Goal: Task Accomplishment & Management: Manage account settings

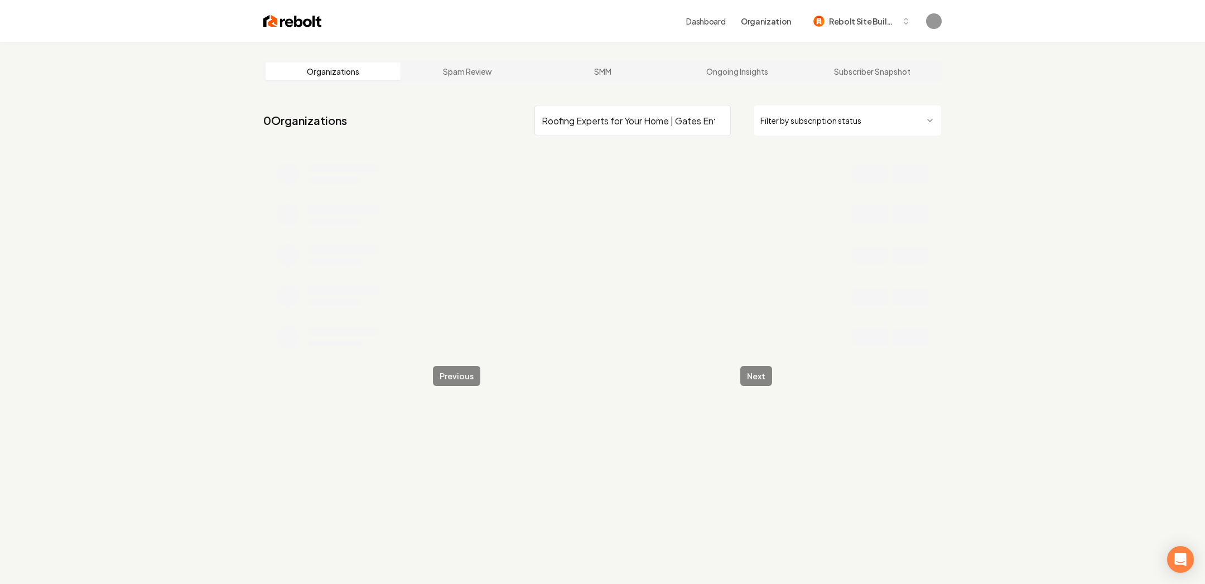
scroll to position [0, 53]
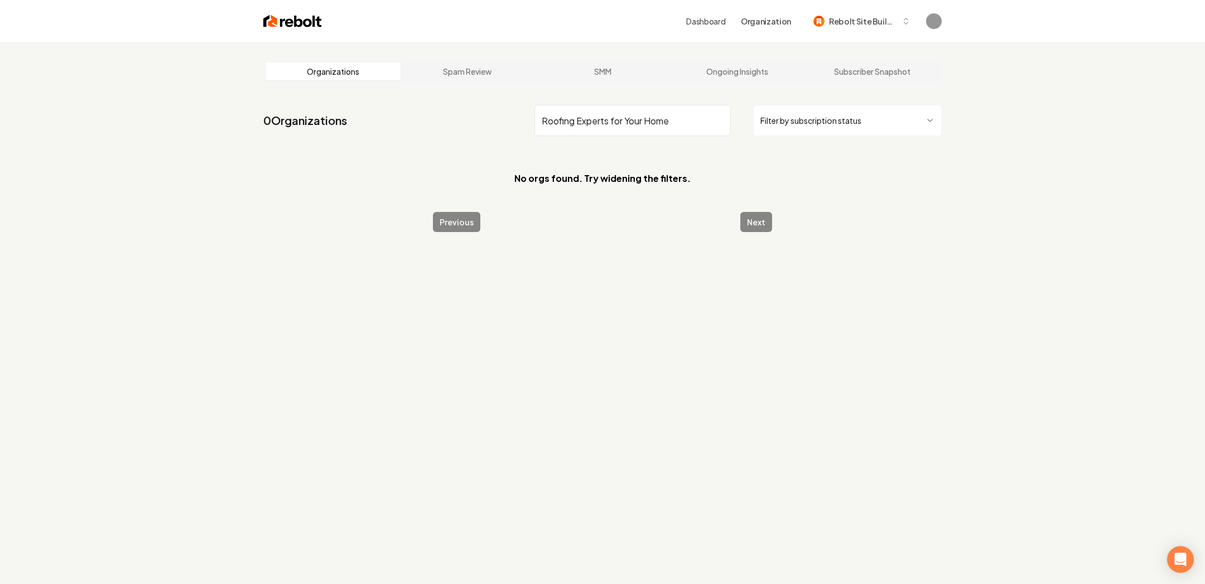
click at [654, 125] on input "Roofing Experts for Your Home" at bounding box center [633, 120] width 196 height 31
type input "Gates enterprises"
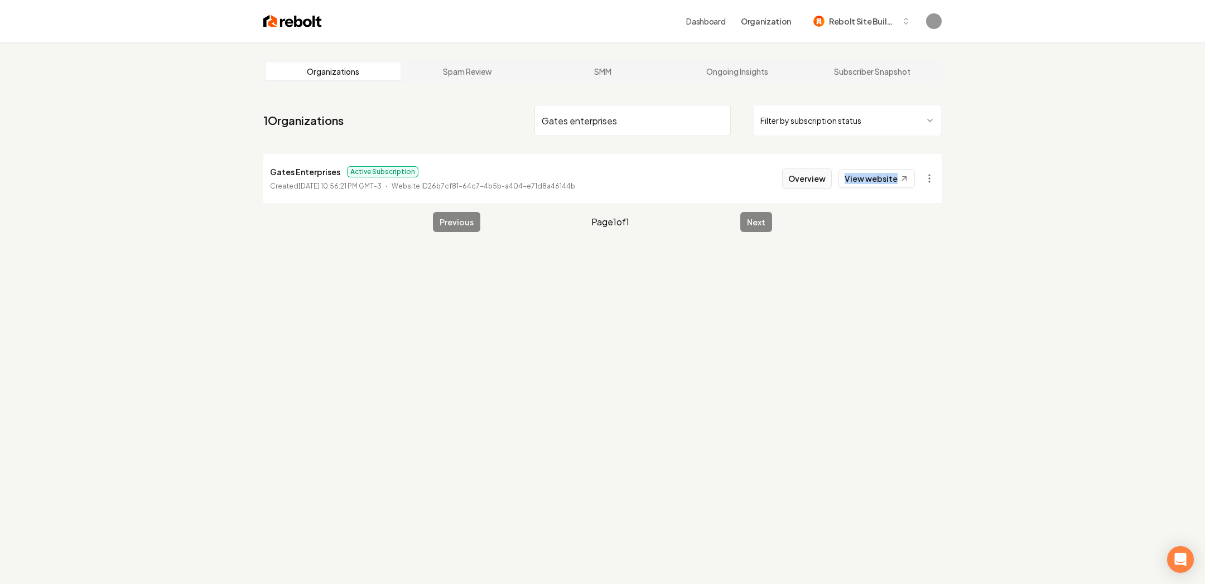
click at [809, 181] on button "Overview" at bounding box center [807, 179] width 50 height 20
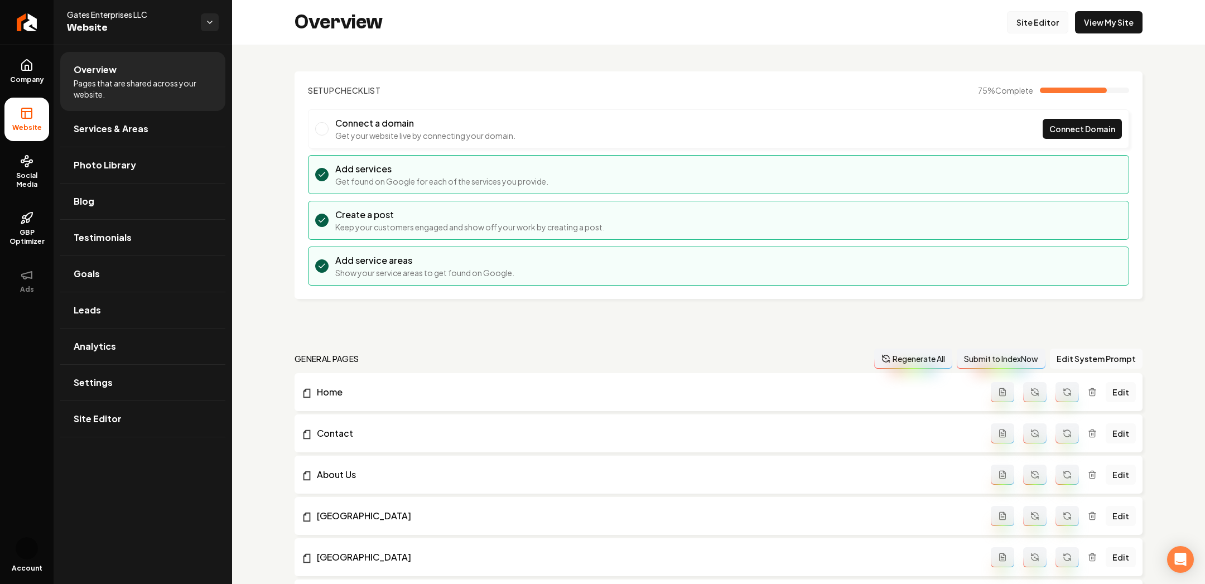
click at [1032, 23] on link "Site Editor" at bounding box center [1037, 22] width 61 height 22
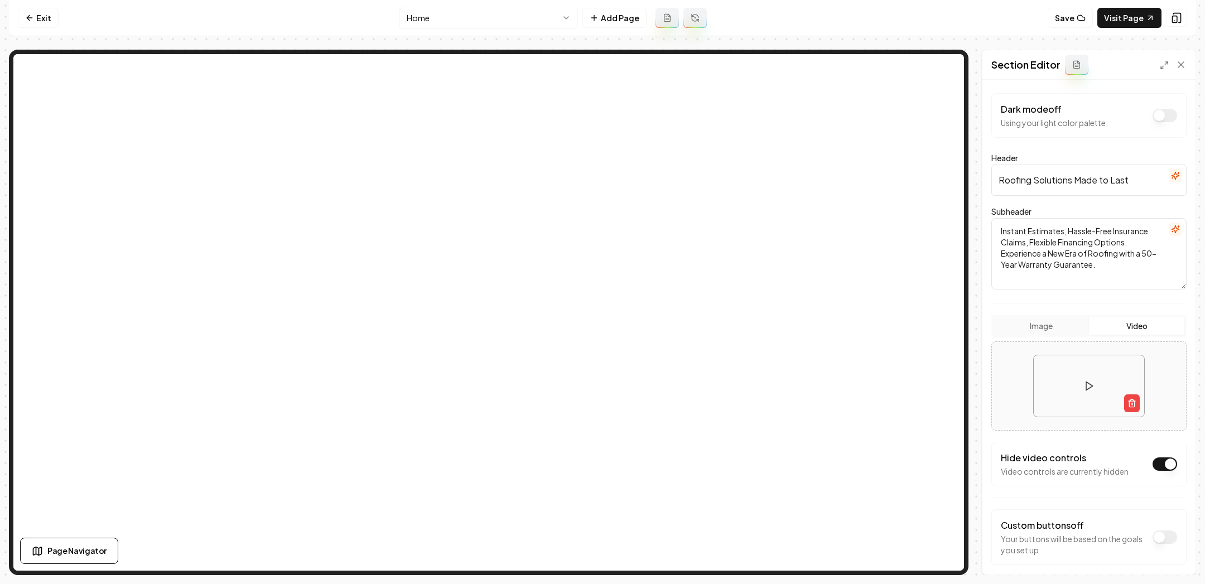
scroll to position [46, 0]
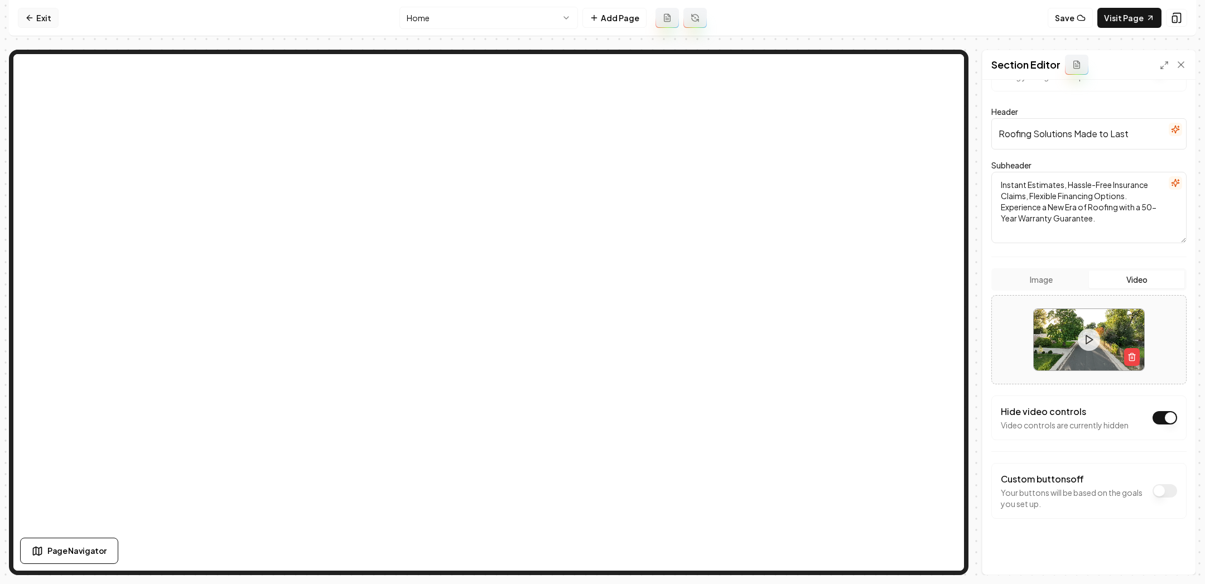
click at [18, 20] on link "Exit" at bounding box center [38, 18] width 41 height 20
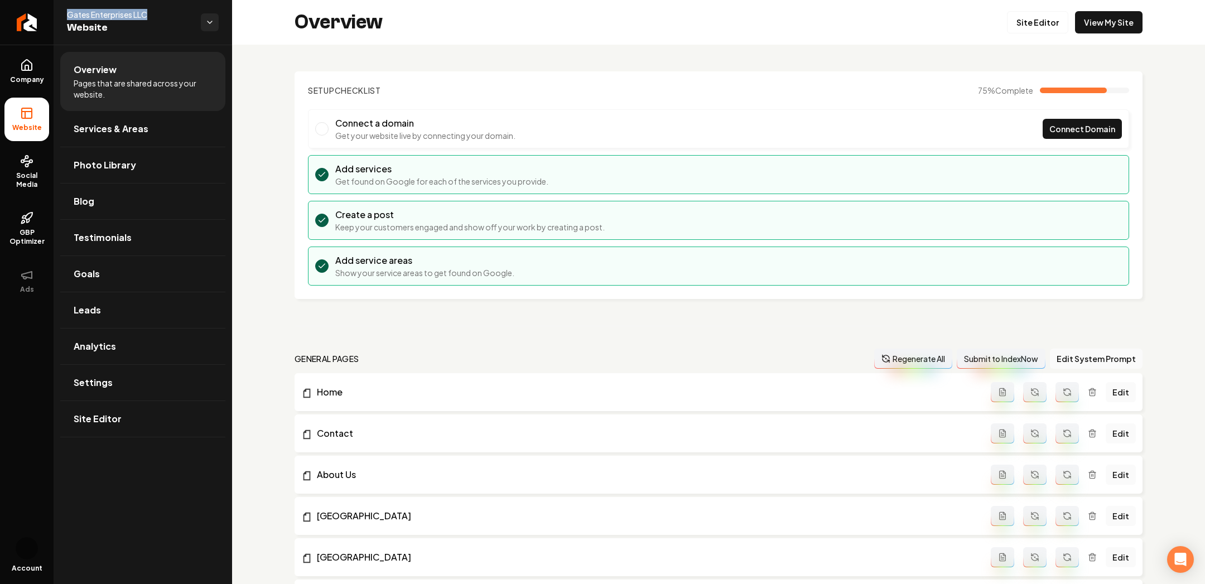
drag, startPoint x: 167, startPoint y: 20, endPoint x: 68, endPoint y: 13, distance: 99.6
click at [67, 13] on div "Gates Enterprises LLC Website" at bounding box center [134, 22] width 134 height 27
copy span "Gates Enterprises LLC"
click at [1031, 21] on link "Site Editor" at bounding box center [1037, 22] width 61 height 22
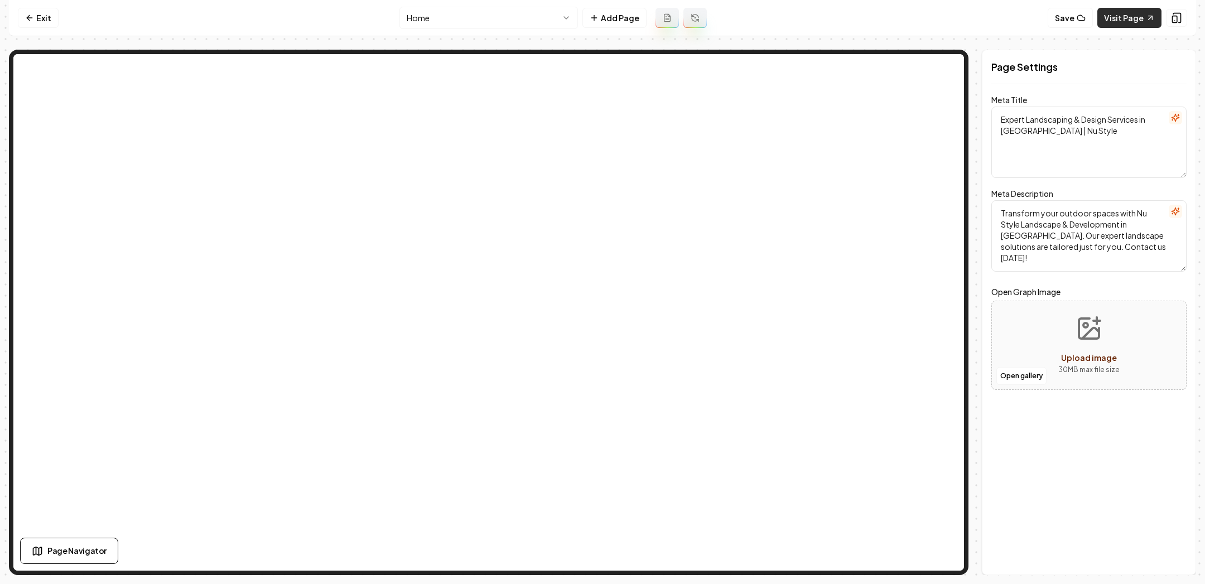
click at [1119, 16] on link "Visit Page" at bounding box center [1130, 18] width 64 height 20
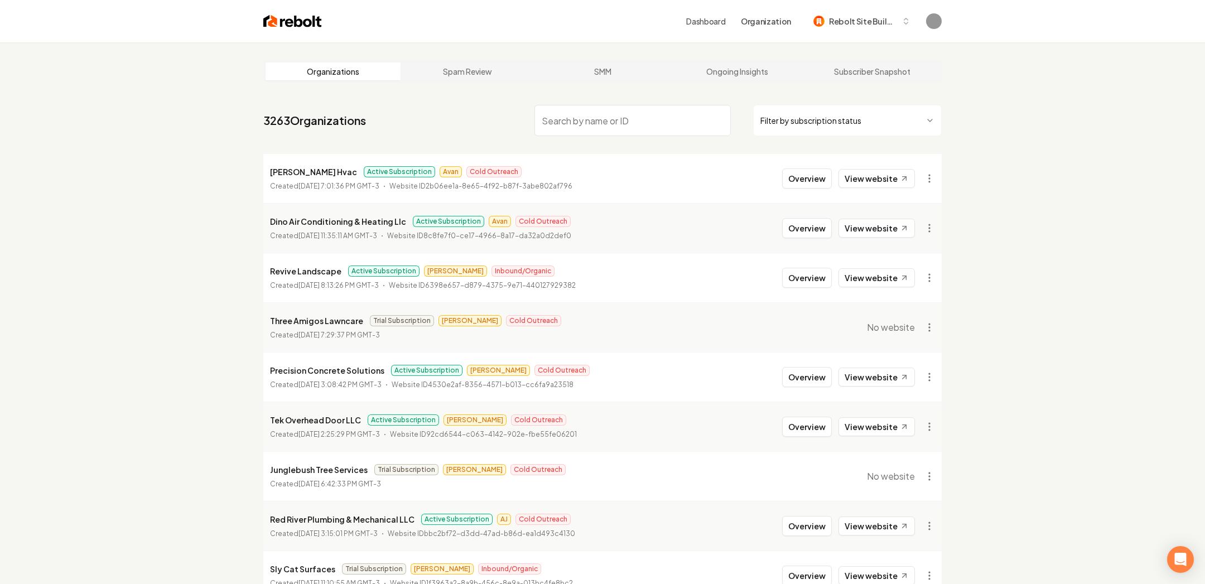
paste input "Station 53 Salon"
type input "Station 53 Salon"
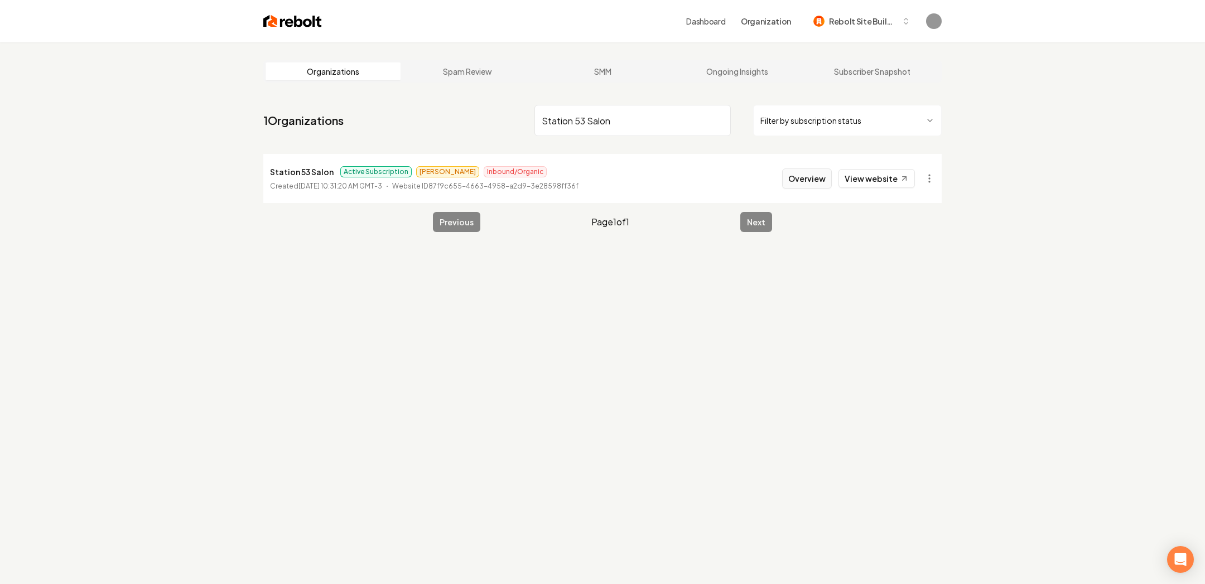
click at [804, 184] on button "Overview" at bounding box center [807, 179] width 50 height 20
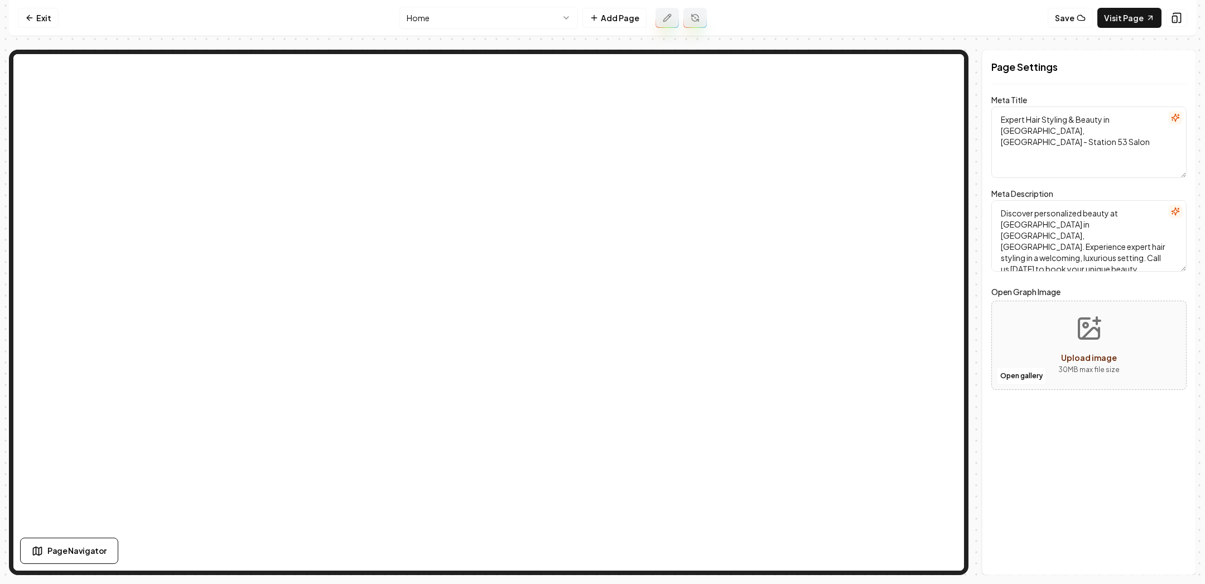
click at [443, 21] on html "Computer Required This feature is only available on a computer. Please switch t…" at bounding box center [602, 292] width 1205 height 584
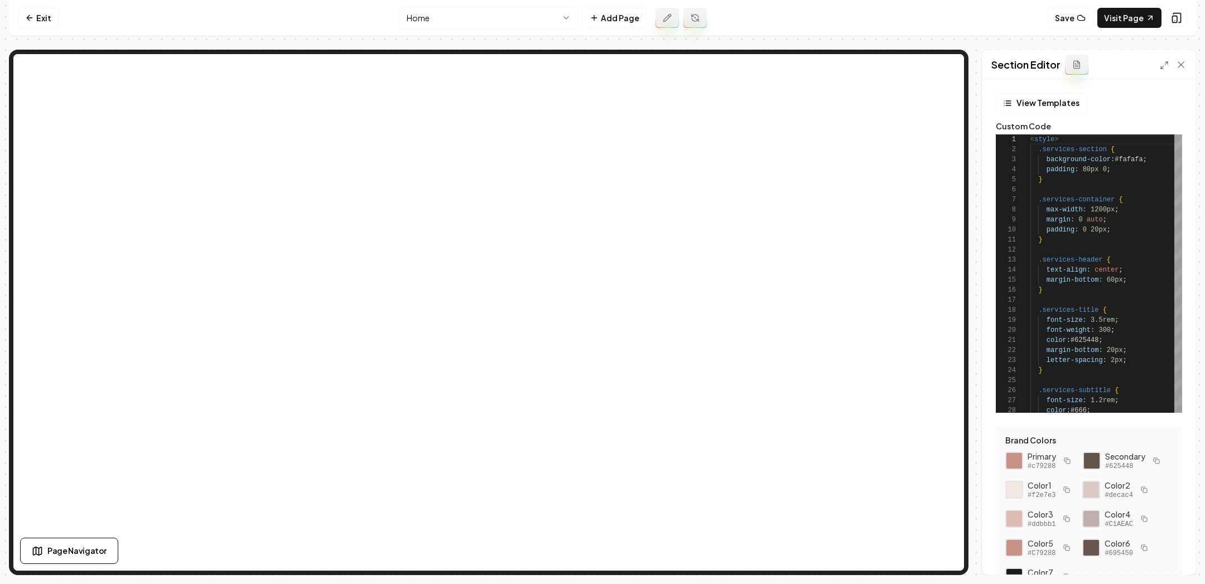
click at [447, 10] on html "Computer Required This feature is only available on a computer. Please switch t…" at bounding box center [602, 292] width 1205 height 584
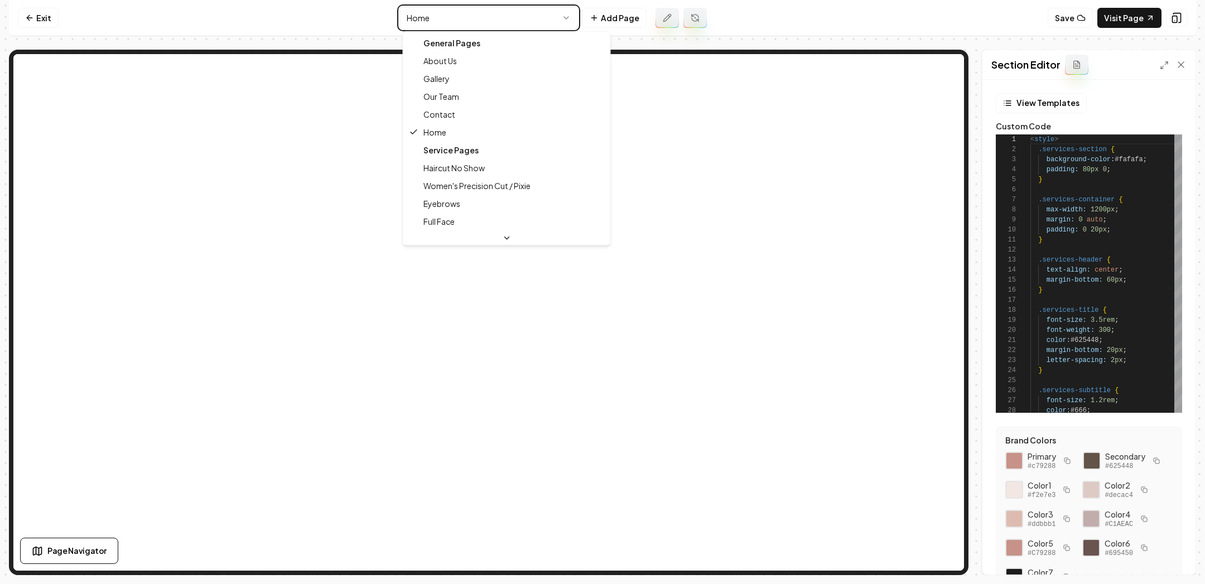
click at [1155, 21] on html "Computer Required This feature is only available on a computer. Please switch t…" at bounding box center [602, 292] width 1205 height 584
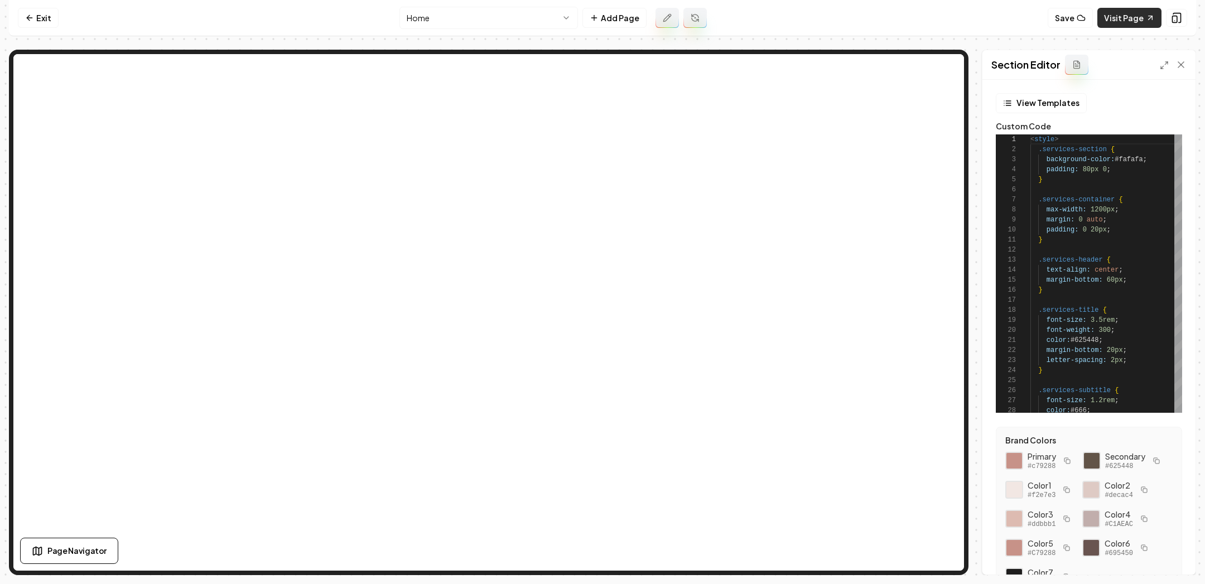
click at [1128, 21] on link "Visit Page" at bounding box center [1130, 18] width 64 height 20
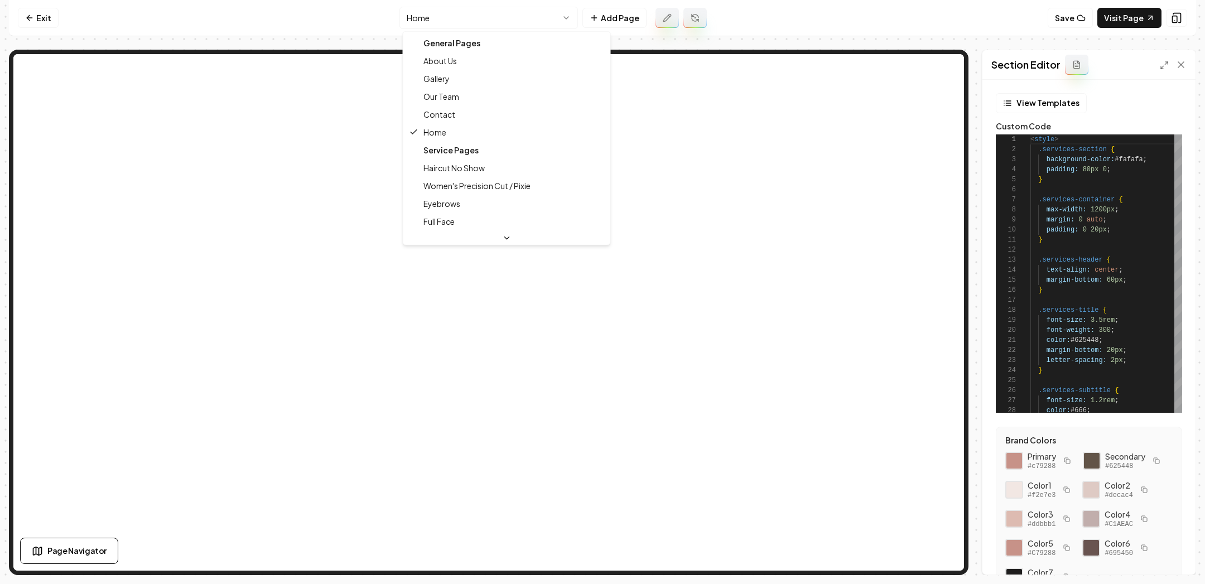
click at [464, 15] on html "Computer Required This feature is only available on a computer. Please switch t…" at bounding box center [602, 292] width 1205 height 584
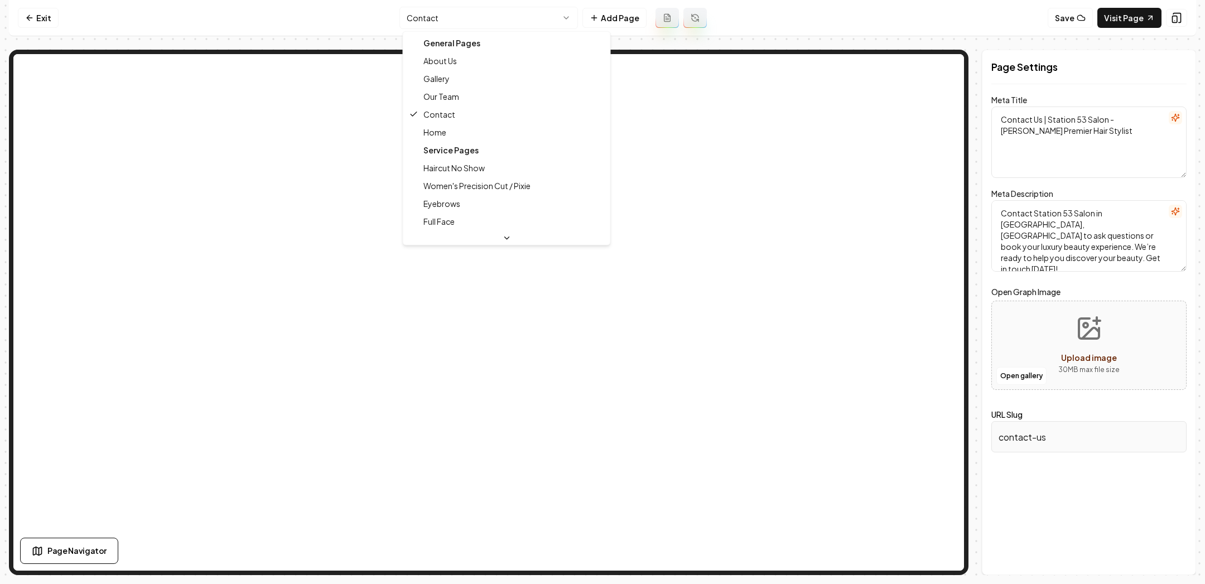
click at [435, 16] on html "Computer Required This feature is only available on a computer. Please switch t…" at bounding box center [602, 292] width 1205 height 584
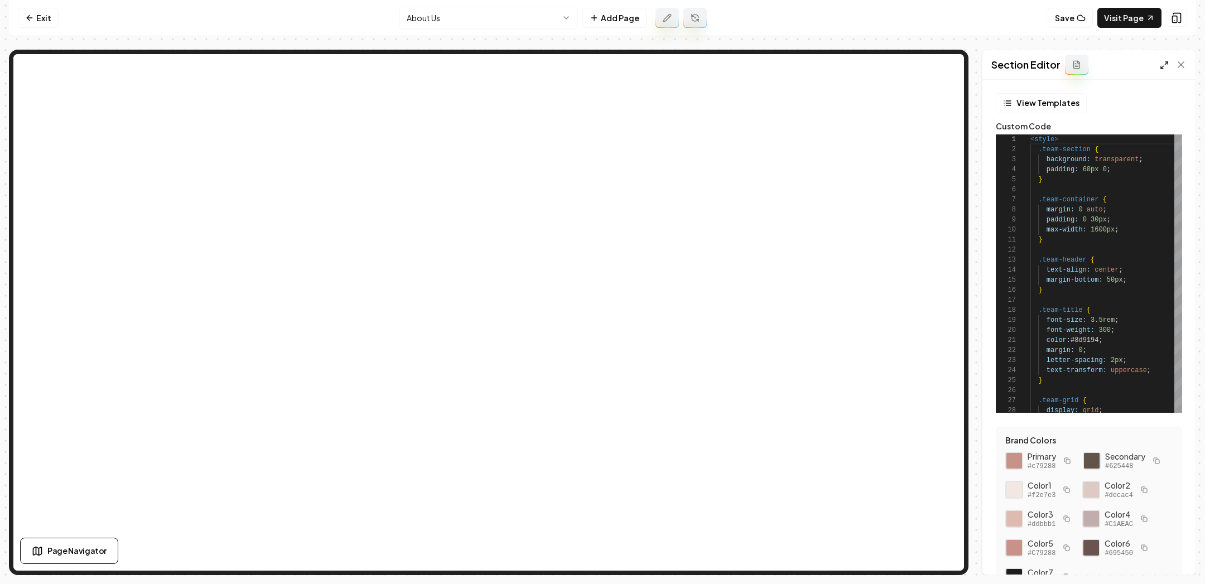
click at [1164, 65] on icon at bounding box center [1164, 65] width 9 height 9
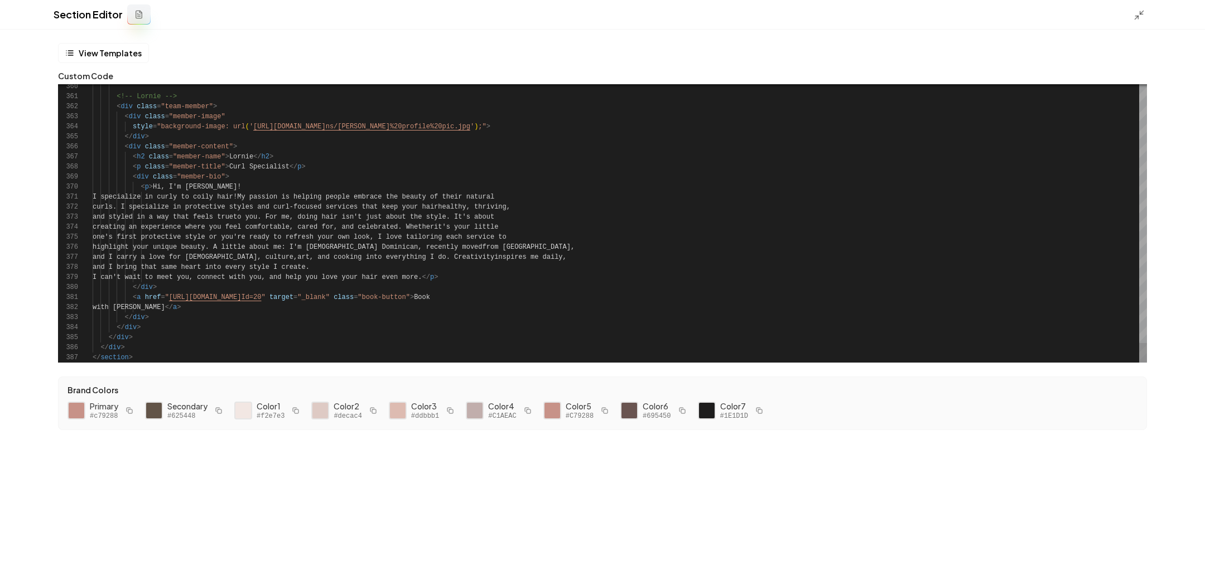
scroll to position [60, 165]
click at [1180, 567] on button "Save" at bounding box center [1179, 565] width 33 height 20
click at [1136, 15] on icon at bounding box center [1139, 14] width 11 height 11
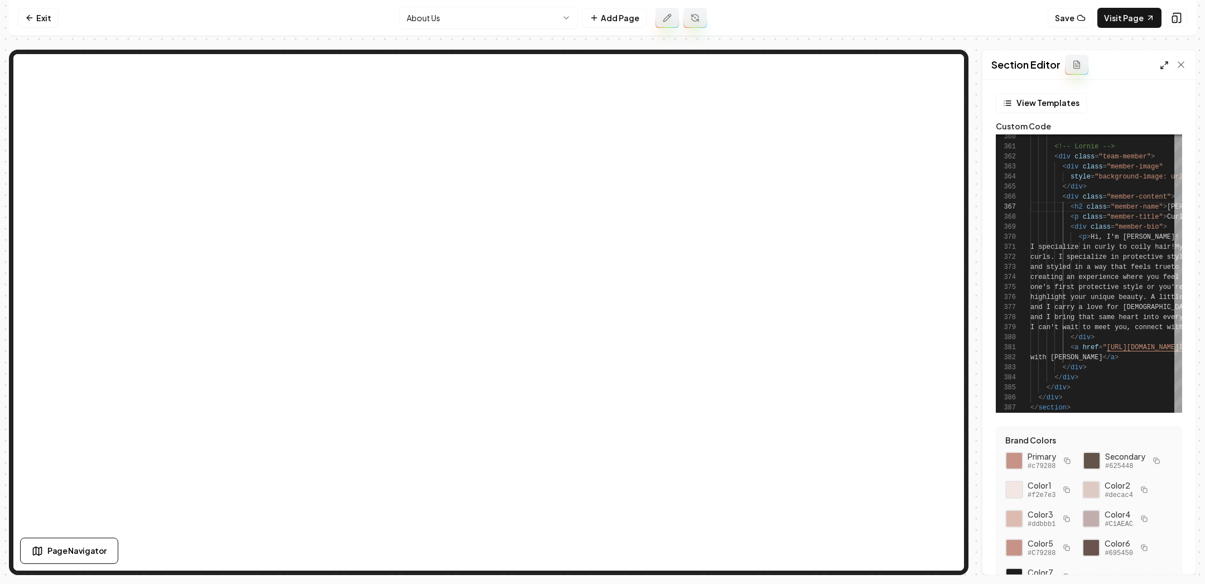
click at [1166, 66] on icon at bounding box center [1164, 65] width 9 height 9
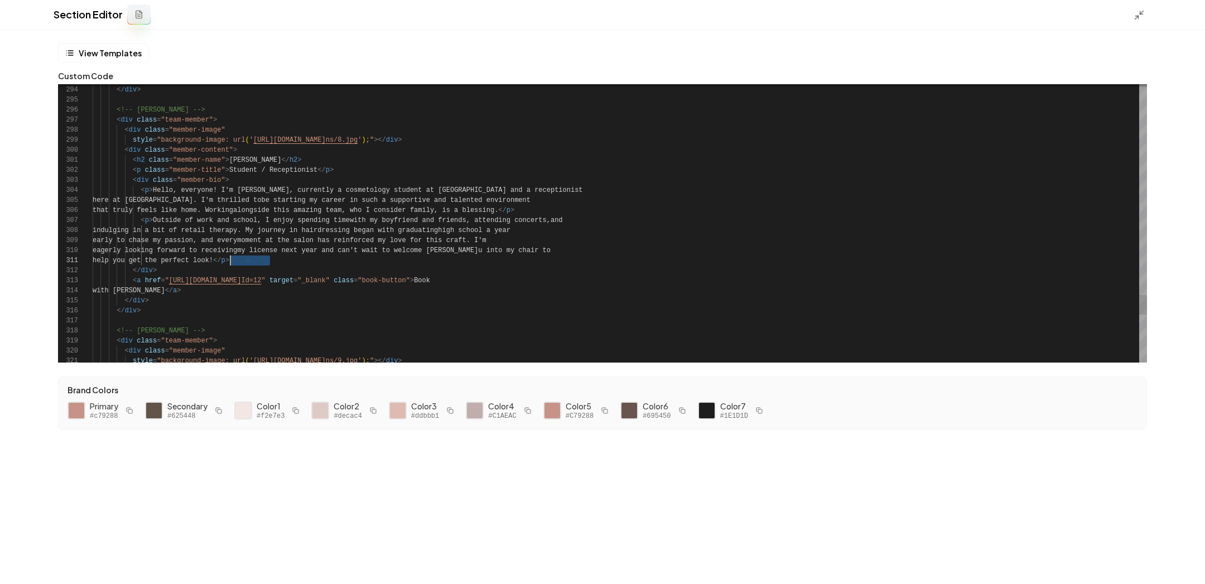
scroll to position [0, 137]
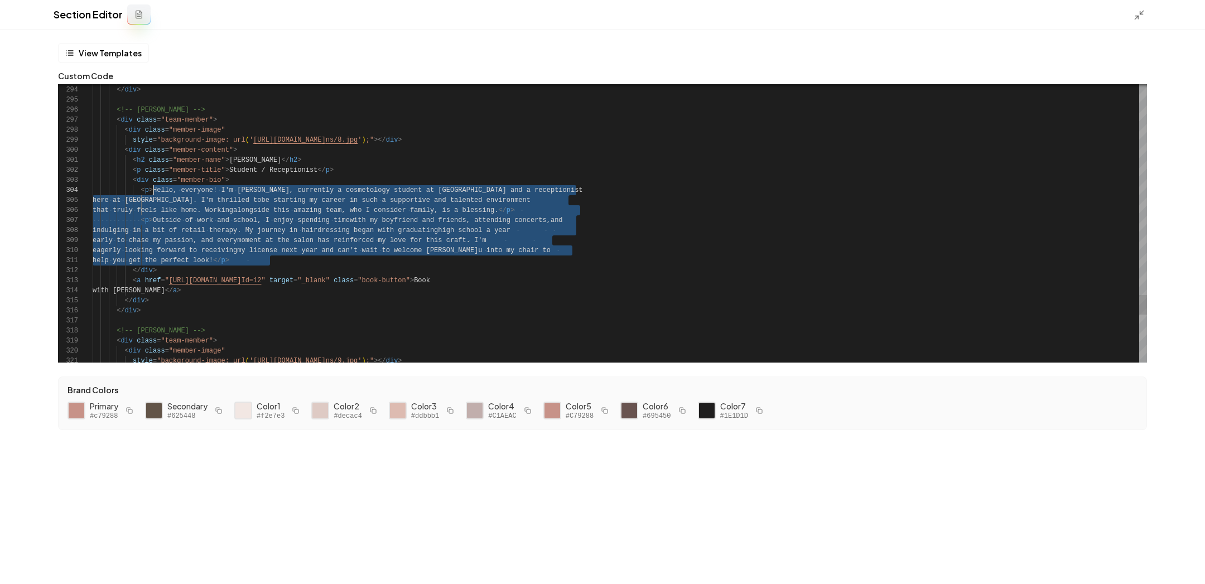
drag, startPoint x: 268, startPoint y: 264, endPoint x: 155, endPoint y: 193, distance: 134.4
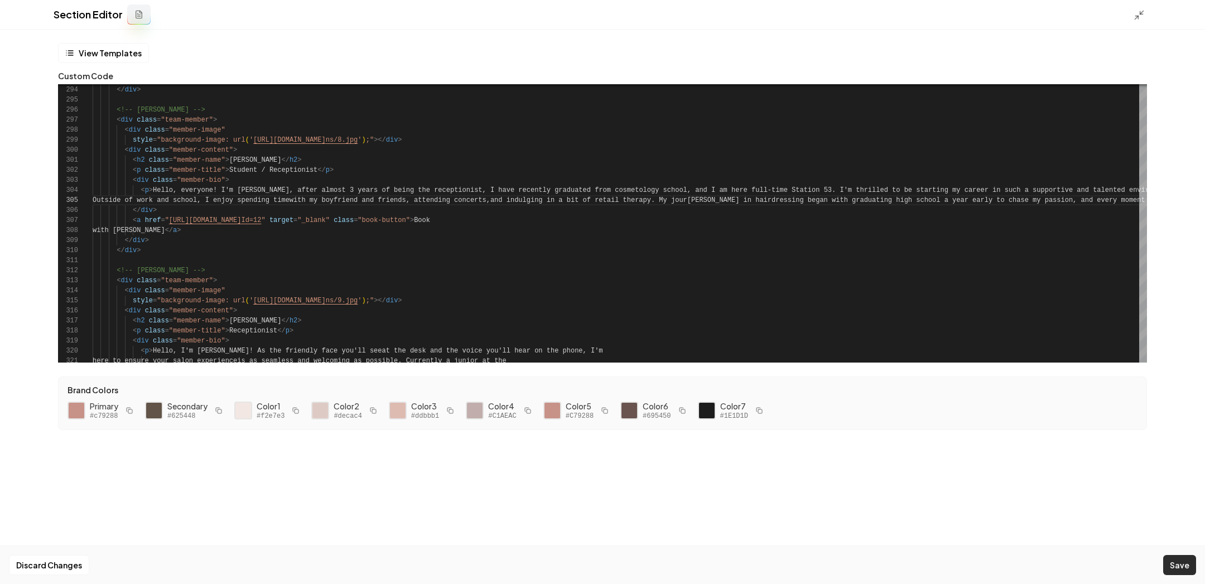
click at [1180, 563] on button "Save" at bounding box center [1179, 565] width 33 height 20
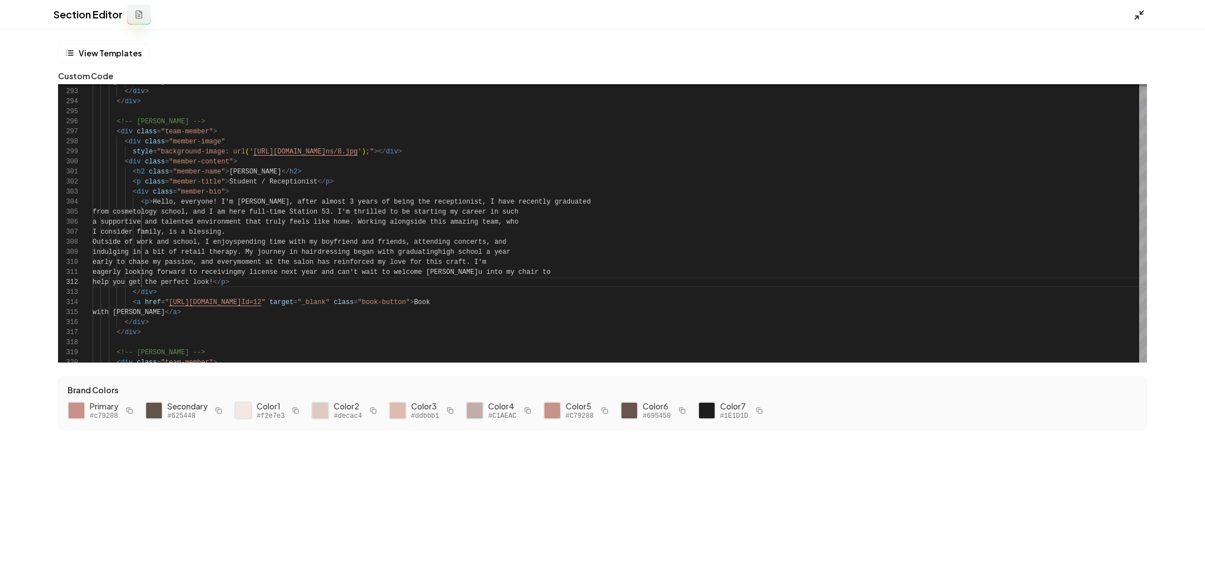
click at [1136, 20] on icon at bounding box center [1139, 14] width 11 height 11
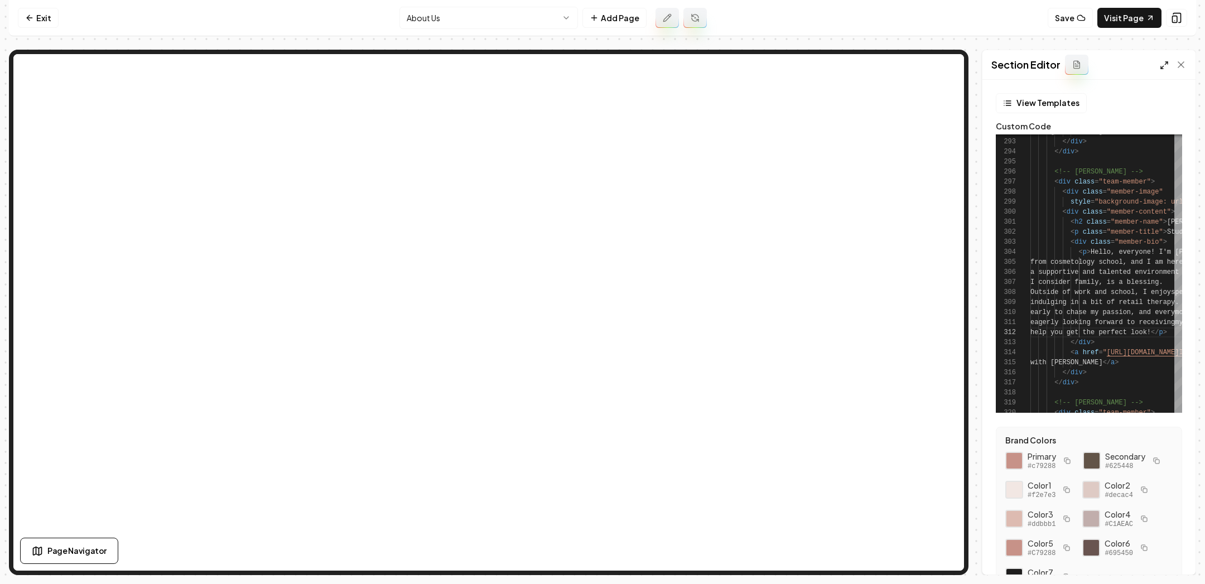
click at [1162, 66] on icon at bounding box center [1164, 65] width 9 height 9
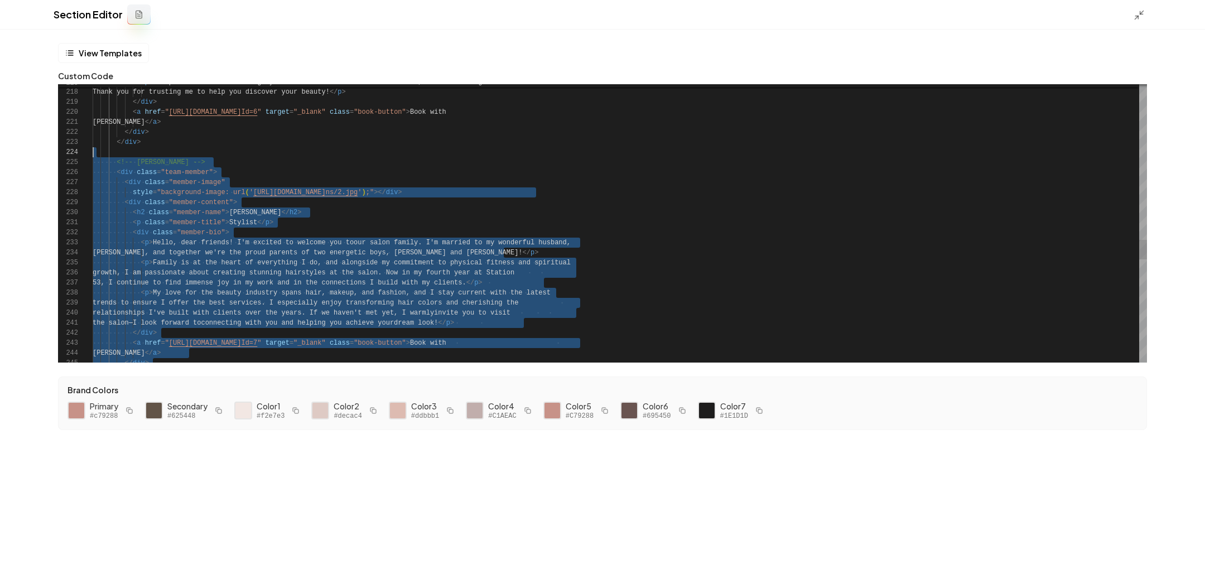
scroll to position [40, 0]
drag, startPoint x: 145, startPoint y: 266, endPoint x: 91, endPoint y: 158, distance: 120.8
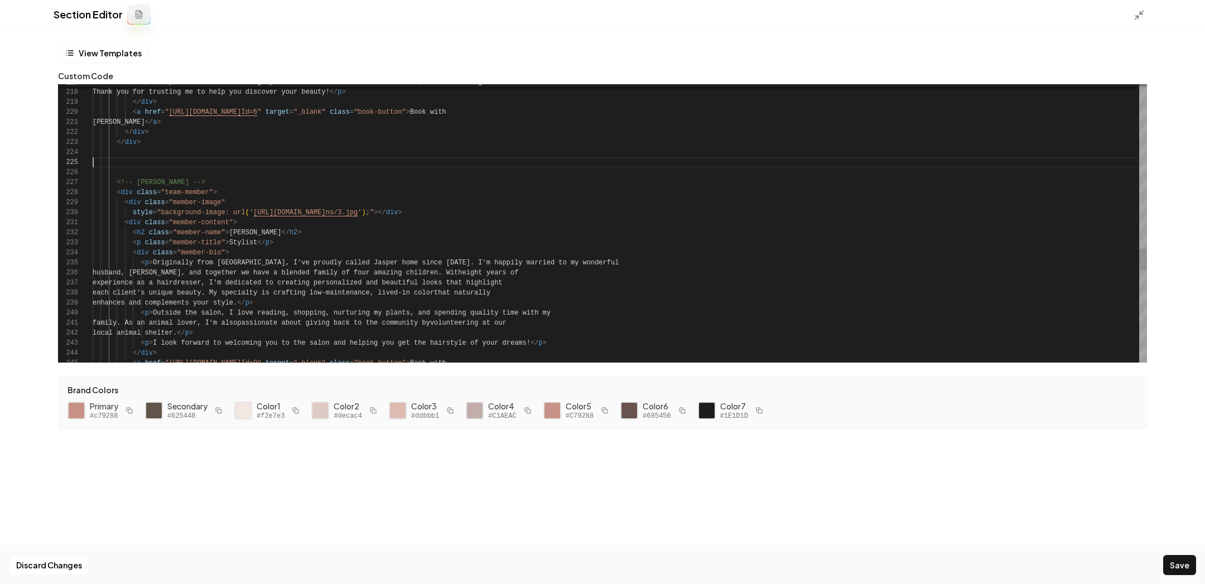
scroll to position [30, 0]
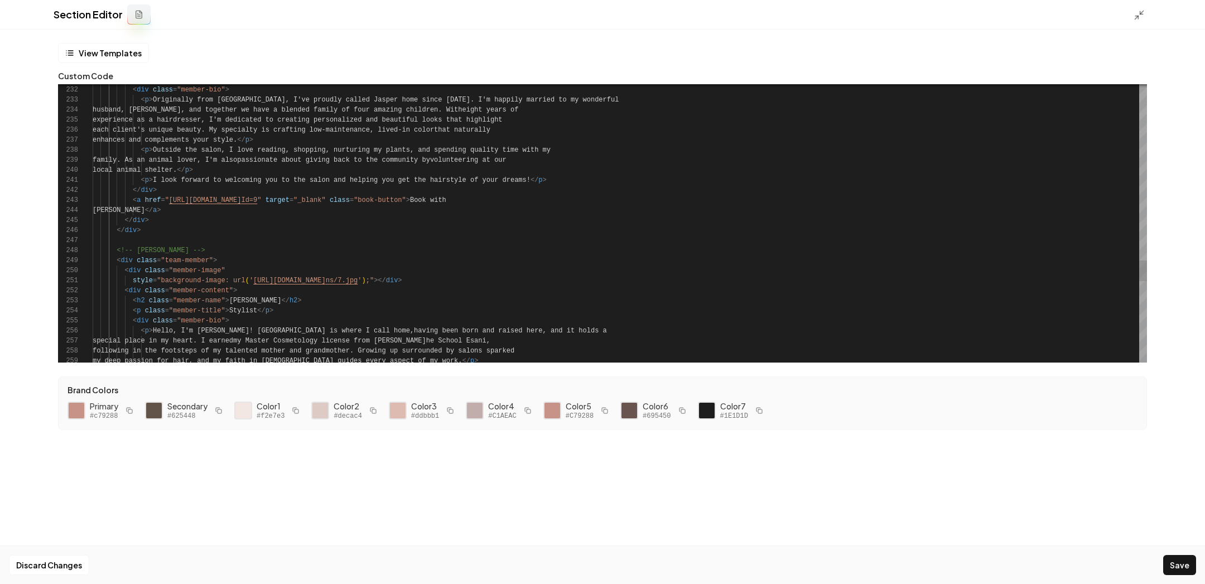
type textarea "**********"
click at [1180, 562] on button "Save" at bounding box center [1179, 565] width 33 height 20
click at [1141, 11] on icon at bounding box center [1139, 14] width 11 height 11
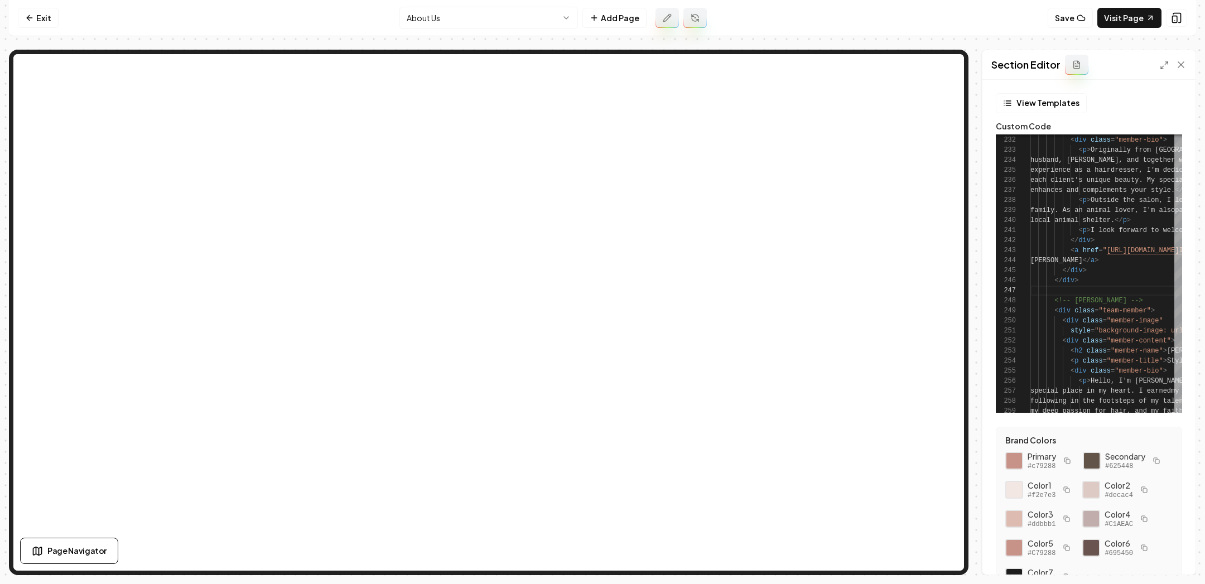
click at [462, 9] on html "Computer Required This feature is only available on a computer. Please switch t…" at bounding box center [602, 292] width 1205 height 584
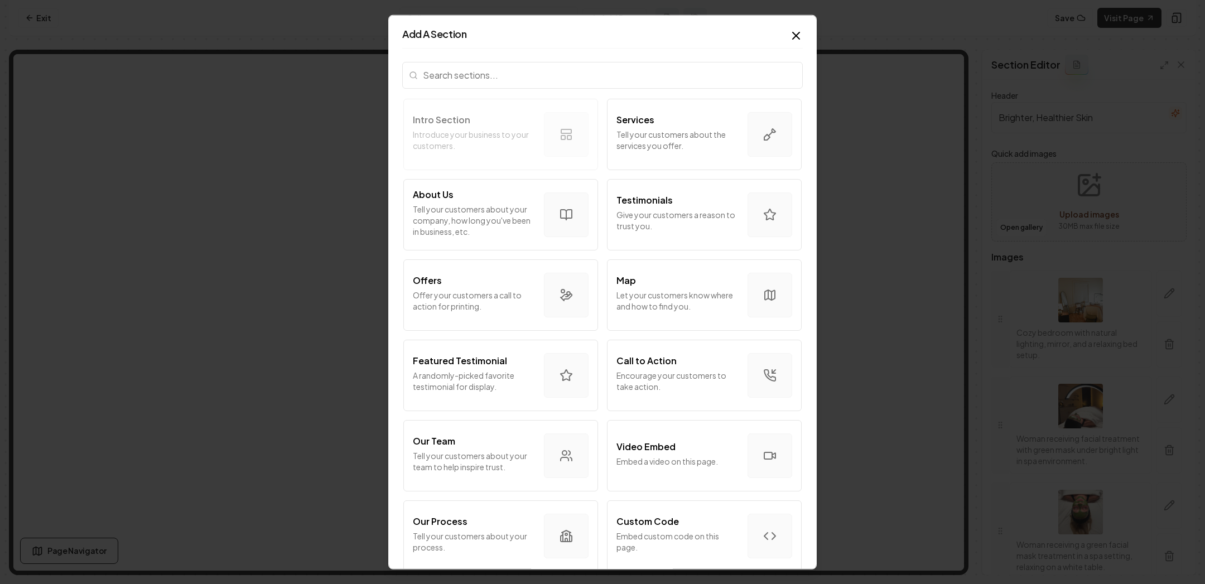
click at [494, 64] on input "search" at bounding box center [602, 74] width 401 height 27
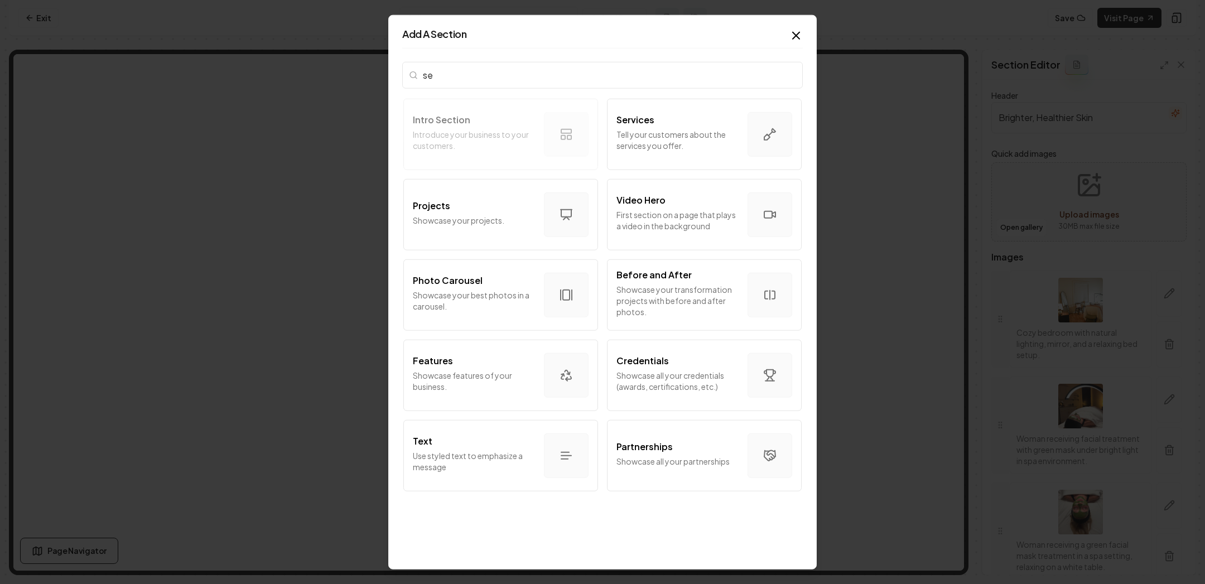
type input "s"
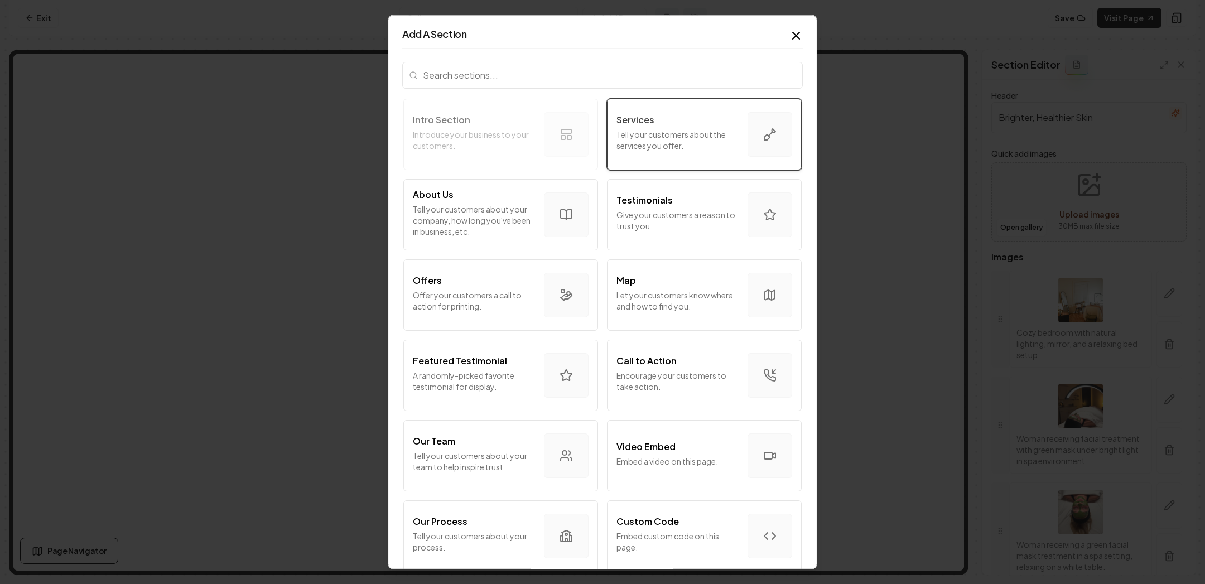
click at [691, 145] on p "Tell your customers about the services you offer." at bounding box center [678, 139] width 122 height 22
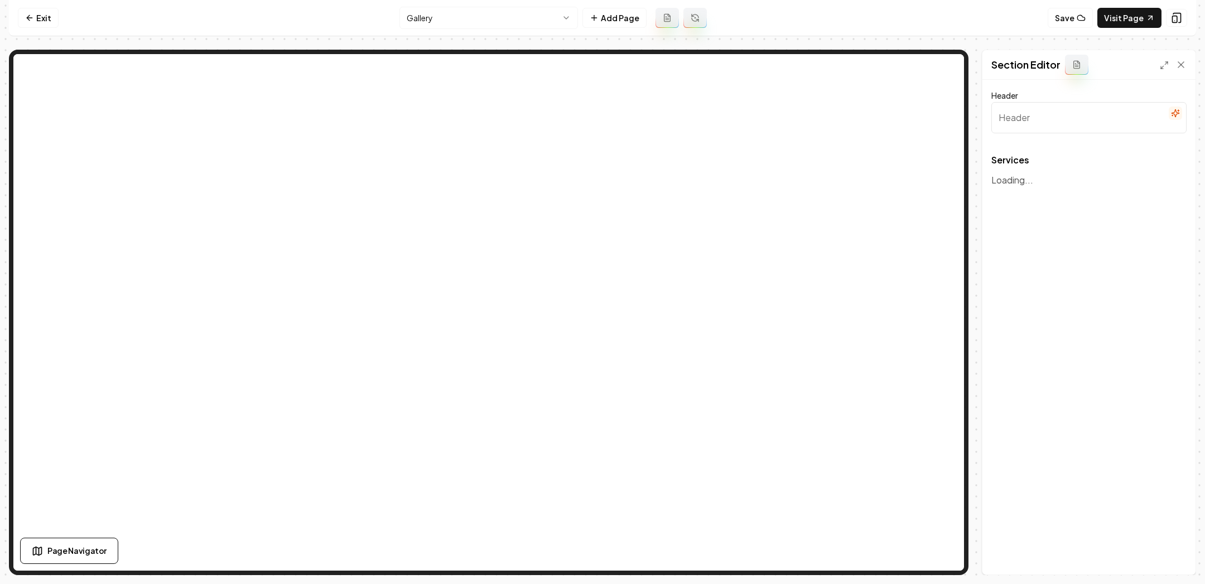
type input "Our Services"
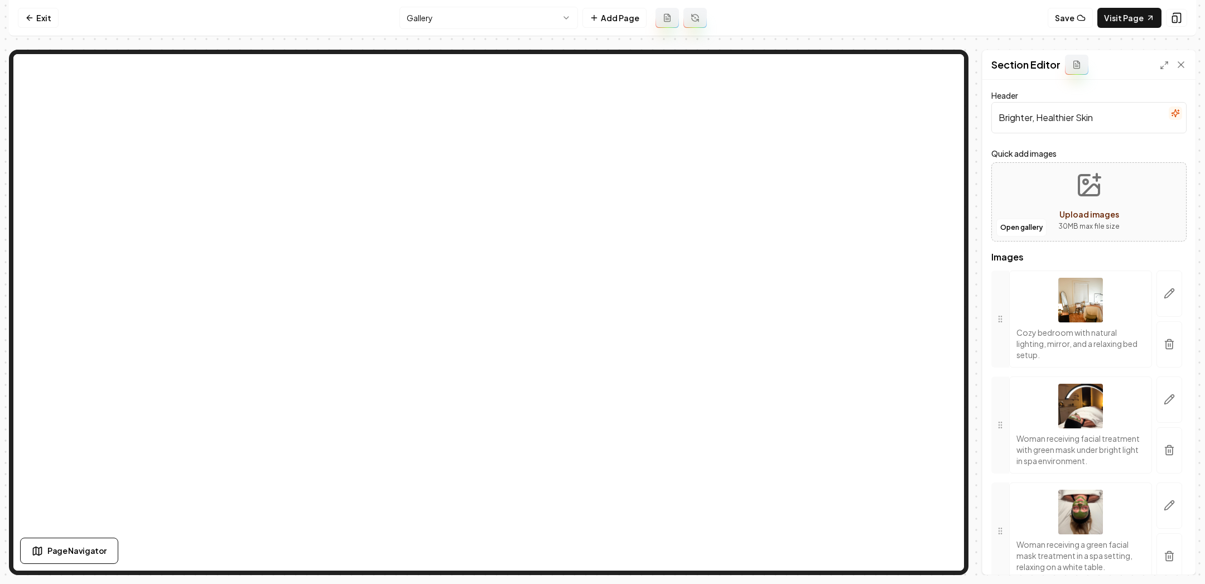
click at [449, 30] on nav "Exit Gallery Add Page Save Visit Page" at bounding box center [602, 18] width 1187 height 36
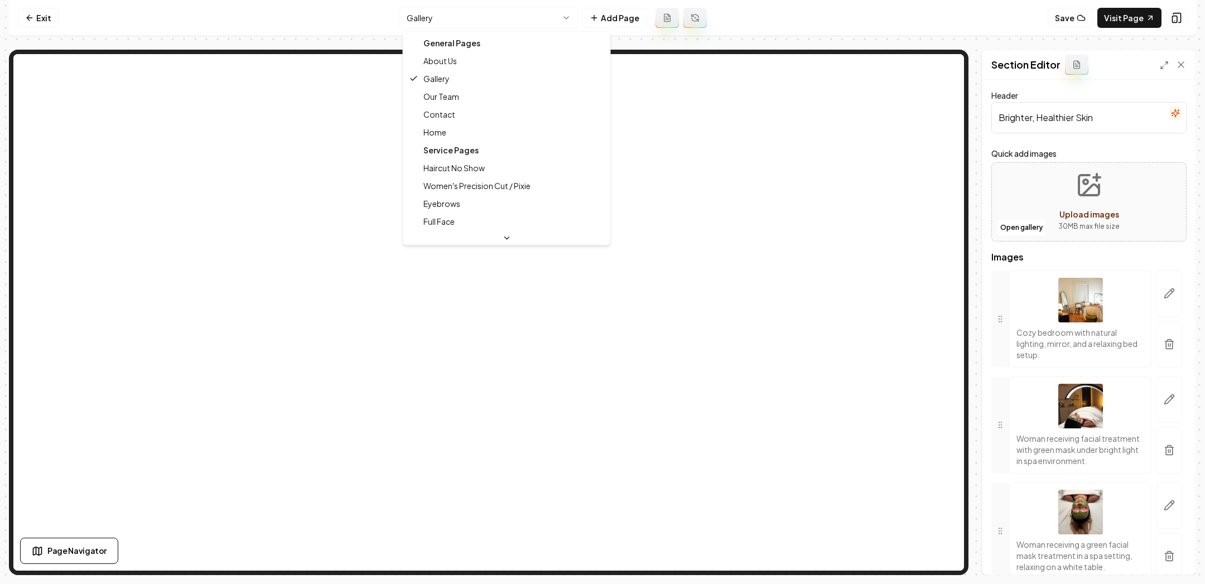
click at [450, 18] on html "Computer Required This feature is only available on a computer. Please switch t…" at bounding box center [602, 292] width 1205 height 584
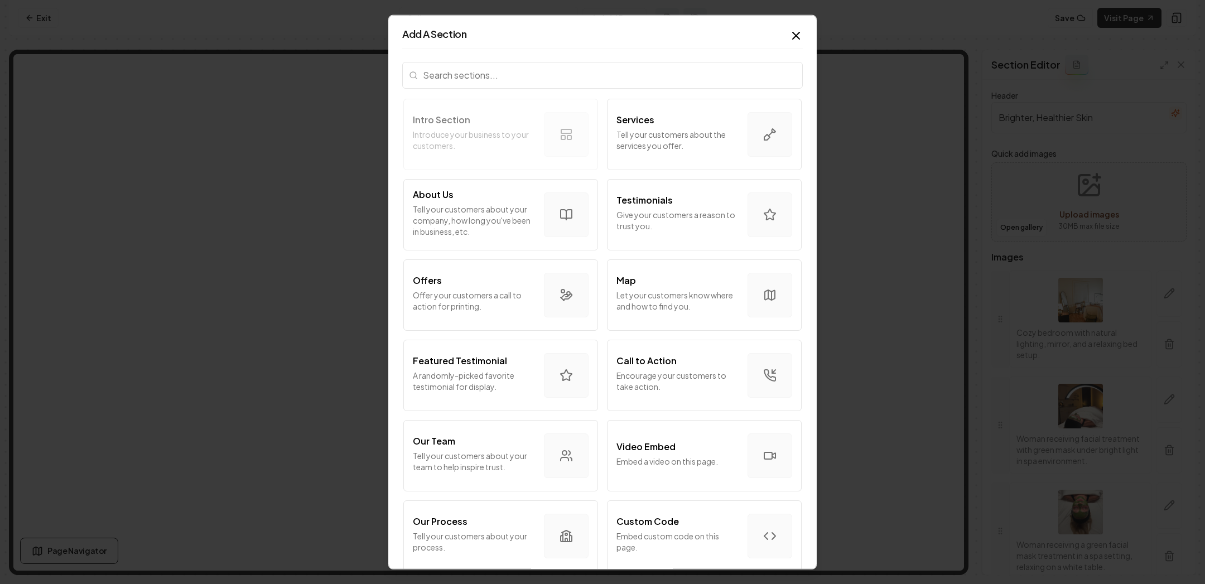
click at [473, 69] on input "search" at bounding box center [602, 74] width 401 height 27
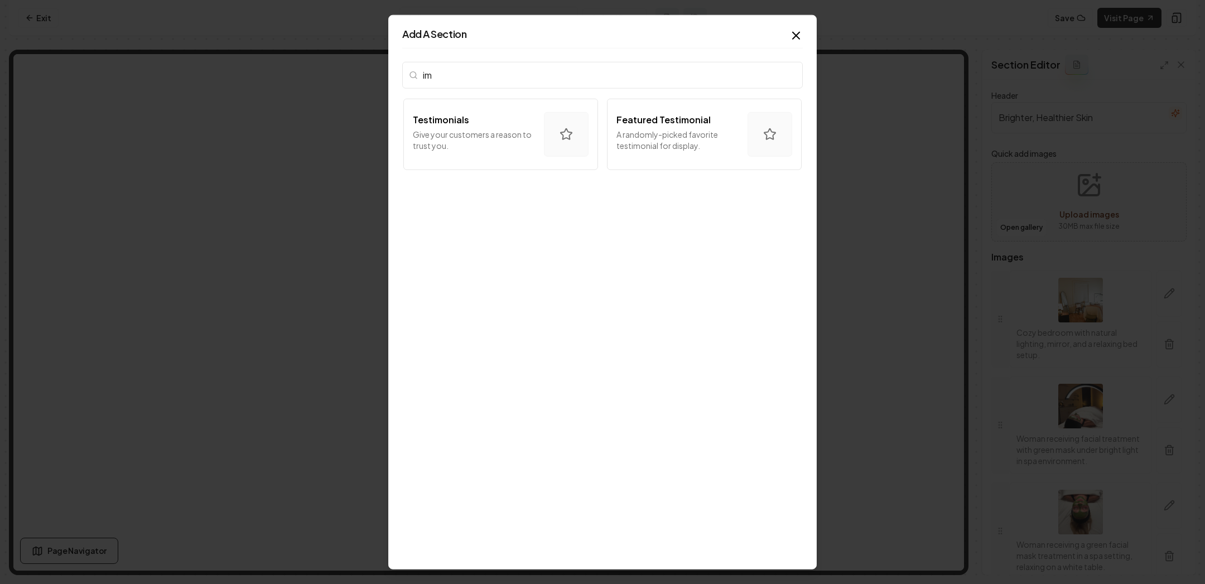
type input "i"
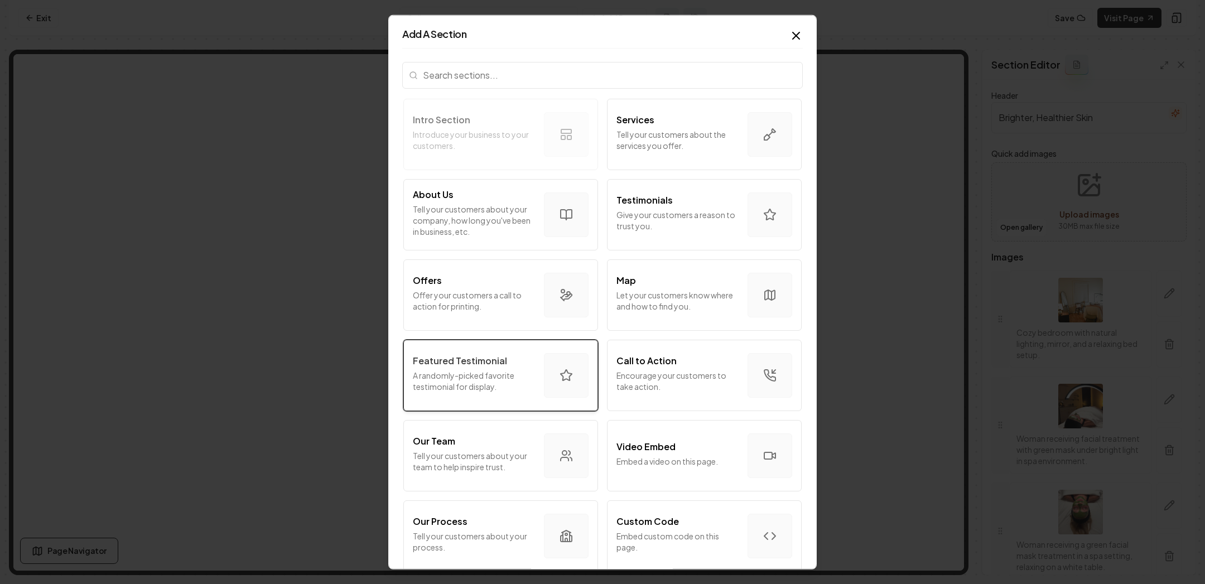
scroll to position [488, 0]
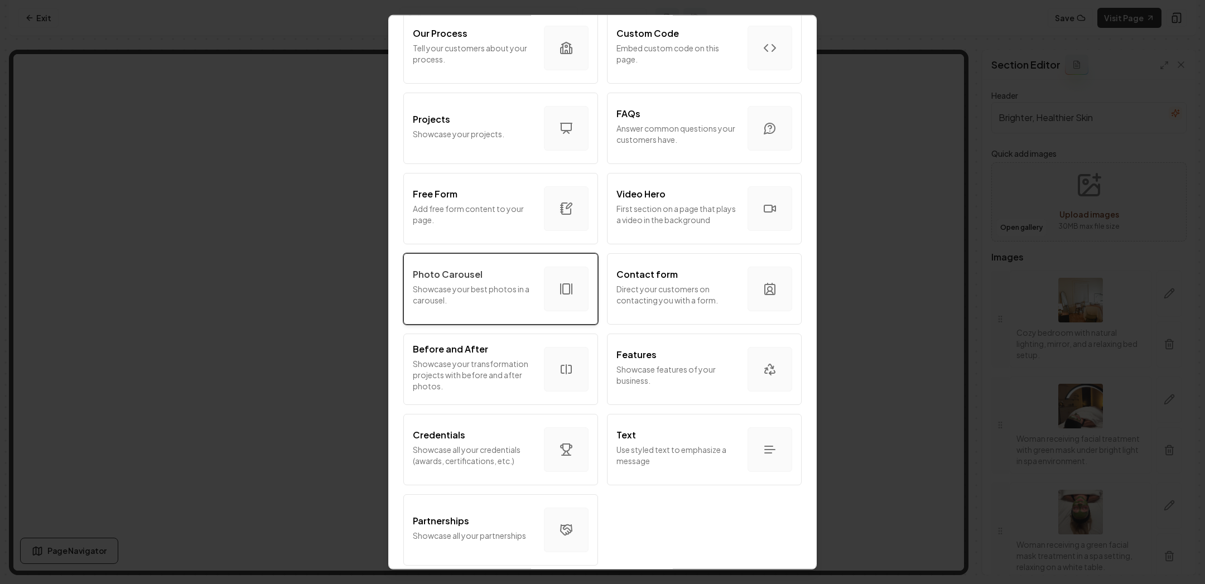
click at [523, 308] on div "Photo Carousel Showcase your best photos in a carousel." at bounding box center [474, 288] width 122 height 42
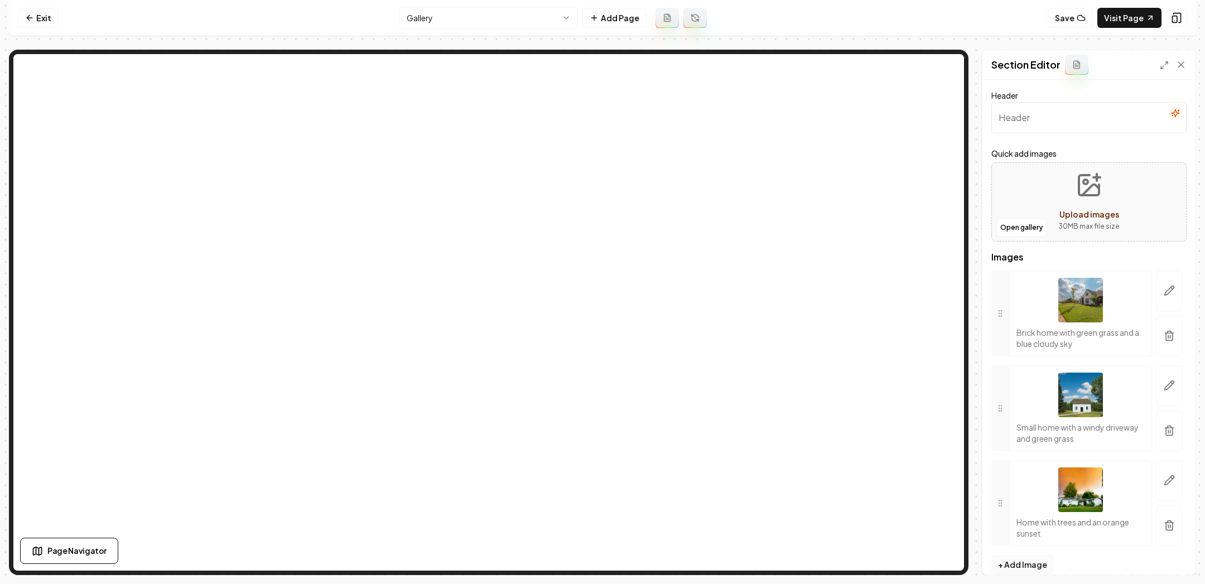
click at [1045, 119] on input "Header" at bounding box center [1089, 117] width 195 height 31
paste input ""Natural, Coils and Curls"
click at [1003, 115] on input ""Natural, Coils and Curls" at bounding box center [1089, 117] width 195 height 31
type input "Natural, Coils and Curls"
click at [1164, 560] on button "Save" at bounding box center [1170, 556] width 33 height 20
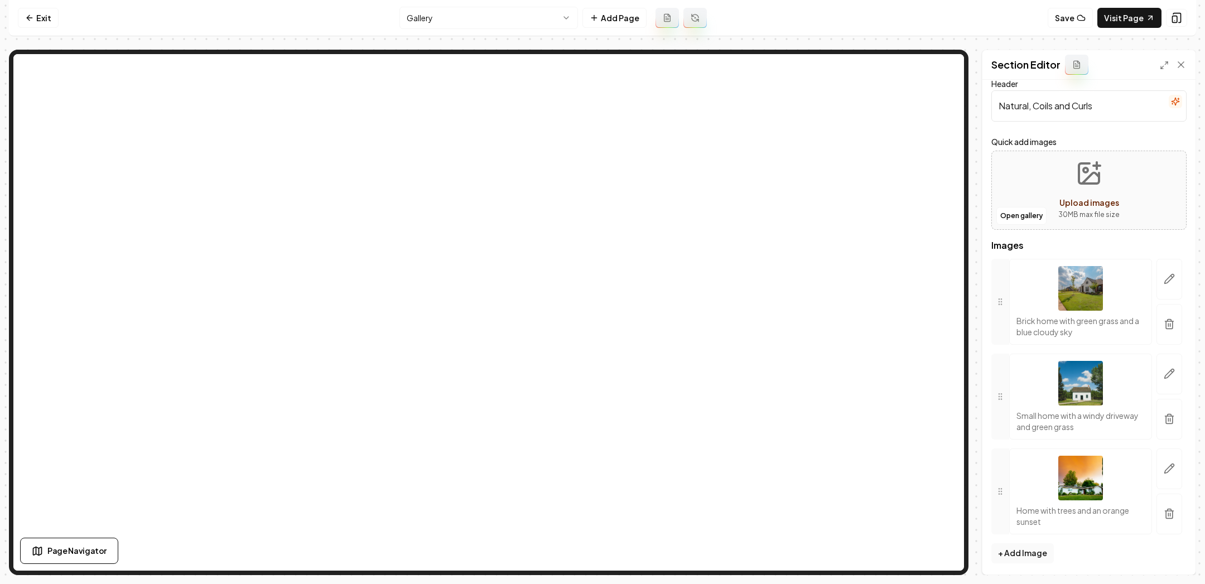
scroll to position [0, 0]
click at [1037, 549] on button "+ Add Image" at bounding box center [1023, 554] width 62 height 20
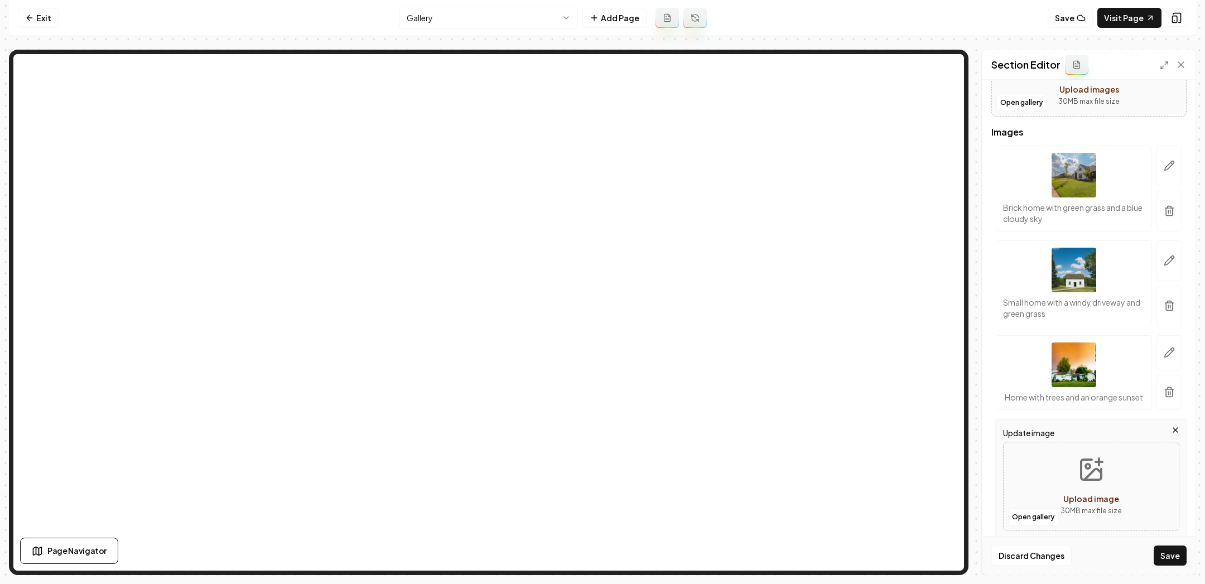
scroll to position [232, 0]
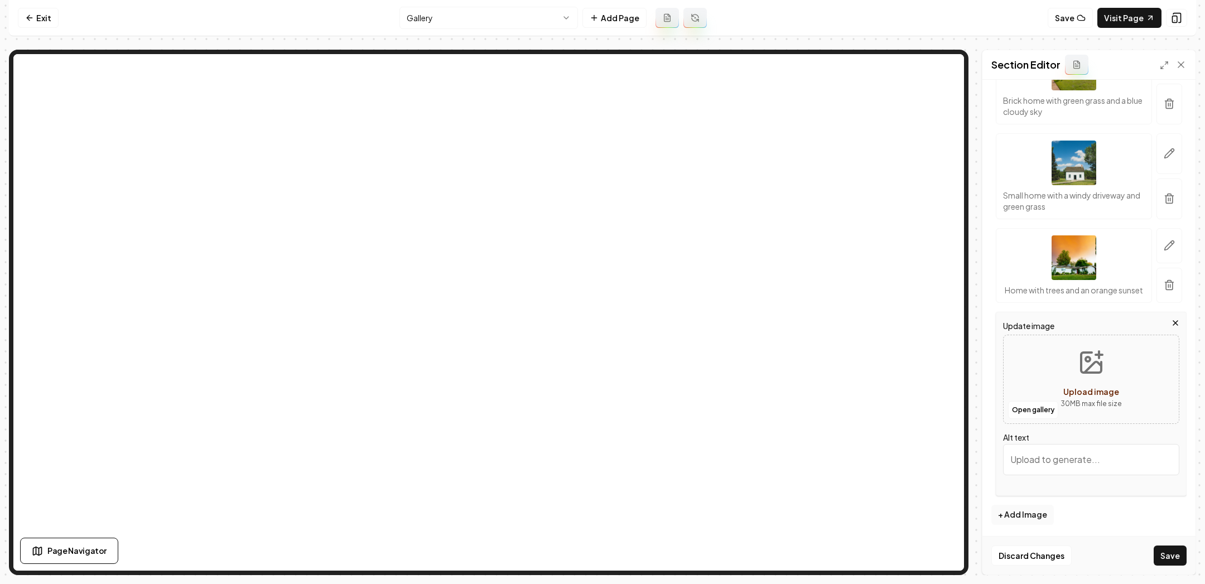
click at [1063, 510] on form "Header Natural, Coils and Curls Quick add images Open gallery Upload images 30 …" at bounding box center [1089, 210] width 195 height 707
click at [1025, 517] on button "+ Add Image" at bounding box center [1023, 515] width 62 height 20
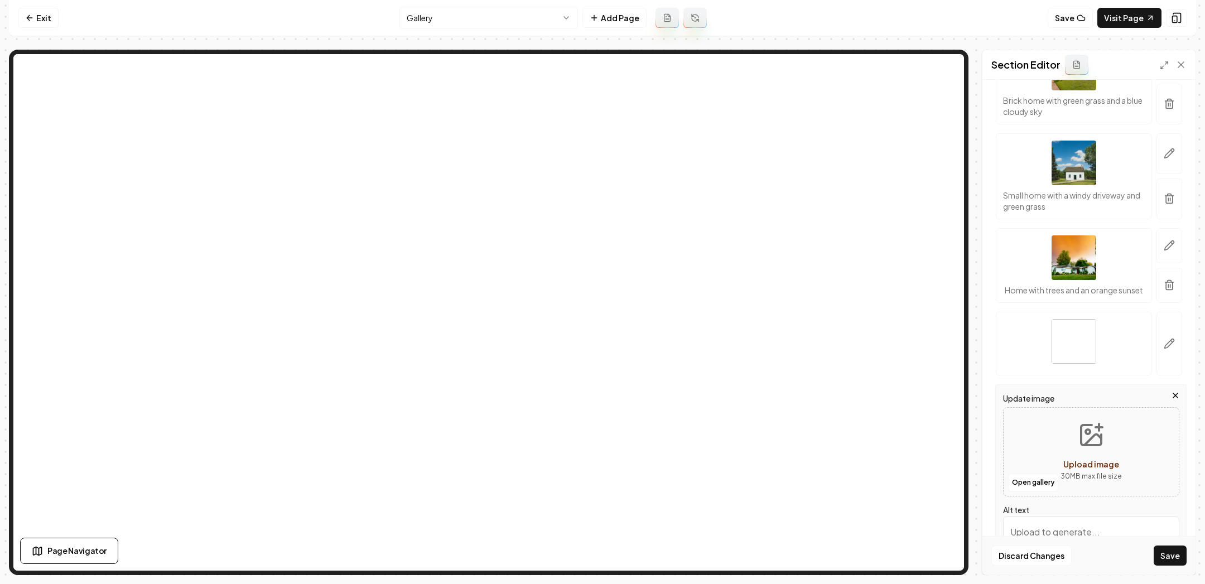
scroll to position [304, 0]
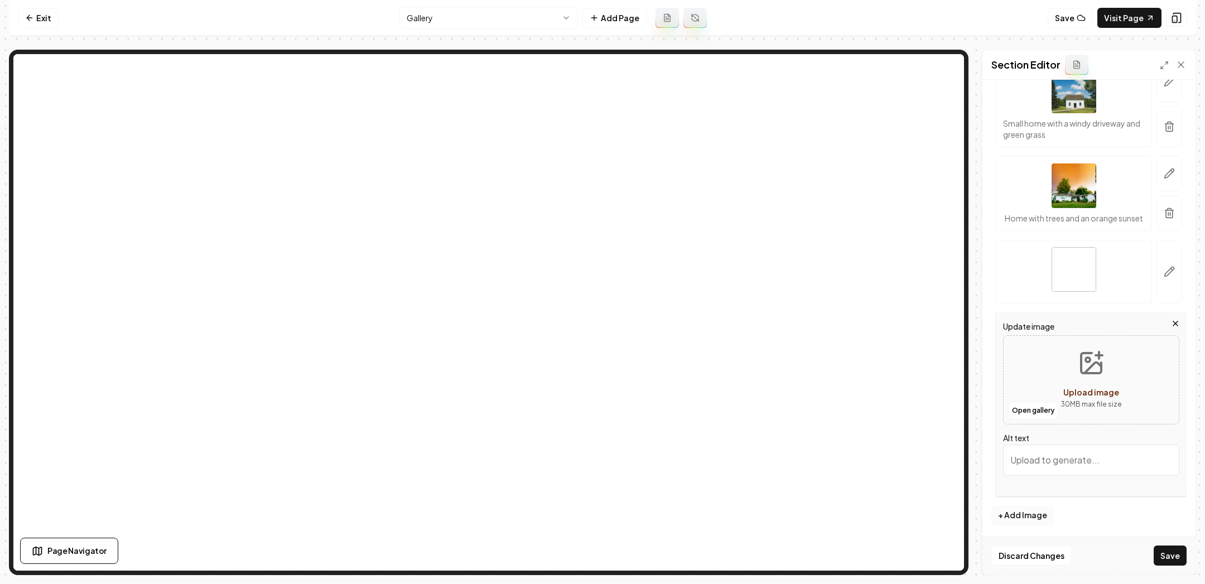
click at [1023, 518] on button "+ Add Image" at bounding box center [1023, 516] width 62 height 20
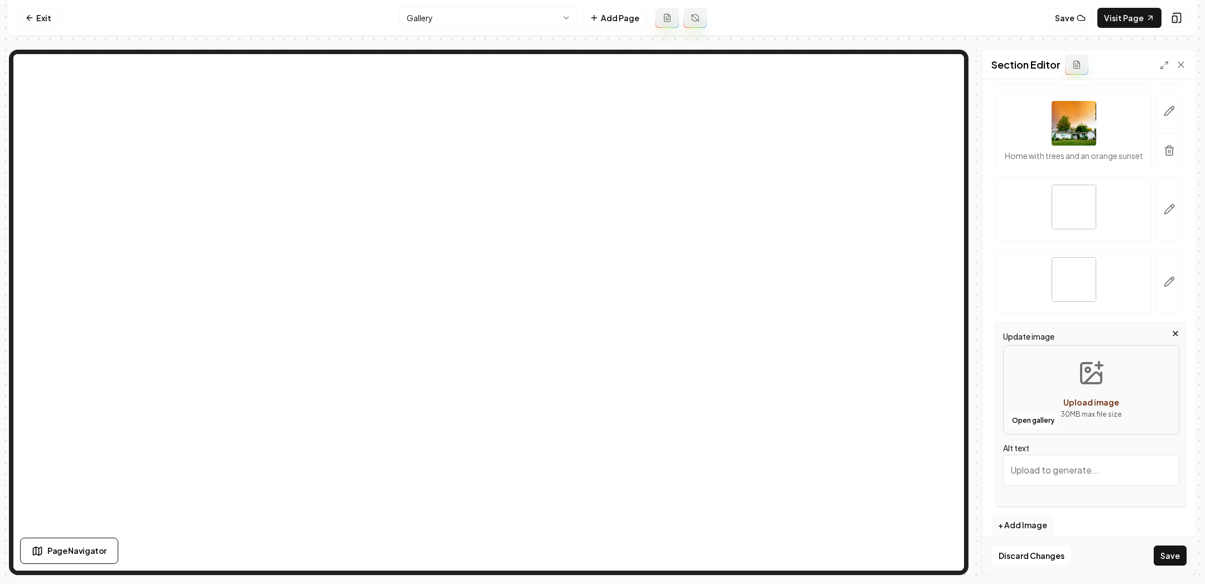
scroll to position [377, 0]
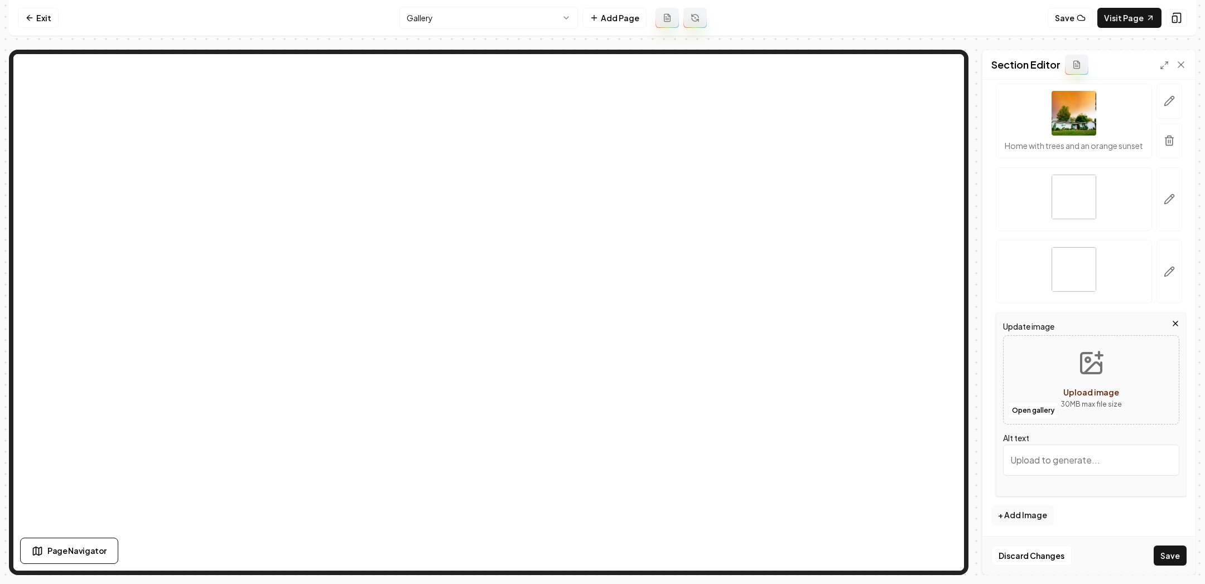
click at [1078, 502] on div "Images Brick home with green grass and a blue cloudy sky Small home with a wind…" at bounding box center [1089, 190] width 195 height 629
click at [1022, 510] on button "+ Add Image" at bounding box center [1023, 516] width 62 height 20
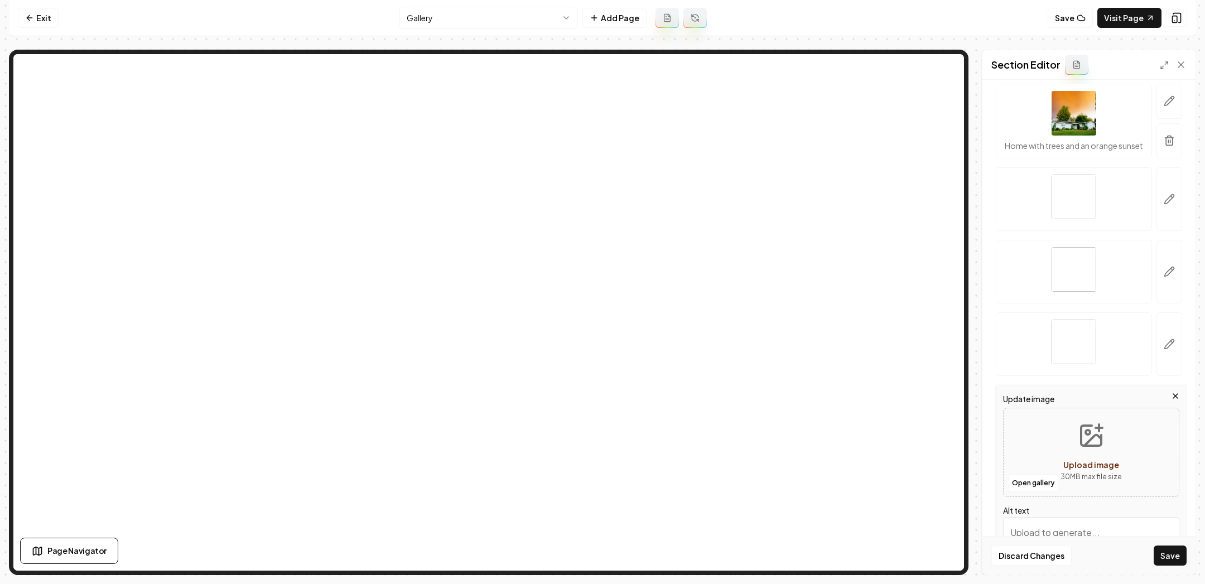
click at [1084, 440] on icon "Upload image" at bounding box center [1091, 435] width 27 height 27
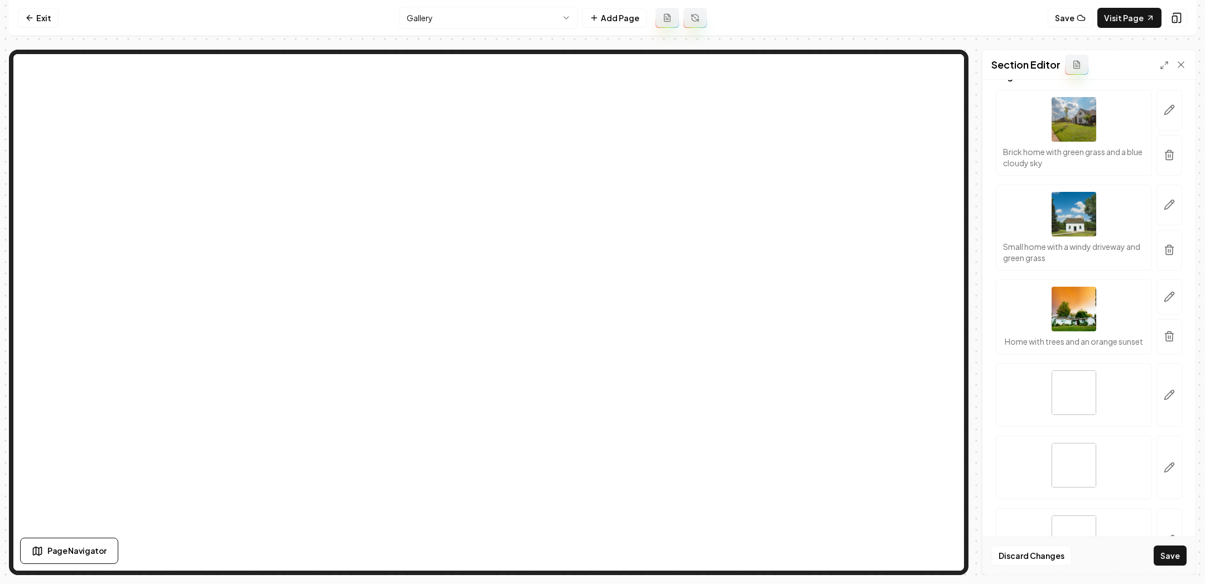
scroll to position [98, 0]
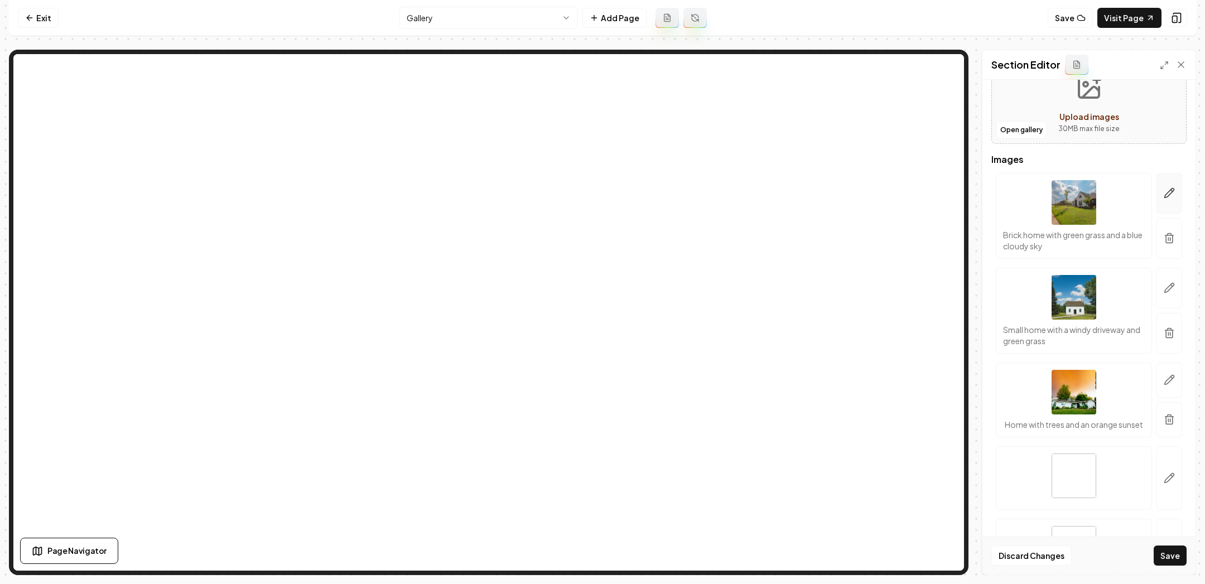
click at [1165, 190] on icon "button" at bounding box center [1169, 192] width 11 height 11
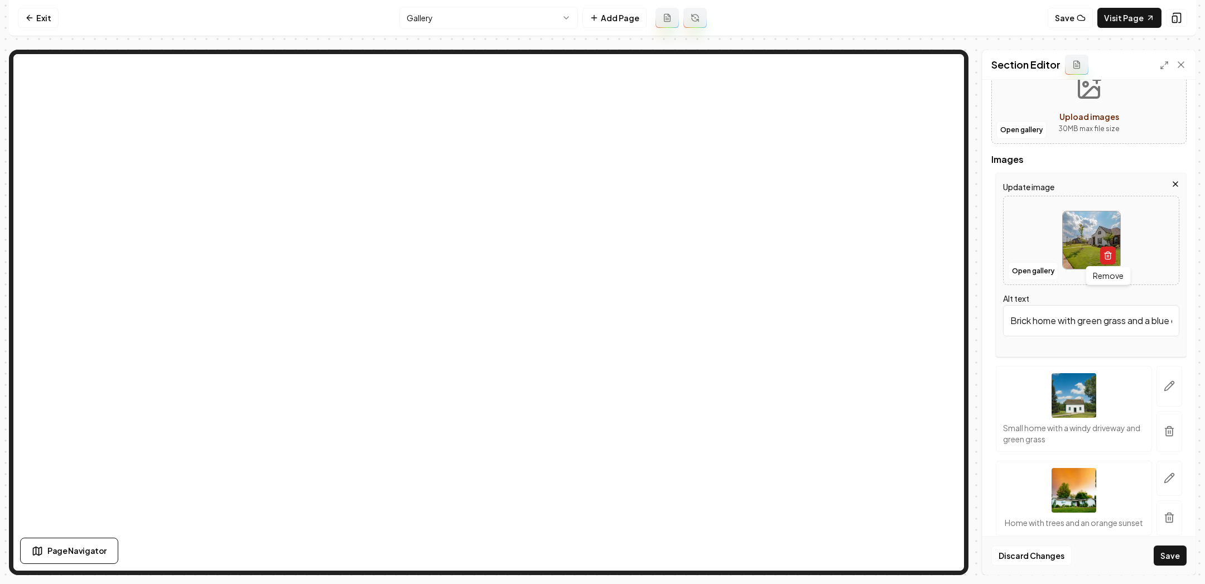
click at [1104, 257] on icon "button" at bounding box center [1108, 255] width 9 height 9
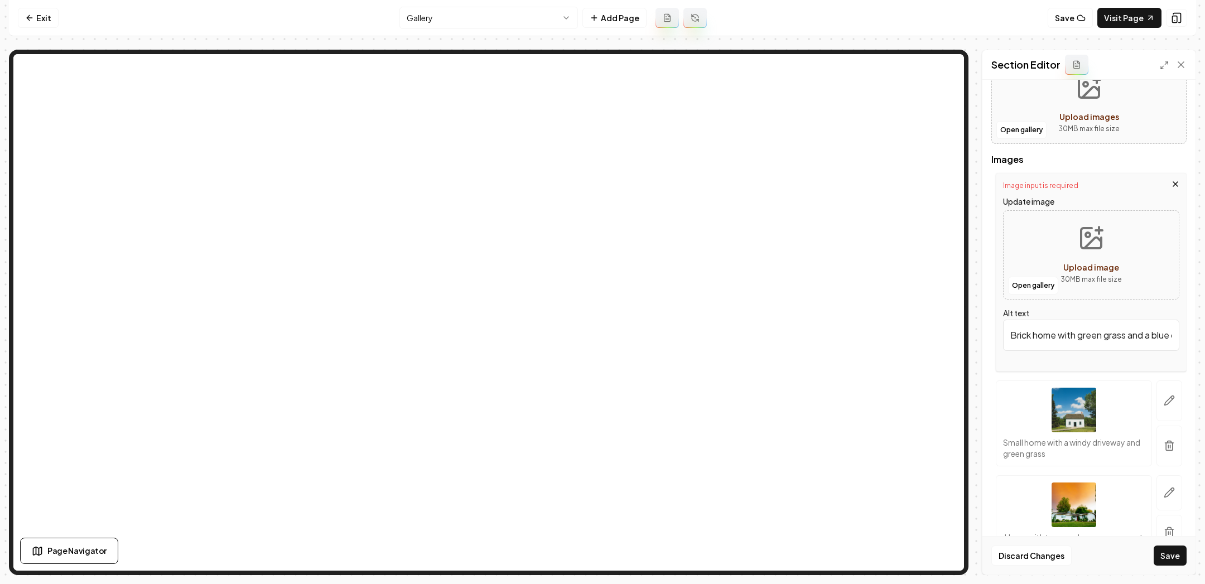
click at [1095, 235] on icon "Upload image" at bounding box center [1091, 238] width 27 height 27
type input "**********"
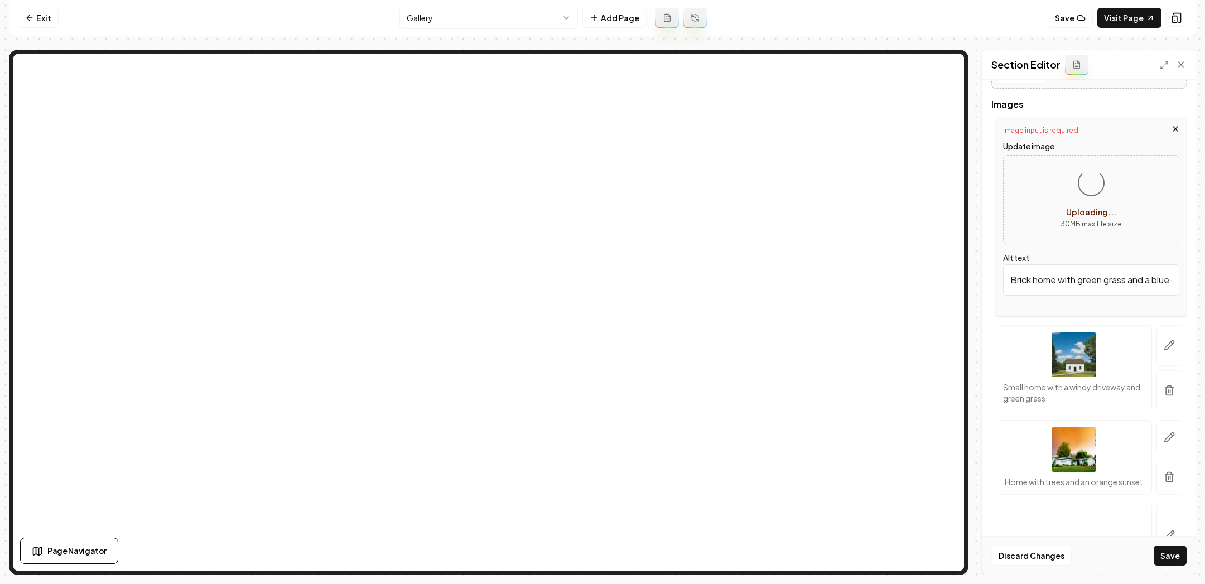
scroll to position [172, 0]
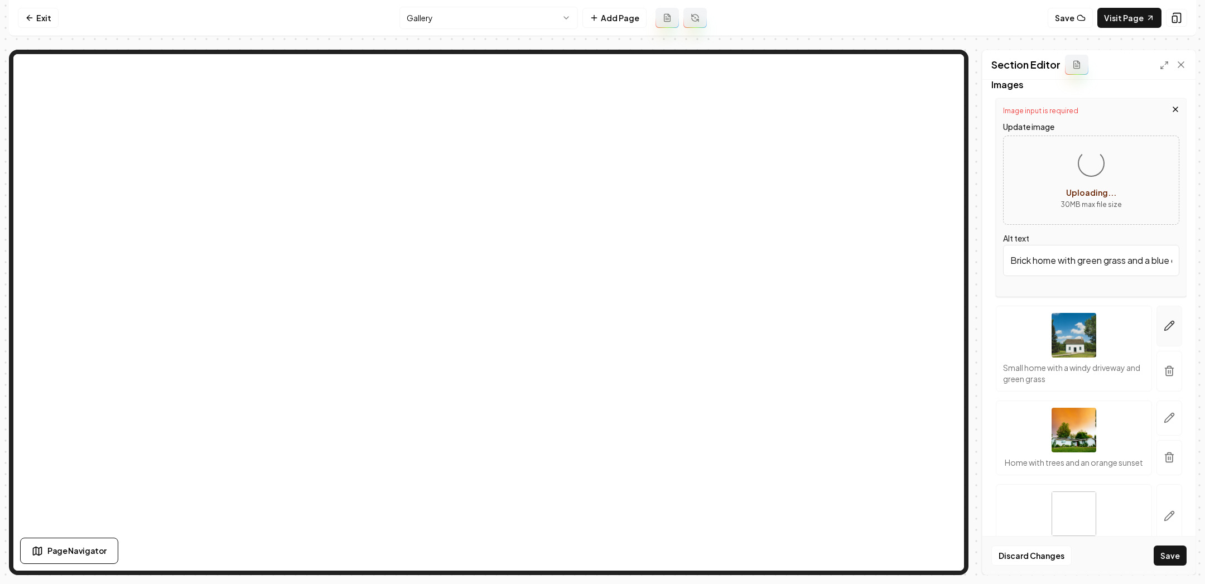
click at [1175, 321] on icon "button" at bounding box center [1169, 325] width 9 height 9
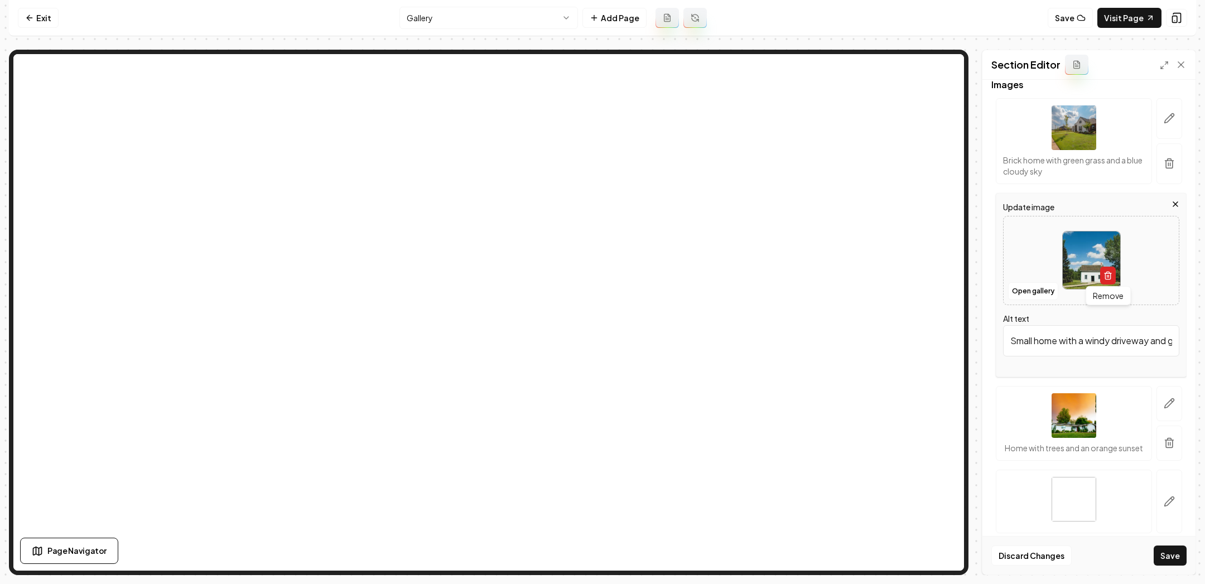
click at [1110, 276] on icon "button" at bounding box center [1108, 275] width 9 height 9
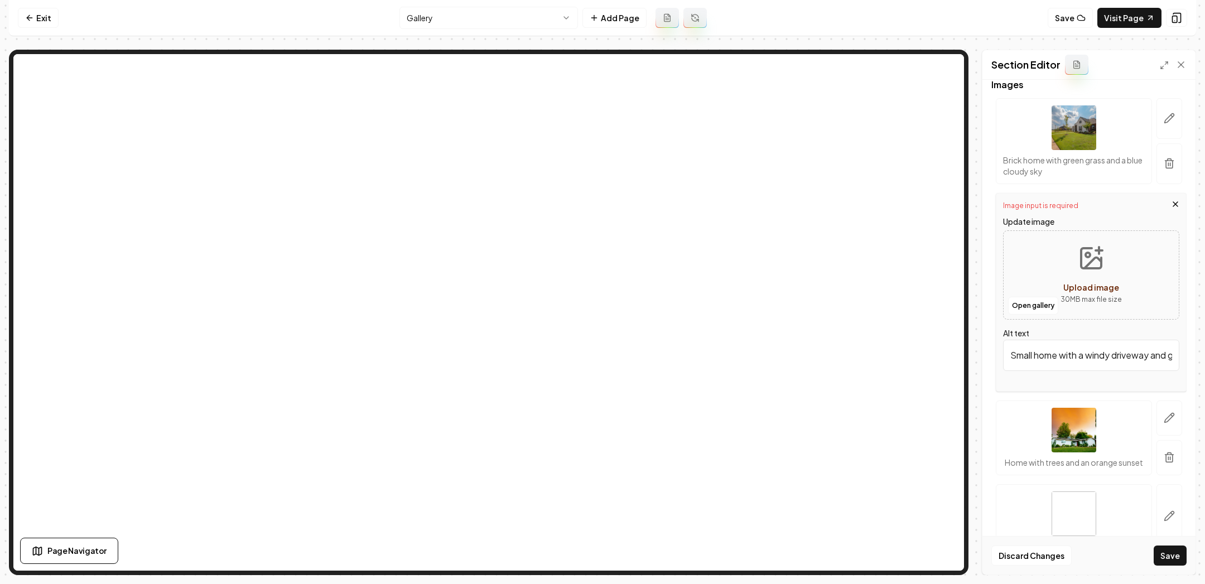
click at [1087, 270] on icon "Upload image" at bounding box center [1091, 258] width 27 height 27
type input "**********"
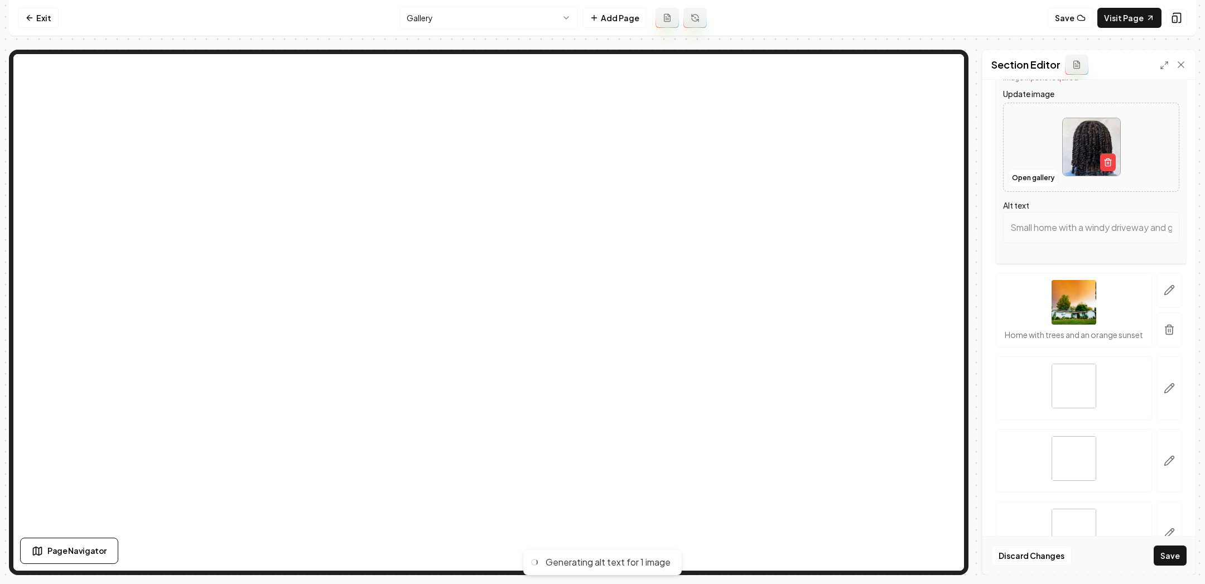
scroll to position [320, 0]
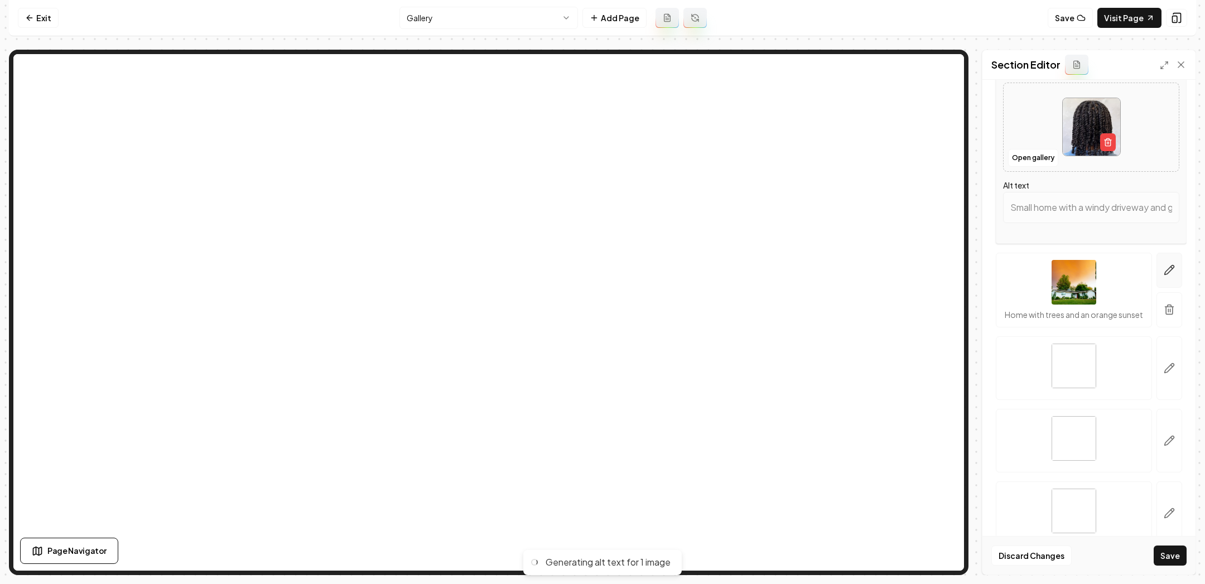
click at [1171, 277] on button "button" at bounding box center [1170, 270] width 26 height 35
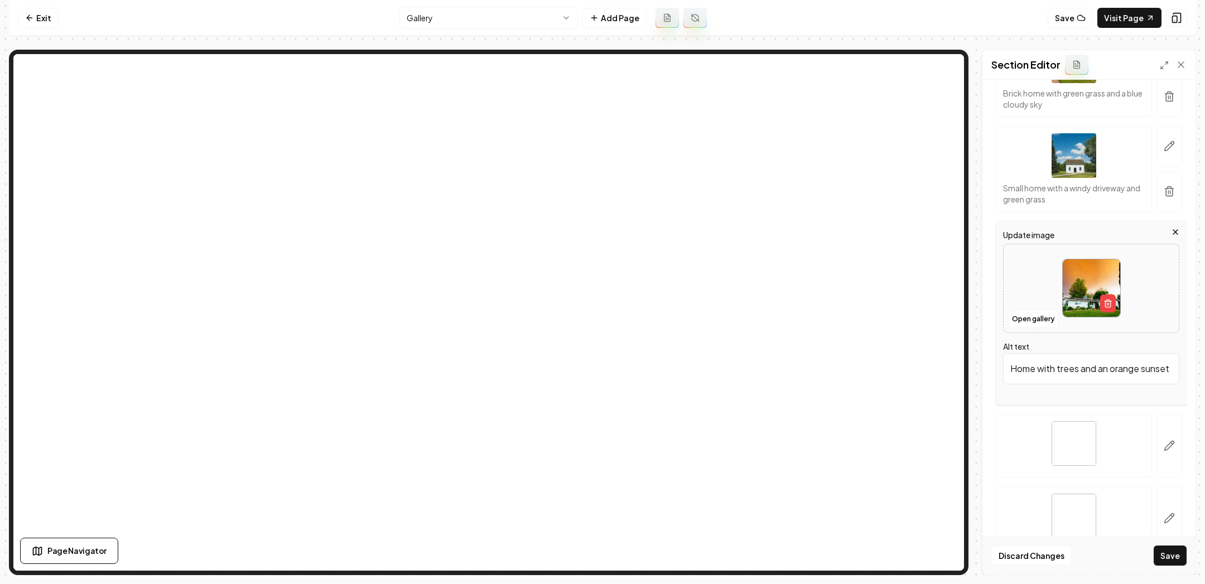
scroll to position [236, 0]
click at [1109, 307] on line "button" at bounding box center [1109, 308] width 0 height 2
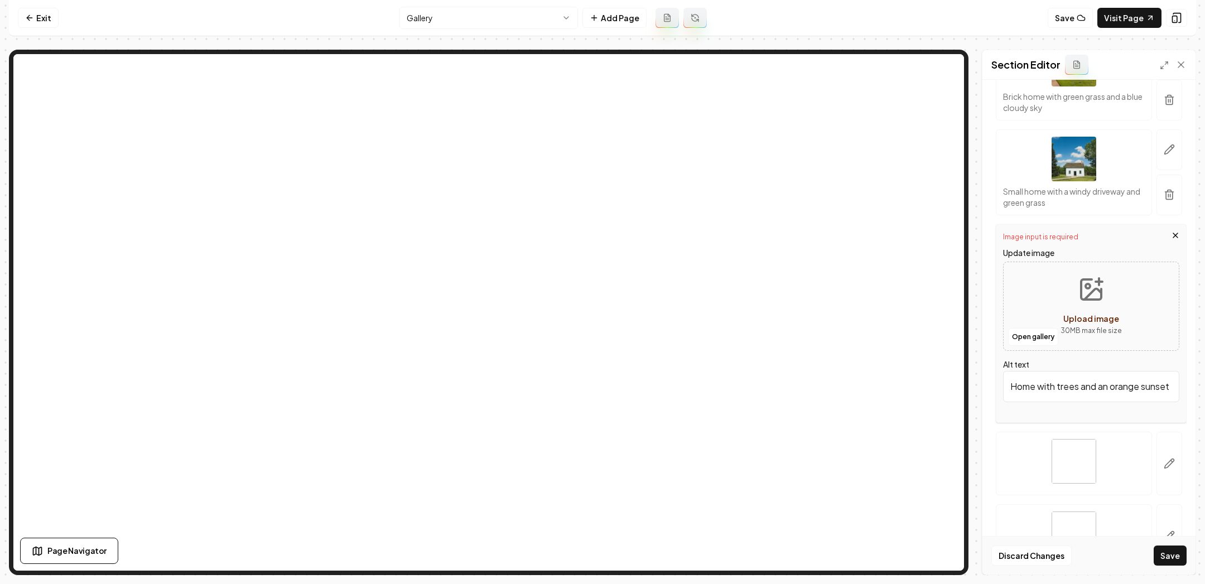
click at [1088, 284] on circle "Upload image" at bounding box center [1088, 286] width 4 height 4
type input "**********"
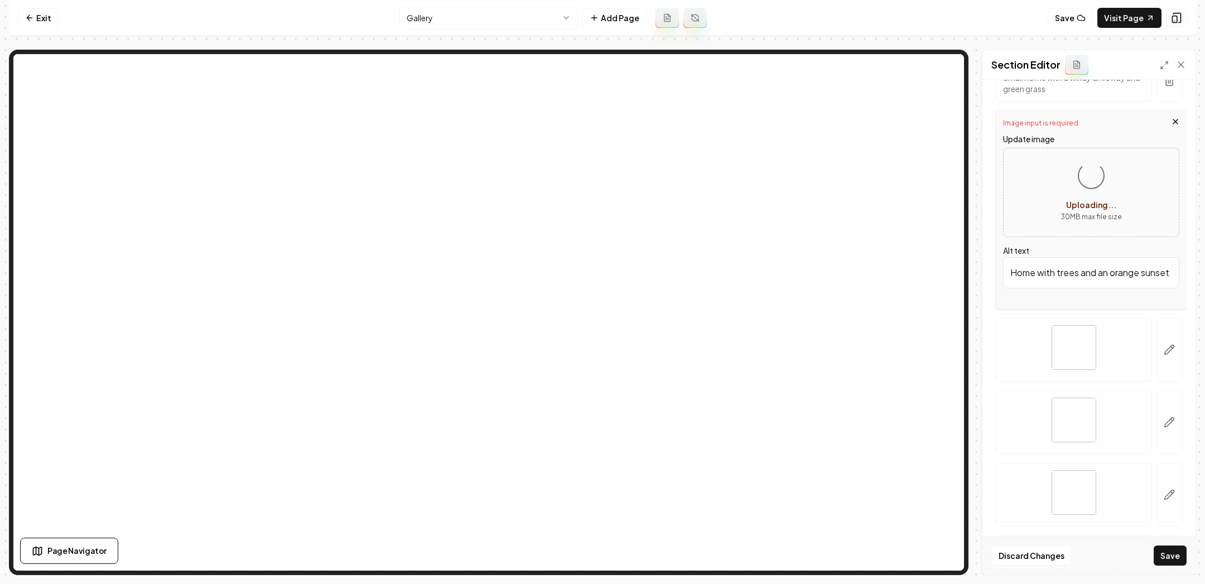
scroll to position [385, 0]
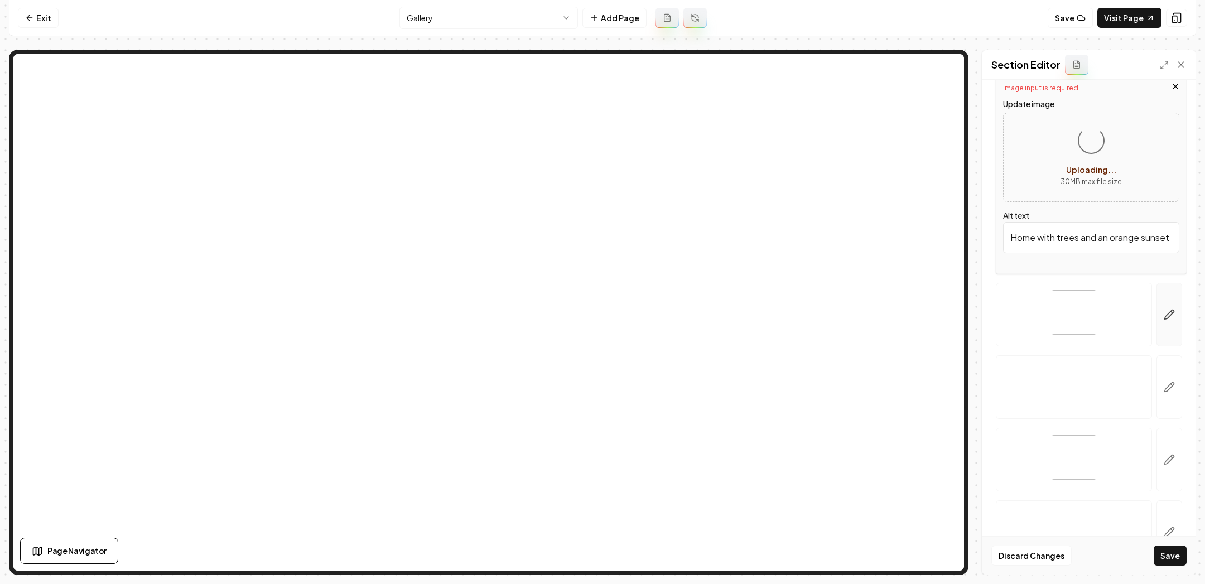
click at [1162, 310] on button "button" at bounding box center [1170, 315] width 26 height 64
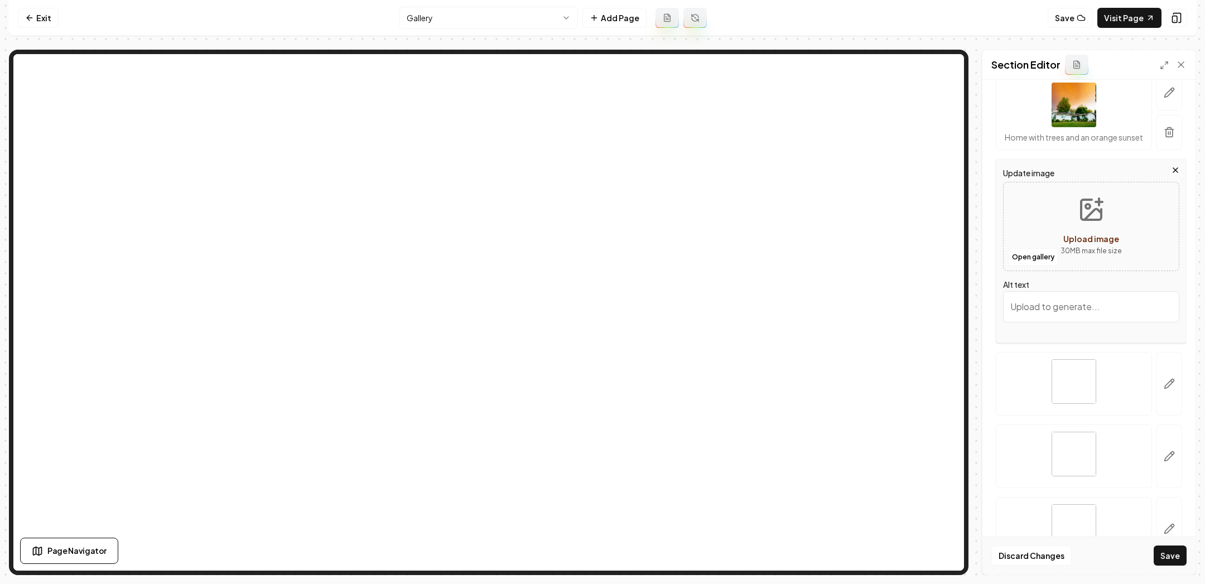
click at [1093, 211] on icon "Upload image" at bounding box center [1093, 214] width 17 height 11
type input "**********"
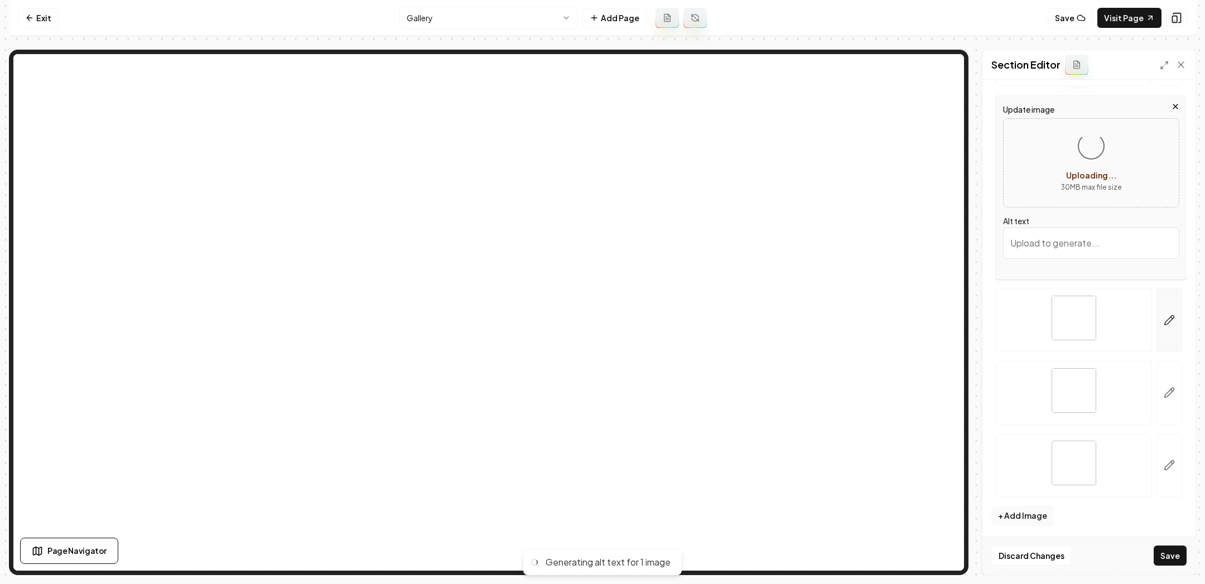
click at [1166, 311] on button "button" at bounding box center [1170, 320] width 26 height 64
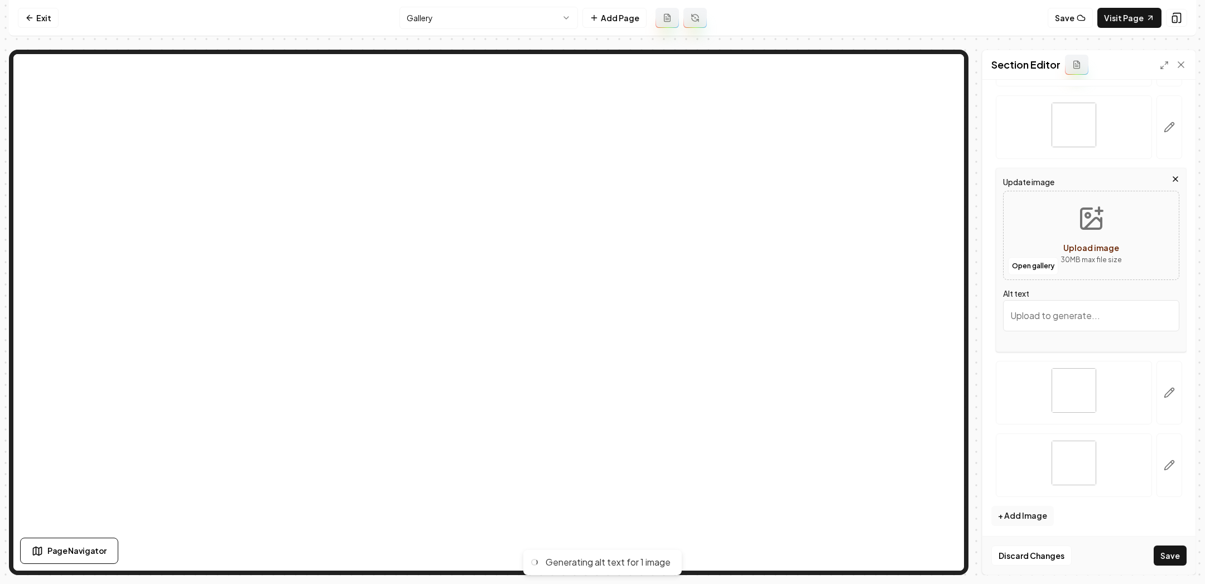
click at [1080, 217] on icon "Upload image" at bounding box center [1091, 218] width 27 height 27
type input "**********"
click at [1166, 387] on icon "button" at bounding box center [1169, 392] width 11 height 11
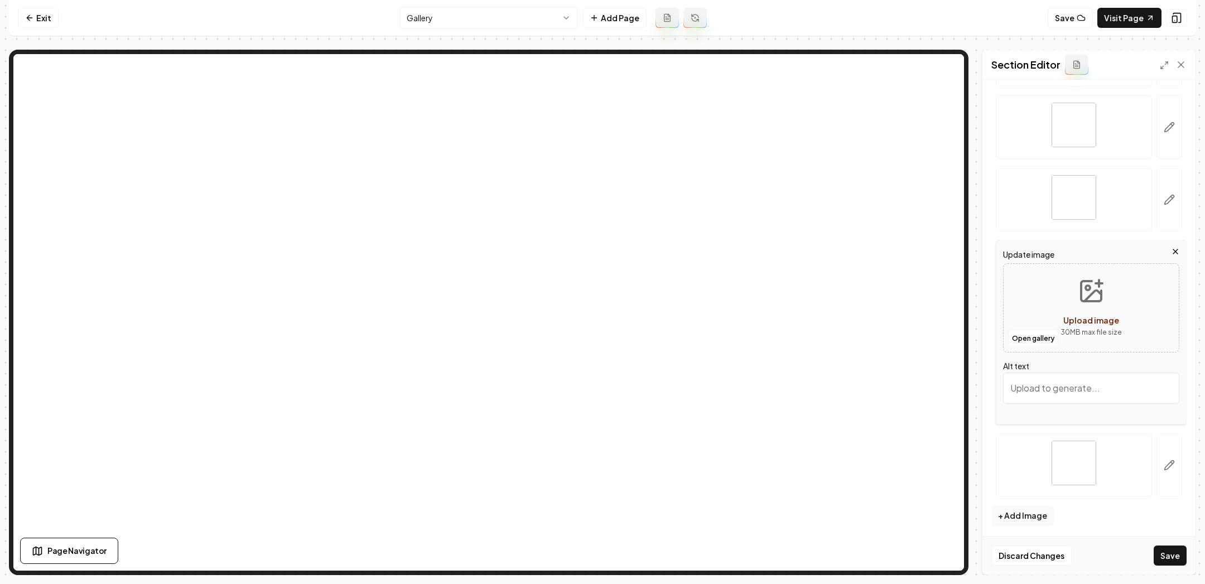
click at [1088, 300] on icon "Upload image" at bounding box center [1091, 291] width 27 height 27
type input "**********"
click at [1173, 460] on icon "button" at bounding box center [1169, 465] width 11 height 11
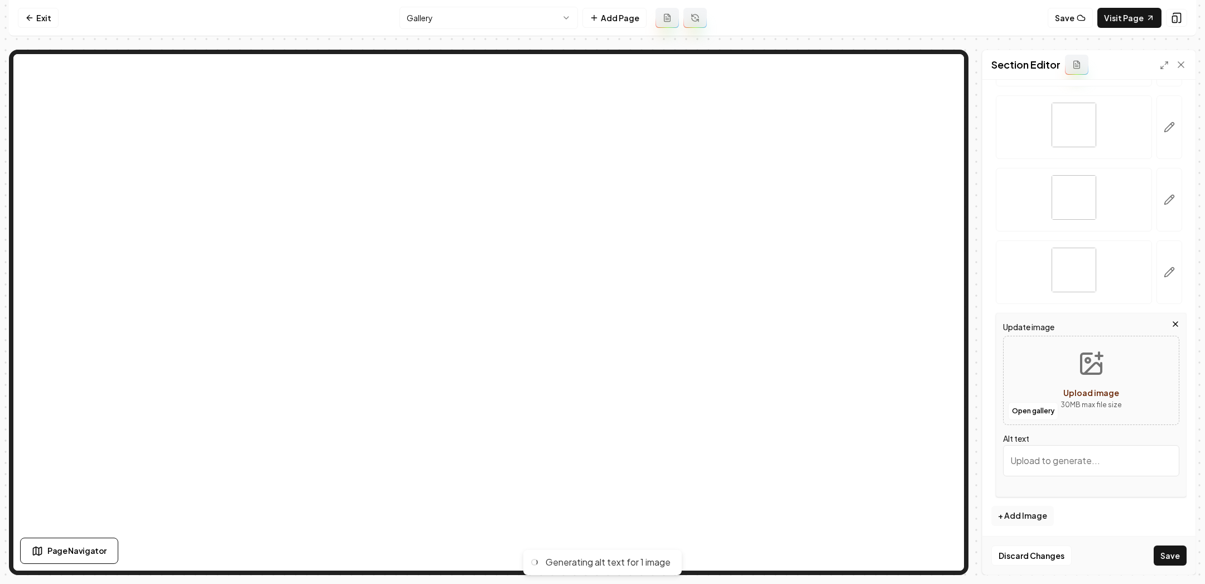
click at [1087, 378] on button "Upload image 30 MB max file size" at bounding box center [1091, 381] width 79 height 78
type input "**********"
type input "Close-up of a woman's head showcasing defined, voluminous black curls from a si…"
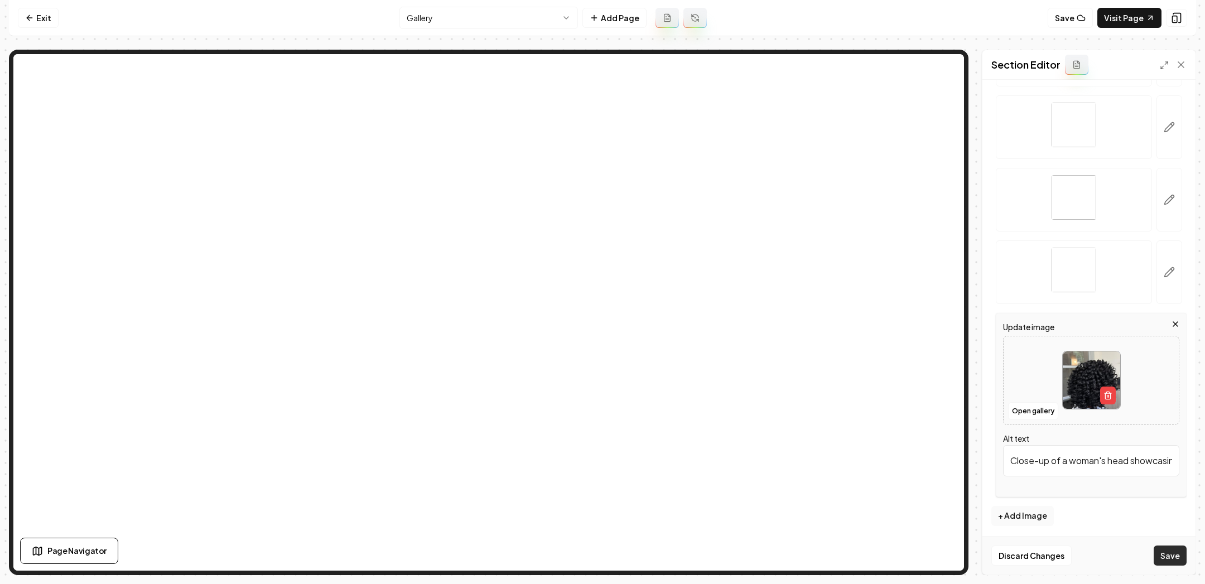
click at [1171, 560] on button "Save" at bounding box center [1170, 556] width 33 height 20
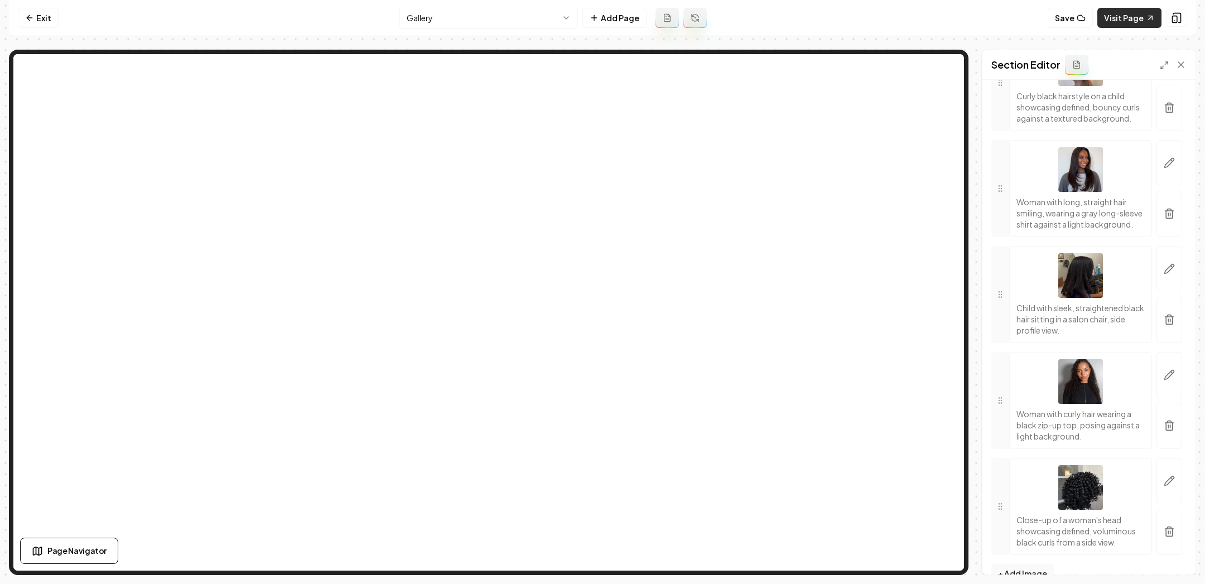
click at [1127, 27] on link "Visit Page" at bounding box center [1130, 18] width 64 height 20
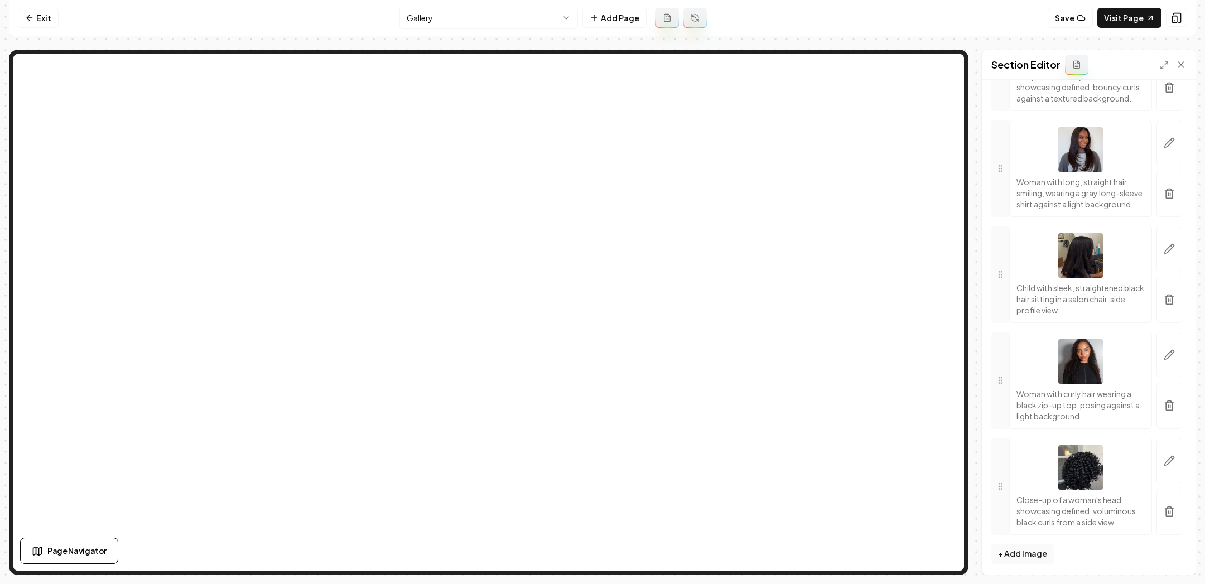
click at [1164, 70] on div at bounding box center [1173, 64] width 27 height 11
click at [1163, 61] on icon at bounding box center [1164, 65] width 9 height 9
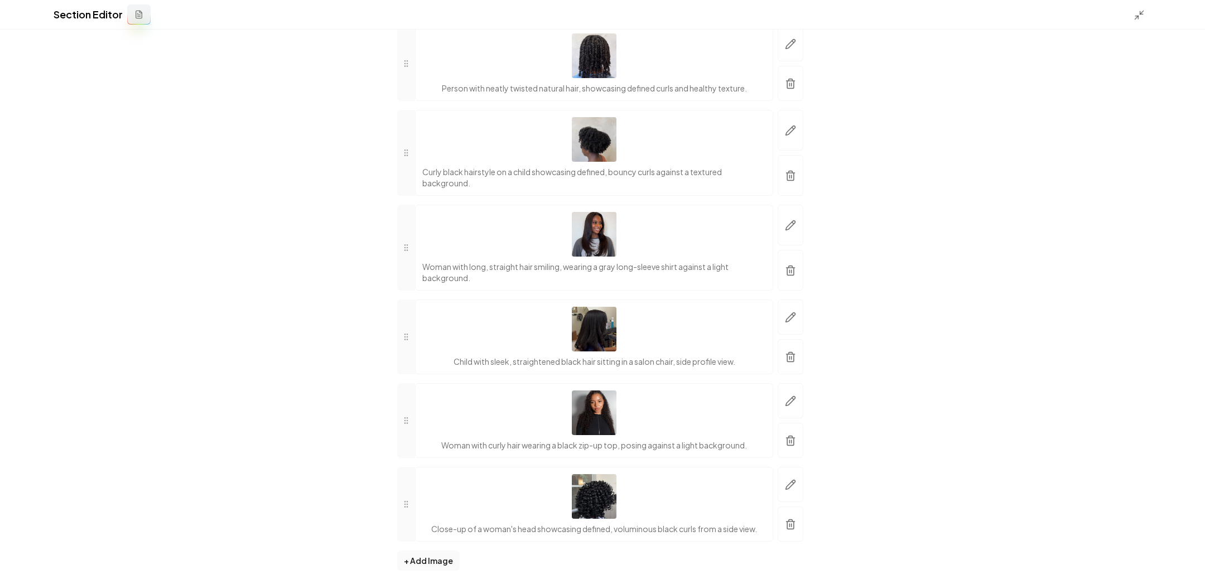
scroll to position [276, 0]
click at [1143, 11] on line at bounding box center [1142, 12] width 3 height 3
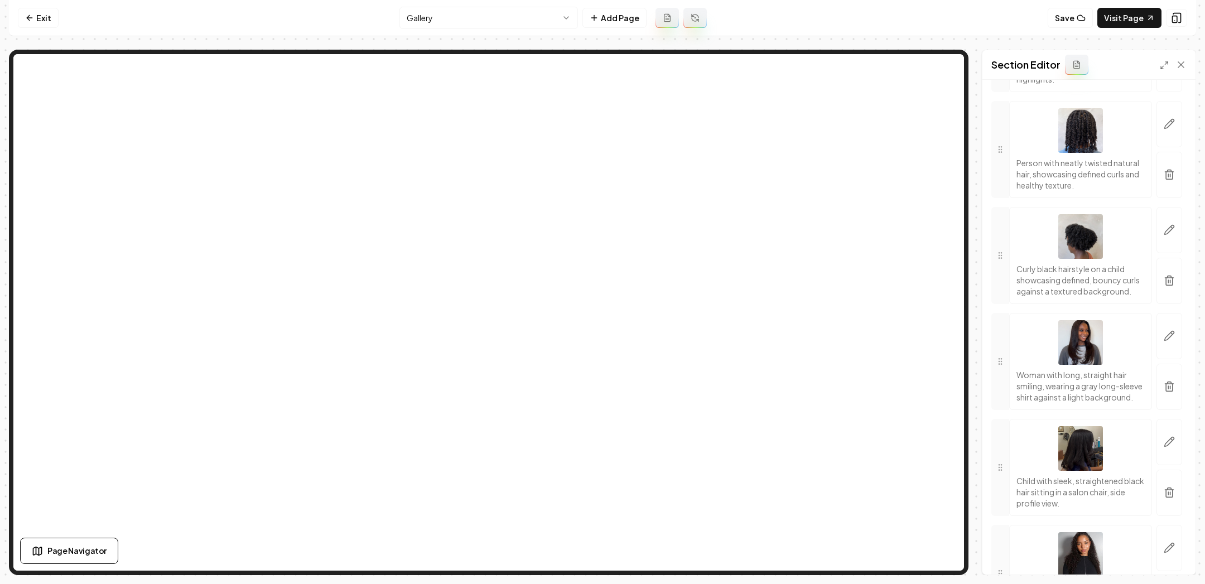
click at [490, 14] on html "Computer Required This feature is only available on a computer. Please switch t…" at bounding box center [602, 292] width 1205 height 584
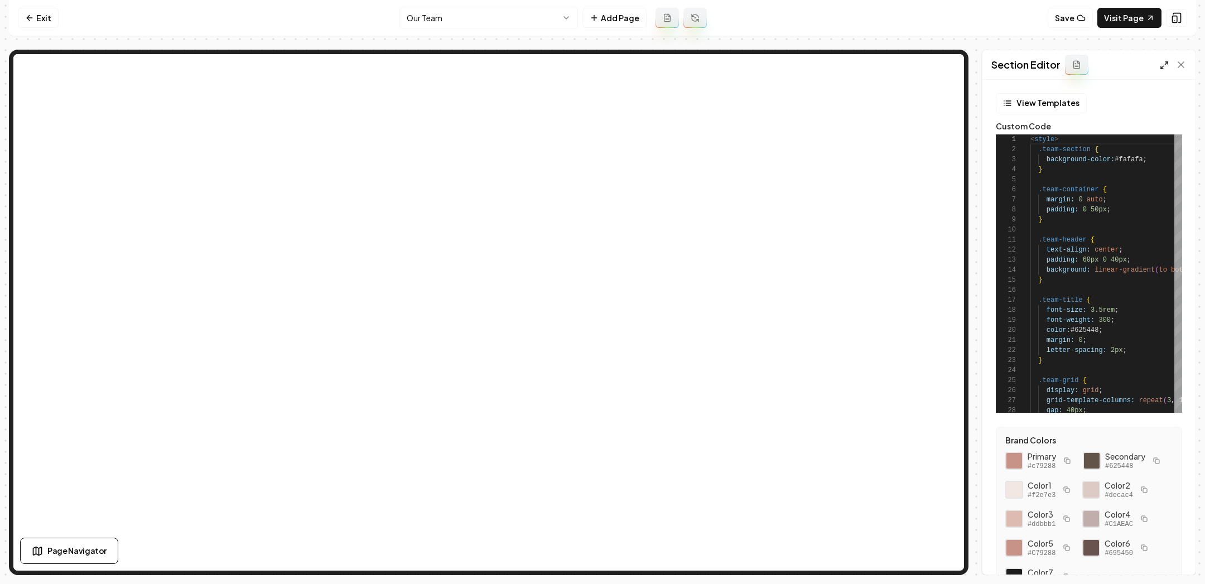
click at [1164, 68] on icon at bounding box center [1164, 65] width 9 height 9
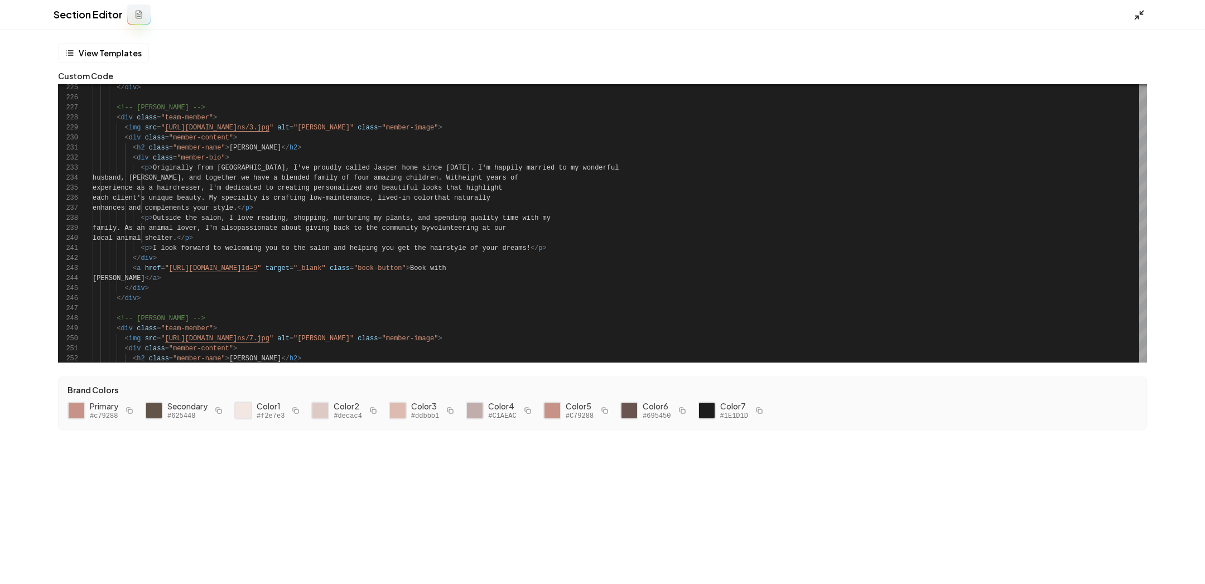
click at [1137, 13] on icon at bounding box center [1139, 14] width 11 height 11
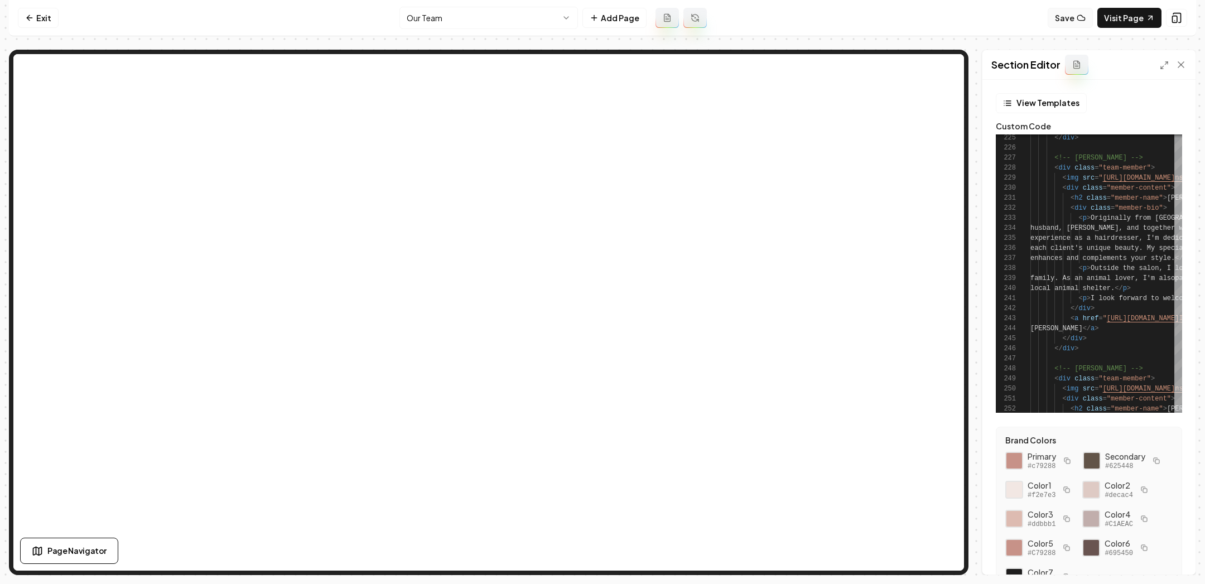
click at [1072, 25] on button "Save" at bounding box center [1070, 18] width 45 height 20
click at [1004, 20] on button "Show History" at bounding box center [1005, 18] width 78 height 20
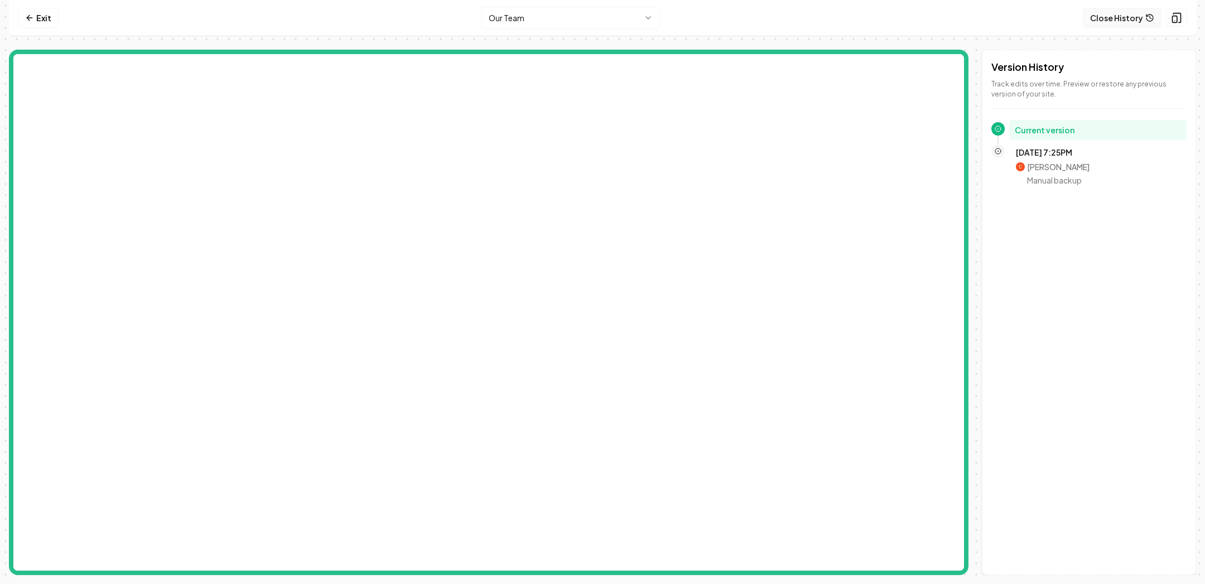
click at [1136, 23] on button "Close History" at bounding box center [1122, 18] width 79 height 20
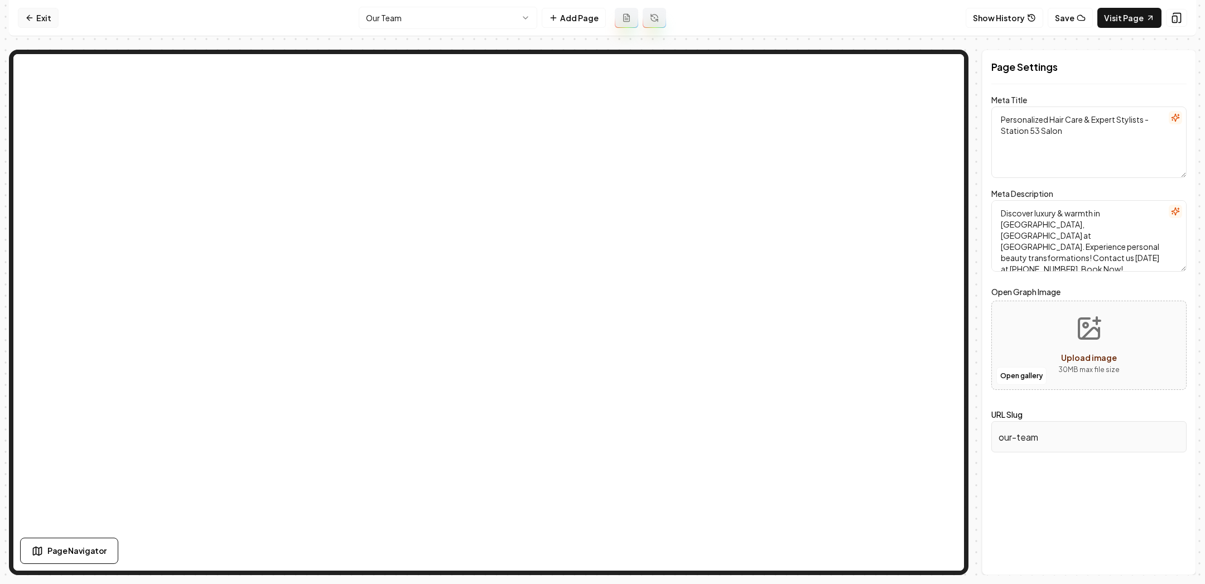
click at [32, 16] on icon at bounding box center [29, 17] width 9 height 9
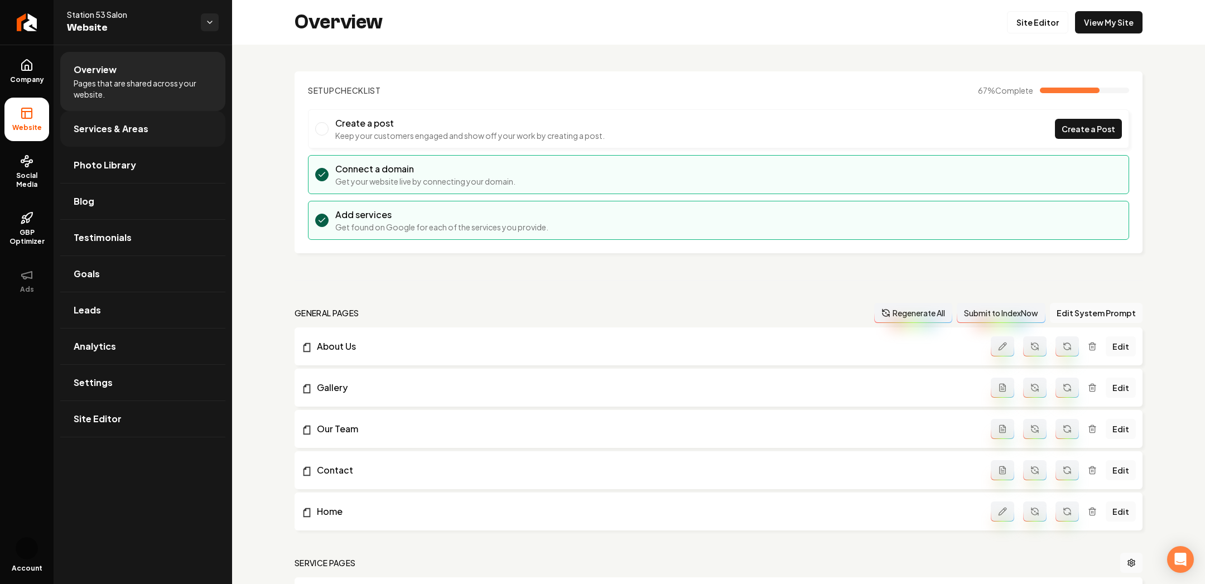
click at [95, 135] on link "Services & Areas" at bounding box center [142, 129] width 165 height 36
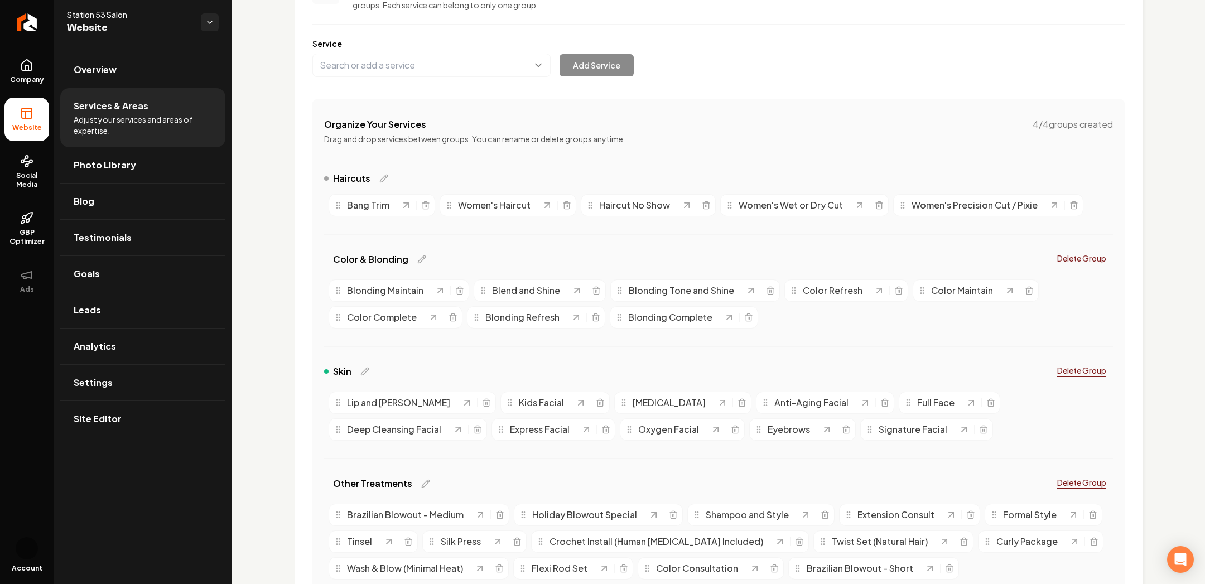
scroll to position [112, 0]
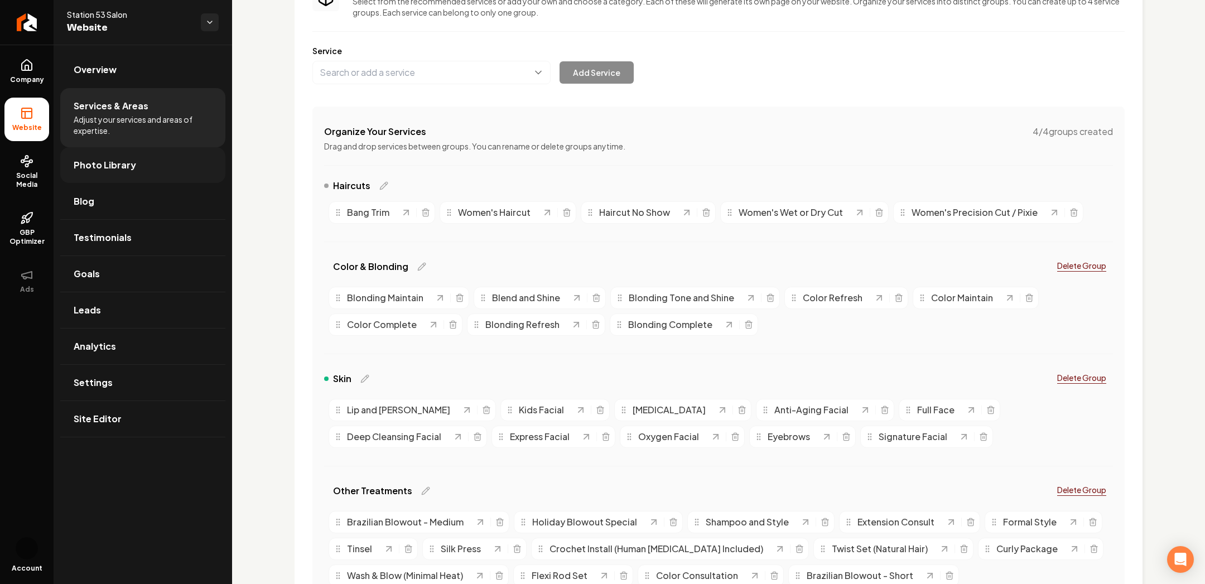
click at [107, 165] on span "Photo Library" at bounding box center [105, 164] width 62 height 13
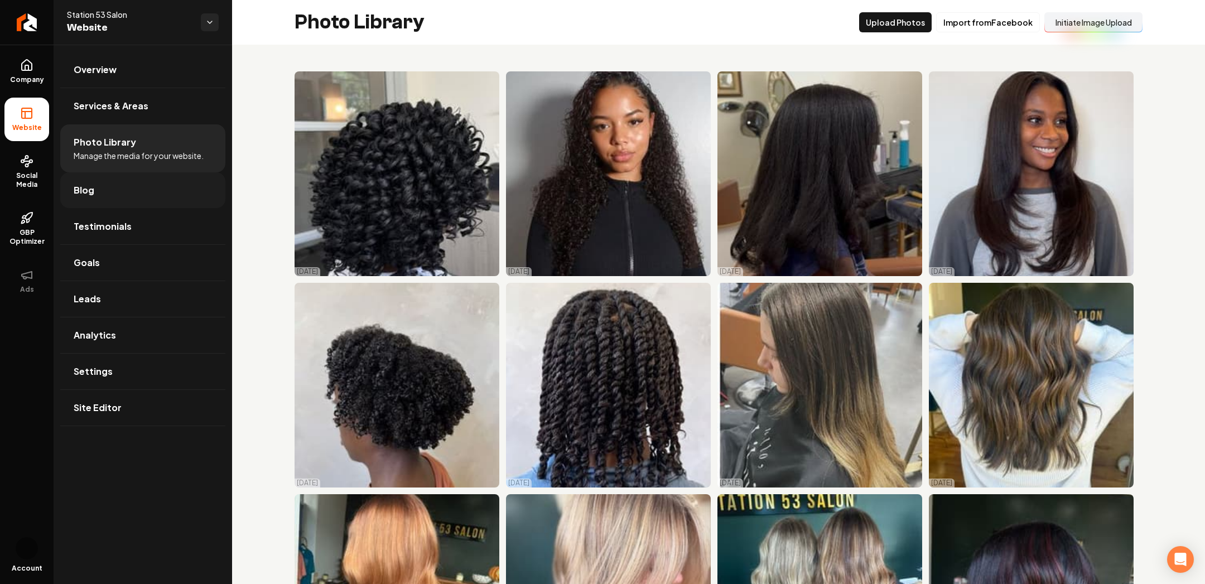
click at [95, 183] on link "Blog" at bounding box center [142, 190] width 165 height 36
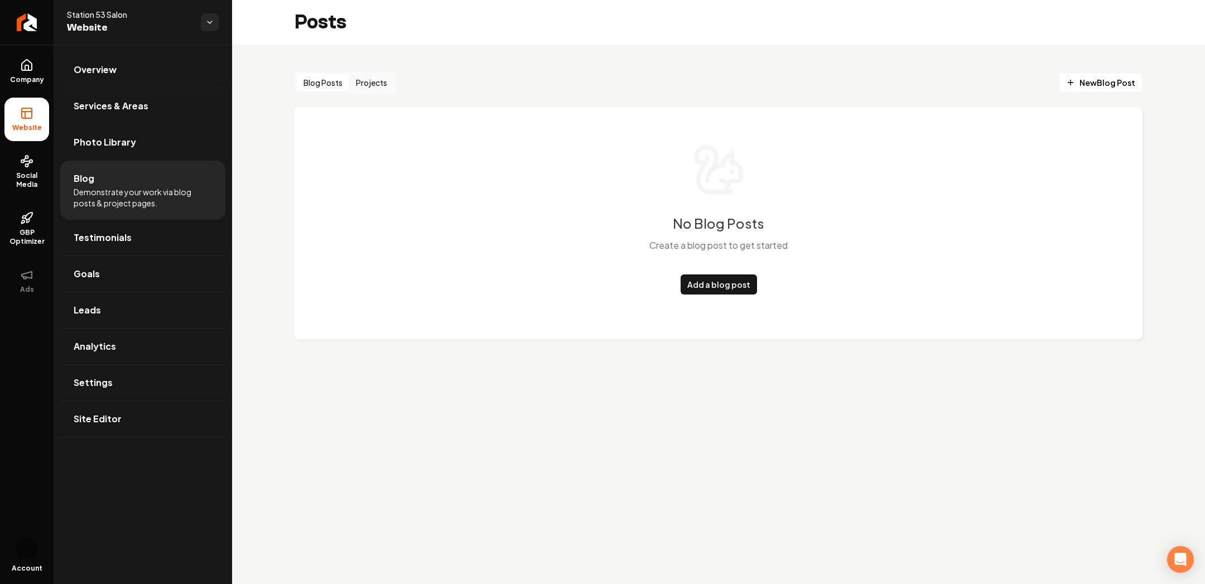
click at [379, 84] on button "Projects" at bounding box center [371, 83] width 45 height 18
click at [333, 90] on button "Blog Posts" at bounding box center [323, 83] width 52 height 18
click at [102, 241] on span "Testimonials" at bounding box center [103, 237] width 58 height 13
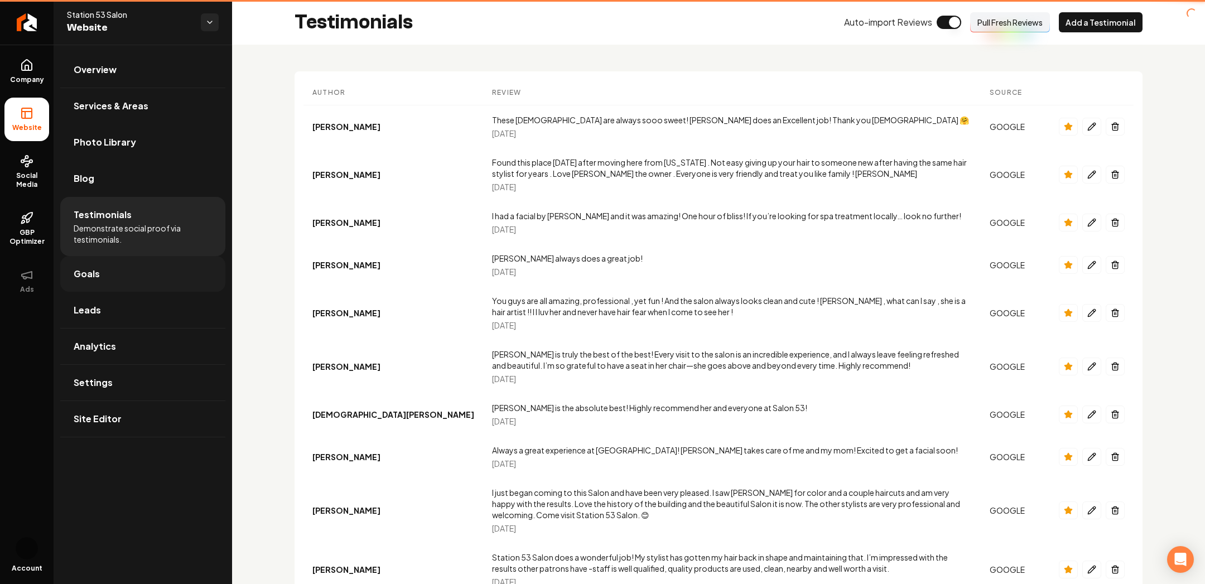
click at [107, 274] on link "Goals" at bounding box center [142, 274] width 165 height 36
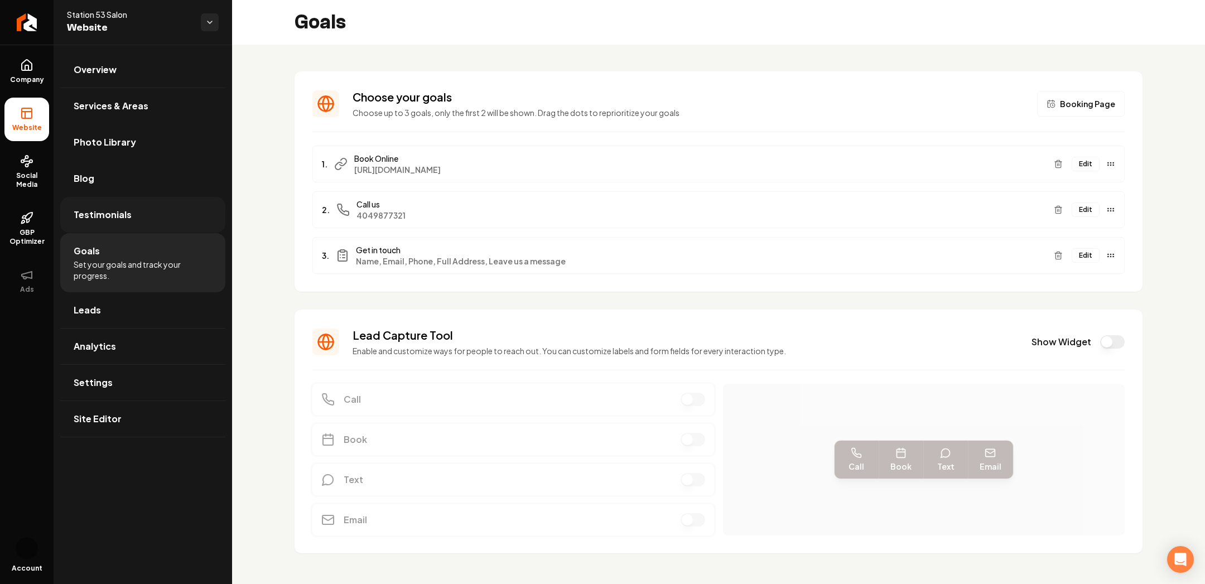
click at [99, 227] on link "Testimonials" at bounding box center [142, 215] width 165 height 36
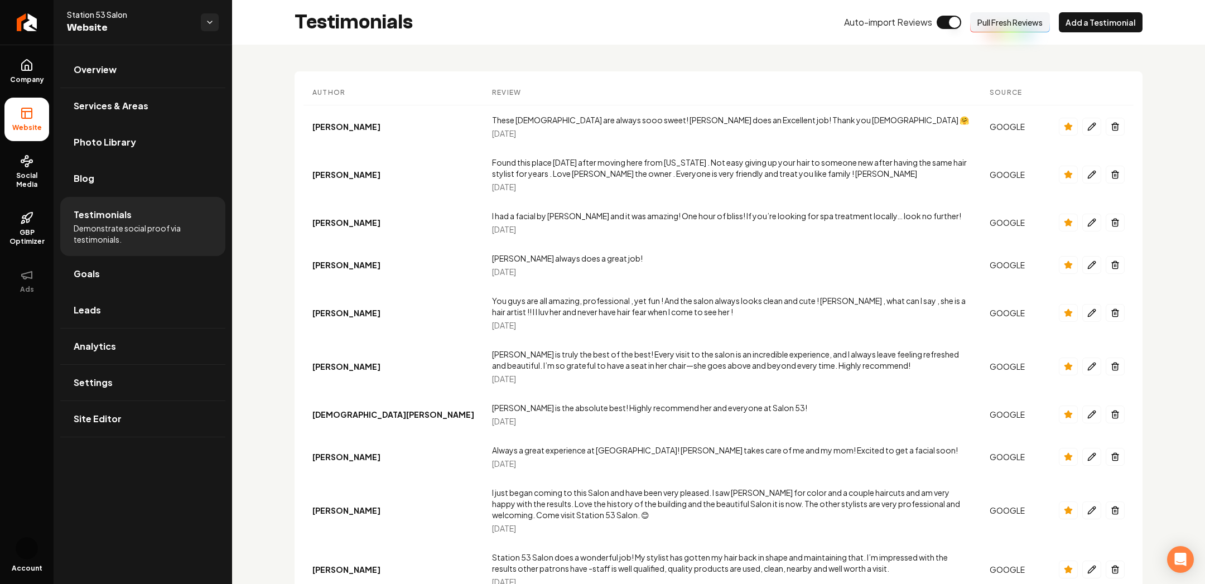
scroll to position [485, 0]
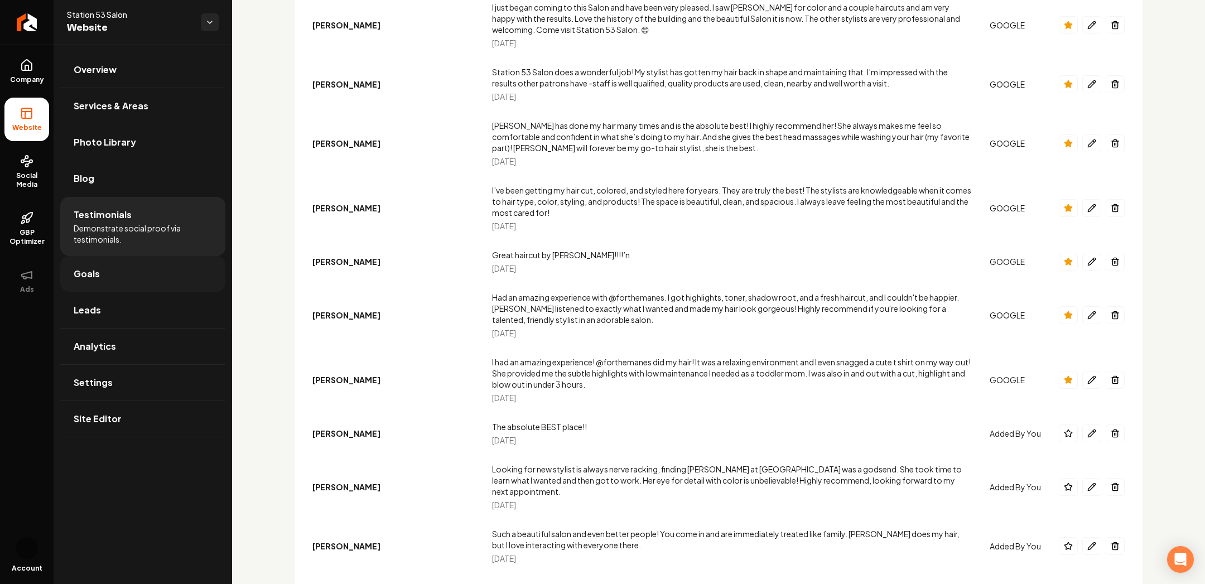
click at [95, 267] on span "Goals" at bounding box center [87, 273] width 26 height 13
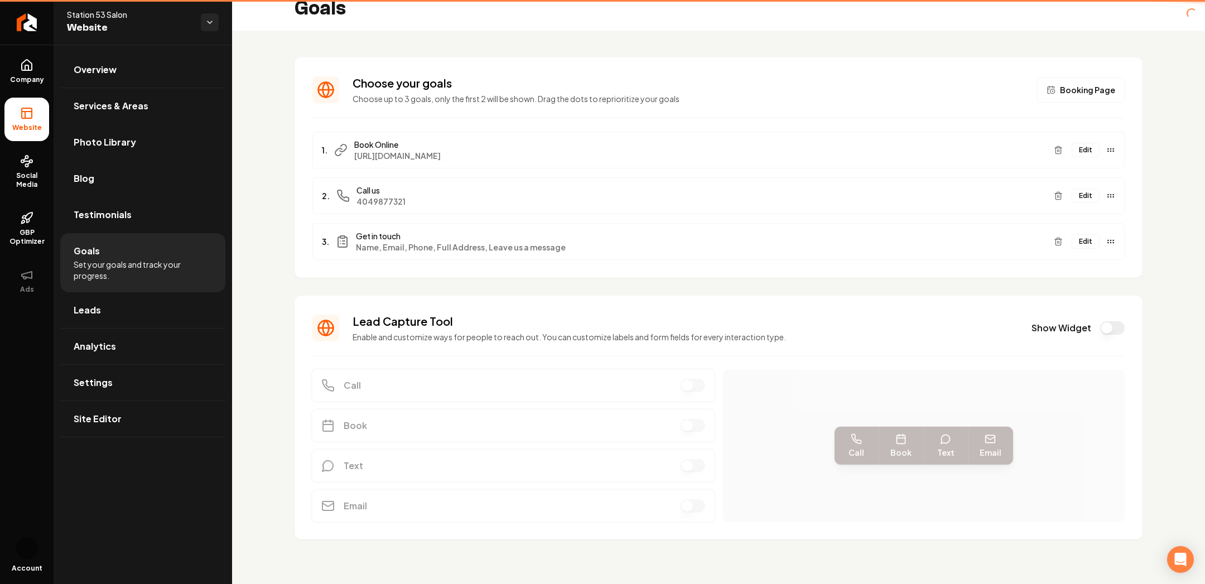
scroll to position [13, 0]
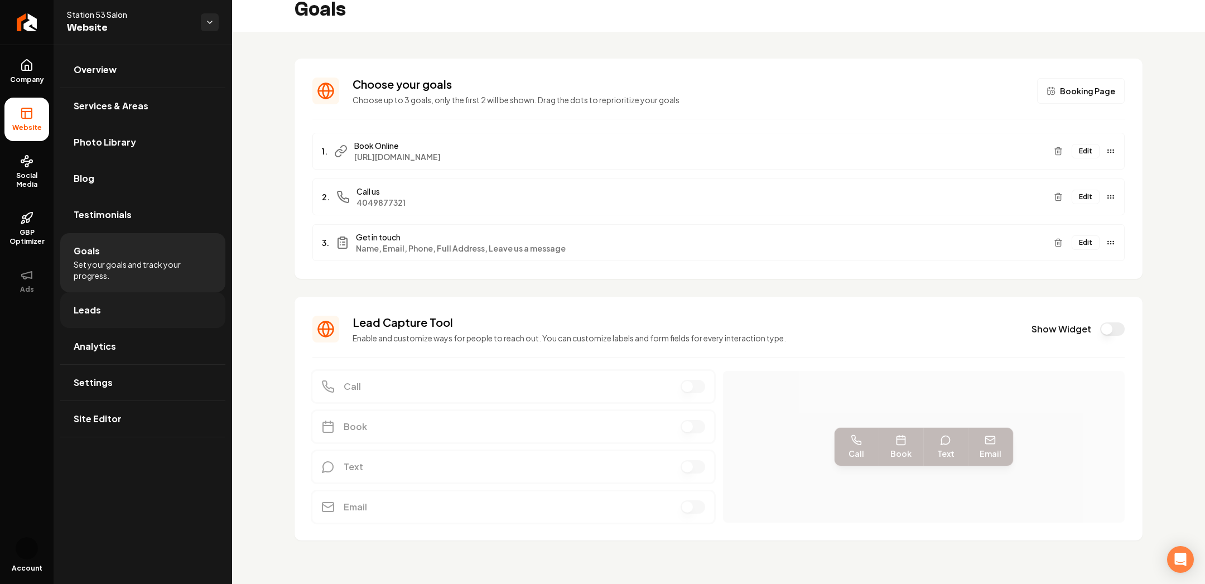
click at [129, 307] on link "Leads" at bounding box center [142, 310] width 165 height 36
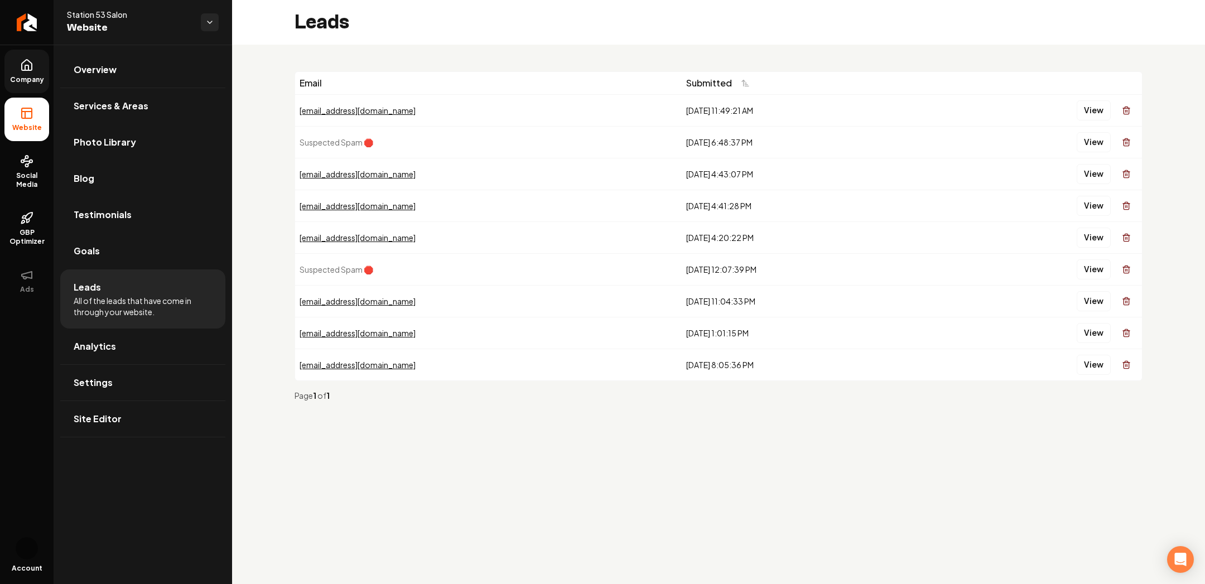
click at [25, 73] on link "Company" at bounding box center [26, 72] width 45 height 44
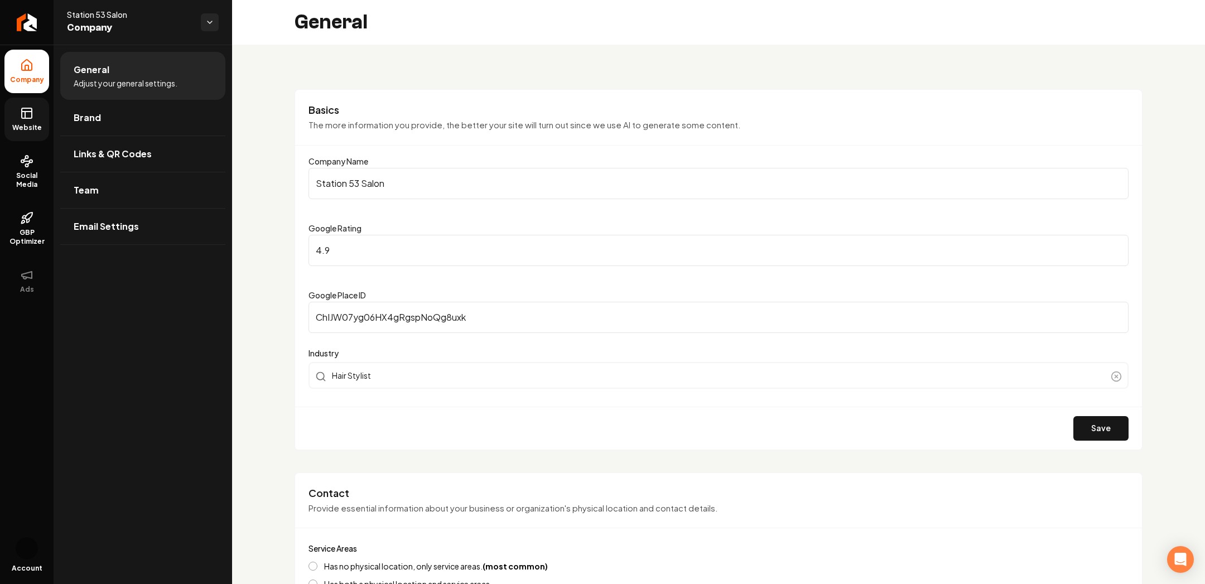
click at [15, 131] on span "Website" at bounding box center [27, 127] width 39 height 9
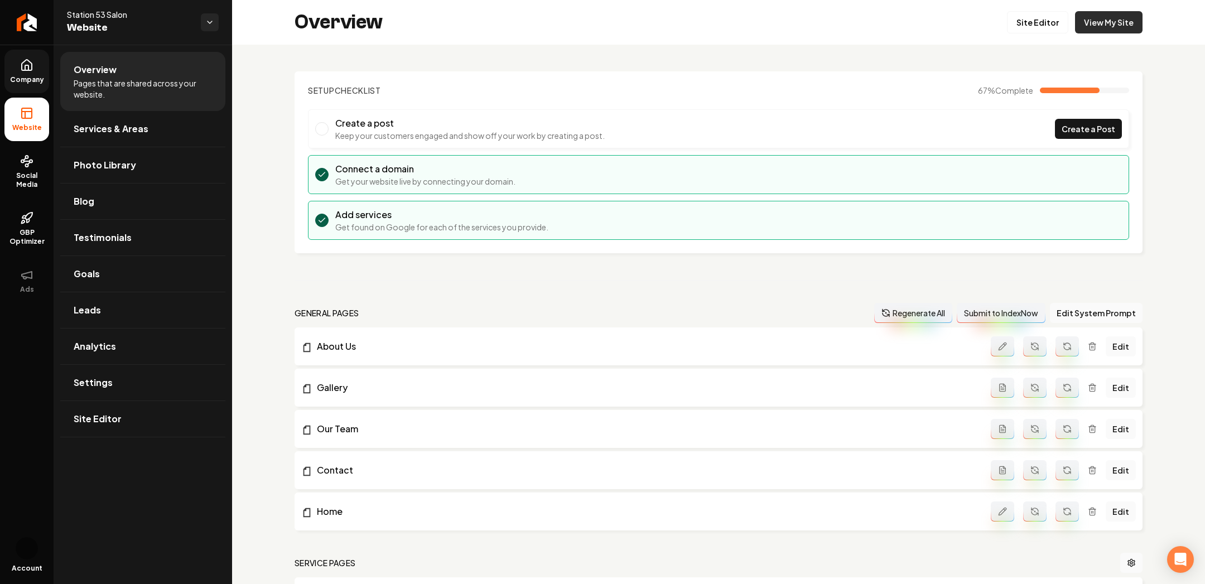
click at [1115, 28] on link "View My Site" at bounding box center [1109, 22] width 68 height 22
click at [1026, 21] on link "Site Editor" at bounding box center [1037, 22] width 61 height 22
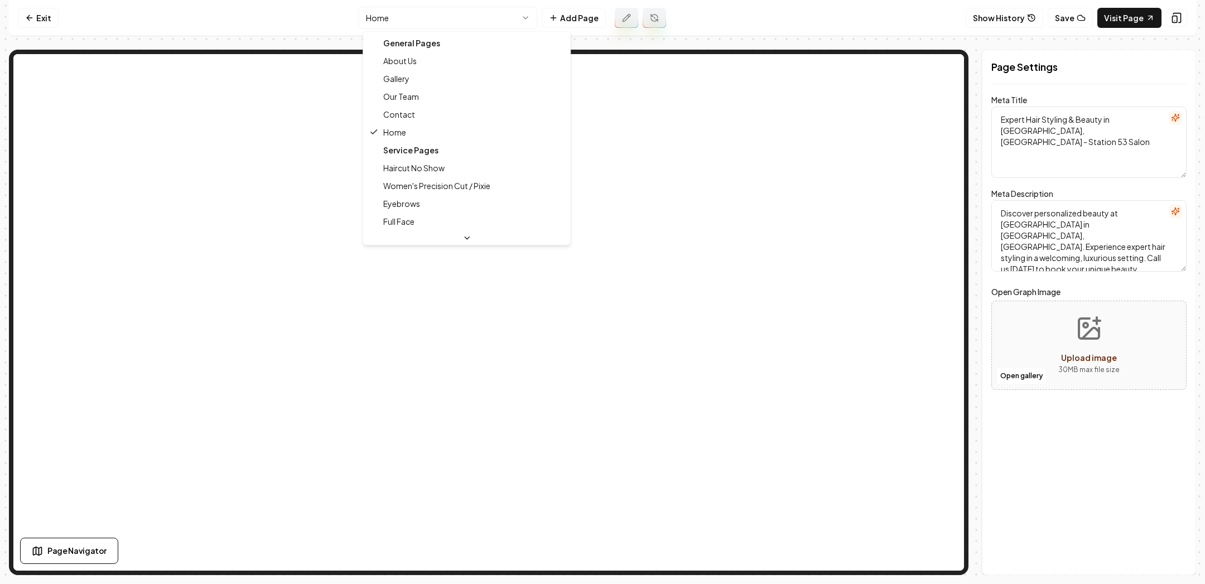
click at [459, 13] on html "Computer Required This feature is only available on a computer. Please switch t…" at bounding box center [602, 292] width 1205 height 584
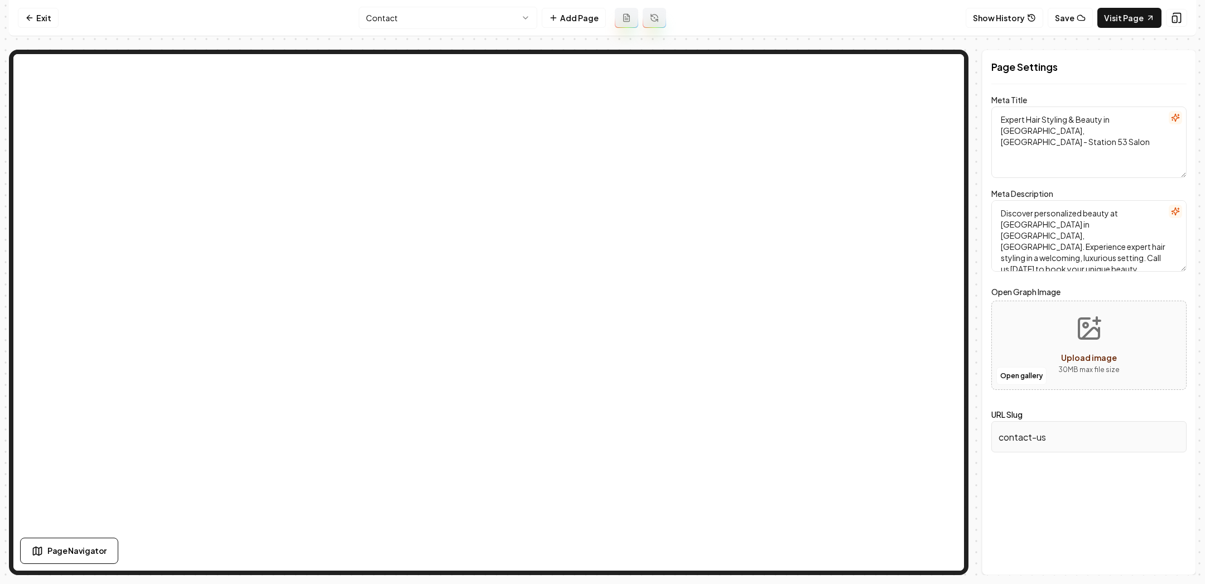
click at [398, 19] on html "Computer Required This feature is only available on a computer. Please switch t…" at bounding box center [602, 292] width 1205 height 584
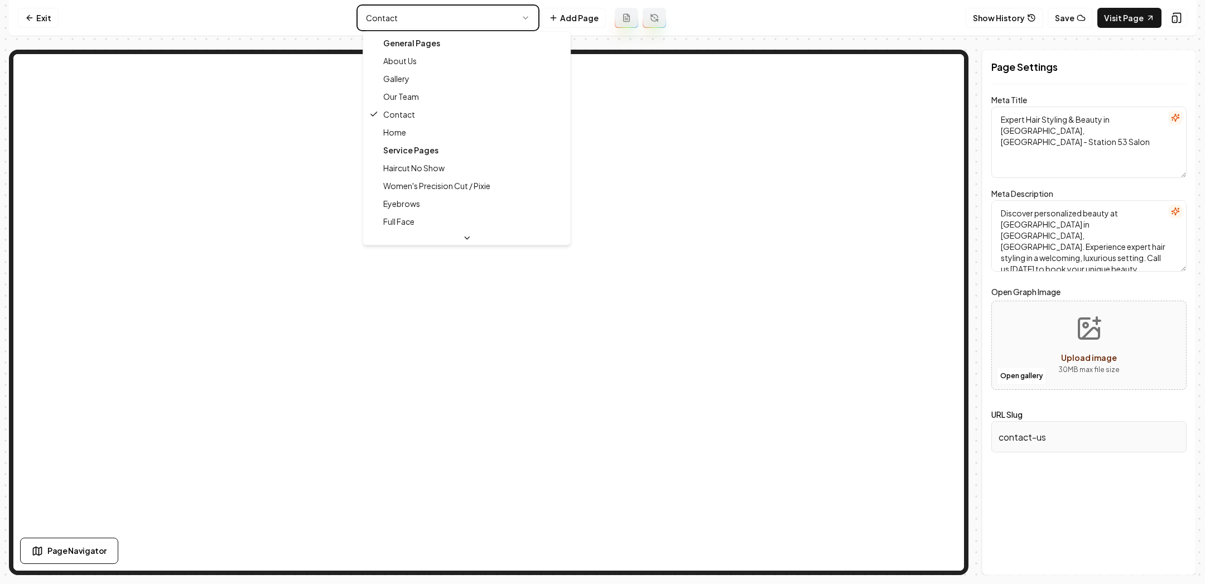
type input "about-us"
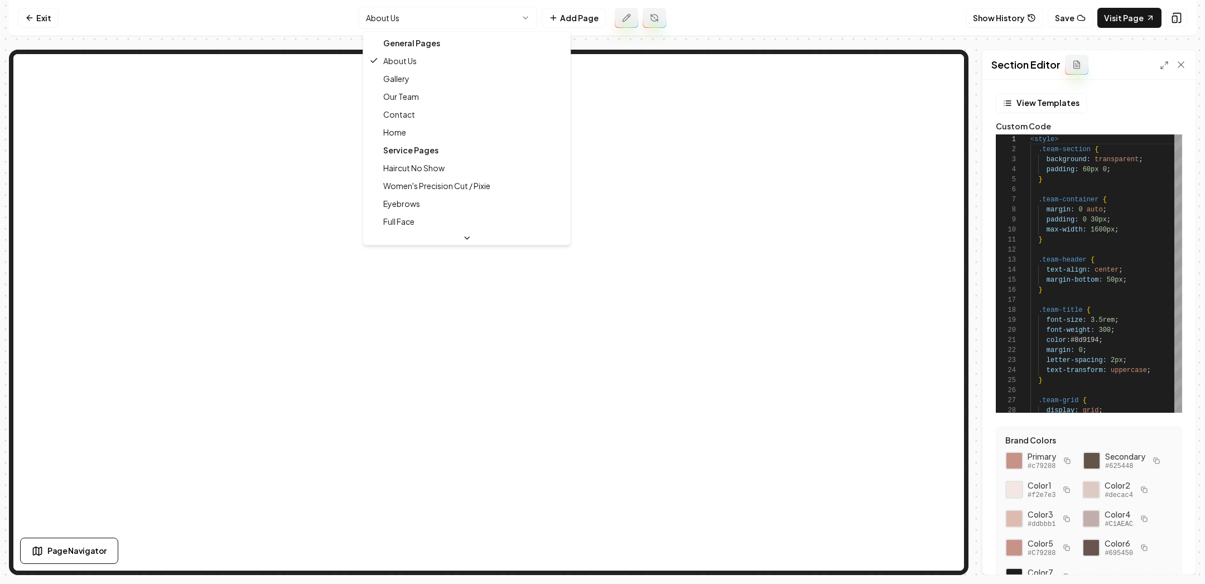
click at [392, 17] on html "Computer Required This feature is only available on a computer. Please switch t…" at bounding box center [602, 292] width 1205 height 584
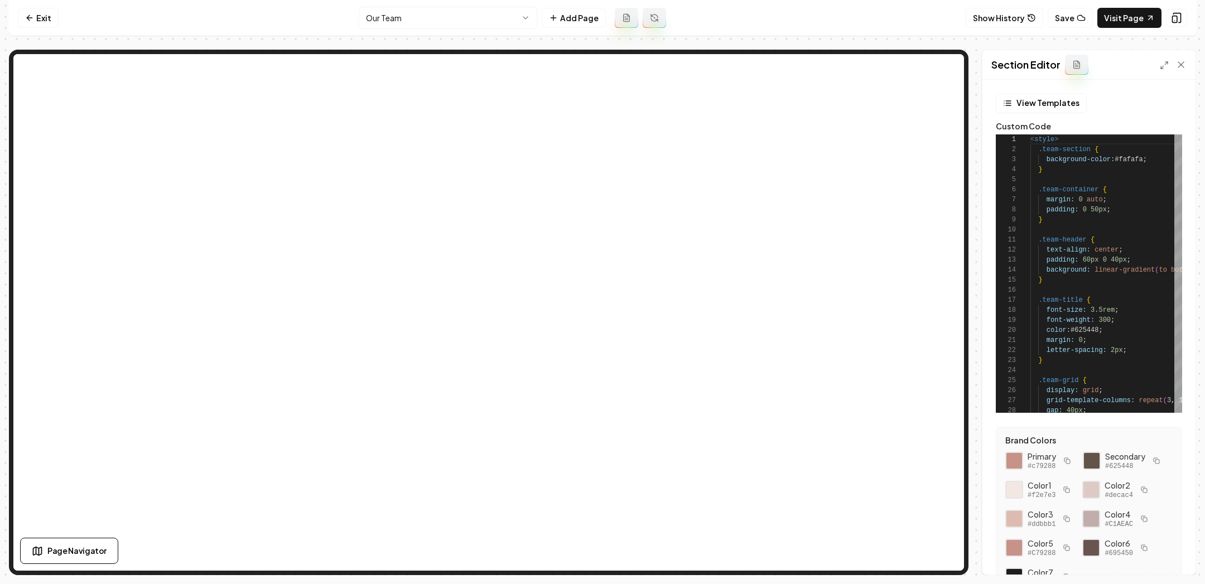
click at [1162, 60] on div at bounding box center [1173, 64] width 27 height 11
click at [1164, 71] on div "Section Editor" at bounding box center [1089, 65] width 213 height 30
click at [1164, 64] on icon at bounding box center [1164, 65] width 9 height 9
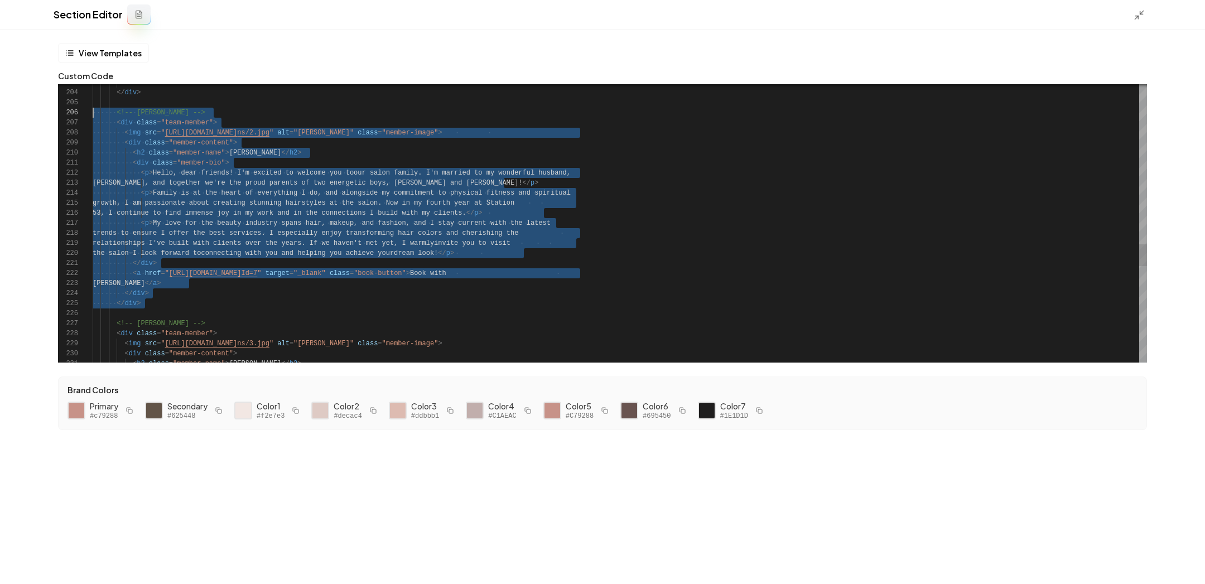
scroll to position [50, 0]
drag, startPoint x: 130, startPoint y: 312, endPoint x: 74, endPoint y: 113, distance: 206.9
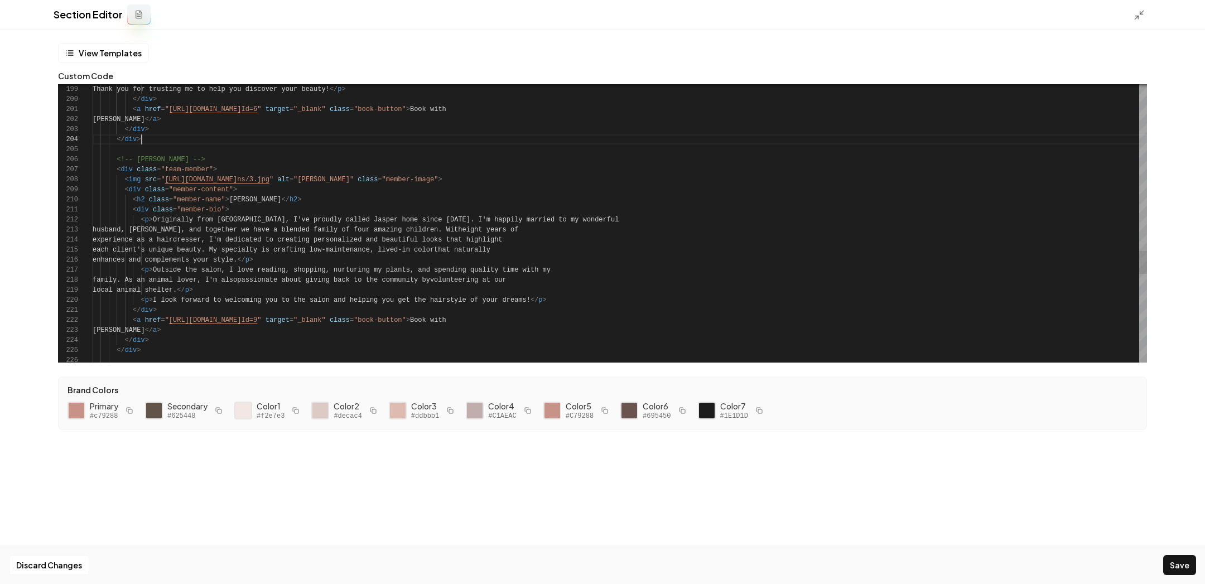
type textarea "**********"
click at [1172, 560] on button "Save" at bounding box center [1179, 565] width 33 height 20
click at [1136, 15] on icon at bounding box center [1139, 14] width 11 height 11
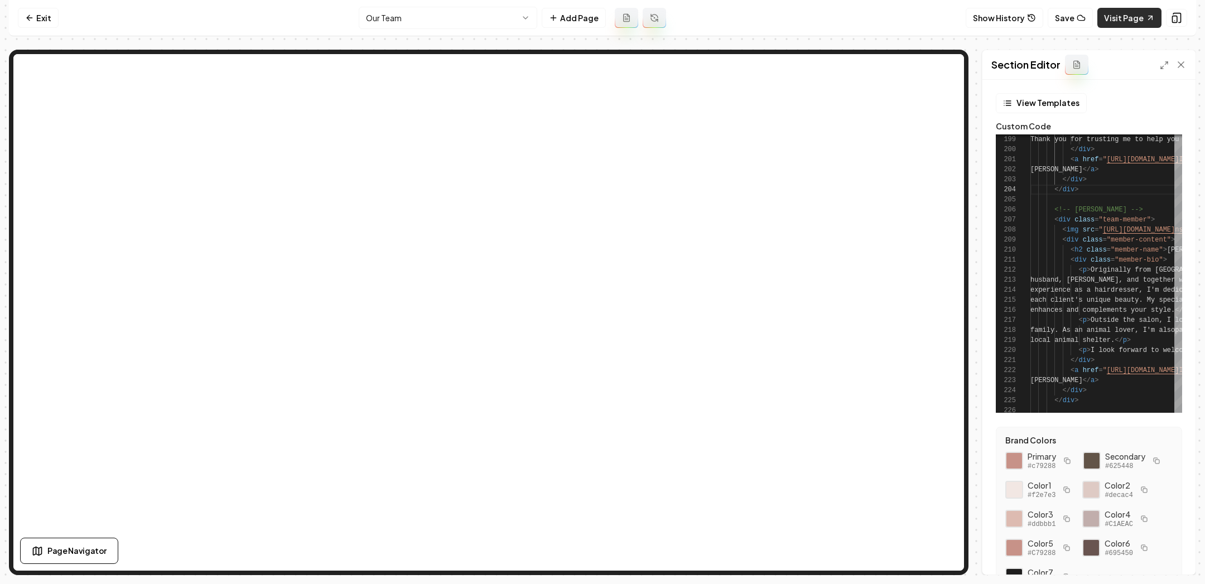
click at [1138, 21] on link "Visit Page" at bounding box center [1130, 18] width 64 height 20
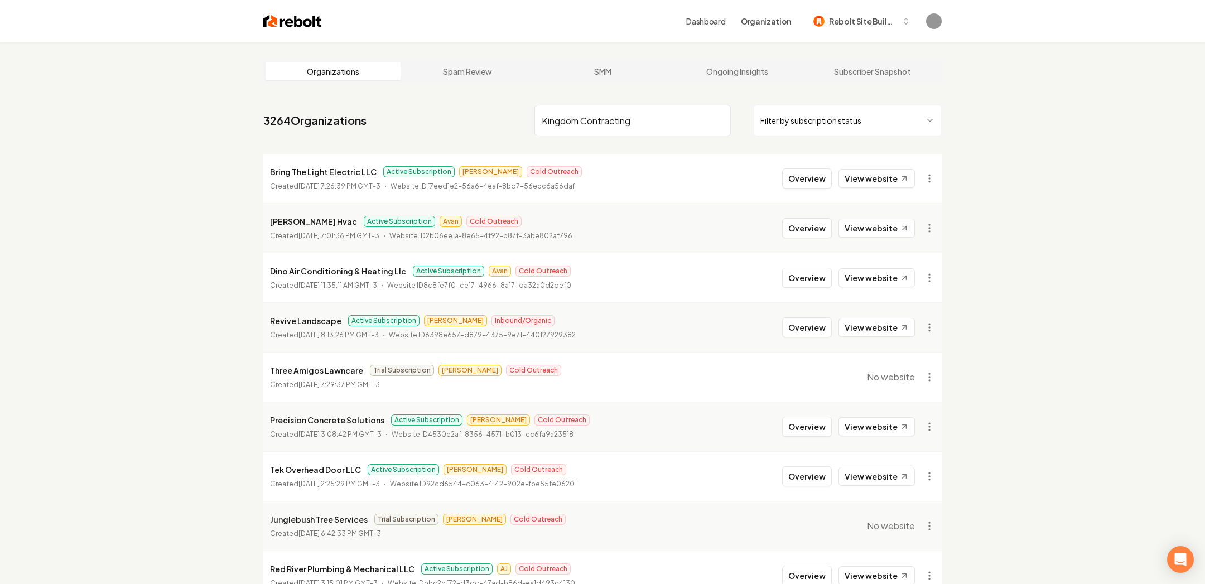
type input "Kingdom Contracting"
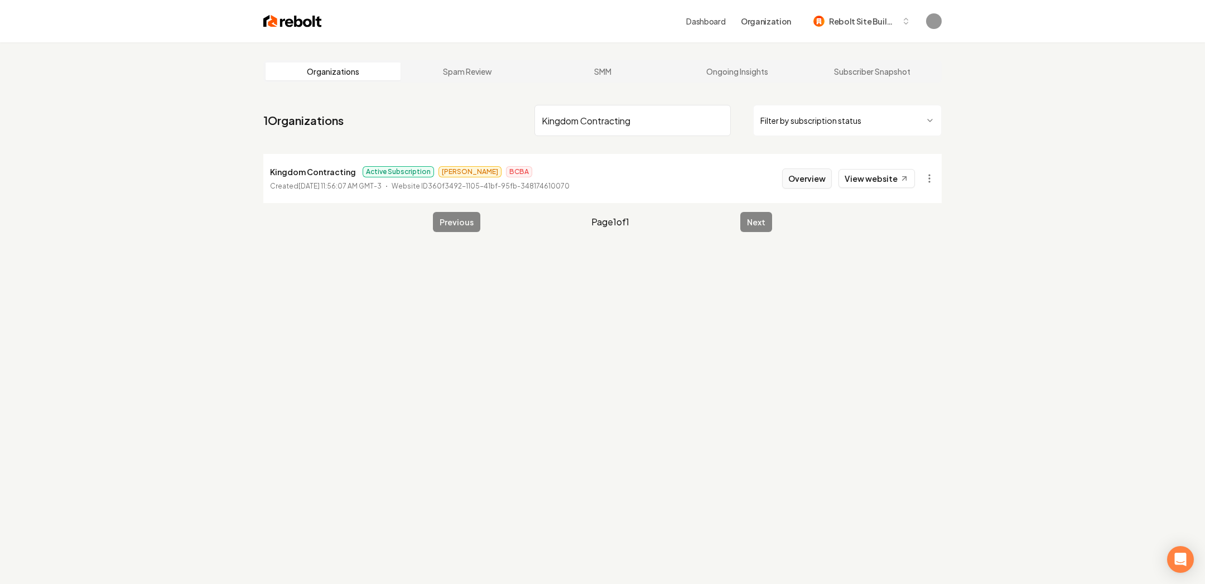
click at [812, 175] on button "Overview" at bounding box center [807, 179] width 50 height 20
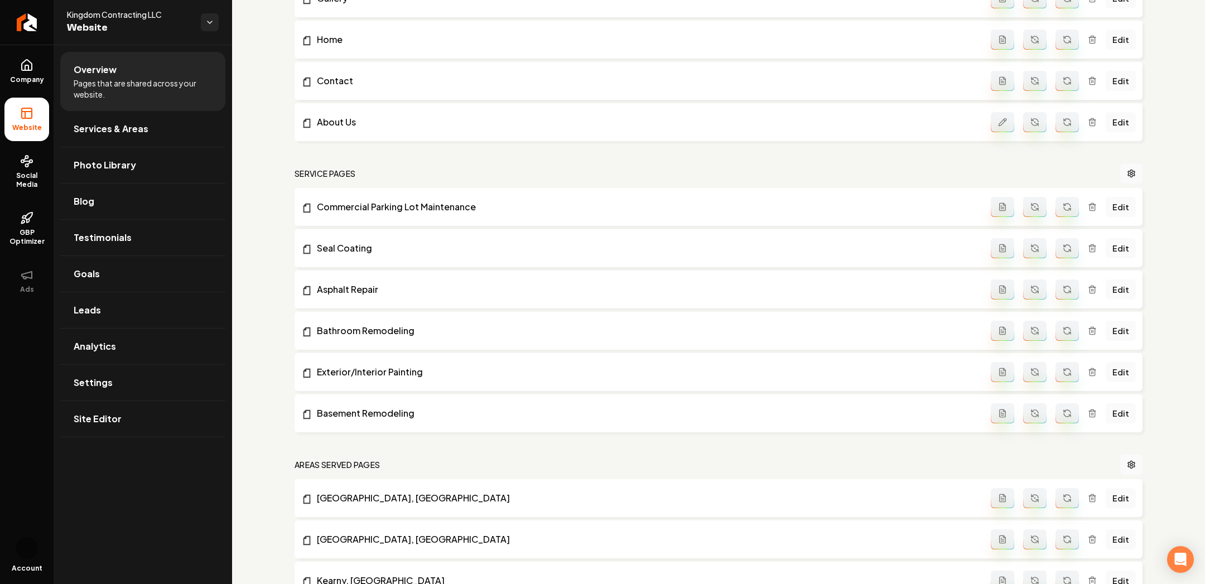
scroll to position [140, 0]
click at [99, 385] on span "Settings" at bounding box center [93, 382] width 39 height 13
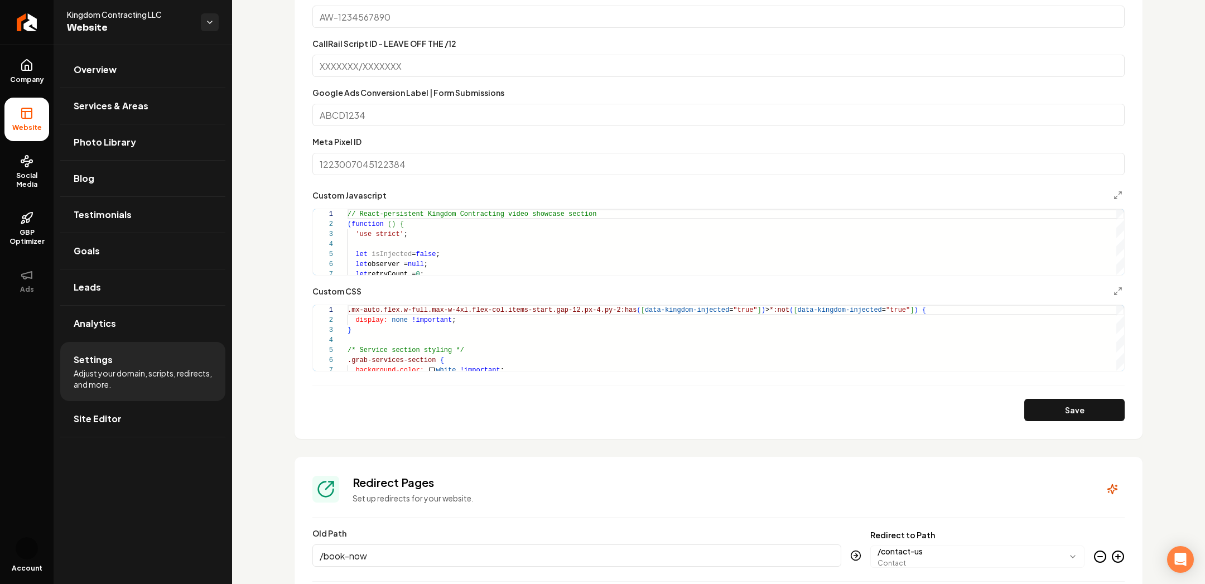
scroll to position [590, 0]
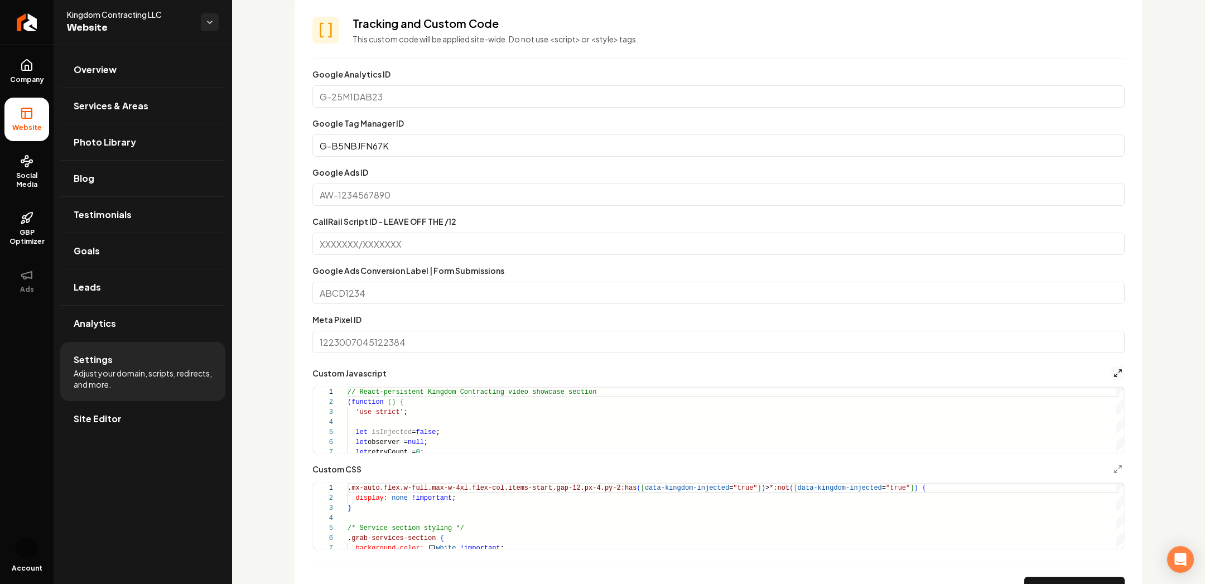
click at [1119, 373] on icon "Main content area" at bounding box center [1118, 373] width 9 height 9
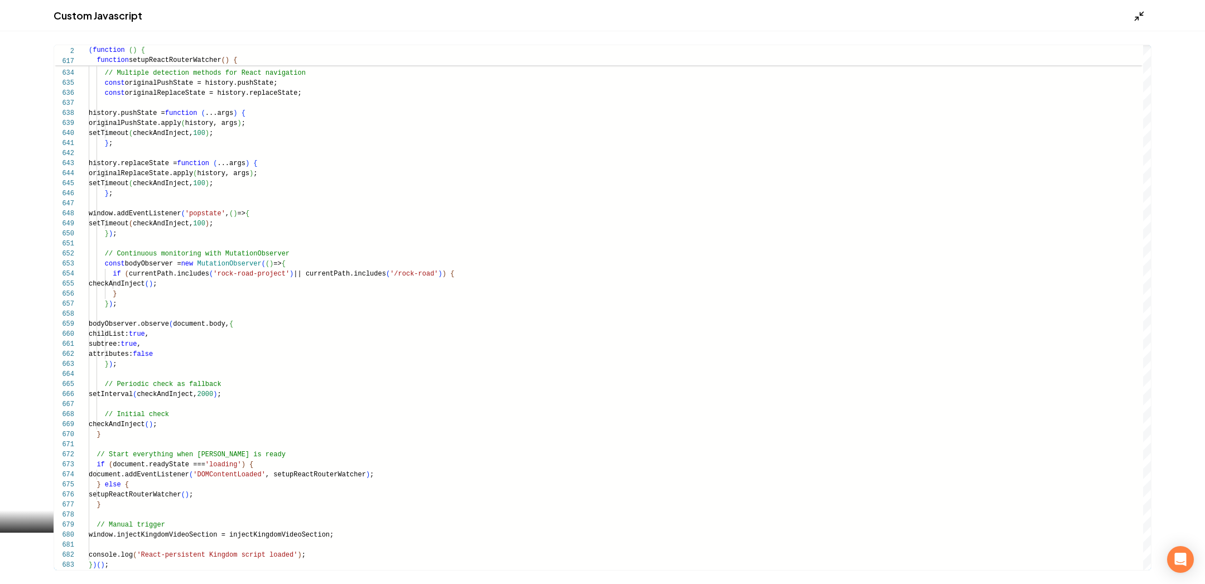
click at [1139, 15] on icon "Main content area" at bounding box center [1139, 16] width 11 height 11
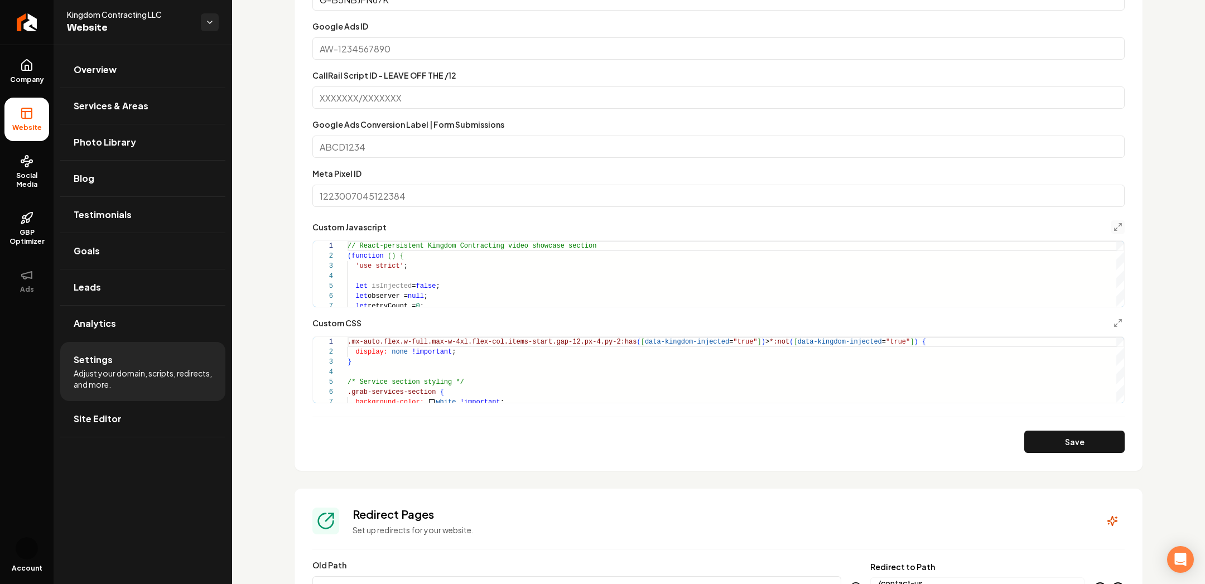
scroll to position [754, 0]
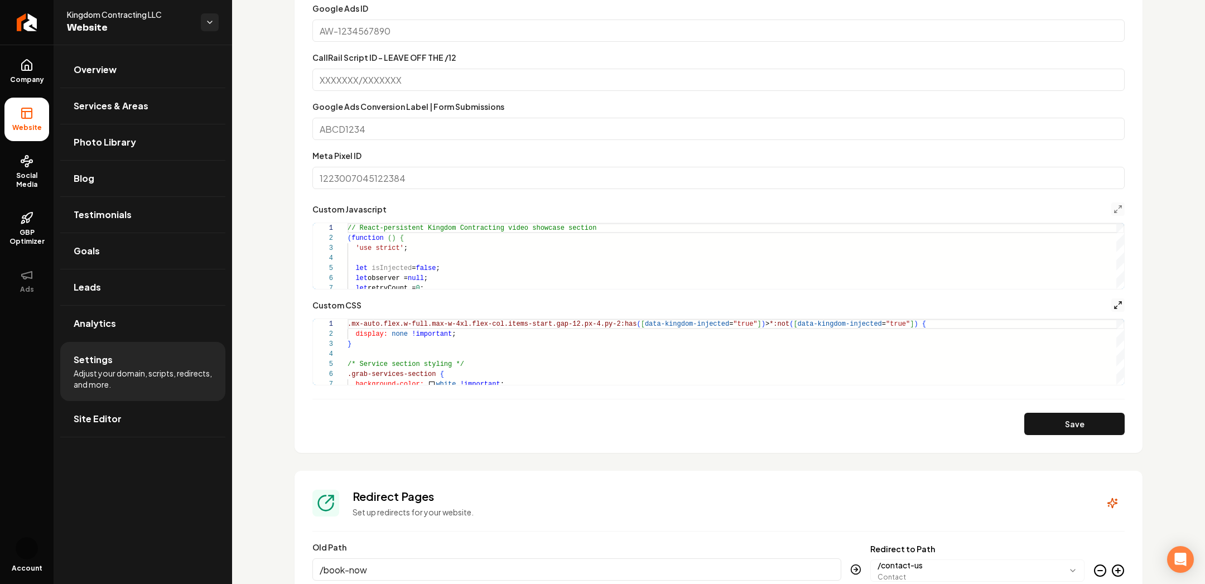
click at [1117, 307] on icon "Main content area" at bounding box center [1118, 305] width 9 height 9
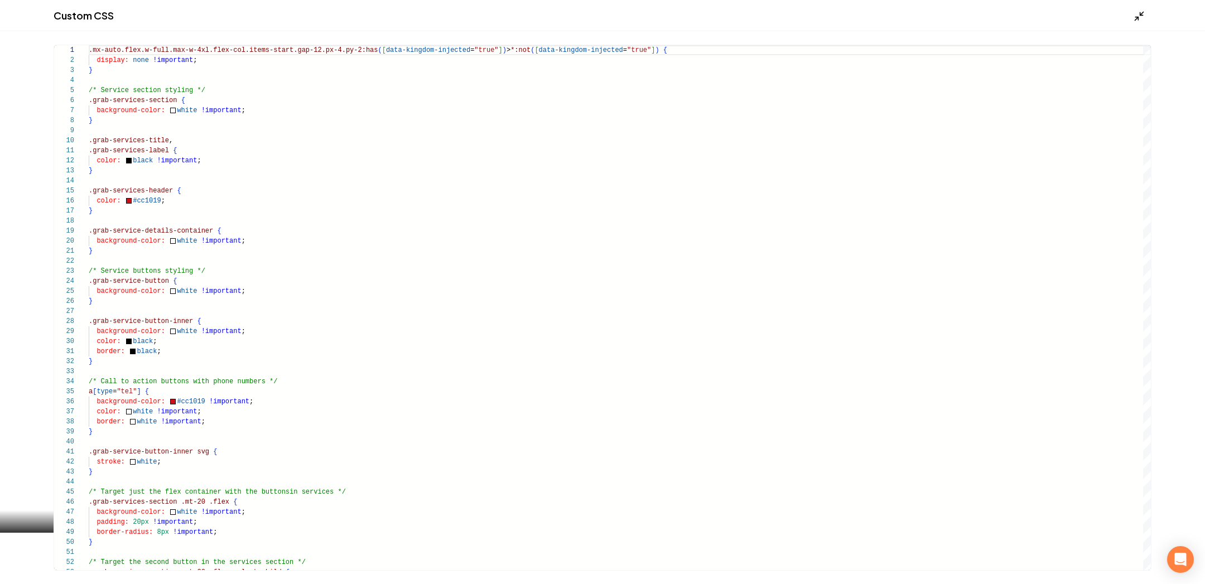
click at [1138, 15] on icon "Main content area" at bounding box center [1139, 16] width 11 height 11
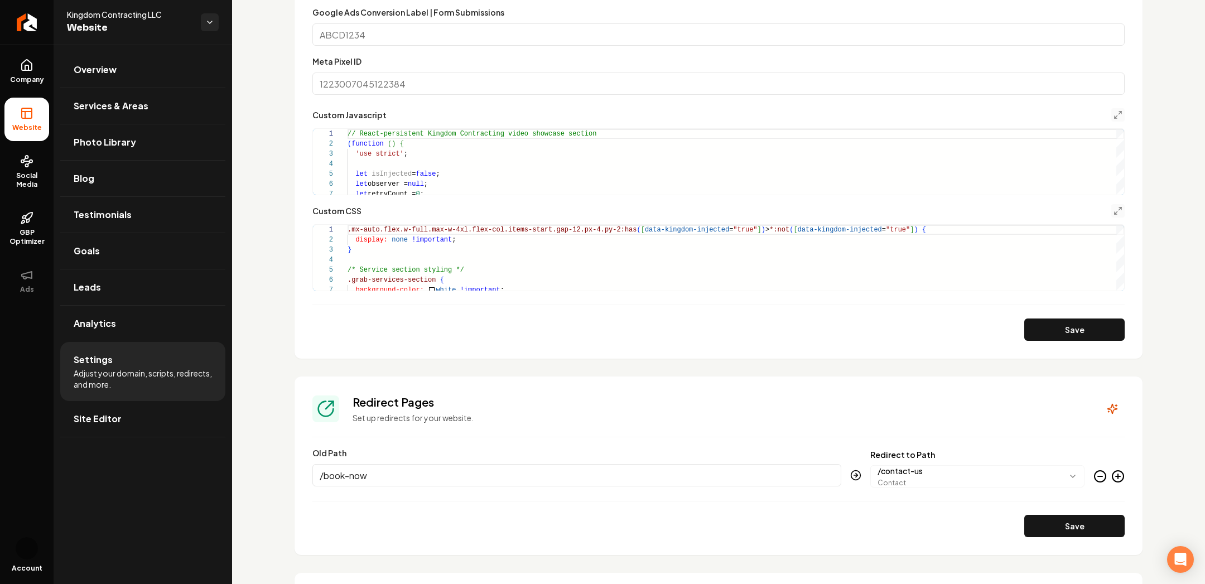
scroll to position [848, 0]
click at [1114, 203] on form "Google Analytics ID Google Tag Manager ID G-B5NBJFN67K Google Ads ID CallRail S…" at bounding box center [718, 76] width 812 height 532
click at [1115, 210] on icon "Main content area" at bounding box center [1118, 211] width 9 height 9
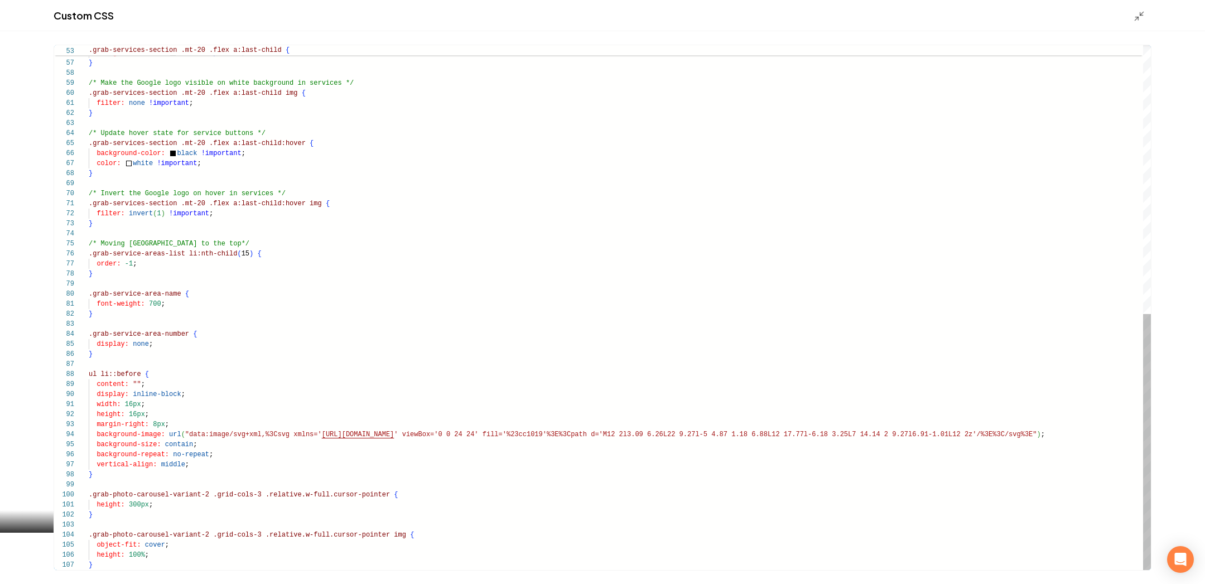
scroll to position [50, 60]
click at [343, 558] on div "border-color: black !important ; background-color: white !important ; } /* Make…" at bounding box center [620, 33] width 1062 height 1075
click at [311, 568] on div "border-color: black !important ; background-color: white !important ; } /* Make…" at bounding box center [620, 33] width 1062 height 1075
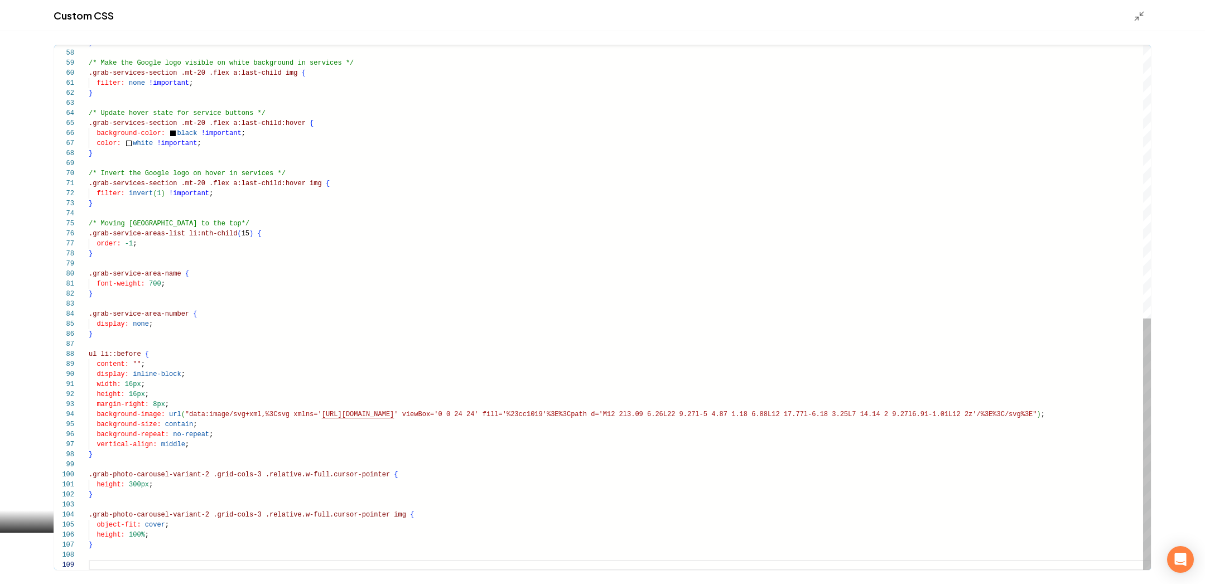
scroll to position [40, 3]
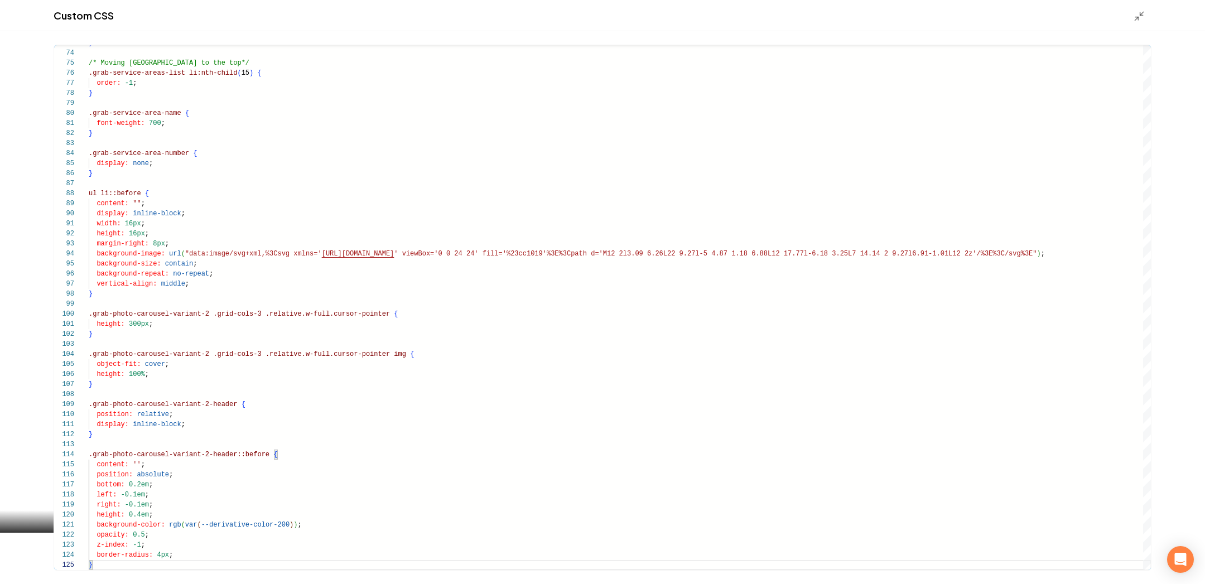
click at [1138, 6] on div "Custom CSS" at bounding box center [602, 15] width 1205 height 31
click at [1138, 31] on div "73 74 75 76 77 78 79 80 81 82 83 84 85 86 87 88 89 90 91 92 93 94 95 96 97 98 9…" at bounding box center [602, 307] width 1205 height 553
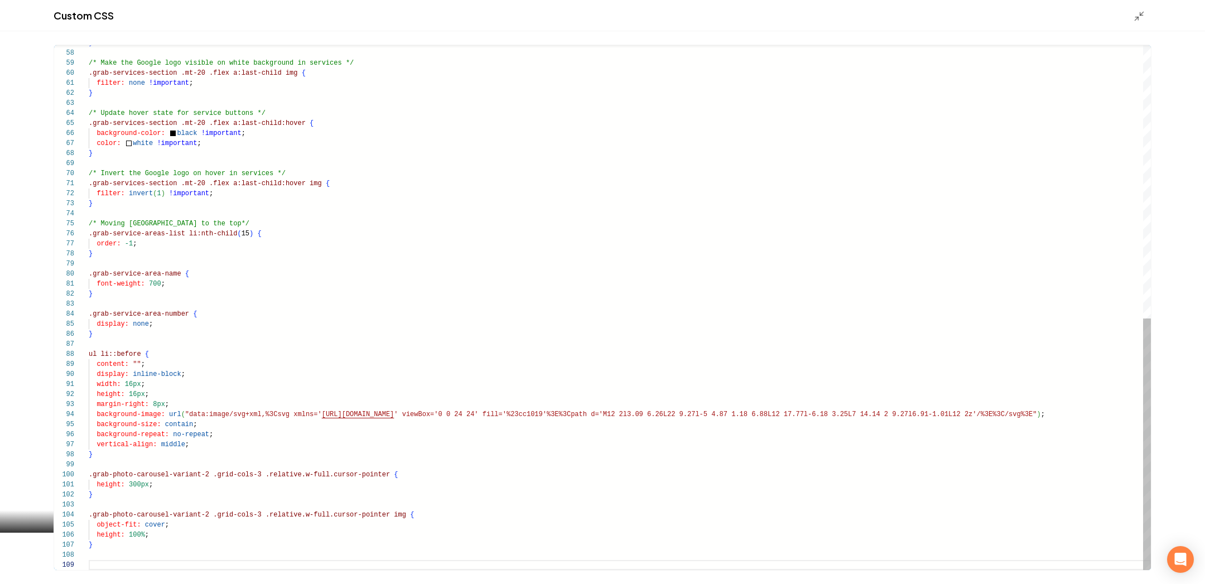
type textarea "**********"
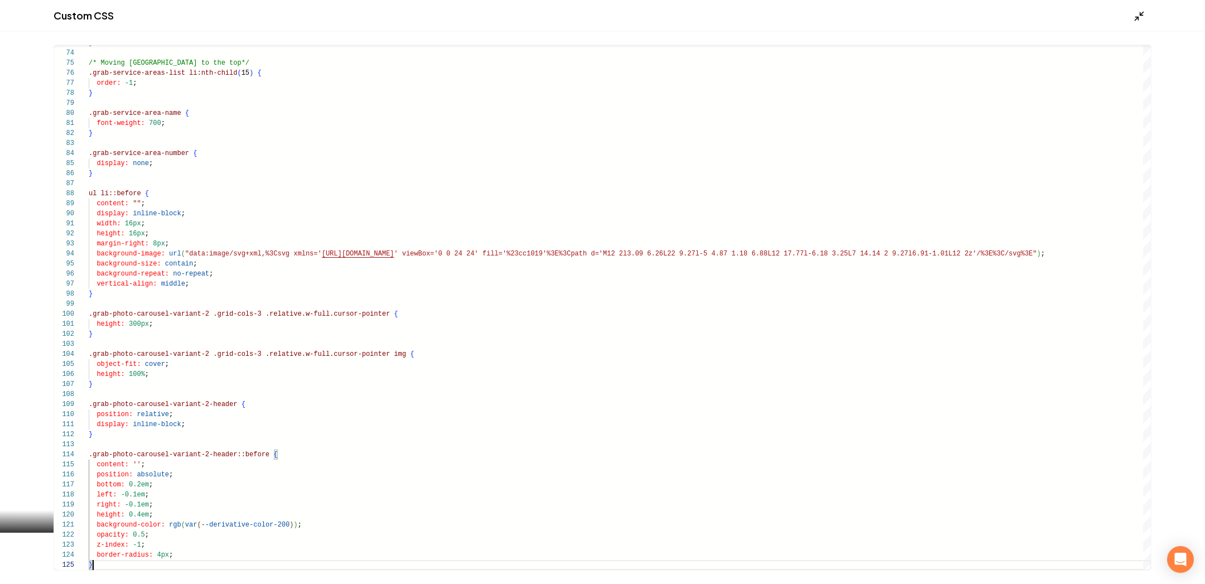
click at [1143, 20] on icon "Main content area" at bounding box center [1139, 16] width 11 height 11
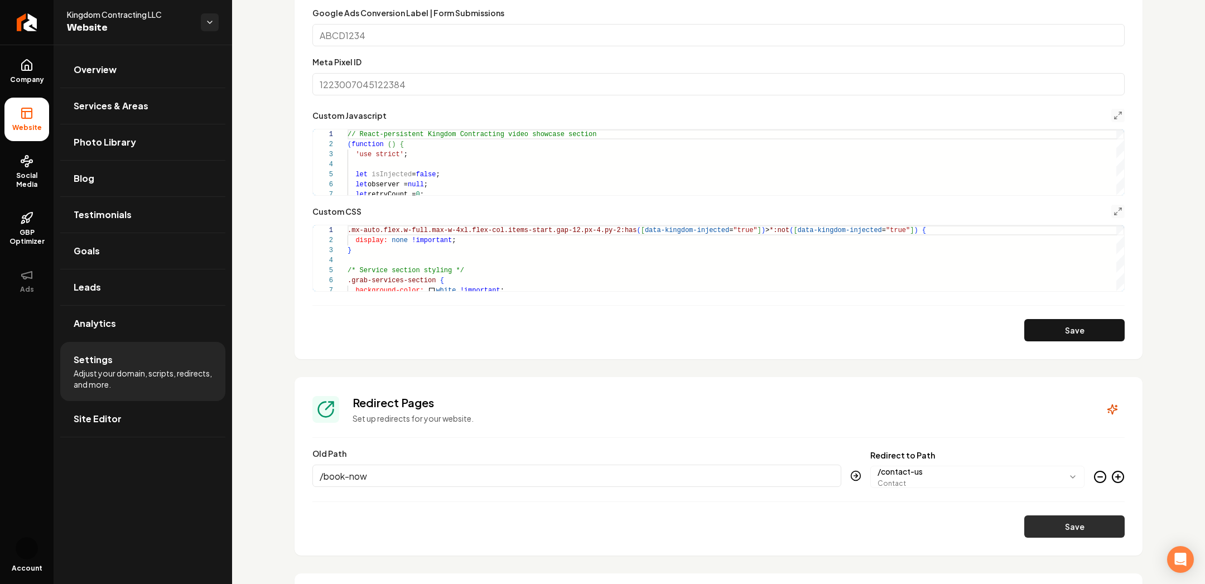
click at [1085, 535] on button "Save" at bounding box center [1075, 527] width 100 height 22
click at [1120, 210] on icon "Main content area" at bounding box center [1118, 211] width 9 height 9
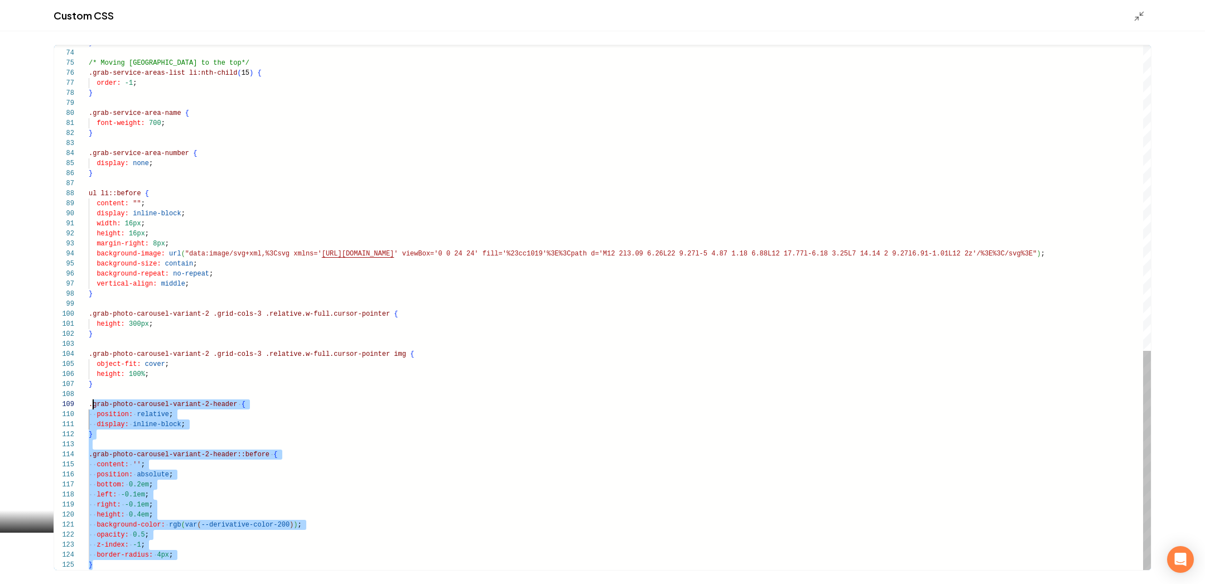
scroll to position [80, 3]
drag, startPoint x: 108, startPoint y: 560, endPoint x: 91, endPoint y: 404, distance: 157.1
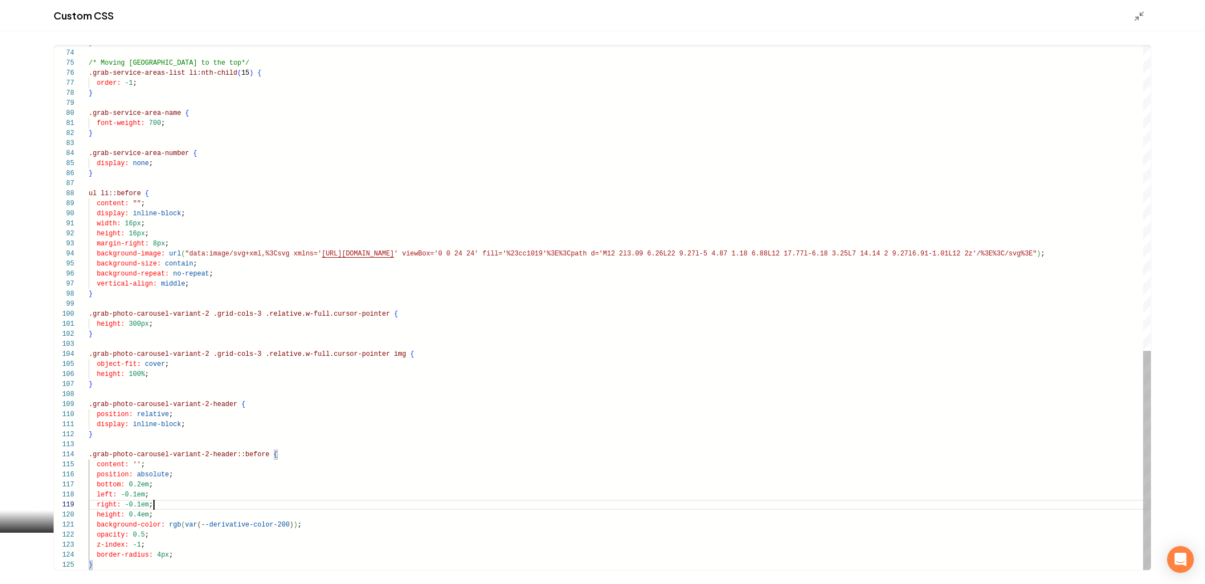
type textarea "**********"
click at [1132, 13] on div "Custom CSS" at bounding box center [602, 15] width 1205 height 31
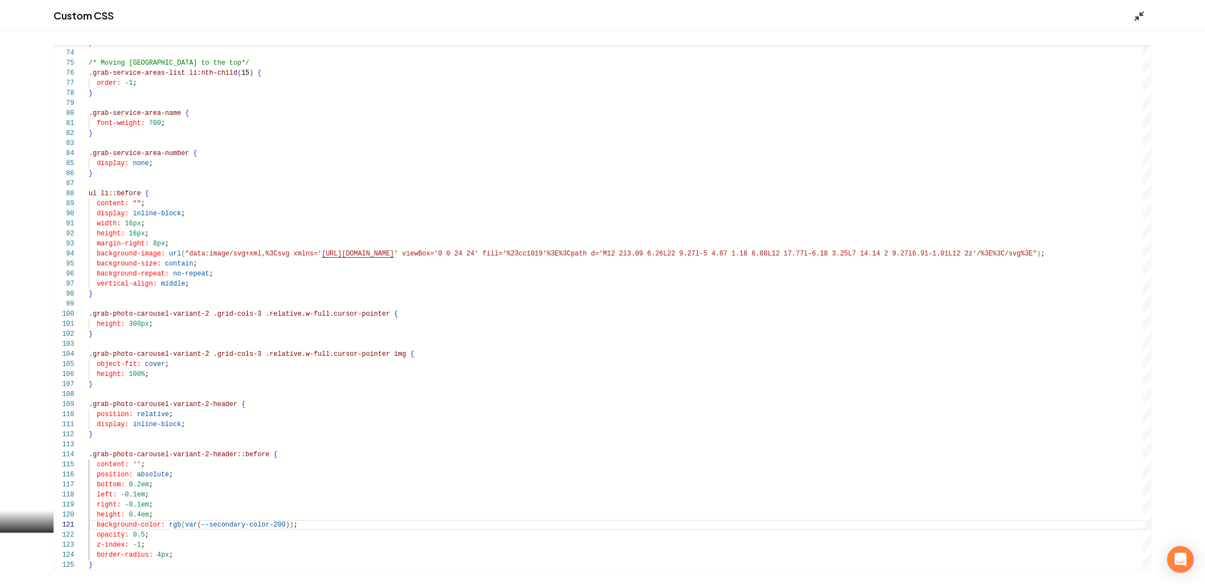
click at [1144, 15] on icon "Main content area" at bounding box center [1139, 16] width 11 height 11
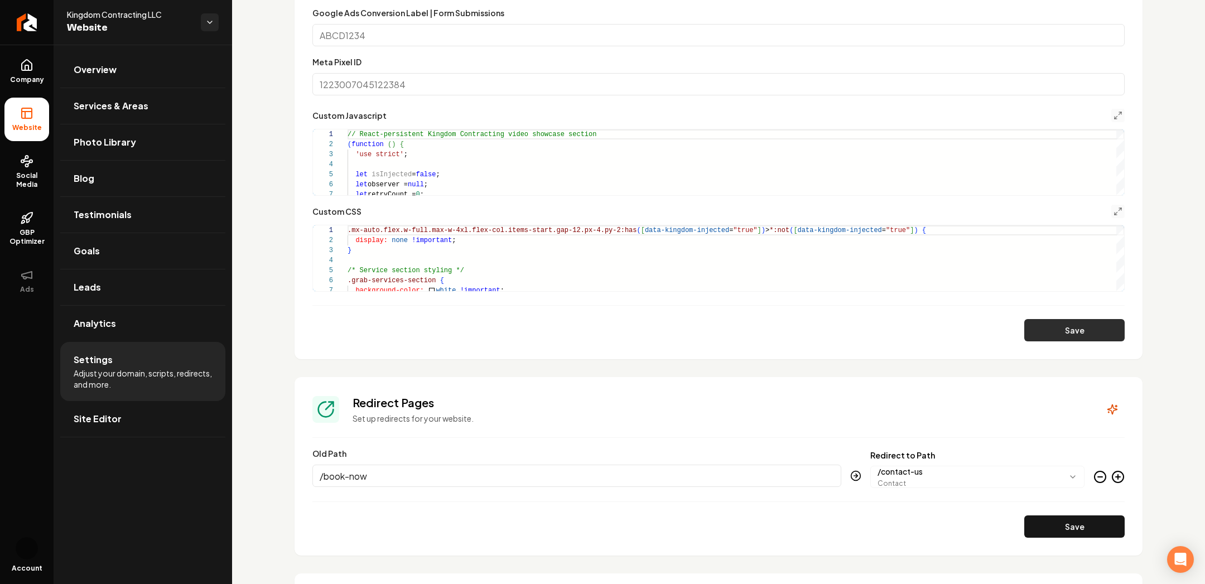
click at [1059, 338] on button "Save" at bounding box center [1075, 330] width 100 height 22
click at [1120, 208] on line "Main content area" at bounding box center [1120, 209] width 3 height 3
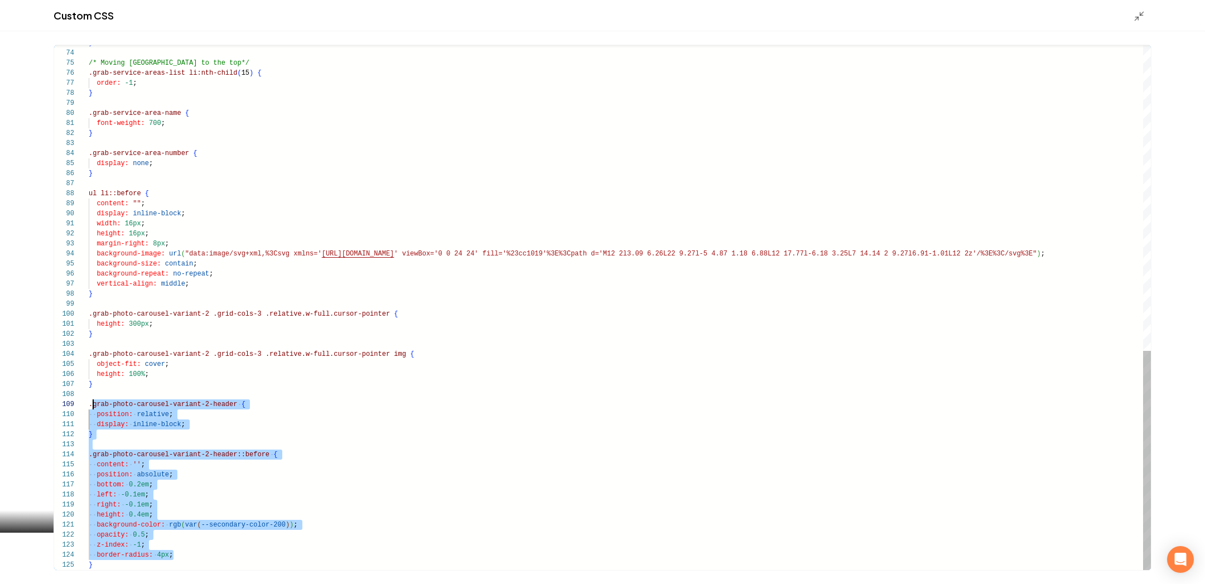
scroll to position [80, 0]
drag, startPoint x: 215, startPoint y: 559, endPoint x: 85, endPoint y: 406, distance: 200.7
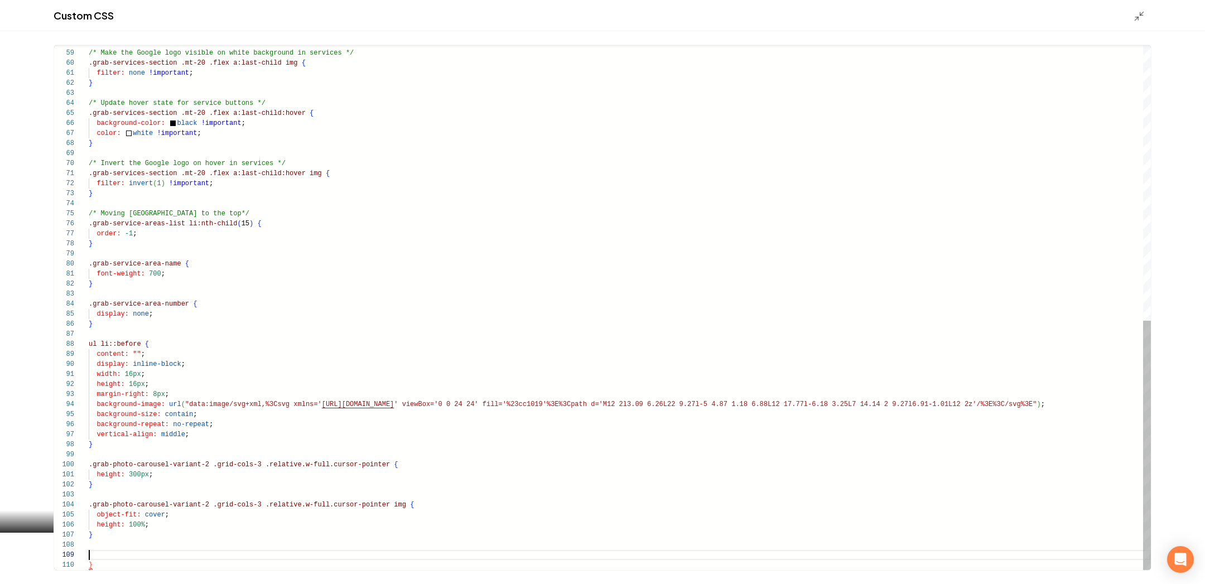
click at [219, 435] on div "/* Make the Google logo visible on white backgroun d in services */ .grab-servi…" at bounding box center [620, 17] width 1062 height 1105
click at [123, 565] on div "/* Make the Google logo visible on white backgroun d in services */ .grab-servi…" at bounding box center [620, 17] width 1062 height 1105
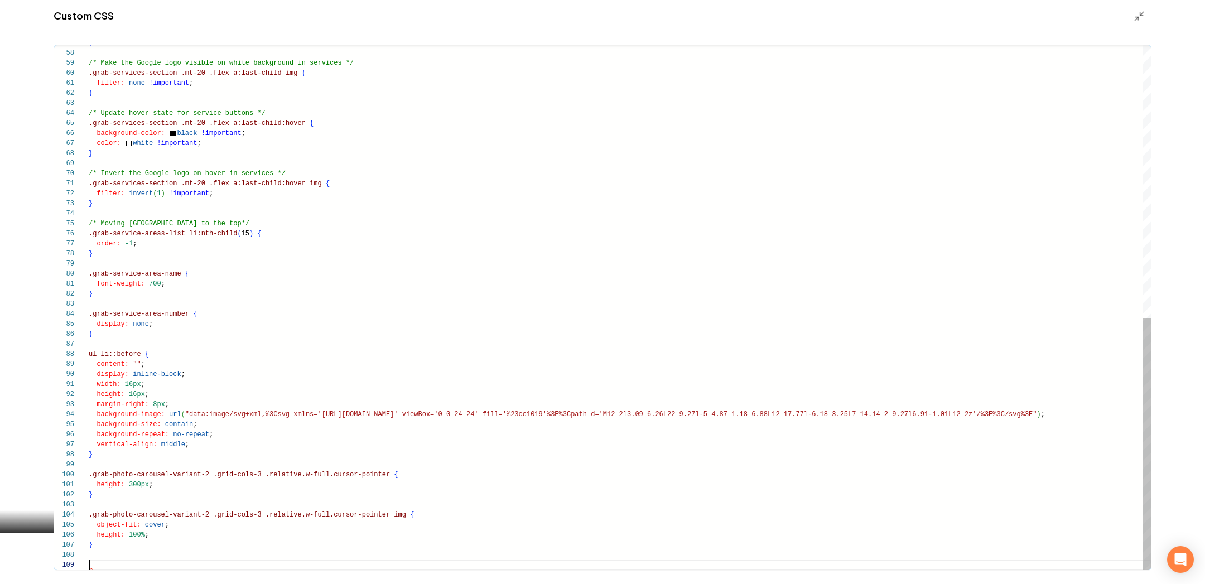
scroll to position [80, 0]
type textarea "**********"
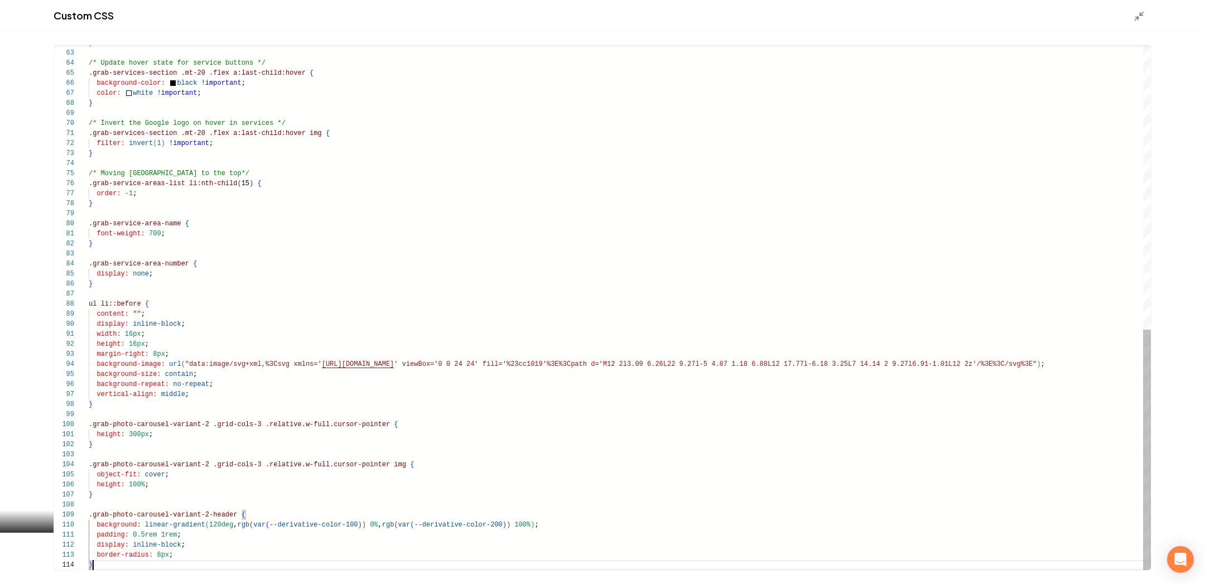
scroll to position [30, 3]
click at [1139, 20] on icon "Main content area" at bounding box center [1139, 16] width 11 height 11
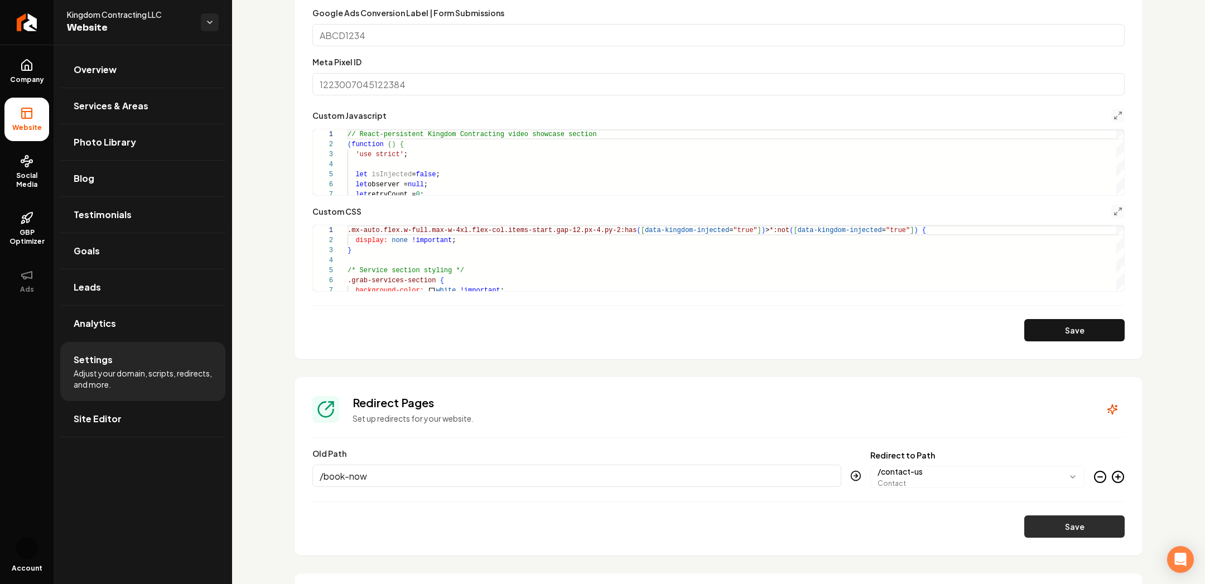
click at [1081, 521] on button "Save" at bounding box center [1075, 527] width 100 height 22
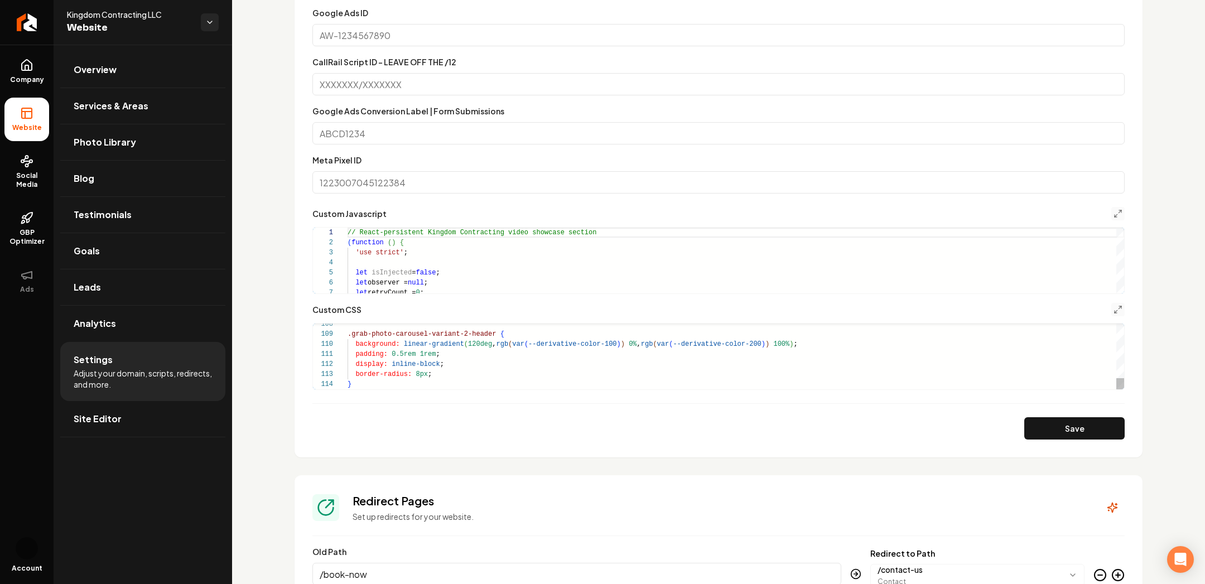
scroll to position [761, 0]
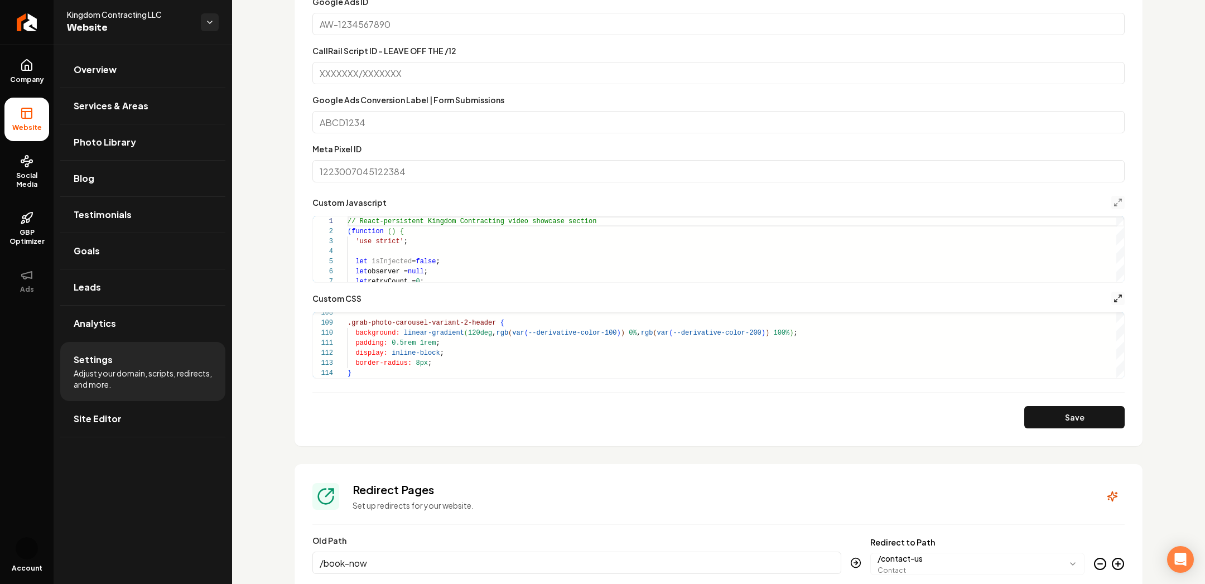
click at [1122, 296] on icon "Main content area" at bounding box center [1118, 298] width 9 height 9
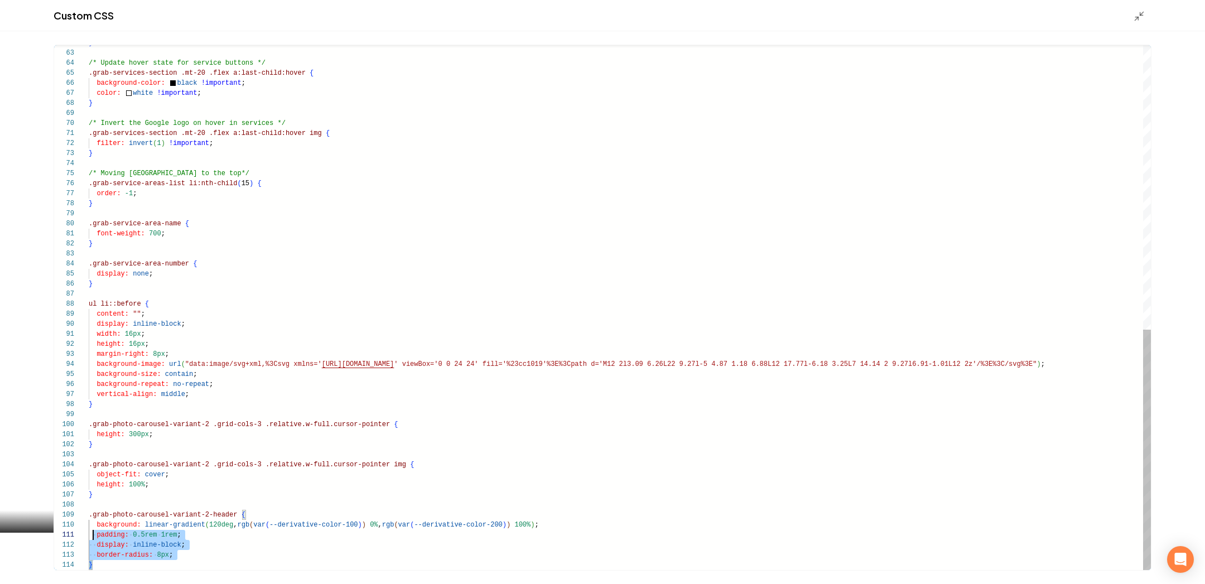
scroll to position [80, 0]
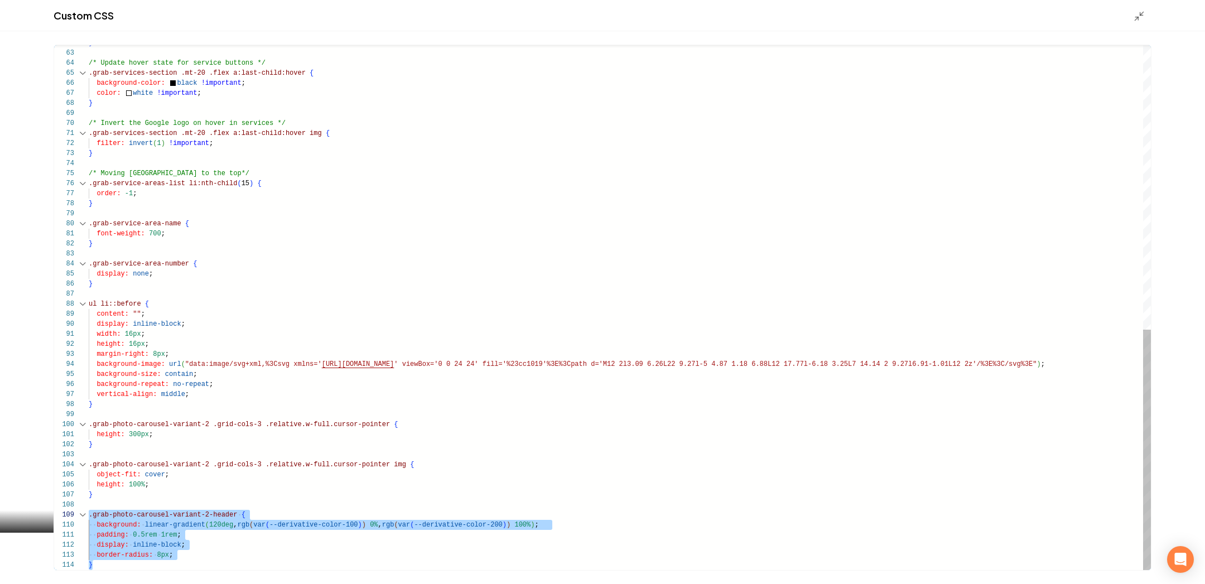
drag, startPoint x: 186, startPoint y: 561, endPoint x: 82, endPoint y: 511, distance: 115.8
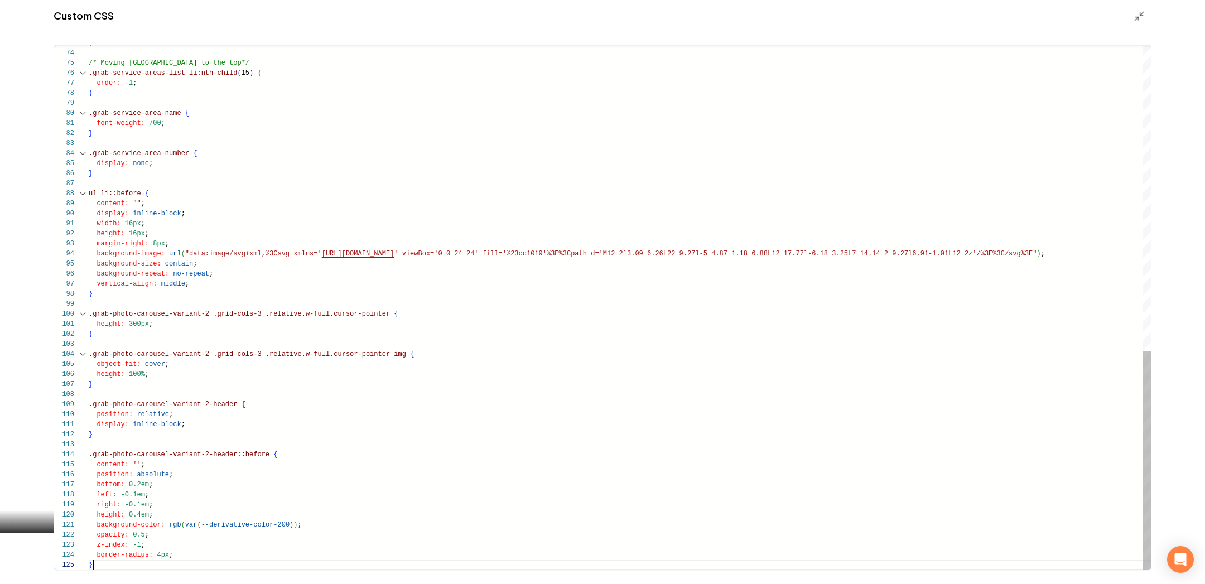
scroll to position [40, 3]
type textarea "**********"
click at [1136, 11] on icon "Main content area" at bounding box center [1139, 16] width 11 height 11
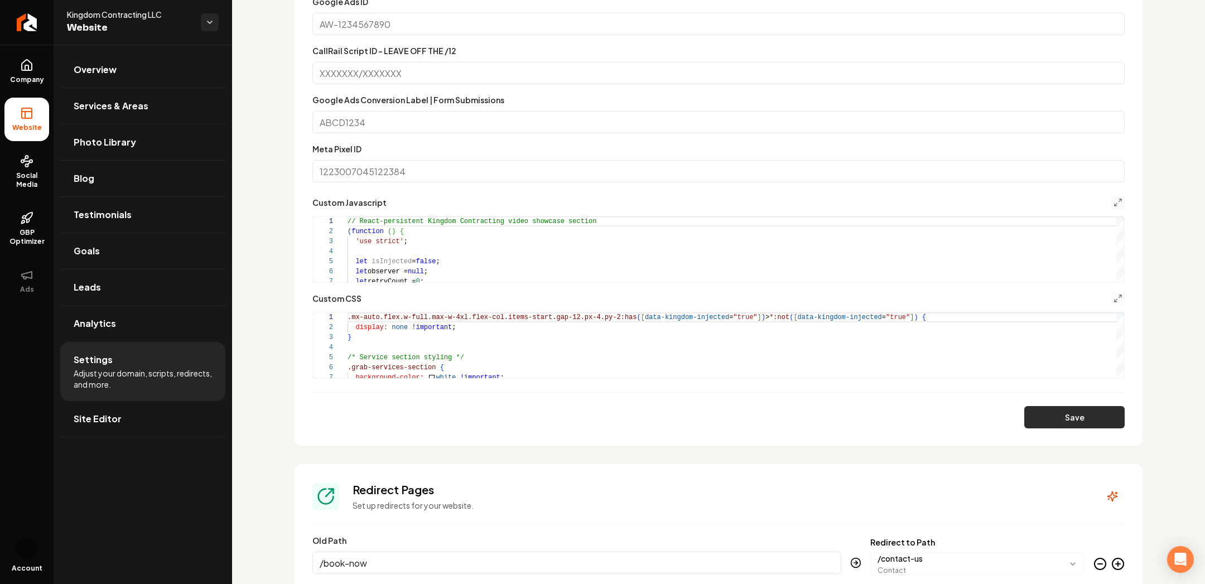
click at [1054, 419] on button "Save" at bounding box center [1075, 417] width 100 height 22
click at [1126, 204] on section "Tracking and Custom Code This custom code will be applied site-wide. Do not use…" at bounding box center [719, 136] width 848 height 619
click at [1119, 204] on icon "Main content area" at bounding box center [1118, 202] width 9 height 9
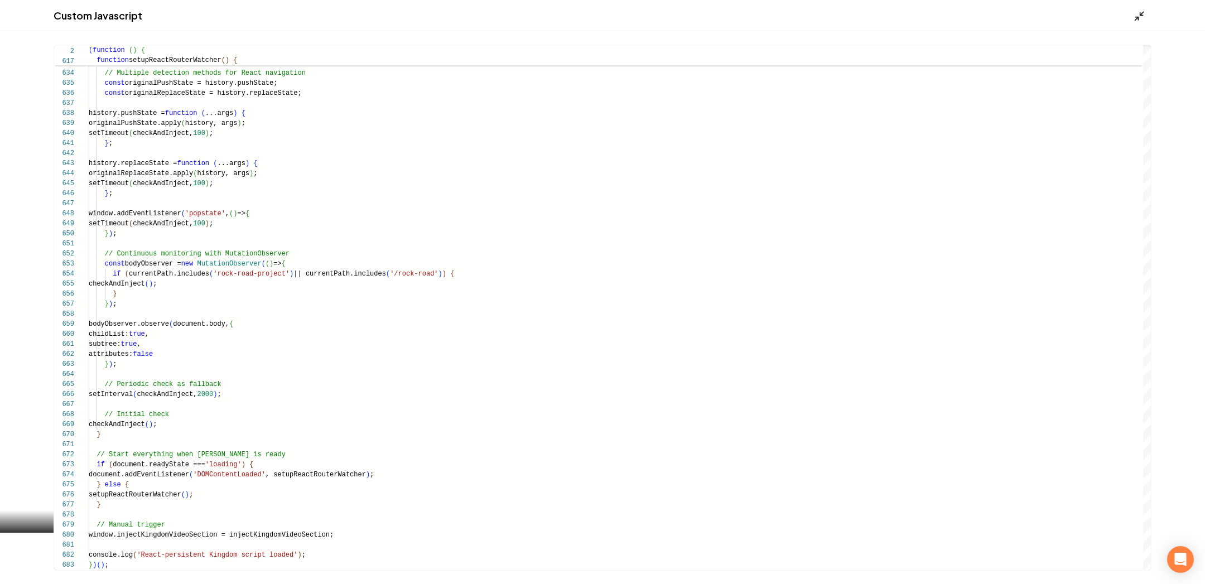
click at [1139, 15] on icon "Main content area" at bounding box center [1139, 16] width 11 height 11
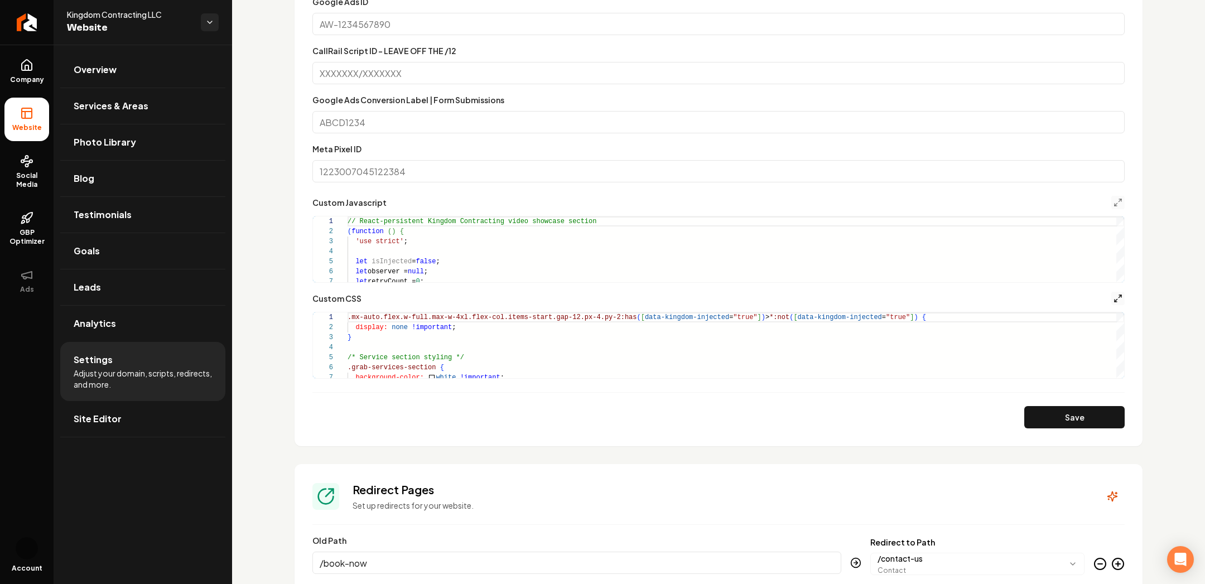
click at [1118, 300] on icon "Main content area" at bounding box center [1118, 298] width 9 height 9
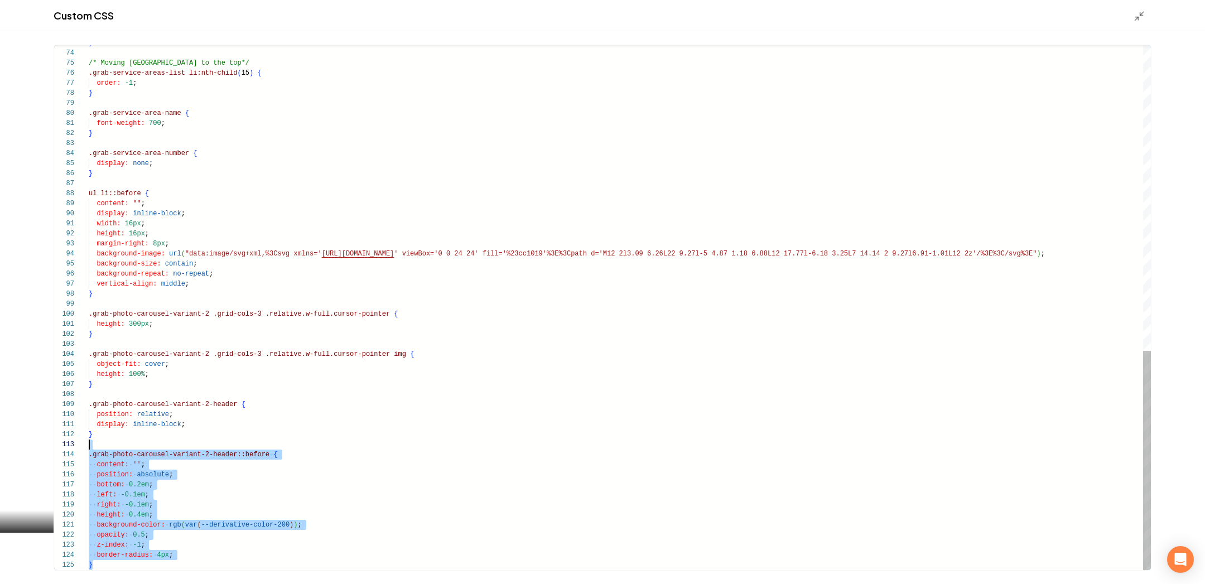
scroll to position [30, 0]
drag, startPoint x: 108, startPoint y: 563, endPoint x: 89, endPoint y: 452, distance: 112.6
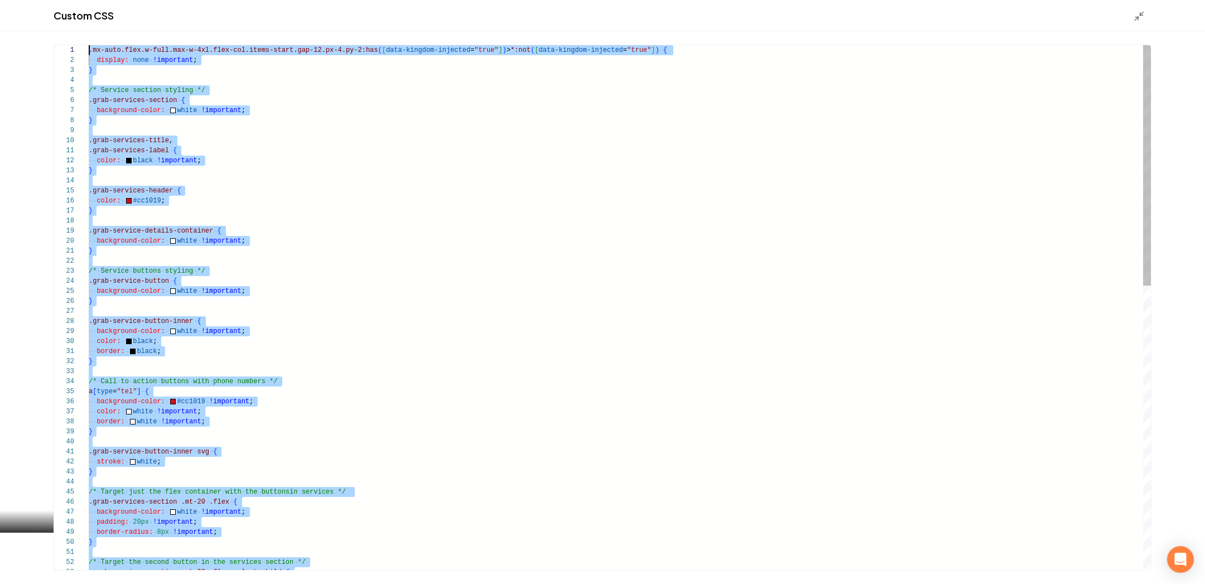
scroll to position [0, 0]
drag, startPoint x: 123, startPoint y: 545, endPoint x: 46, endPoint y: -94, distance: 643.1
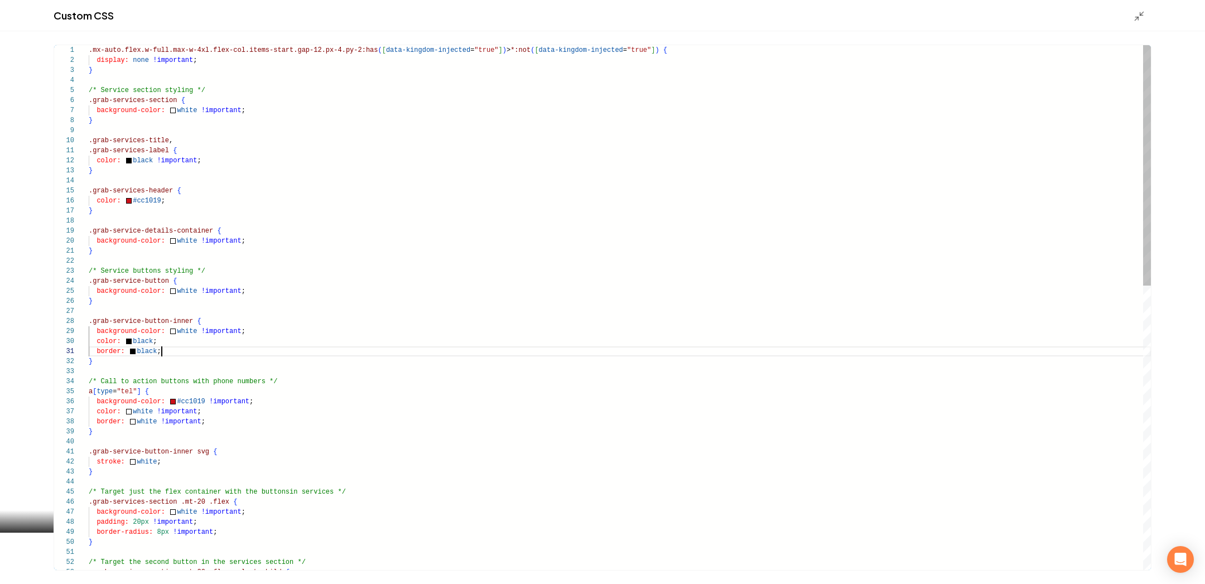
scroll to position [0, 72]
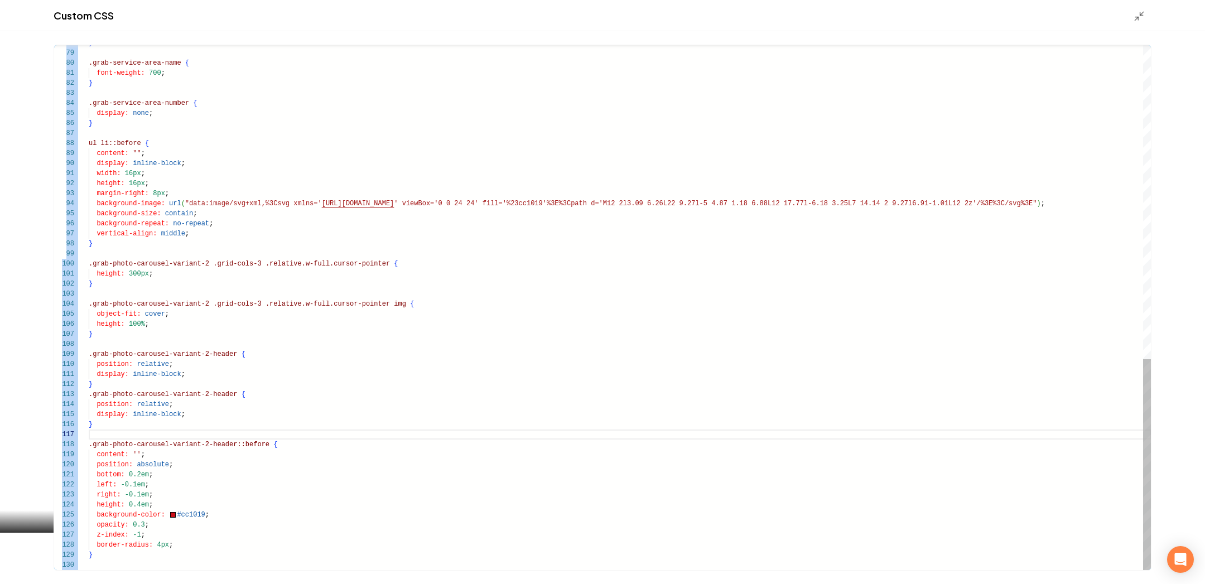
drag, startPoint x: 1133, startPoint y: 18, endPoint x: 973, endPoint y: 299, distance: 322.9
click at [974, 301] on div "Custom CSS 78 79 80 81 82 83 84 85 86 87 88 89 90 91 92 93 94 95 96 97 98 99 10…" at bounding box center [602, 292] width 1205 height 584
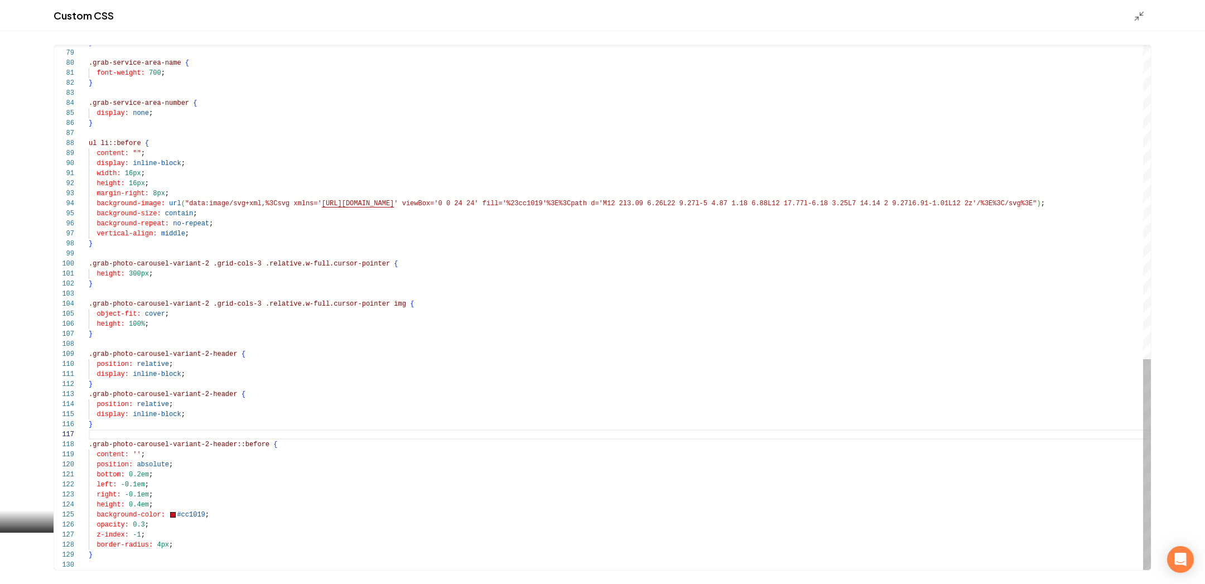
drag, startPoint x: 209, startPoint y: 419, endPoint x: 80, endPoint y: 391, distance: 131.3
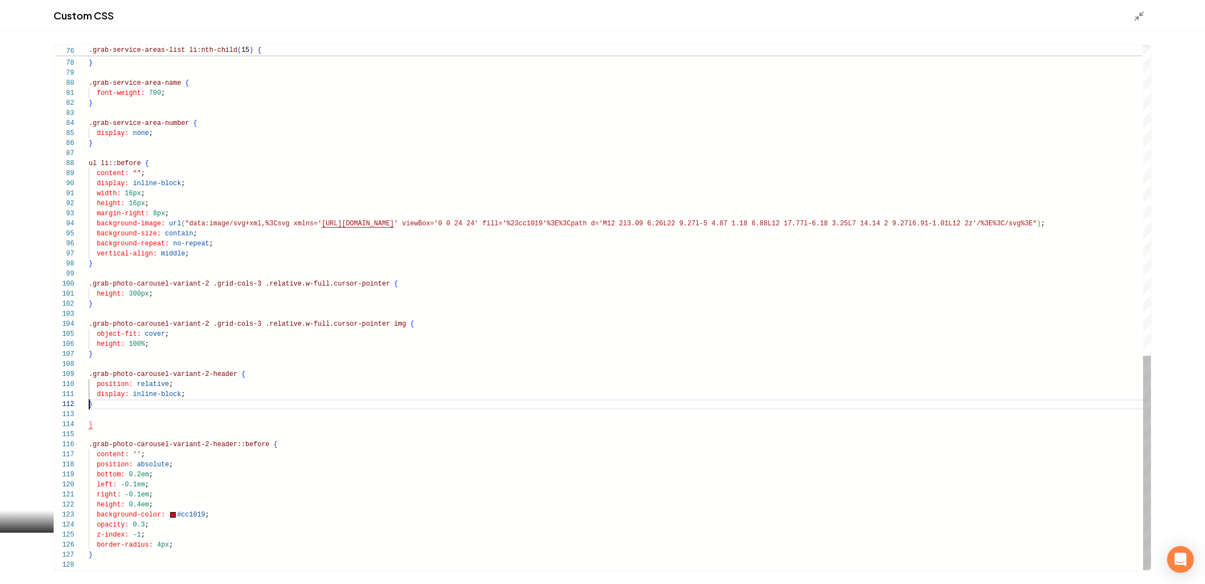
scroll to position [10, 0]
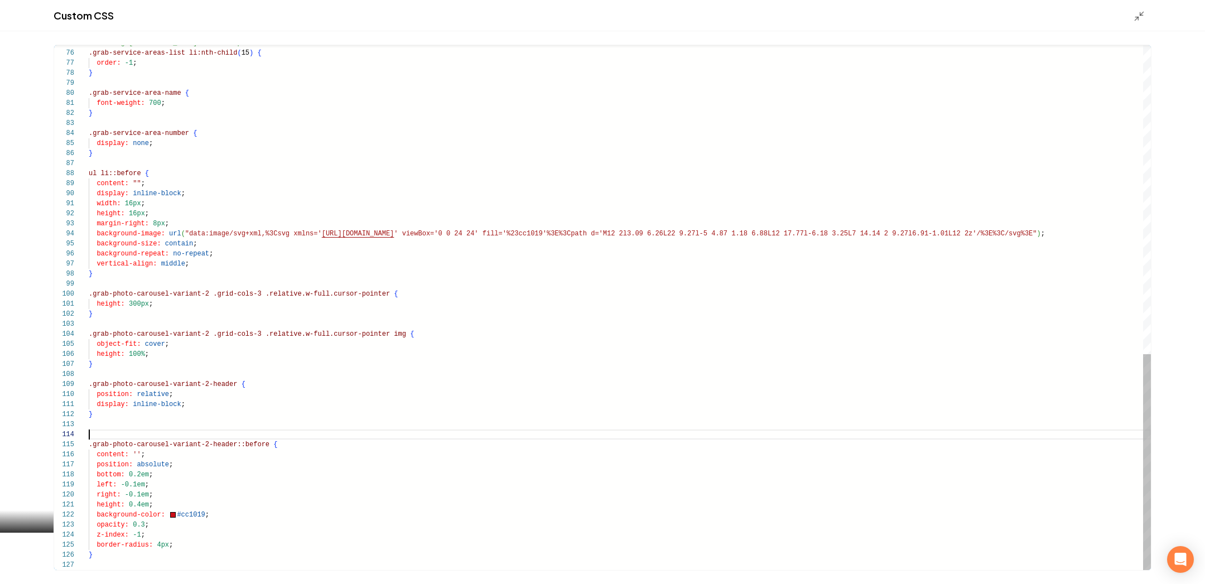
type textarea "**********"
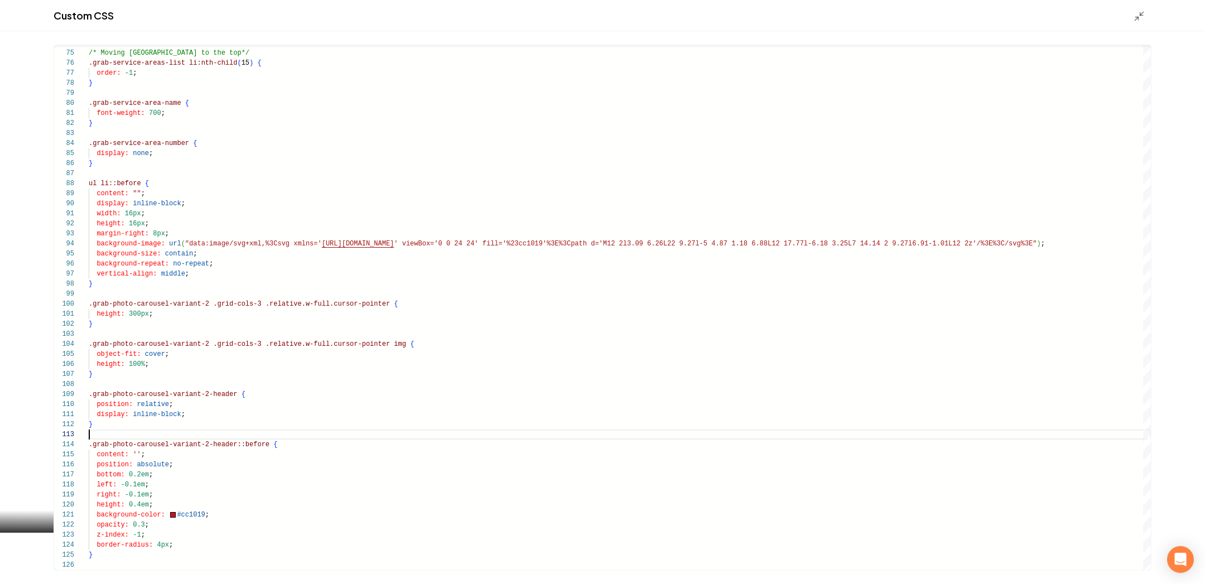
click at [1130, 9] on div "Custom CSS" at bounding box center [602, 15] width 1205 height 31
click at [1132, 9] on div "Custom CSS" at bounding box center [602, 15] width 1205 height 31
click at [1139, 19] on icon "Main content area" at bounding box center [1139, 16] width 11 height 11
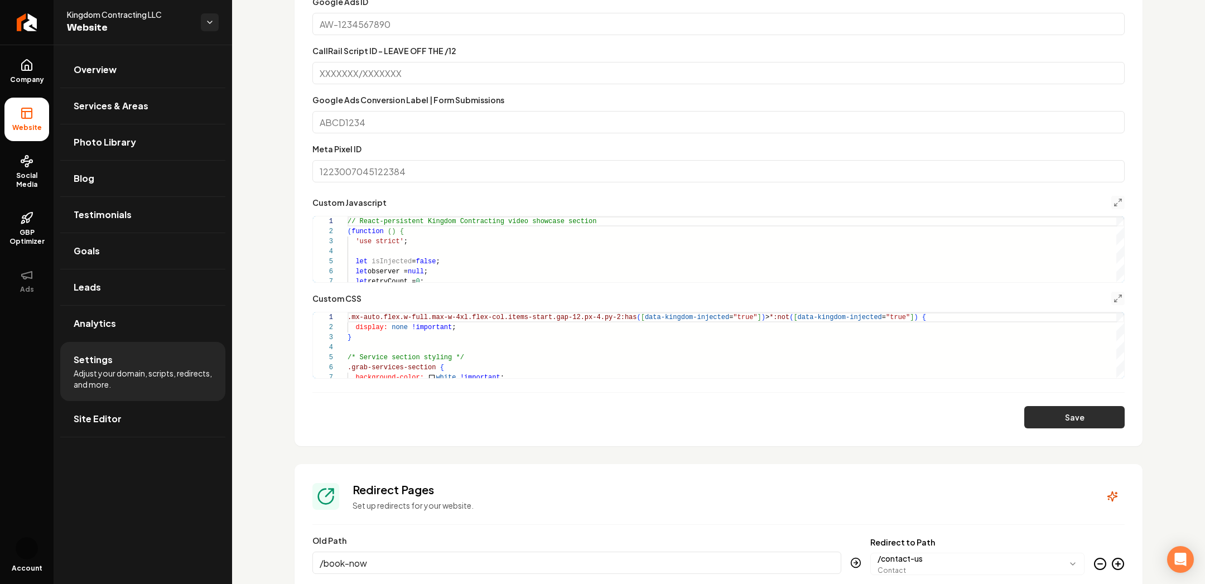
click at [1058, 426] on button "Save" at bounding box center [1075, 417] width 100 height 22
click at [1118, 303] on button "Main content area" at bounding box center [1118, 298] width 13 height 13
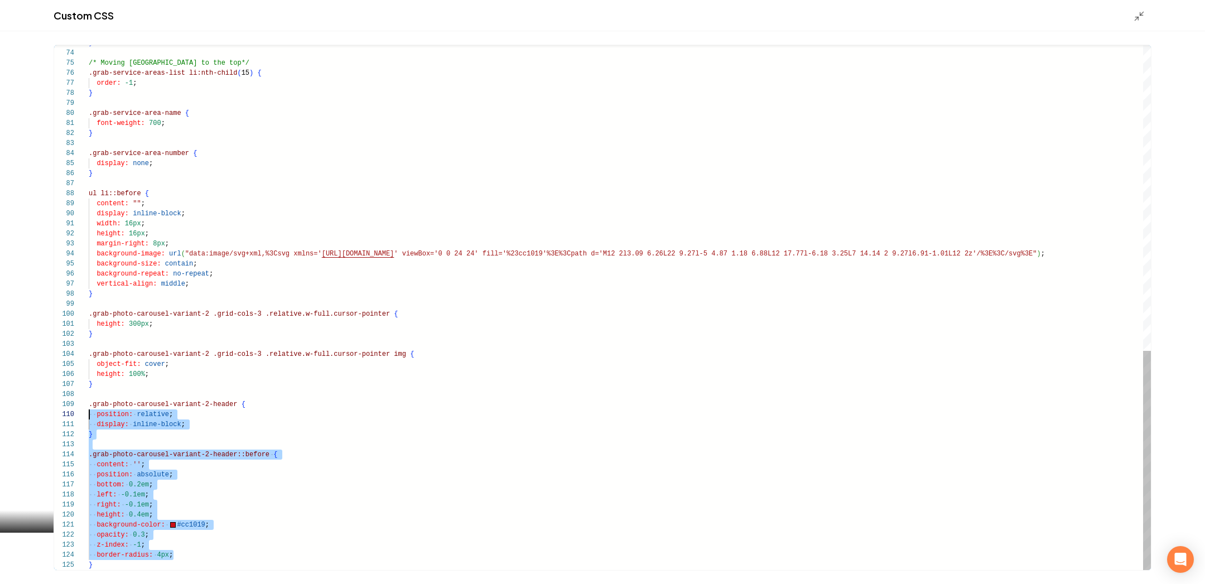
scroll to position [80, 0]
drag, startPoint x: 191, startPoint y: 557, endPoint x: 66, endPoint y: 410, distance: 193.2
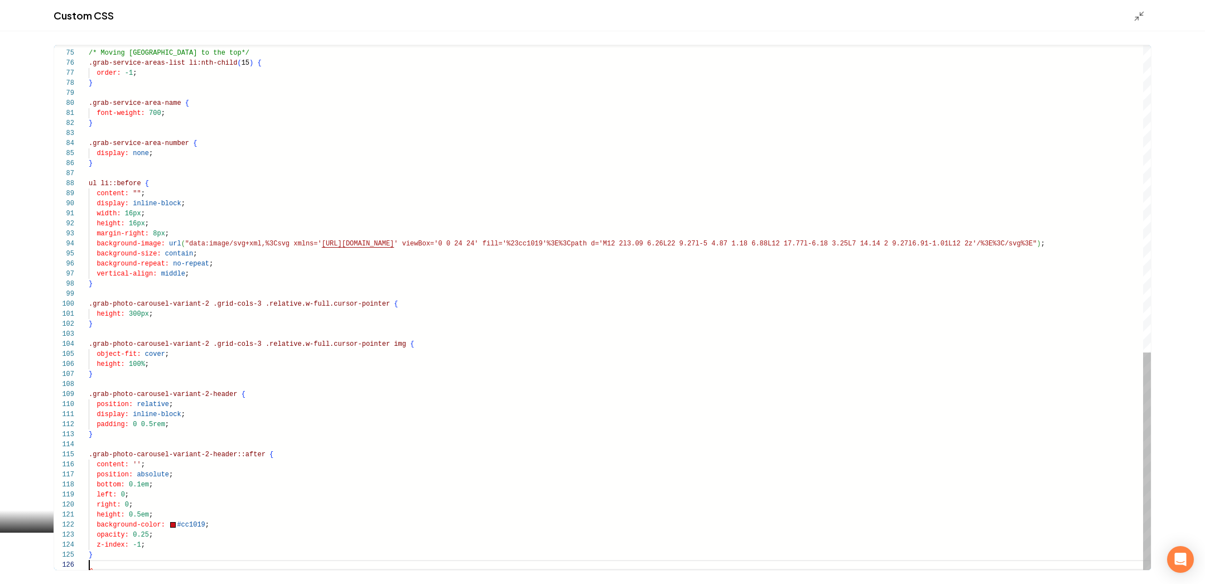
scroll to position [50, 0]
type textarea "**********"
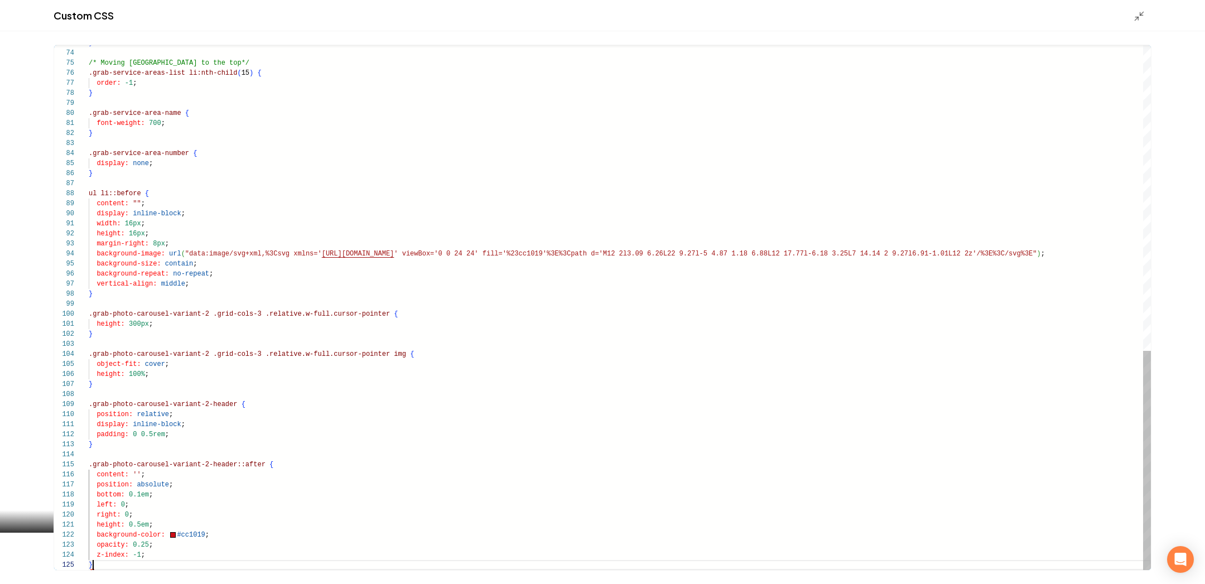
scroll to position [40, 3]
click at [1137, 14] on icon "Main content area" at bounding box center [1139, 16] width 11 height 11
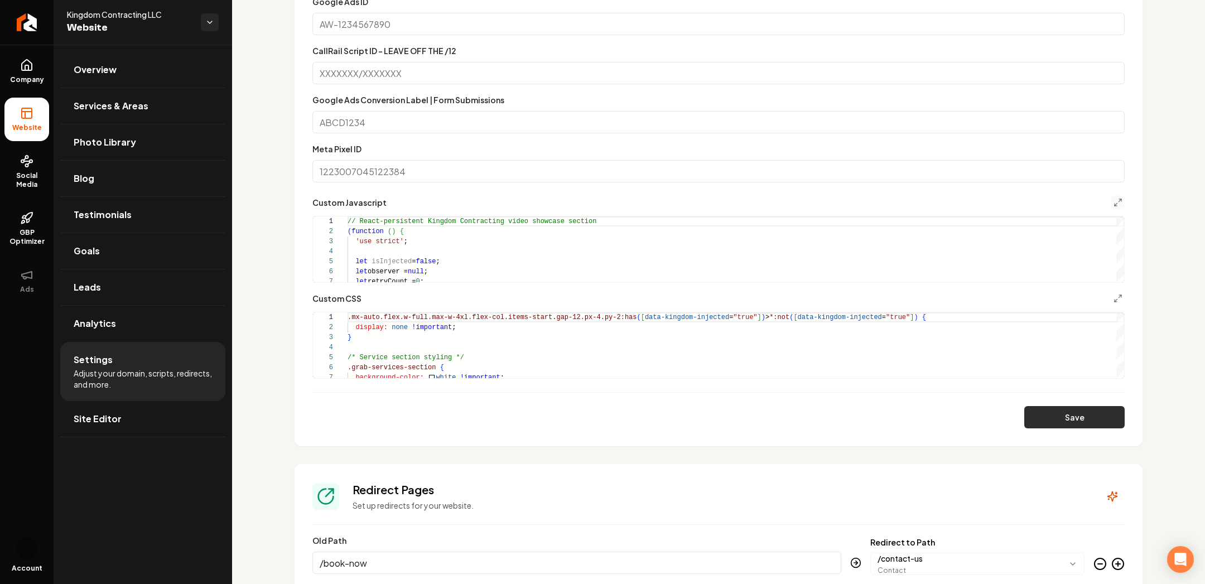
click at [1045, 416] on button "Save" at bounding box center [1075, 417] width 100 height 22
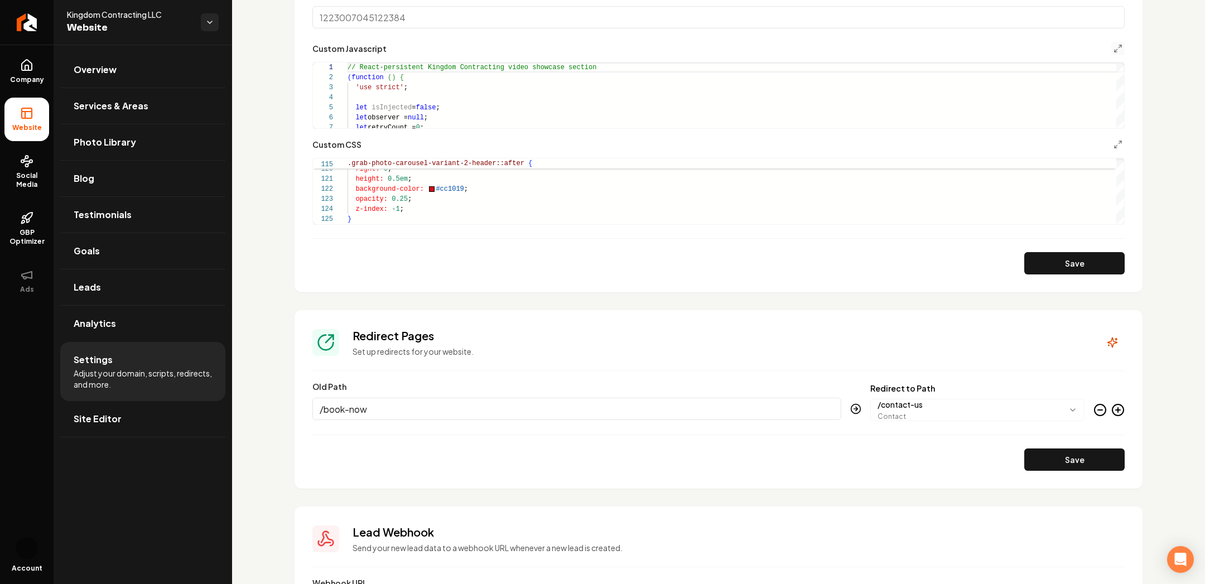
scroll to position [904, 0]
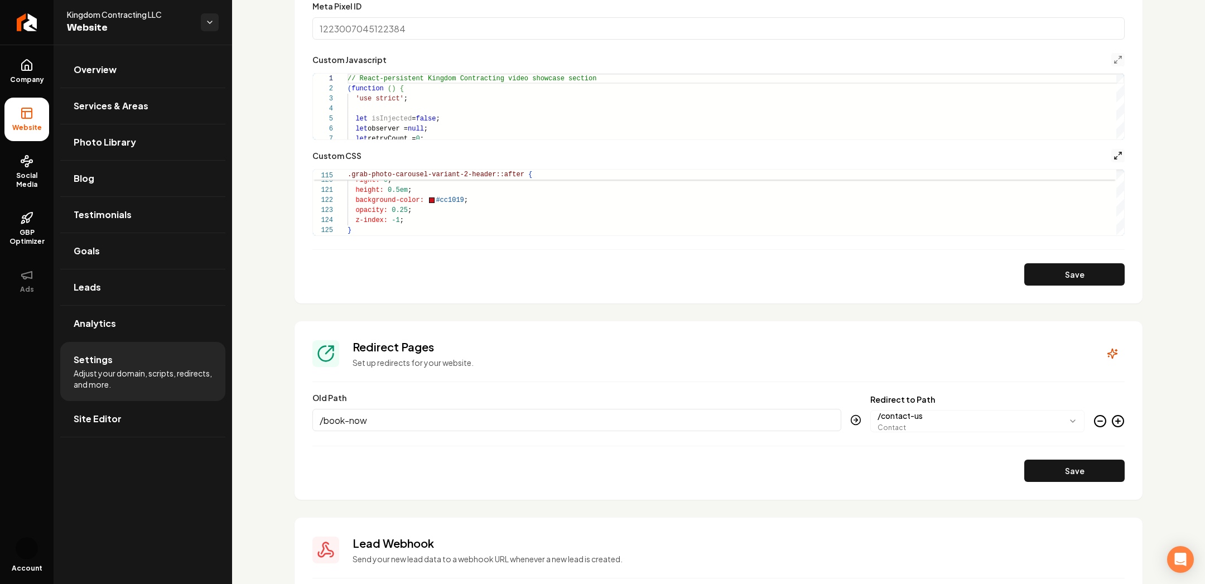
click at [1118, 156] on icon "Main content area" at bounding box center [1118, 155] width 9 height 9
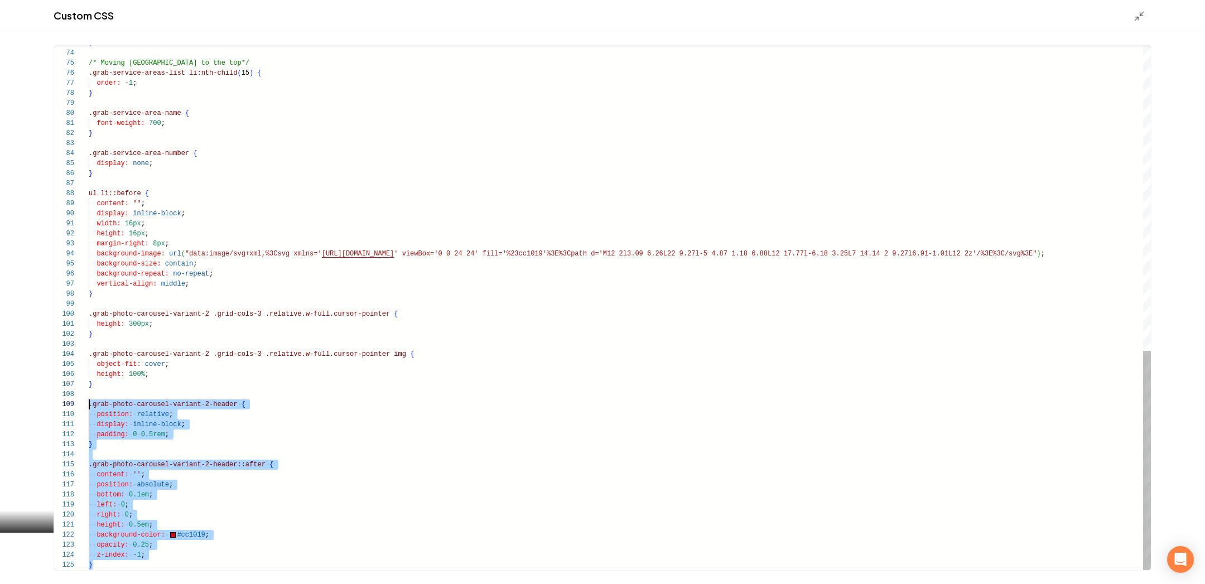
scroll to position [80, 0]
drag, startPoint x: 101, startPoint y: 566, endPoint x: 60, endPoint y: 406, distance: 164.8
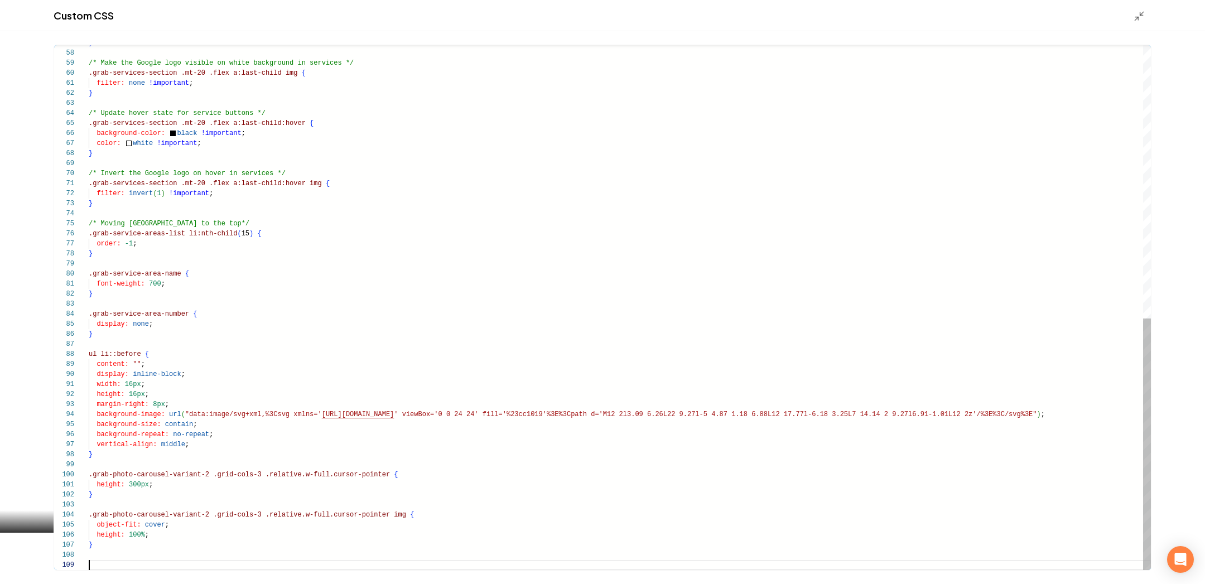
type textarea "**********"
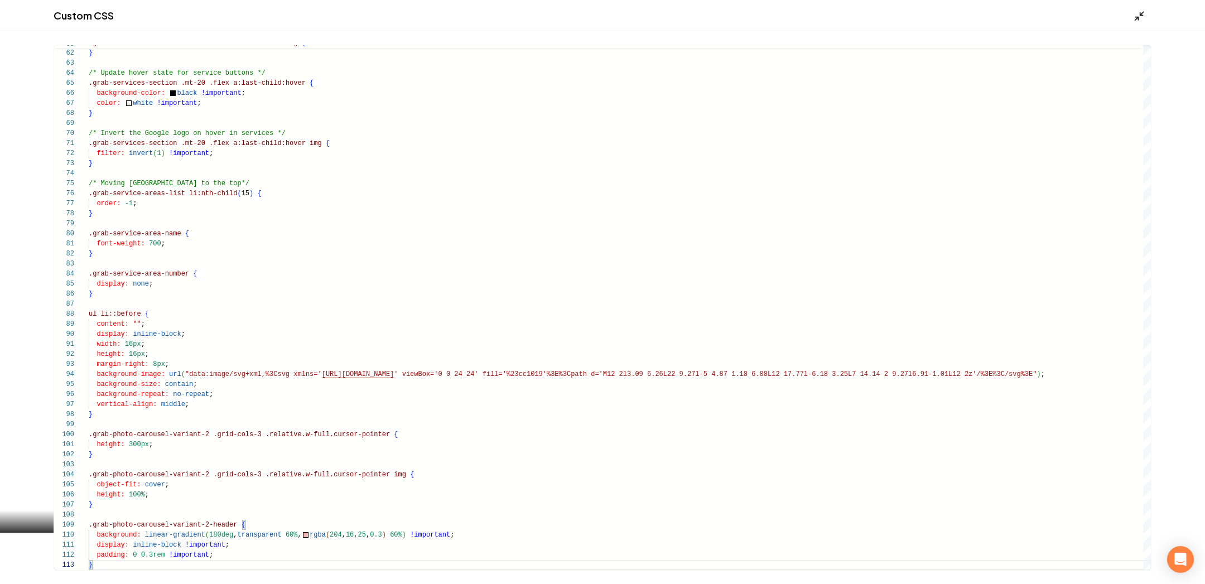
click at [1136, 13] on icon "Main content area" at bounding box center [1139, 16] width 11 height 11
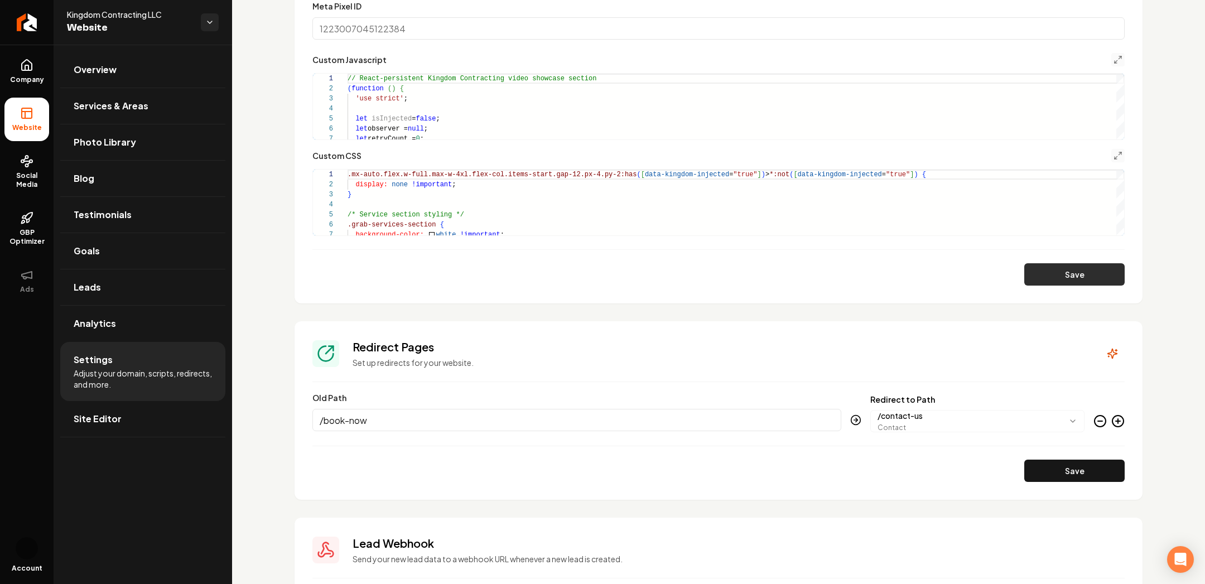
click at [1066, 271] on button "Save" at bounding box center [1075, 274] width 100 height 22
click at [1116, 153] on icon "Main content area" at bounding box center [1118, 155] width 9 height 9
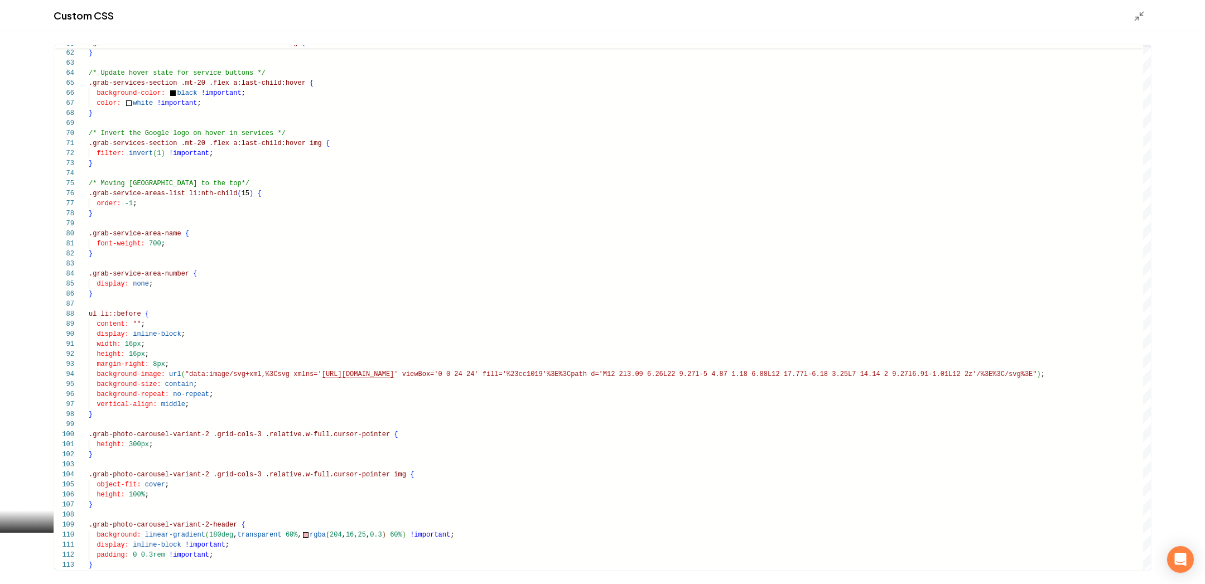
click at [1141, 21] on div "Custom CSS" at bounding box center [602, 15] width 1205 height 31
click at [1139, 18] on icon "Main content area" at bounding box center [1139, 16] width 11 height 11
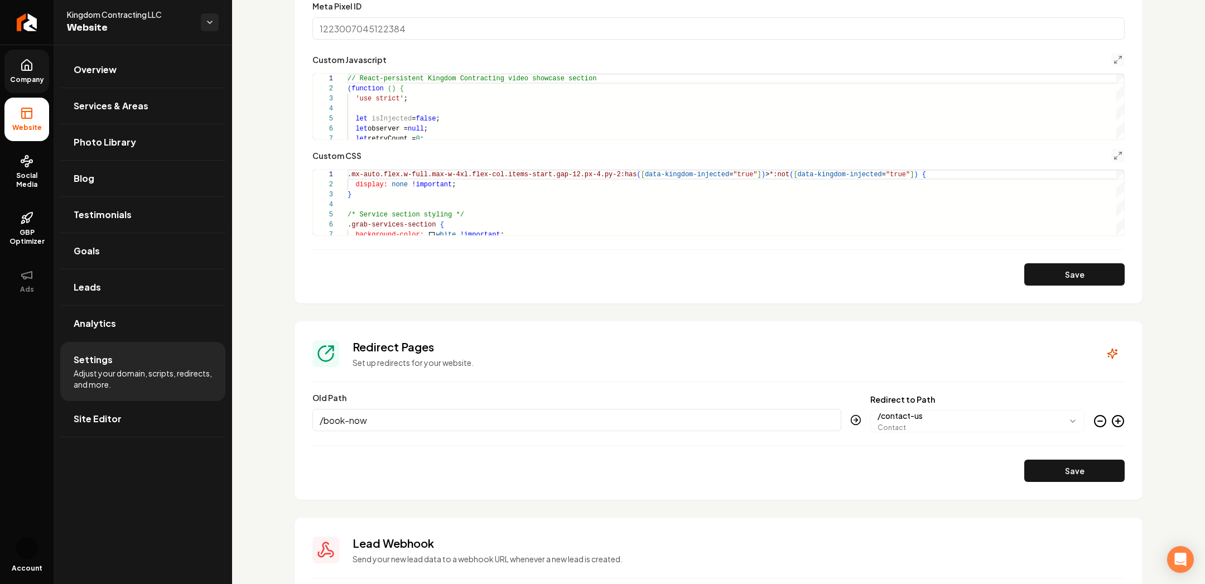
click at [25, 64] on icon at bounding box center [26, 65] width 13 height 13
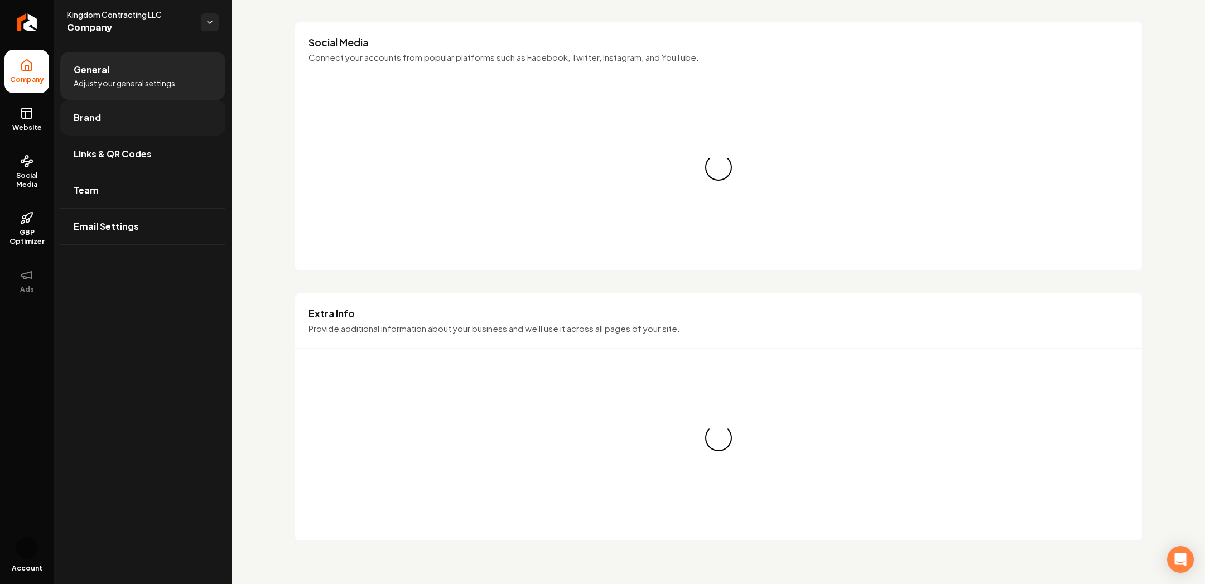
click at [132, 116] on link "Brand" at bounding box center [142, 118] width 165 height 36
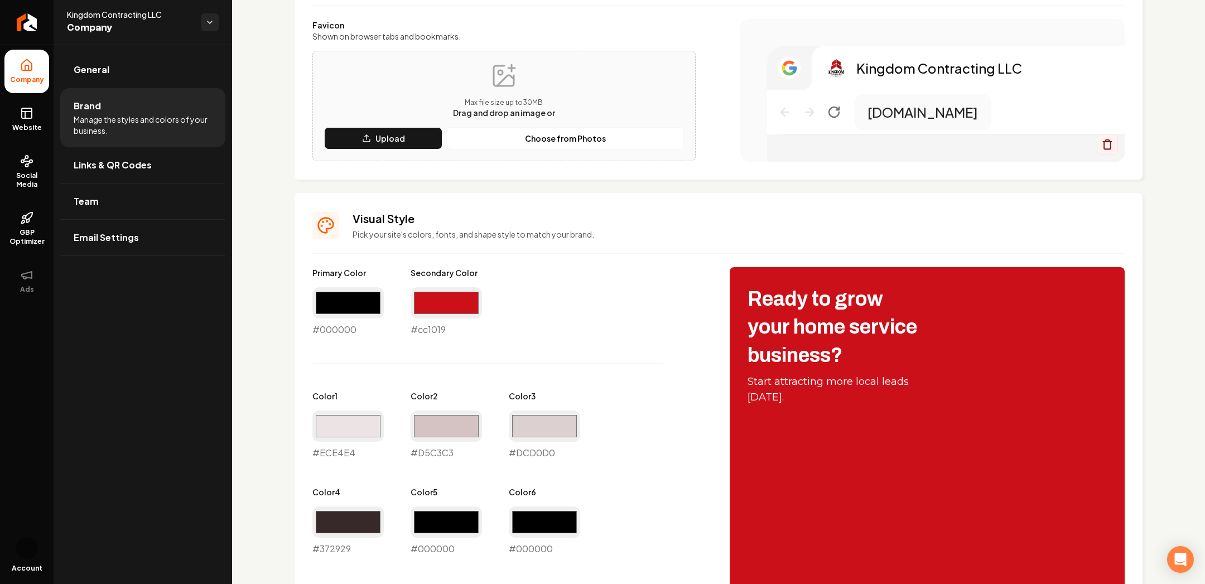
scroll to position [295, 0]
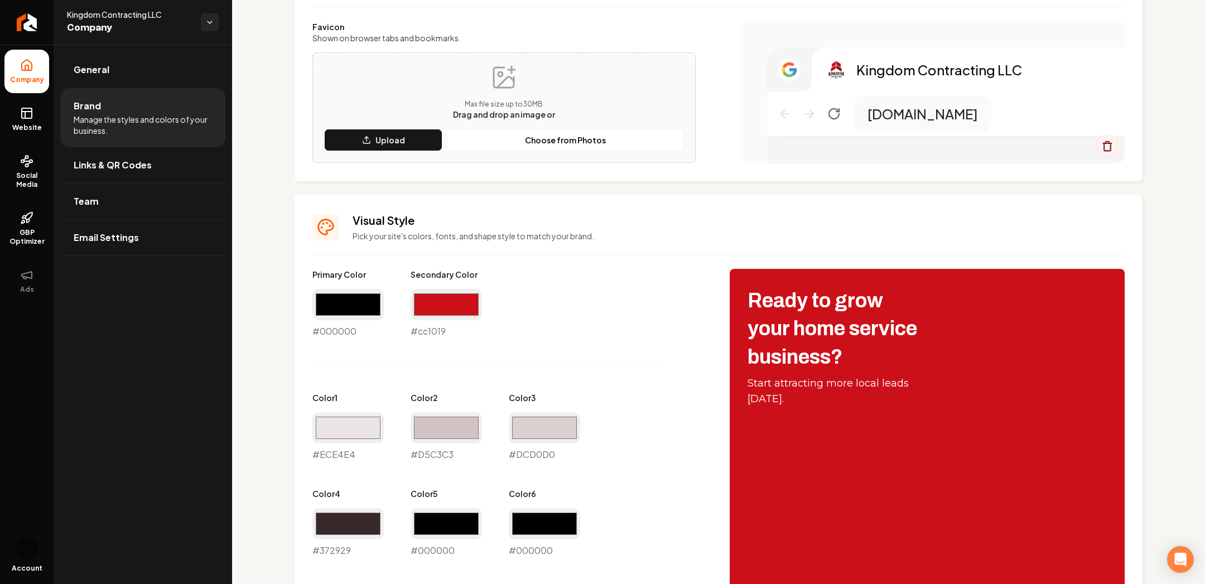
click at [439, 273] on label "Secondary Color" at bounding box center [446, 274] width 71 height 11
click at [25, 122] on link "Website" at bounding box center [26, 120] width 45 height 44
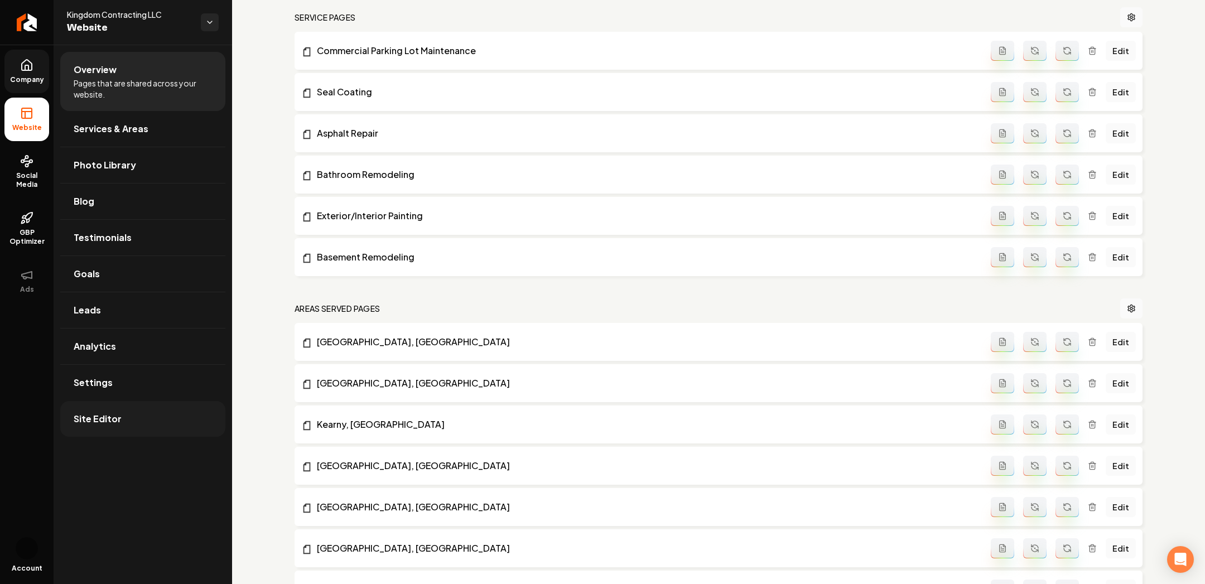
click at [122, 405] on link "Site Editor" at bounding box center [142, 419] width 165 height 36
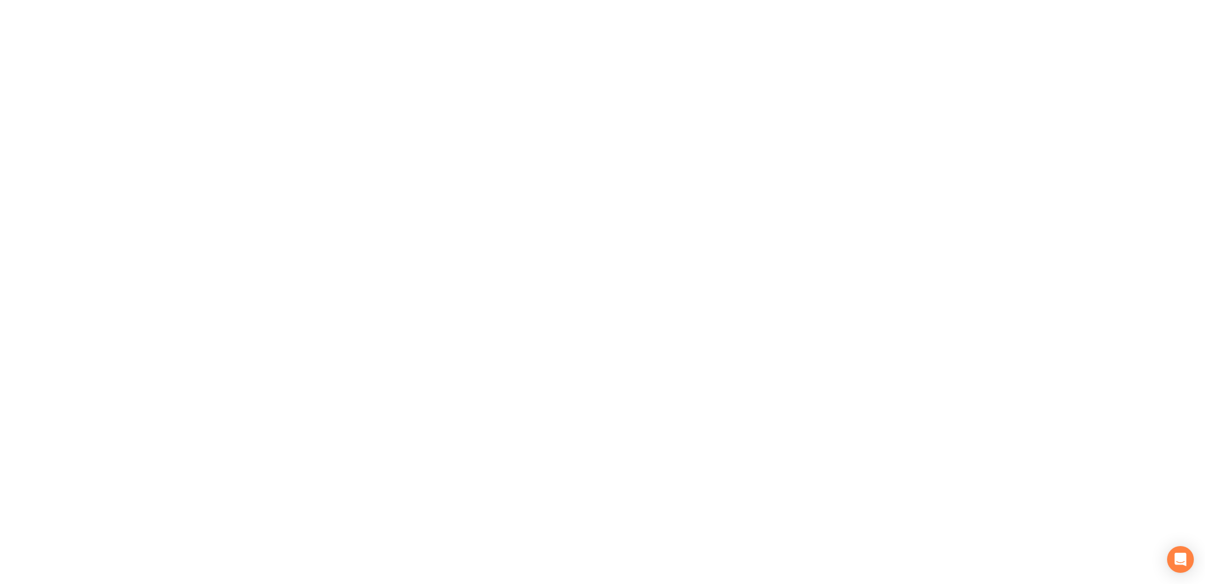
click at [104, 387] on div at bounding box center [602, 292] width 1205 height 584
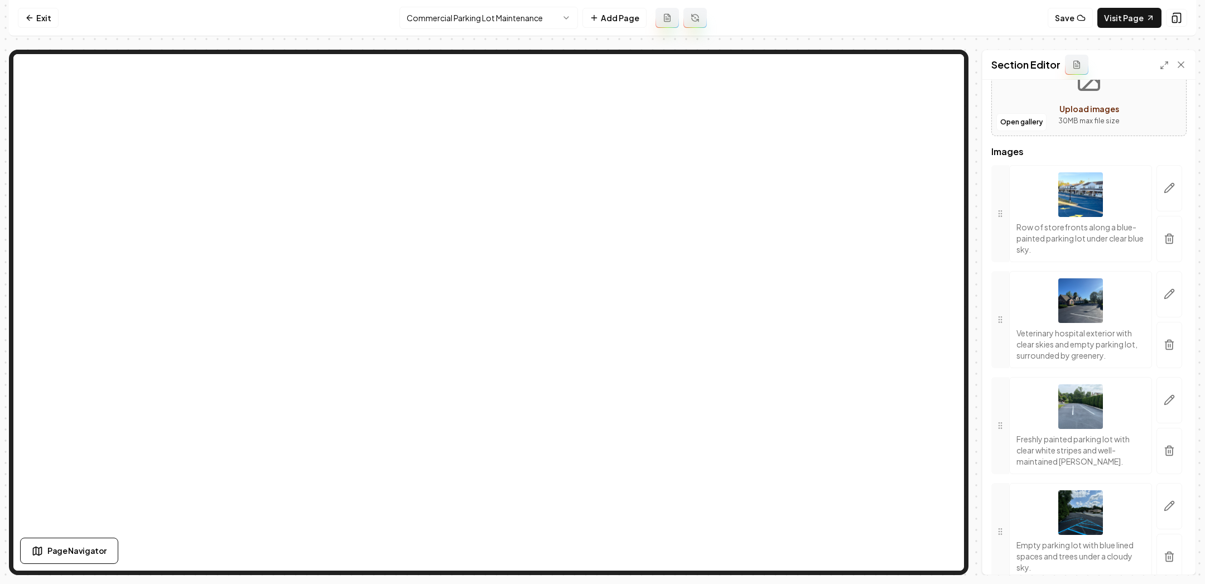
scroll to position [529, 0]
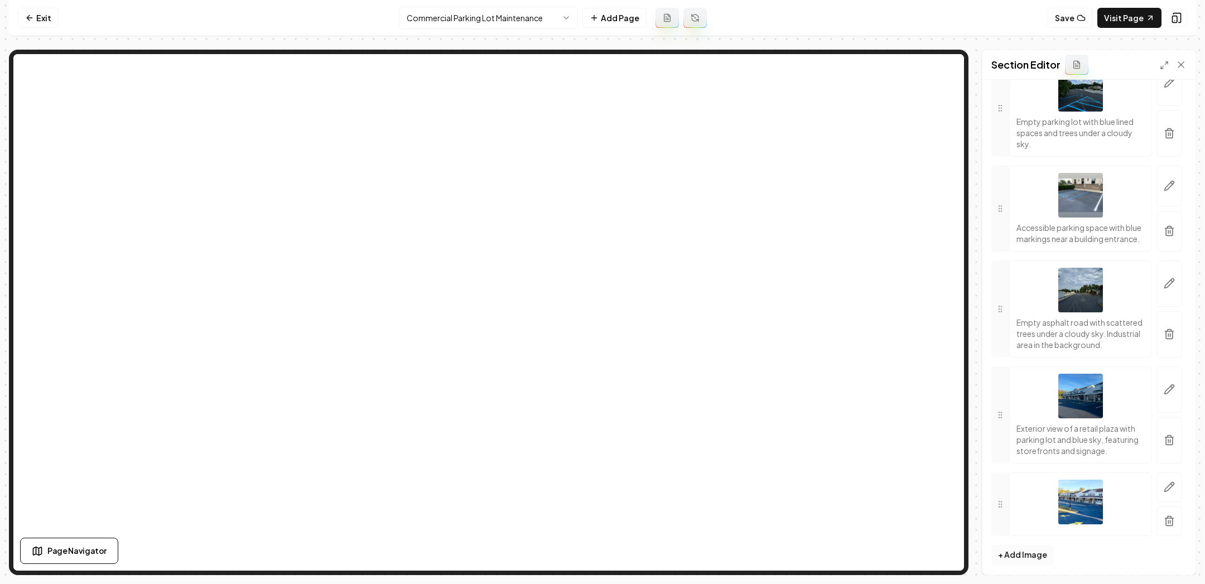
click at [1004, 547] on button "+ Add Image" at bounding box center [1023, 555] width 62 height 20
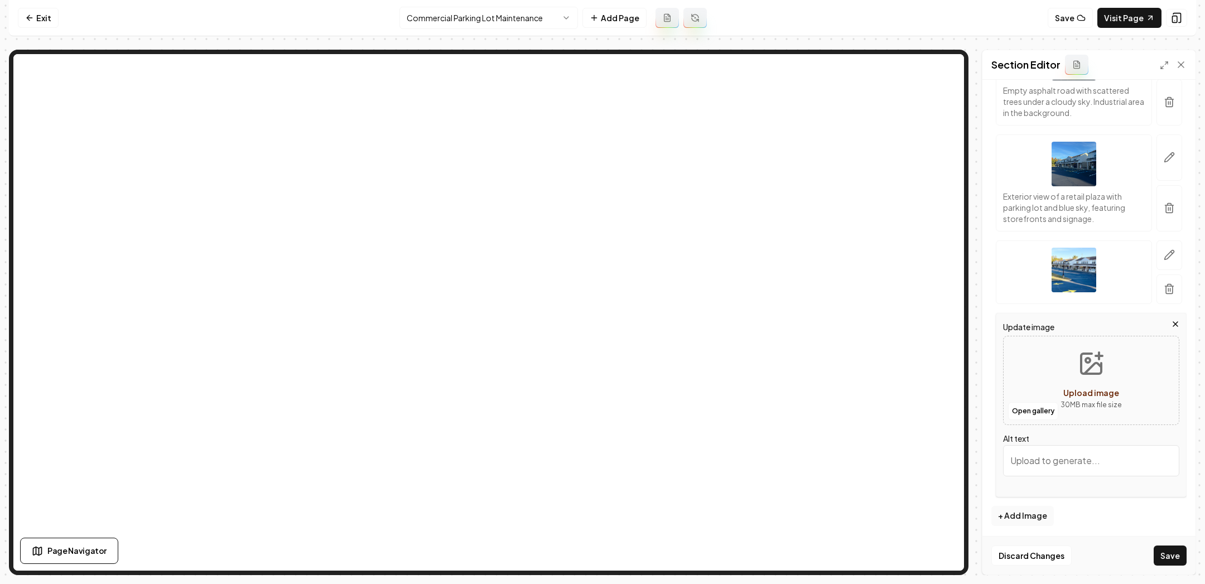
scroll to position [749, 0]
click at [1026, 516] on button "+ Add Image" at bounding box center [1023, 517] width 62 height 20
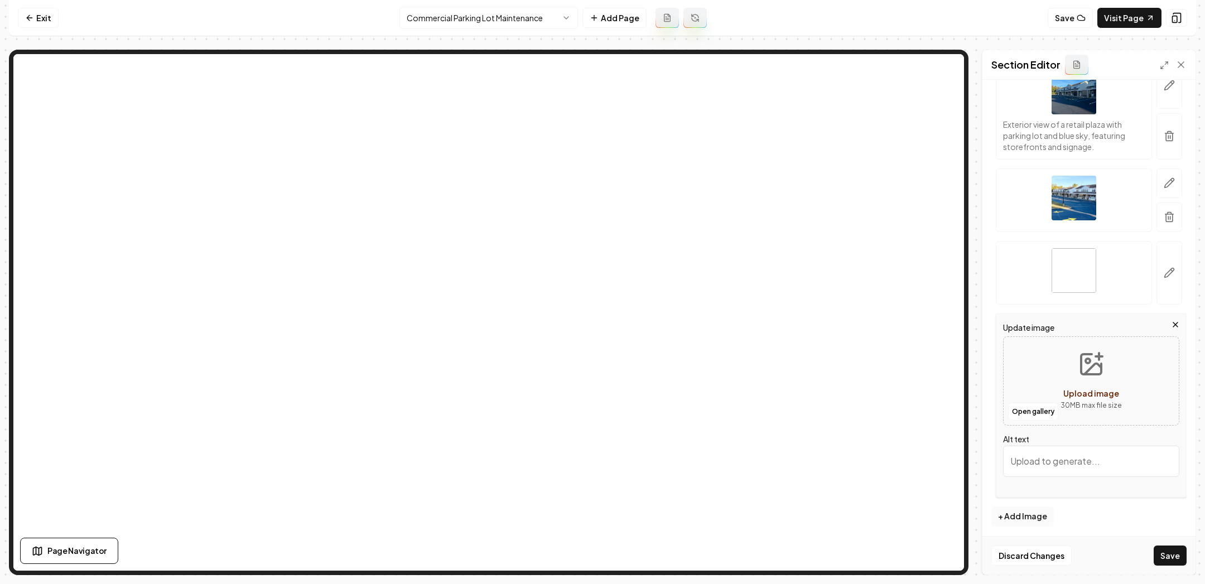
click at [1016, 513] on button "+ Add Image" at bounding box center [1023, 517] width 62 height 20
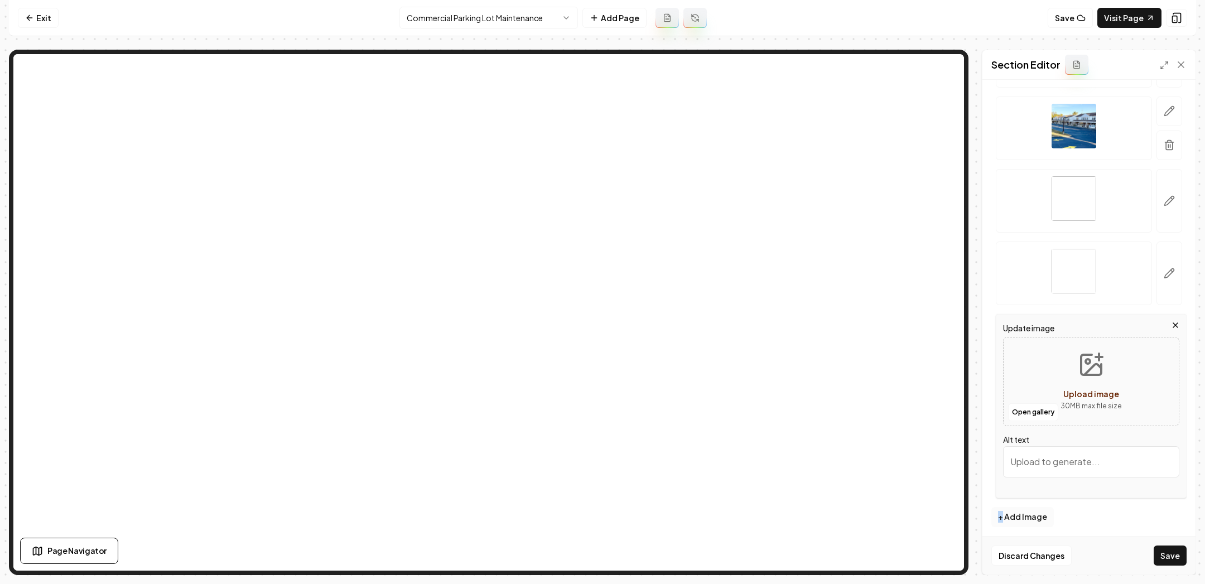
click at [1026, 513] on button "+ Add Image" at bounding box center [1023, 517] width 62 height 20
click at [1018, 511] on button "+ Add Image" at bounding box center [1023, 518] width 62 height 20
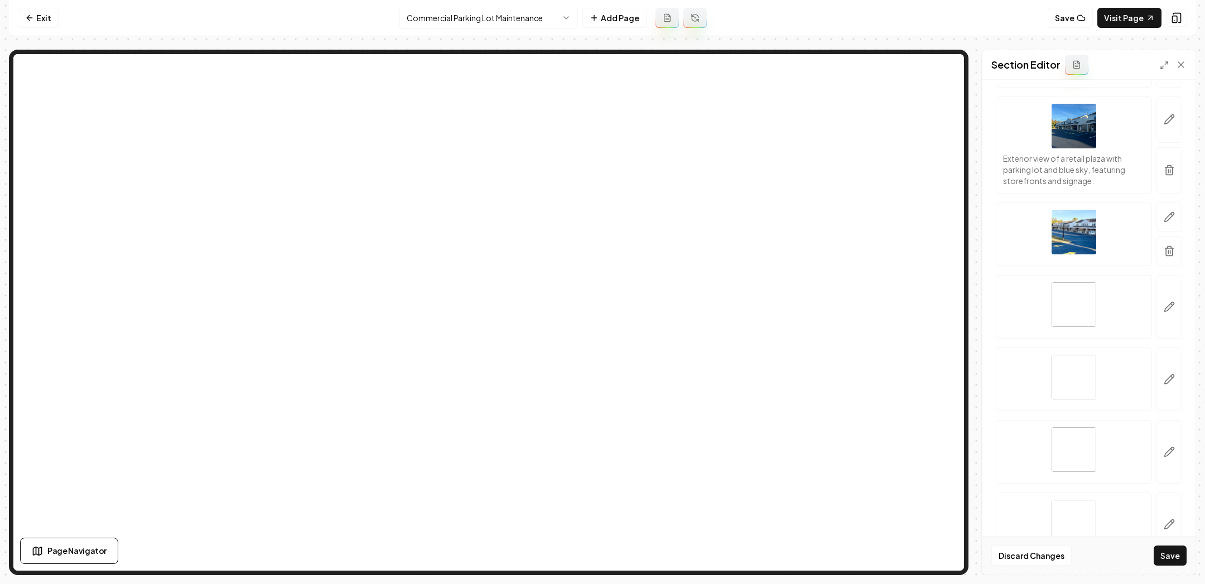
scroll to position [780, 0]
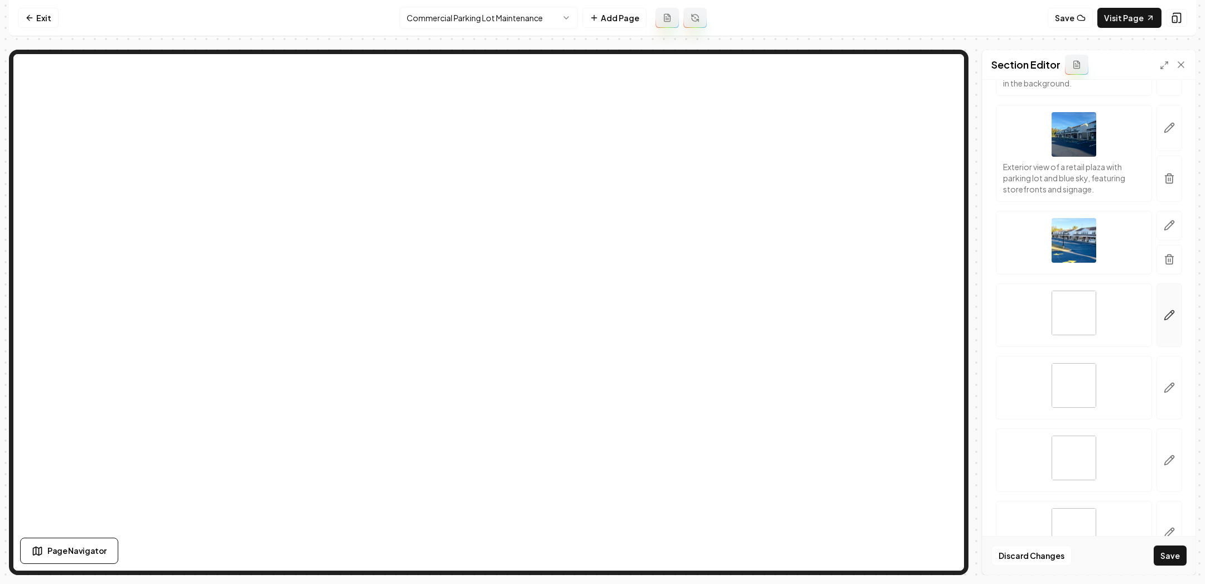
click at [1171, 311] on icon "button" at bounding box center [1169, 315] width 11 height 11
click at [1065, 336] on button "Upload image 30 MB max file size" at bounding box center [1091, 351] width 79 height 78
type input "**********"
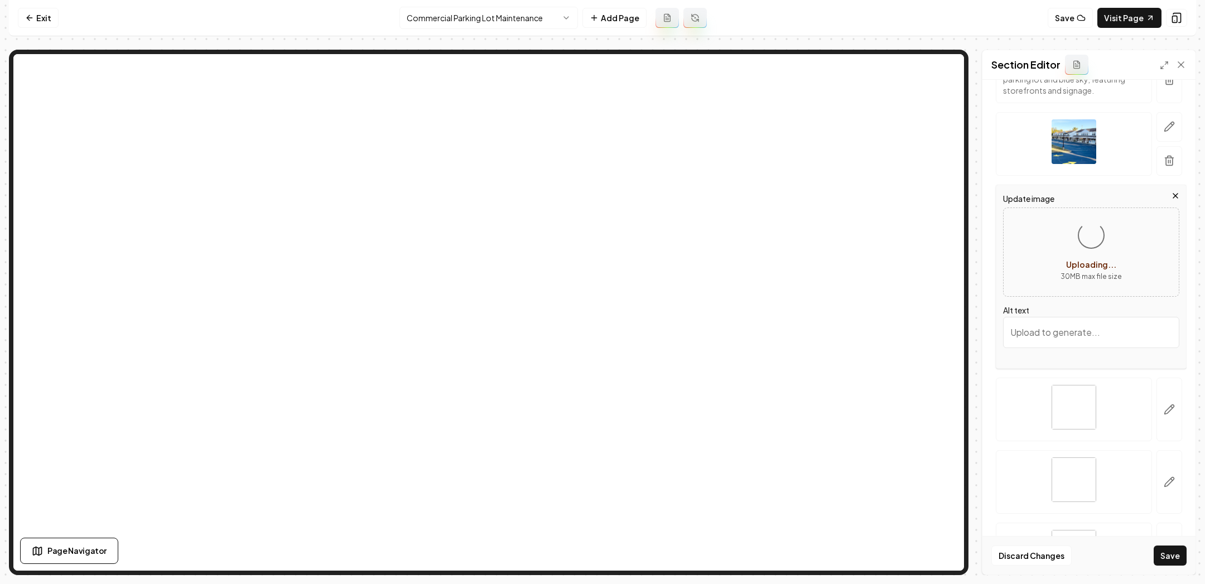
scroll to position [893, 0]
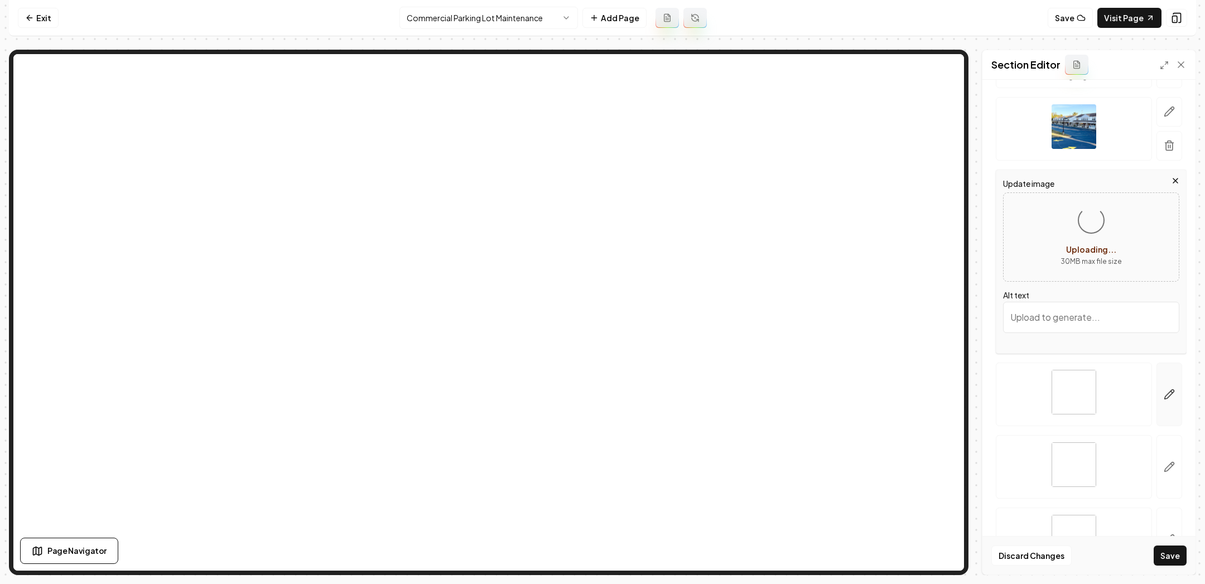
click at [1163, 390] on button "button" at bounding box center [1170, 395] width 26 height 64
click at [1084, 298] on icon "Upload image" at bounding box center [1091, 293] width 27 height 27
type input "**********"
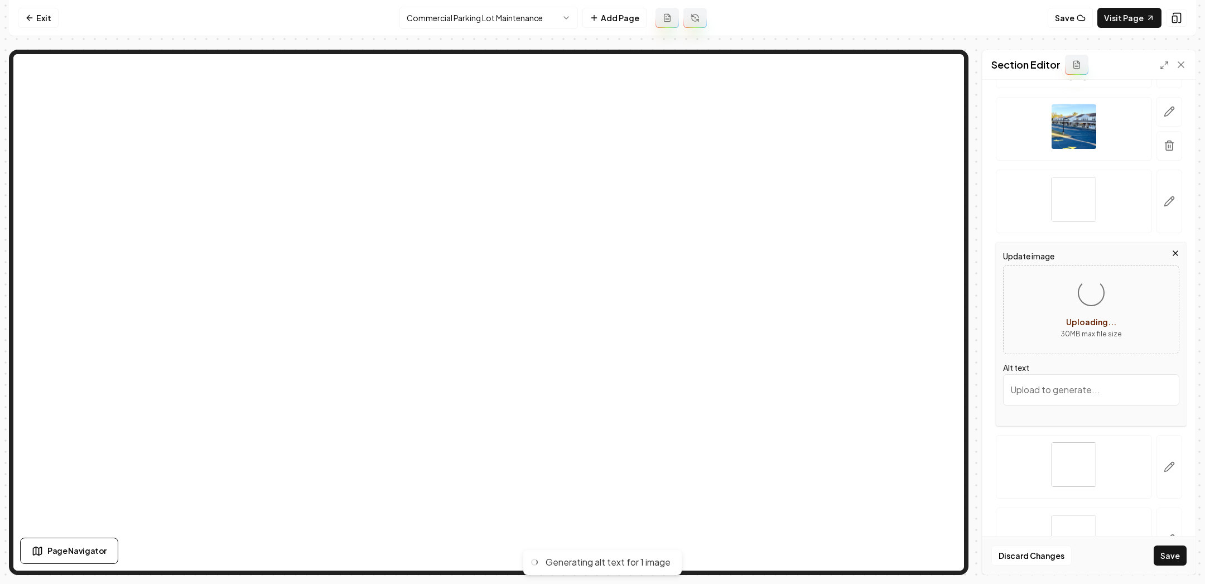
scroll to position [1038, 0]
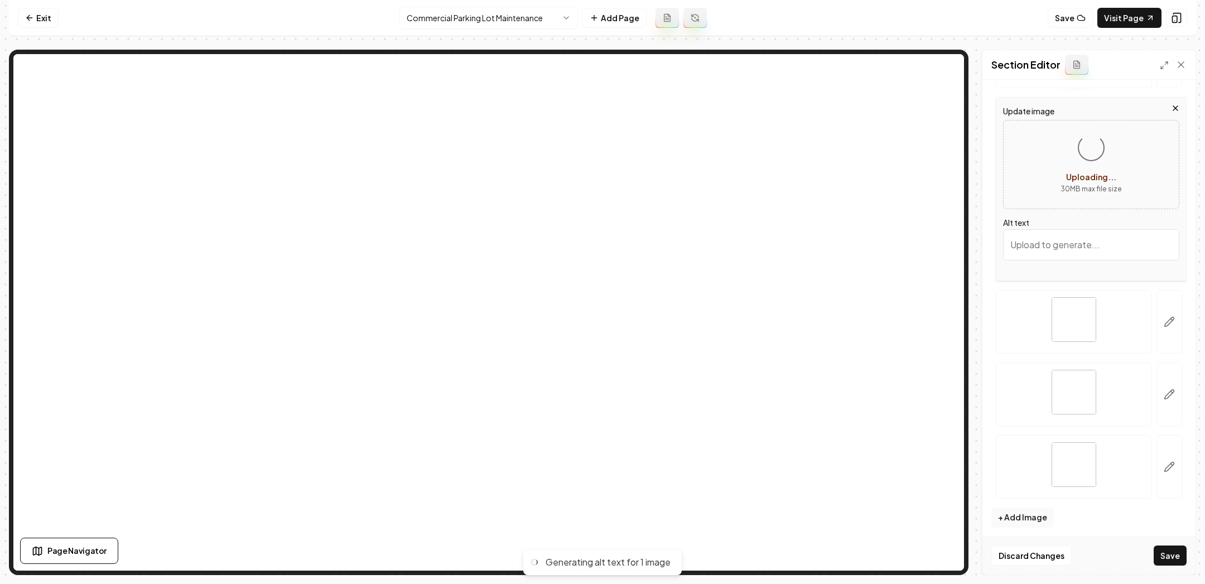
click at [1074, 310] on img at bounding box center [1074, 319] width 45 height 45
click at [1169, 317] on icon "button" at bounding box center [1169, 321] width 11 height 11
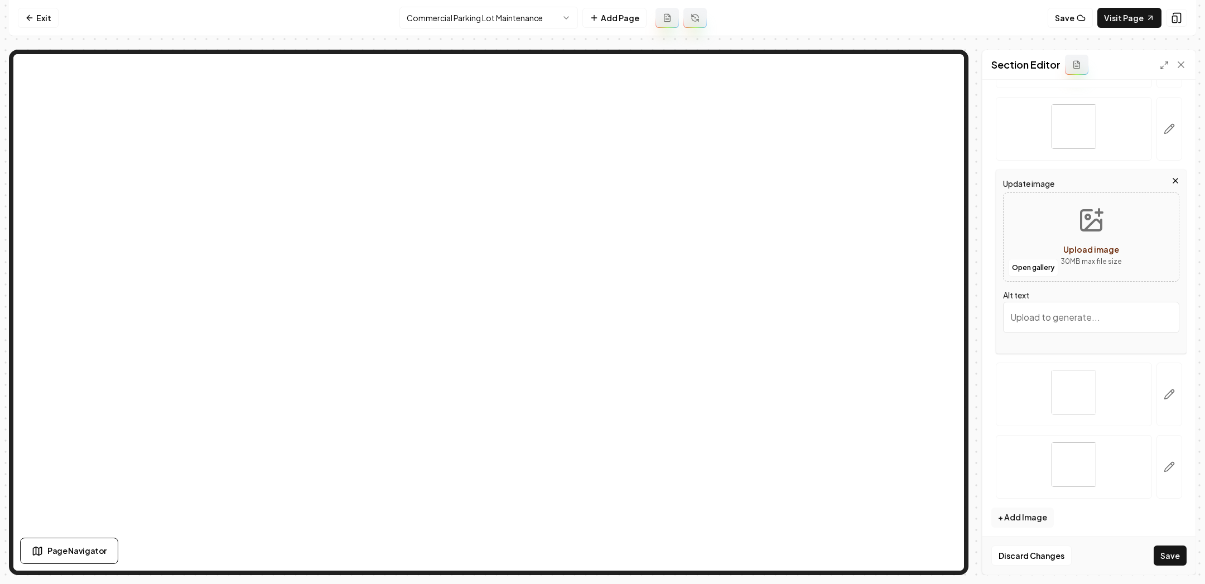
click at [1091, 237] on button "Upload image 30 MB max file size" at bounding box center [1091, 237] width 79 height 78
type input "**********"
click at [1168, 380] on button "button" at bounding box center [1170, 395] width 26 height 64
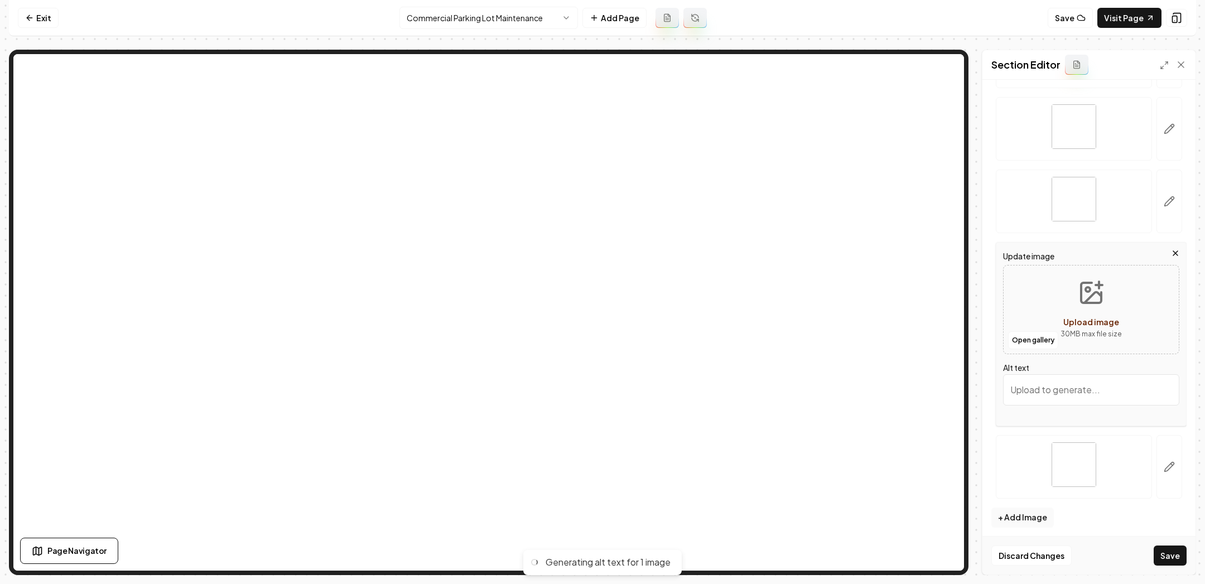
click at [1089, 295] on icon "Upload image" at bounding box center [1093, 297] width 17 height 11
type input "**********"
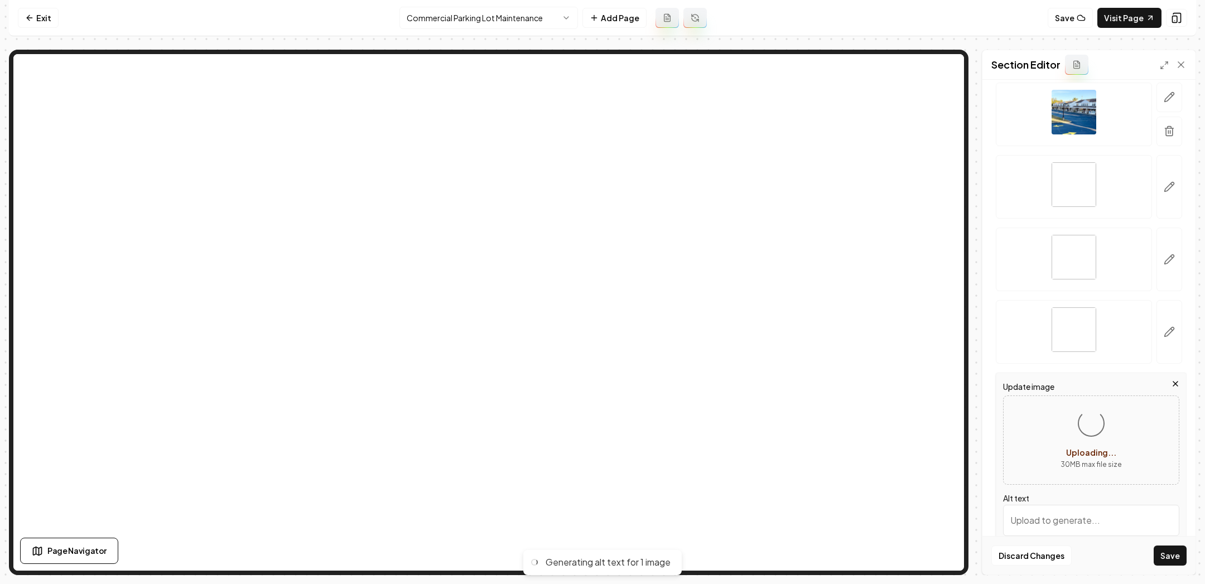
scroll to position [904, 0]
click at [1160, 553] on button "Save" at bounding box center [1170, 556] width 33 height 20
type input "Spacious parking lot with clear yellow lines and trees against a blue sky."
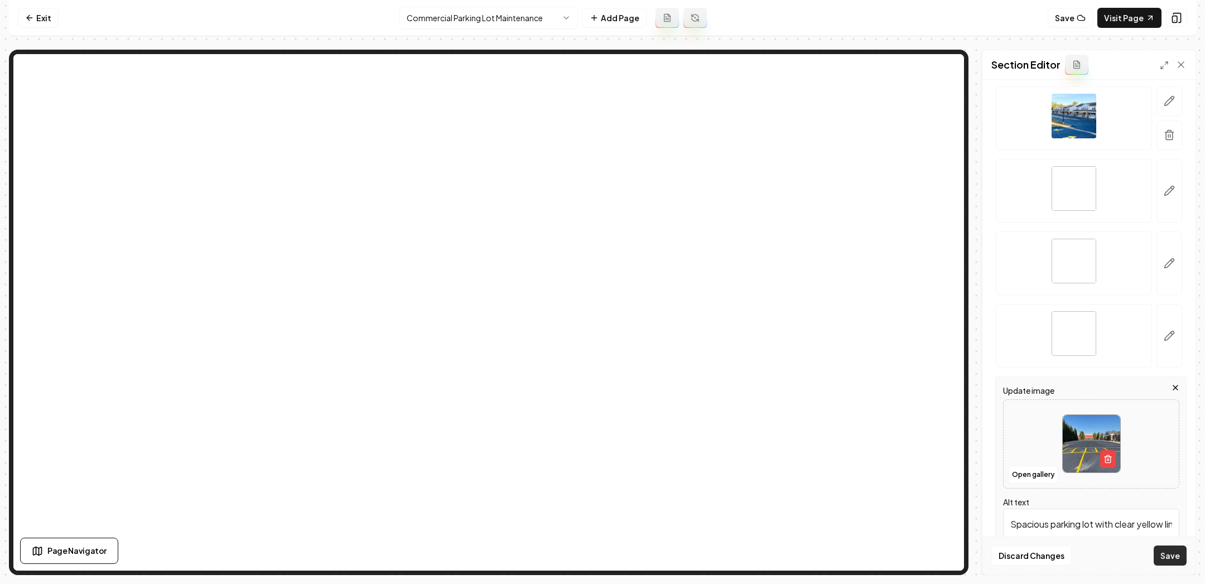
click at [1169, 562] on button "Save" at bounding box center [1170, 556] width 33 height 20
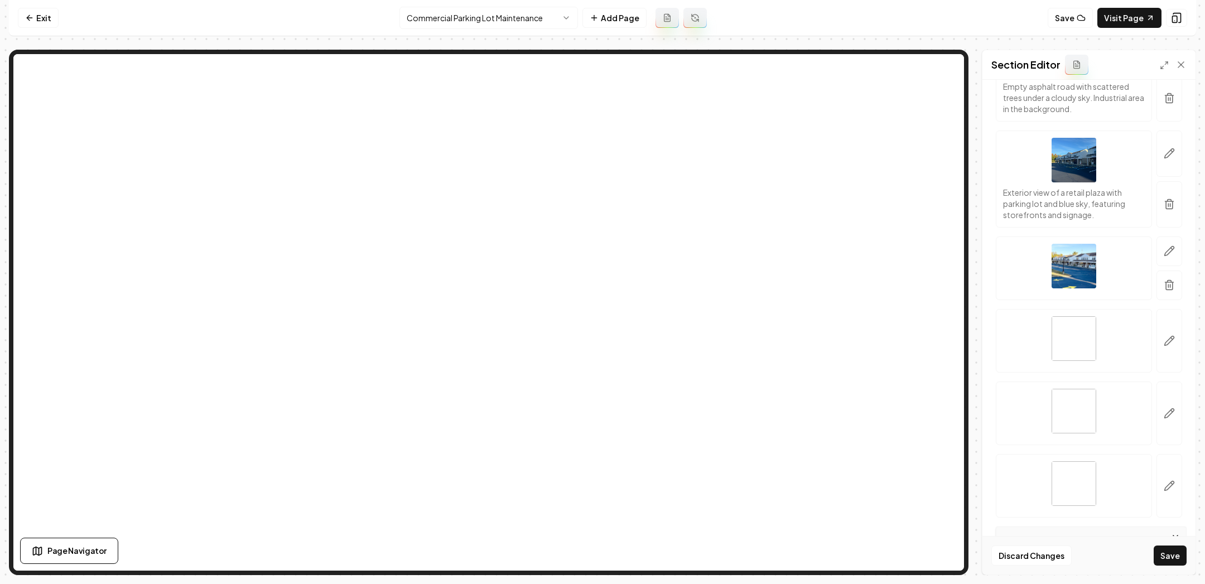
scroll to position [748, 0]
click at [1175, 347] on icon "button" at bounding box center [1169, 346] width 11 height 11
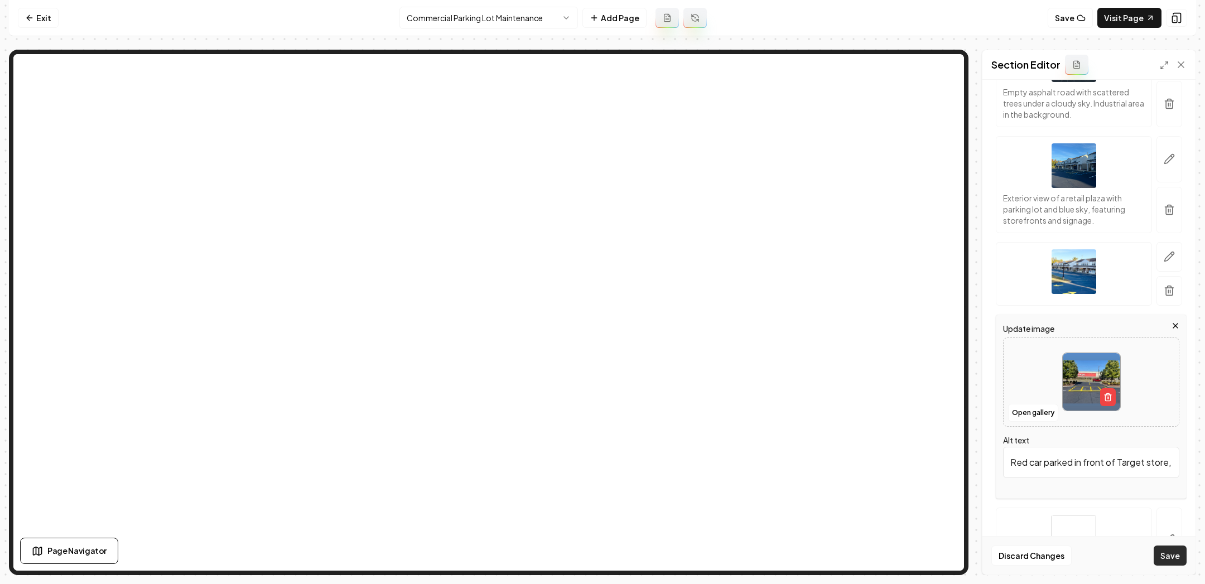
click at [1164, 557] on button "Save" at bounding box center [1170, 556] width 33 height 20
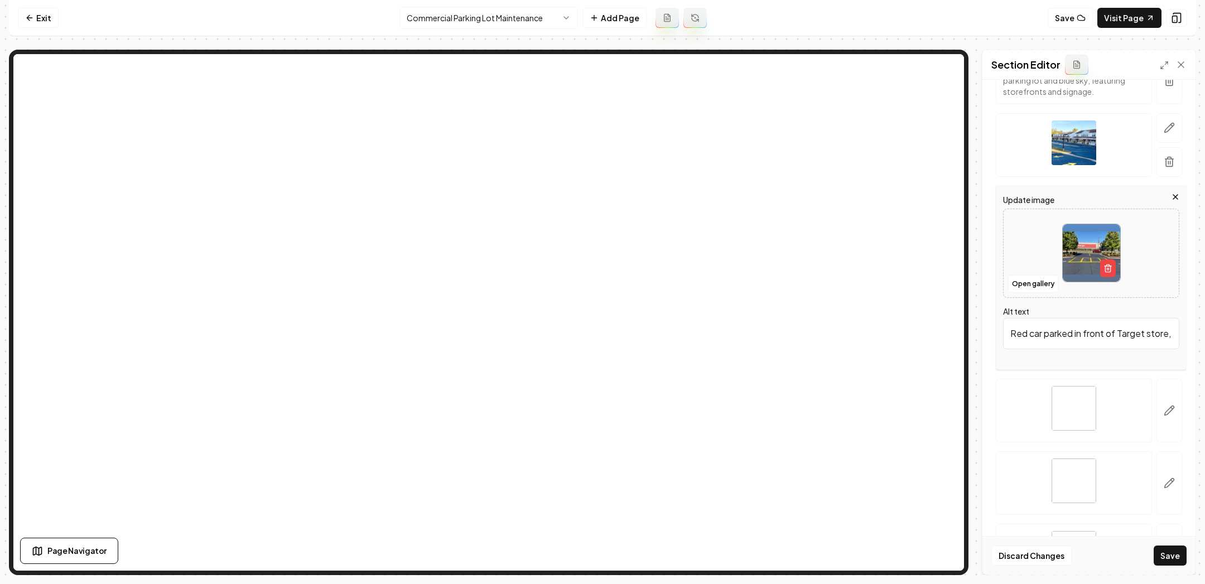
scroll to position [911, 0]
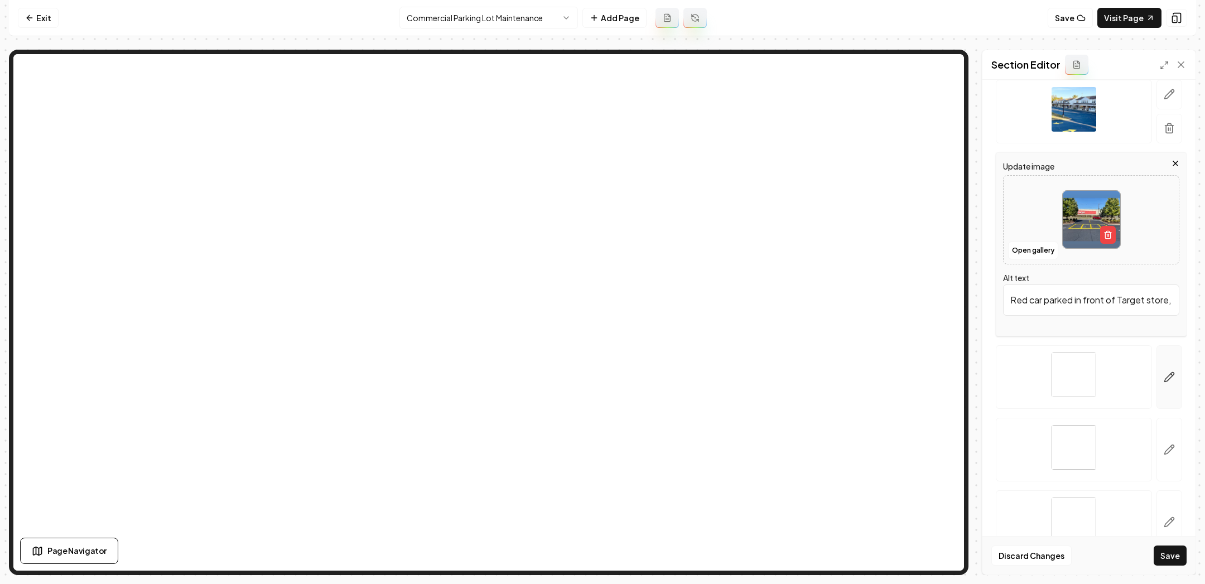
click at [1170, 373] on icon "button" at bounding box center [1169, 377] width 11 height 11
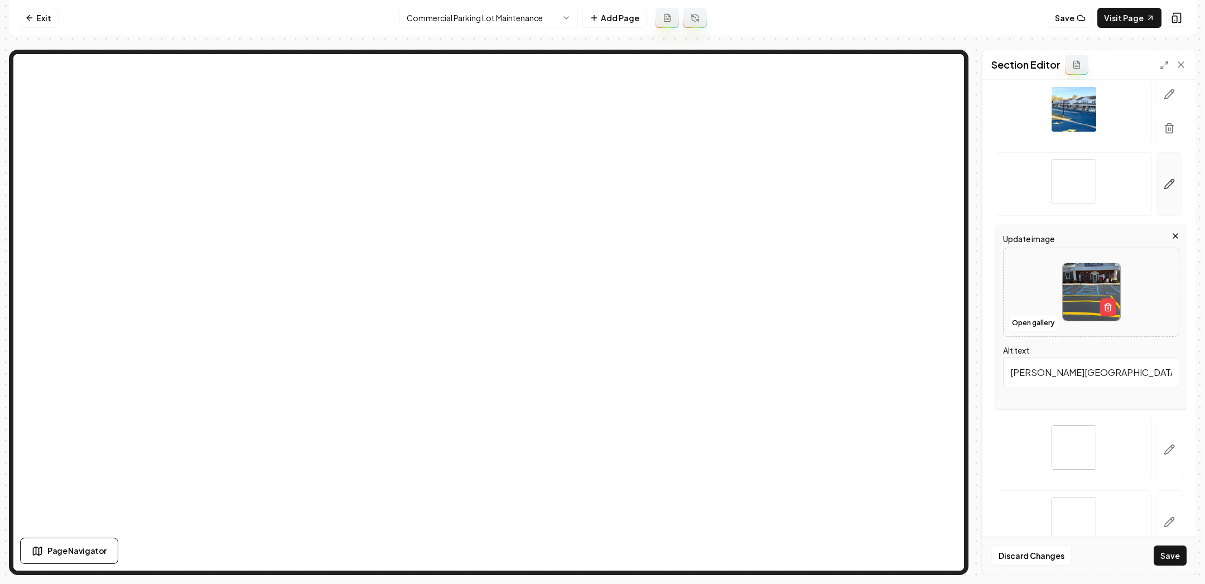
click at [1161, 185] on button "button" at bounding box center [1170, 184] width 26 height 64
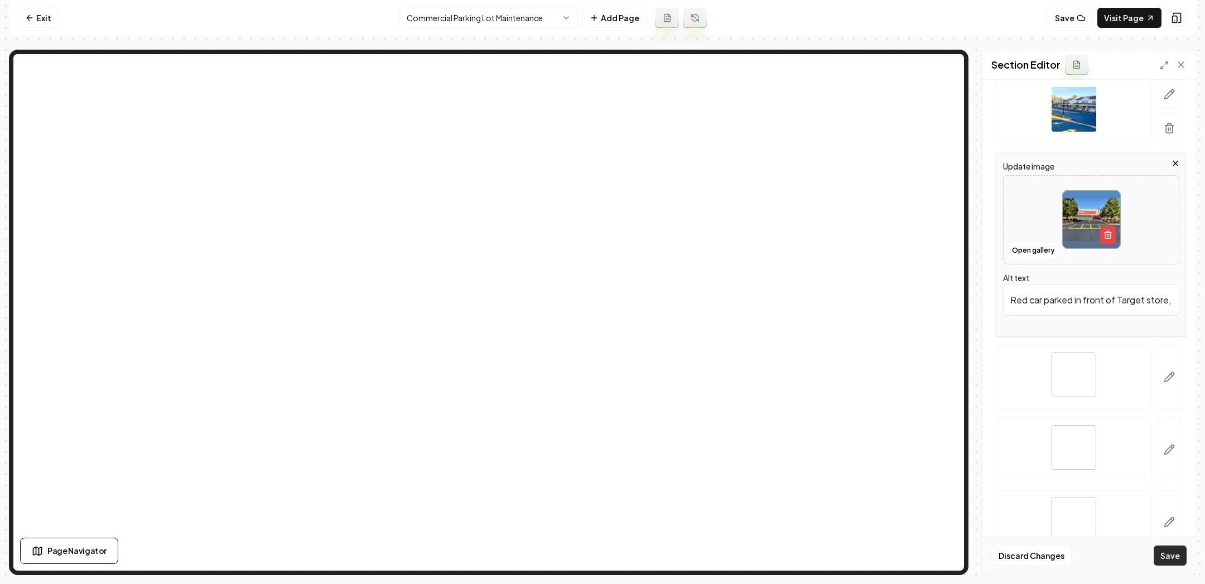
click at [1172, 553] on button "Save" at bounding box center [1170, 556] width 33 height 20
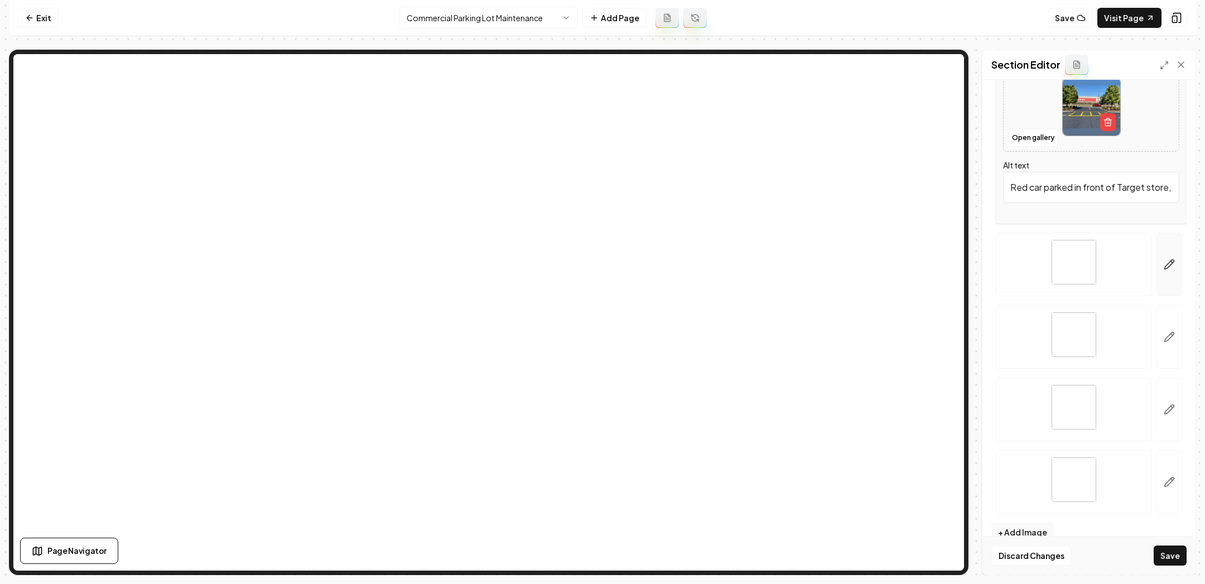
scroll to position [1038, 0]
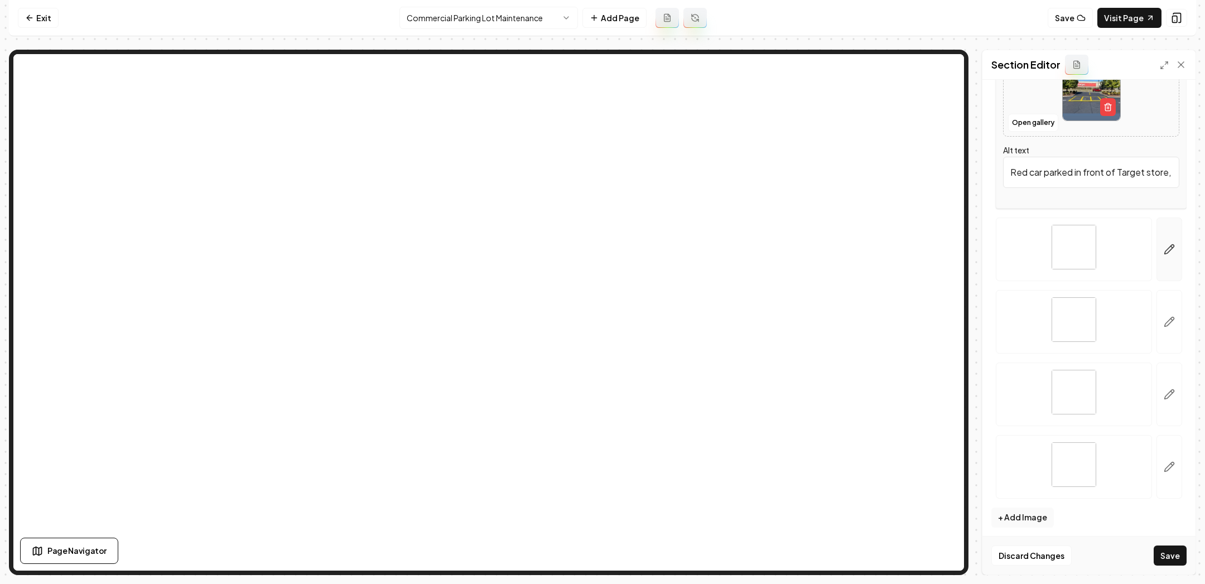
click at [1167, 245] on icon "button" at bounding box center [1169, 249] width 11 height 11
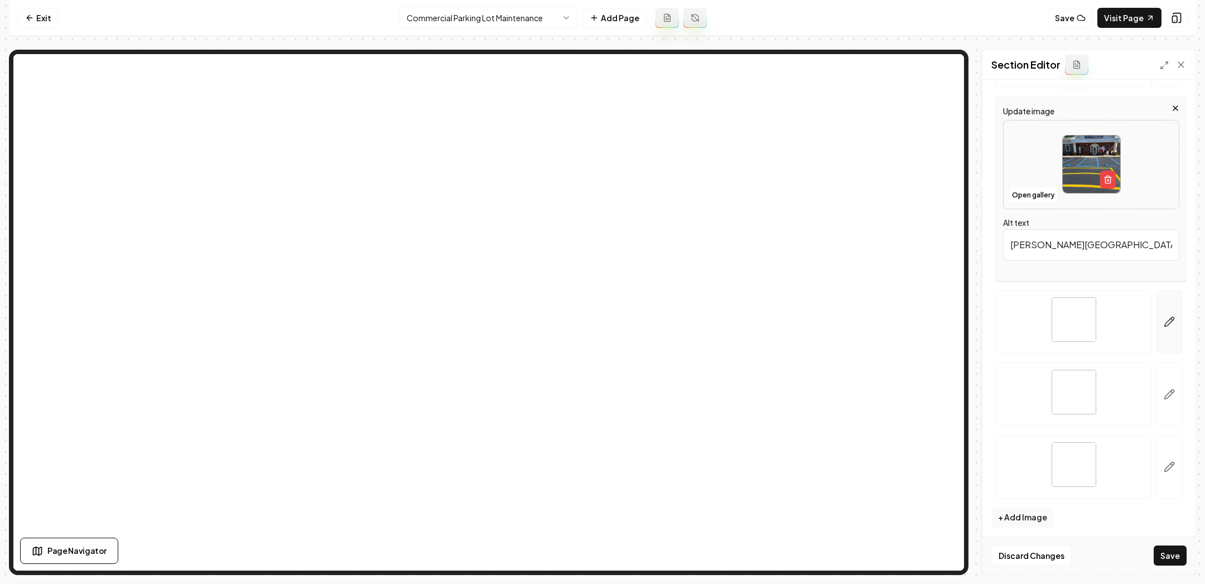
click at [1168, 322] on icon "button" at bounding box center [1169, 321] width 9 height 9
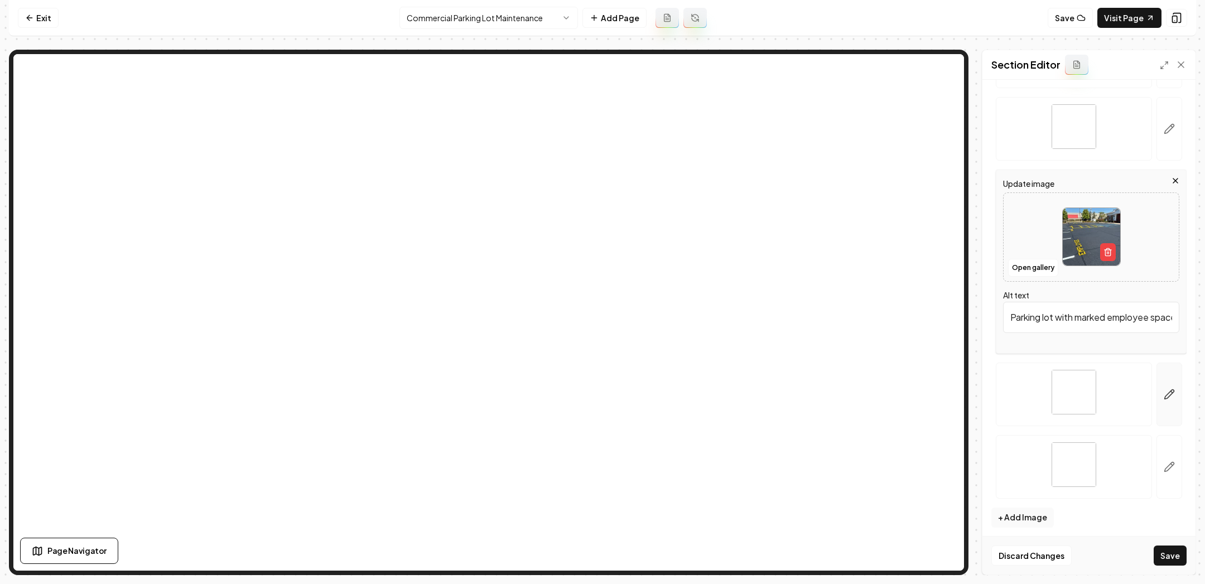
click at [1164, 391] on icon "button" at bounding box center [1169, 394] width 11 height 11
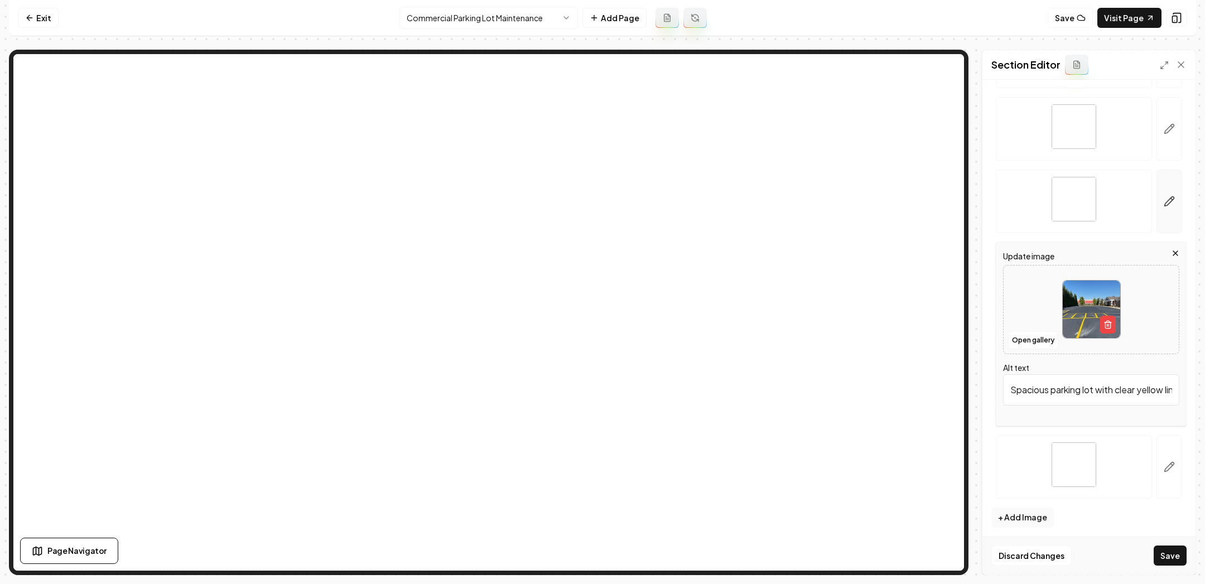
click at [1163, 199] on button "button" at bounding box center [1170, 202] width 26 height 64
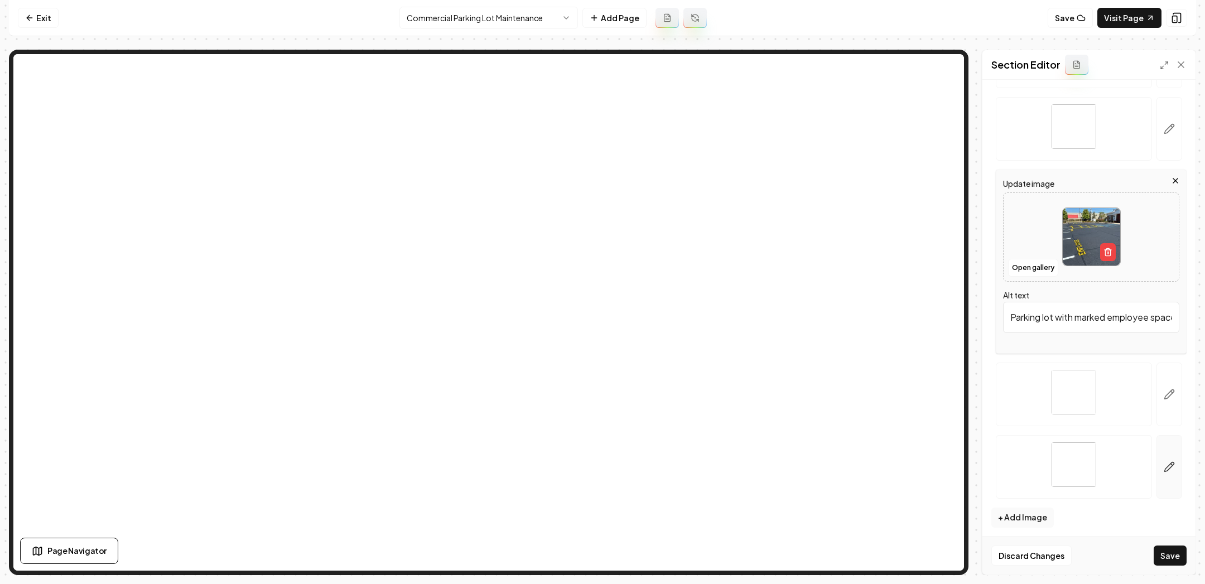
click at [1167, 466] on icon "button" at bounding box center [1169, 466] width 9 height 9
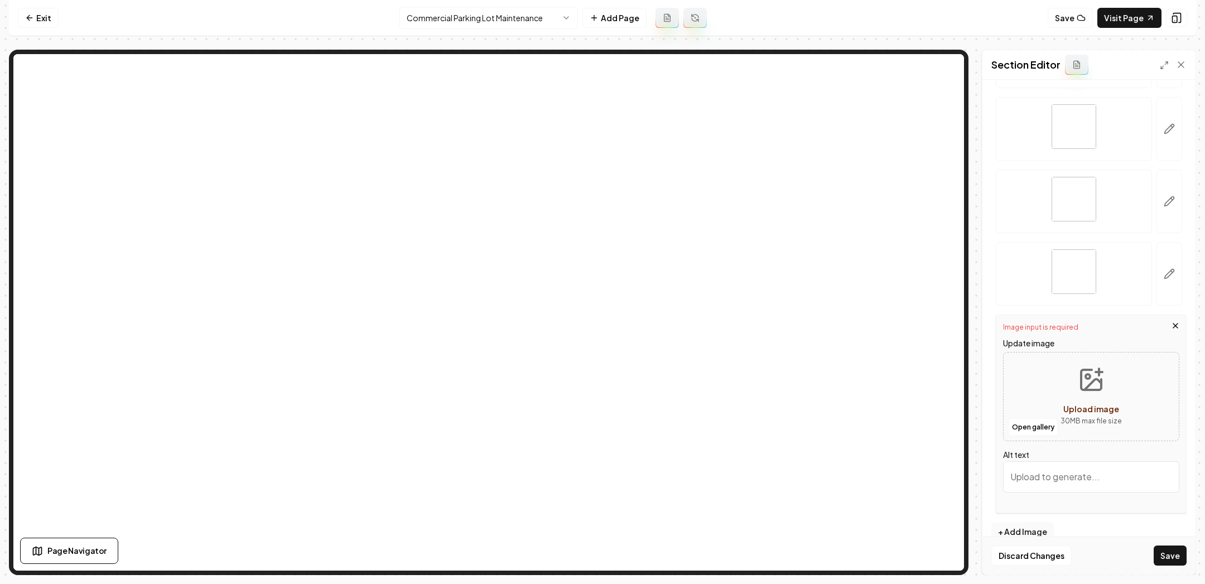
scroll to position [1053, 0]
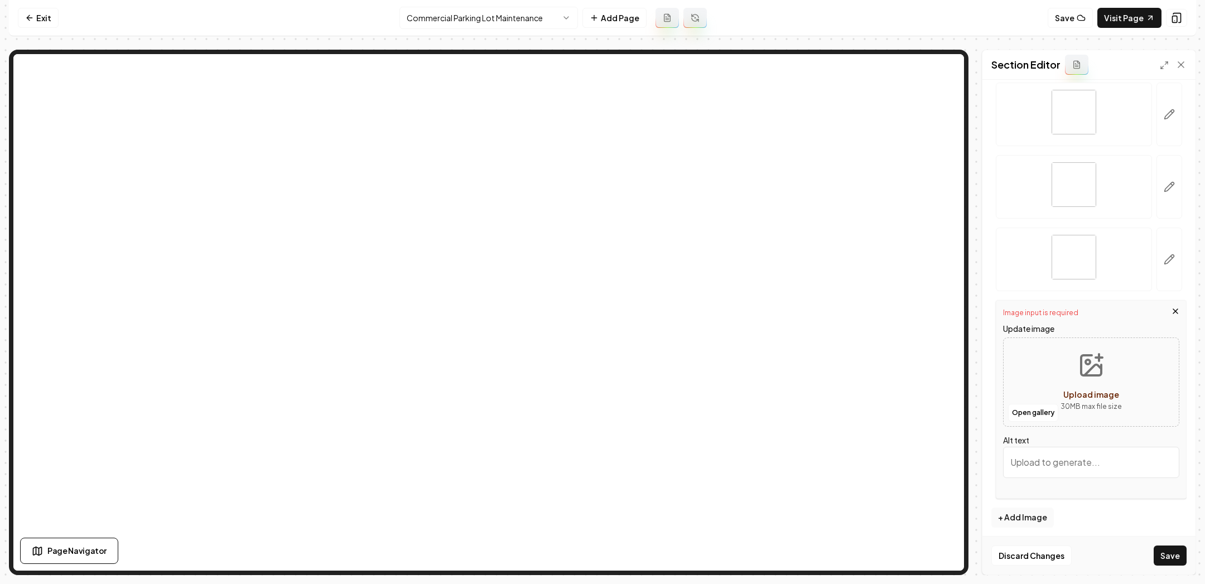
click at [1177, 307] on icon "button" at bounding box center [1175, 311] width 9 height 9
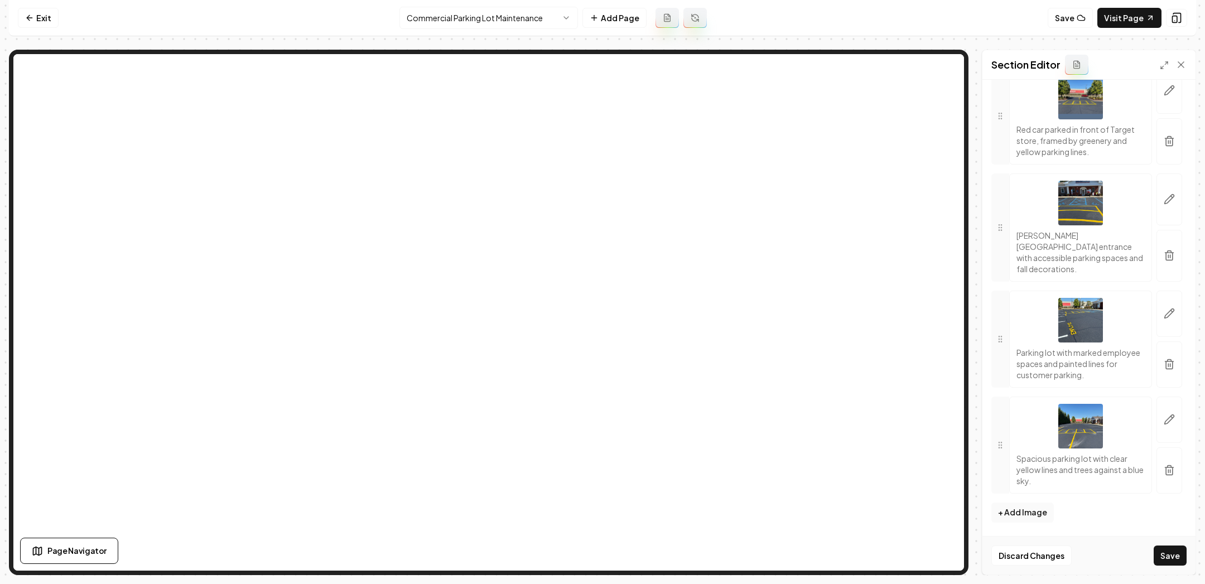
scroll to position [991, 0]
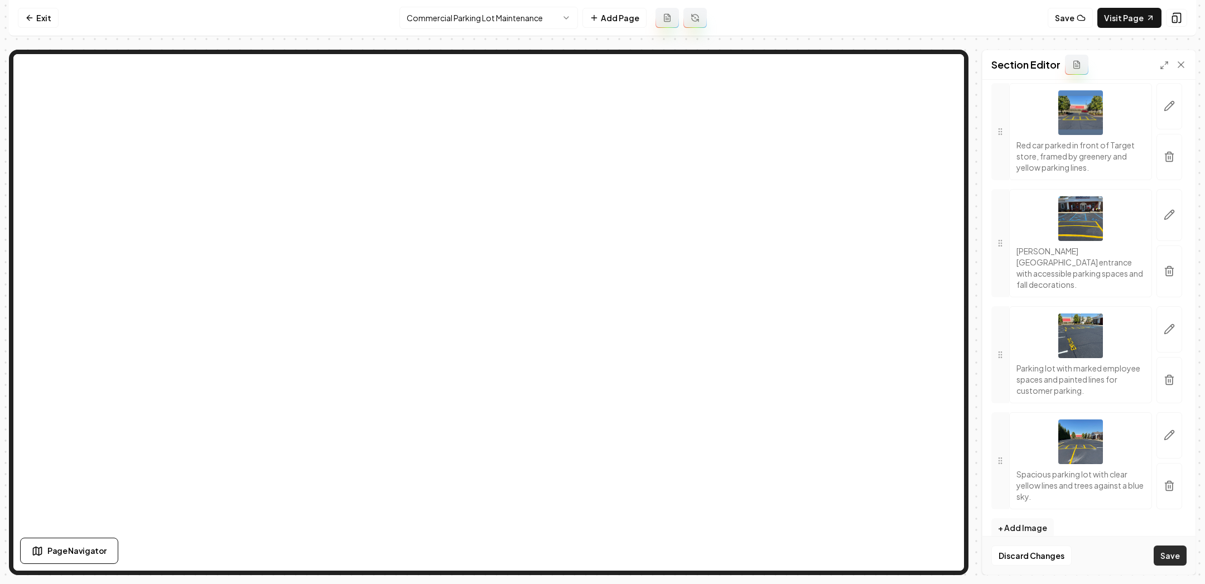
click at [1176, 555] on button "Save" at bounding box center [1170, 556] width 33 height 20
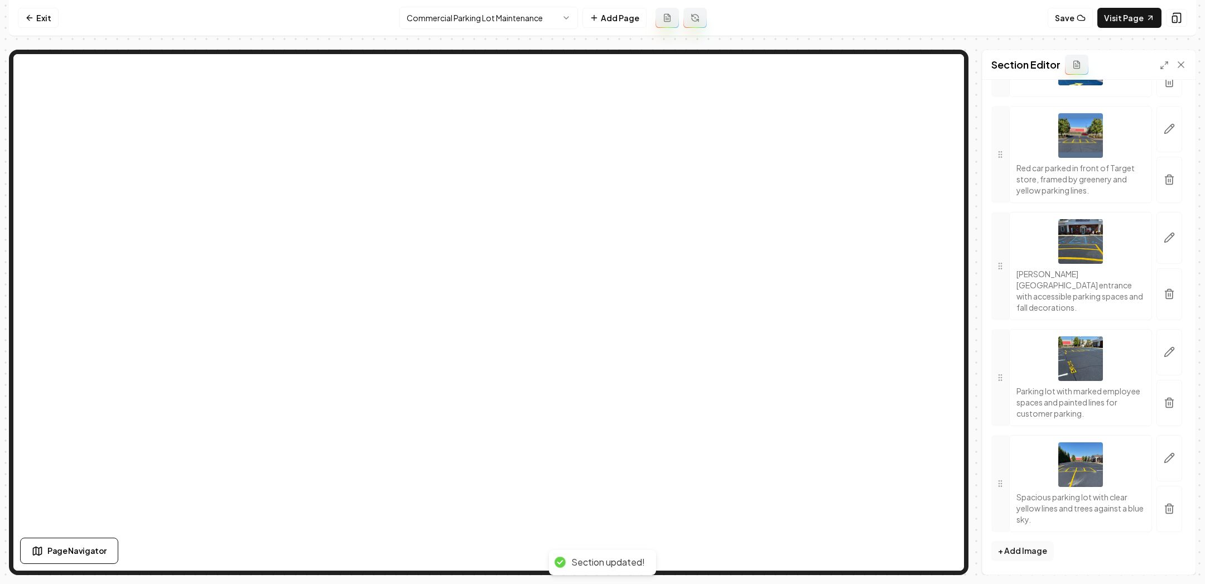
scroll to position [953, 0]
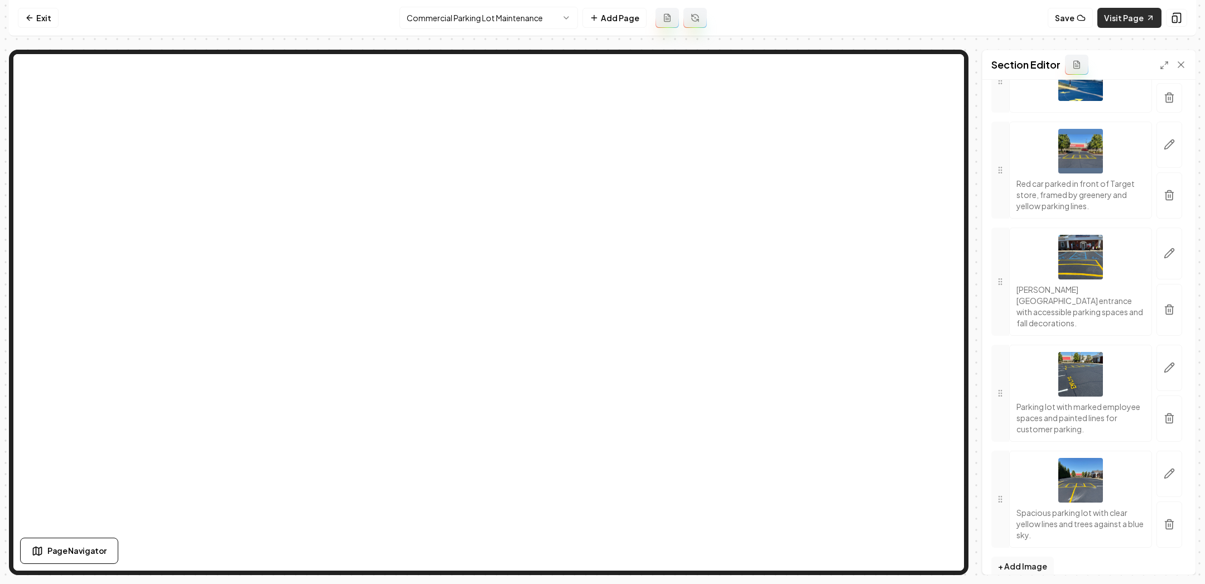
click at [1118, 26] on link "Visit Page" at bounding box center [1130, 18] width 64 height 20
click at [1115, 15] on link "Visit Page" at bounding box center [1130, 18] width 64 height 20
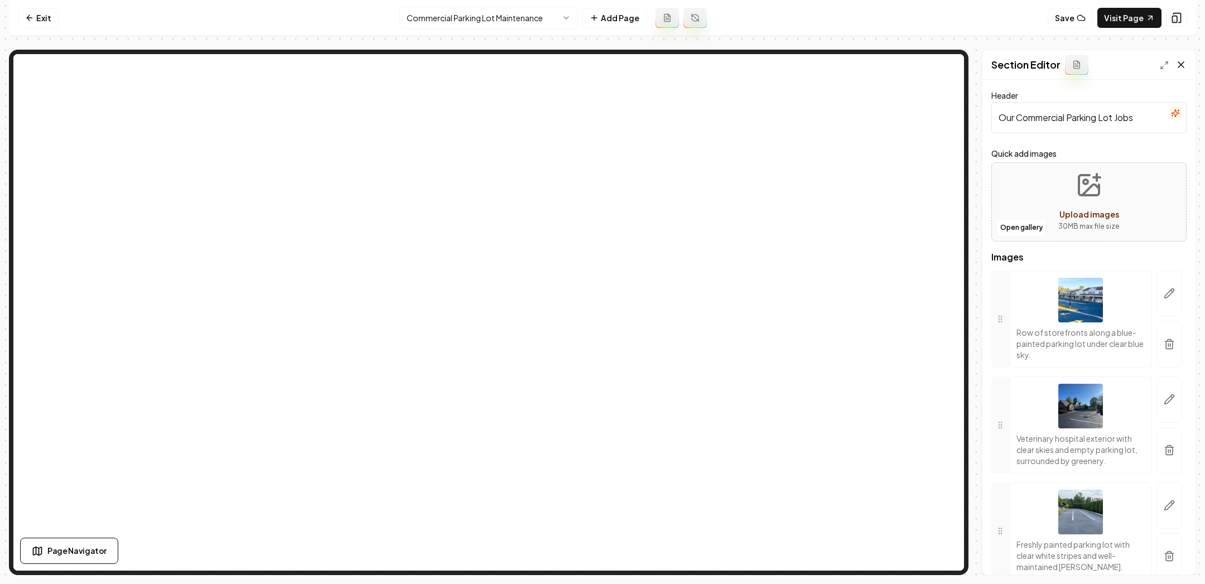
click at [1182, 61] on icon at bounding box center [1181, 64] width 11 height 11
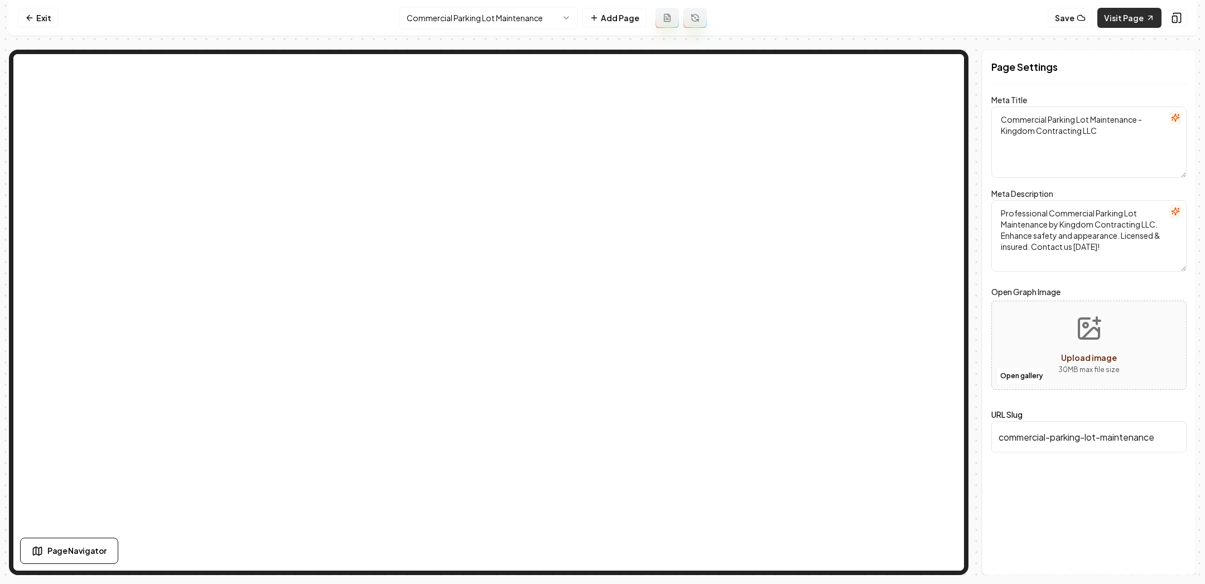
click at [1113, 16] on link "Visit Page" at bounding box center [1130, 18] width 64 height 20
click at [1137, 12] on div "Show what it looks like on mobile Show what it looks like on mobile" at bounding box center [1097, 17] width 134 height 19
click at [1132, 16] on link "Visit Page" at bounding box center [1130, 18] width 64 height 20
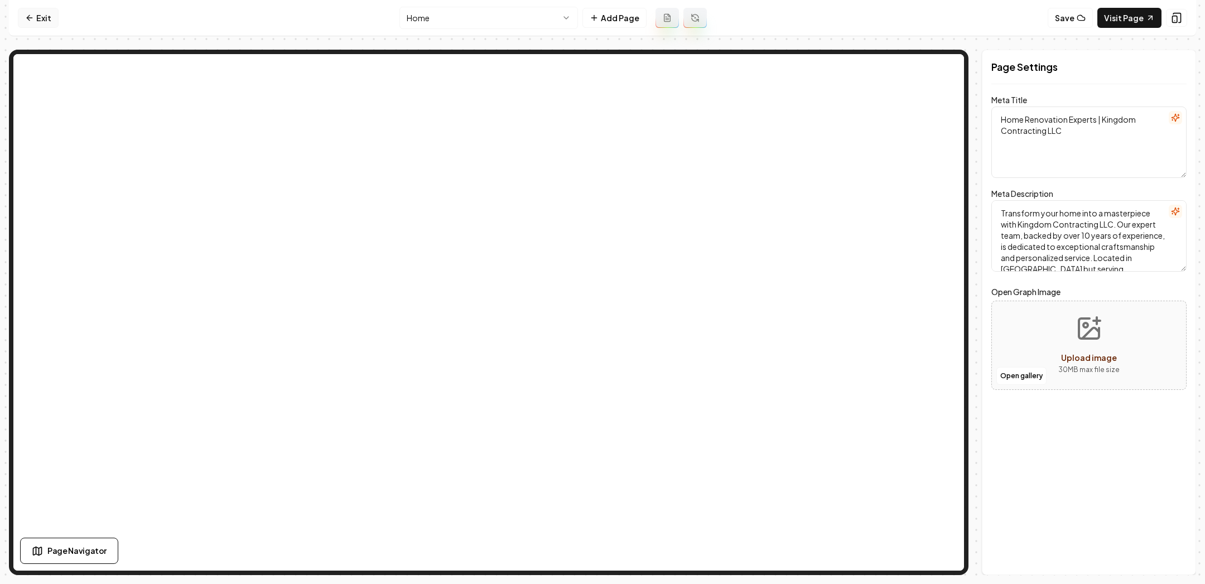
click at [42, 18] on link "Exit" at bounding box center [38, 18] width 41 height 20
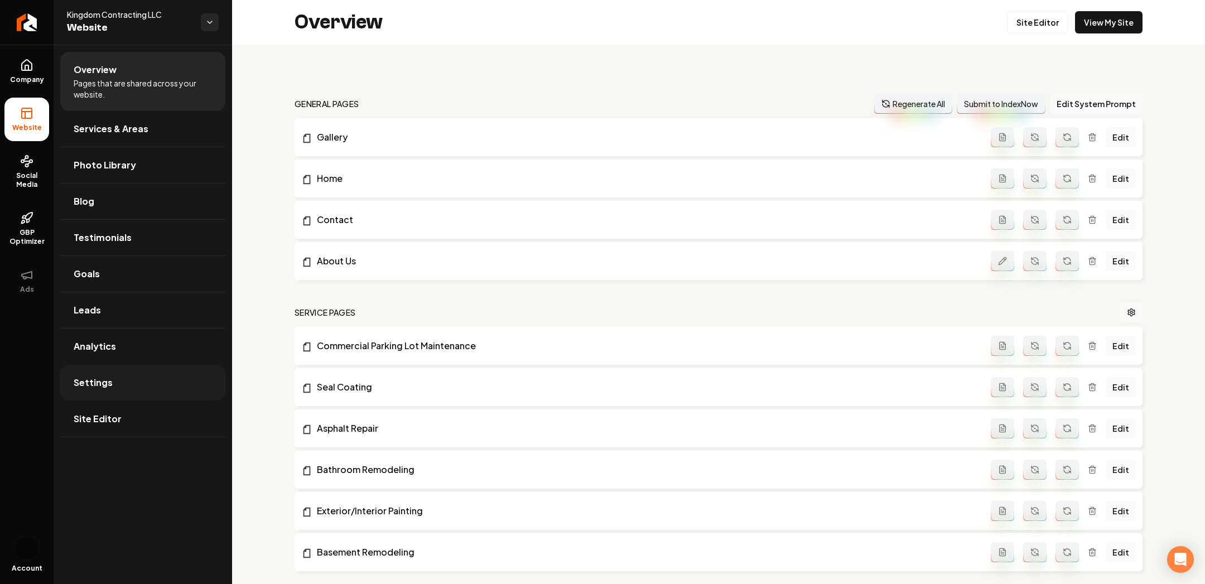
click at [120, 368] on link "Settings" at bounding box center [142, 383] width 165 height 36
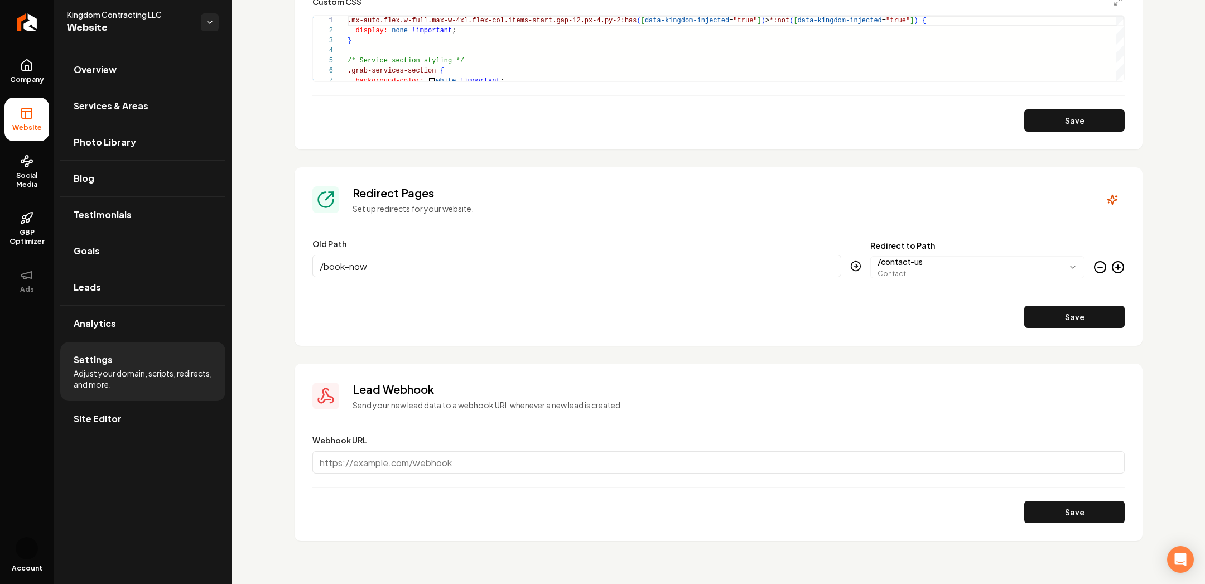
scroll to position [937, 0]
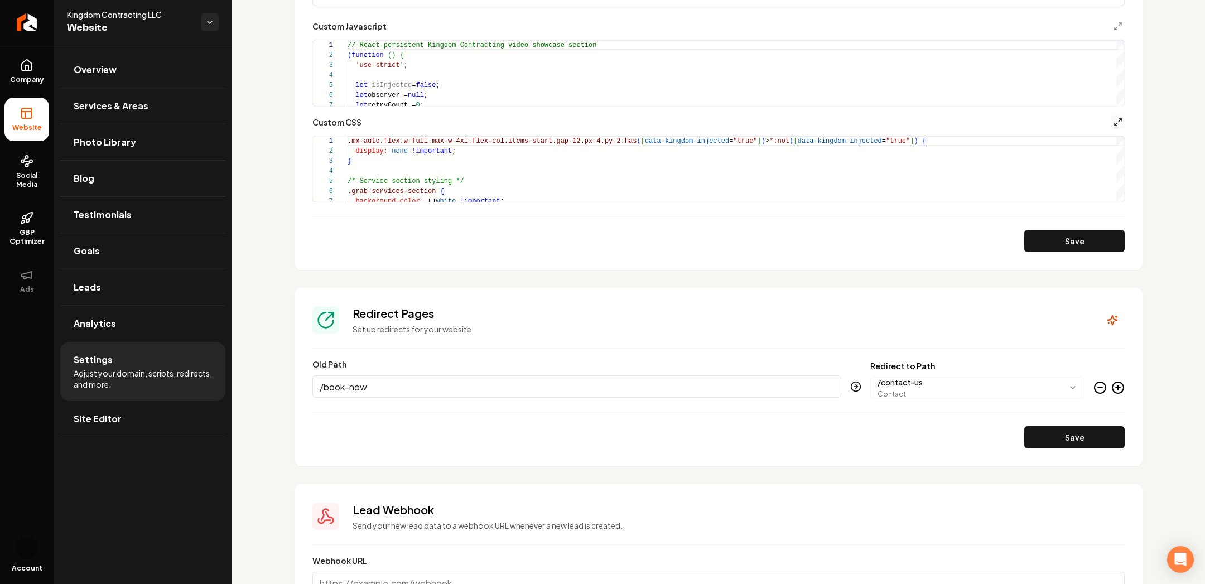
click at [1118, 119] on icon "Main content area" at bounding box center [1118, 122] width 9 height 9
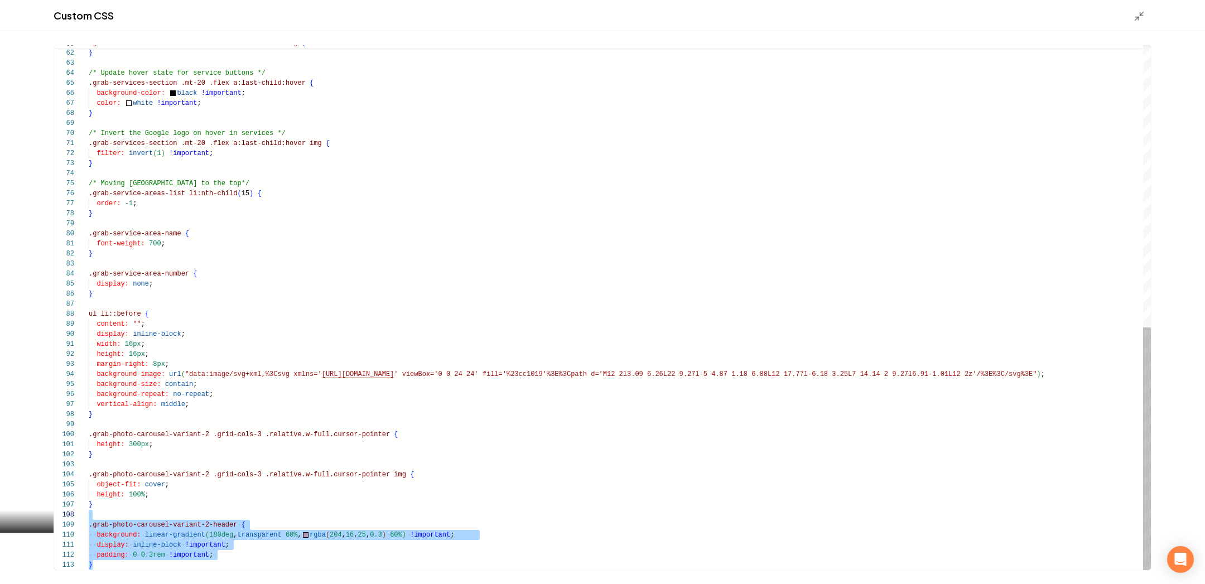
scroll to position [80, 0]
drag, startPoint x: 138, startPoint y: 567, endPoint x: 78, endPoint y: 523, distance: 75.1
click at [89, 523] on div "filter: none !important ; } /* Update hover state for service buttons */ .grab-…" at bounding box center [620, 2] width 1062 height 1135
type textarea "**********"
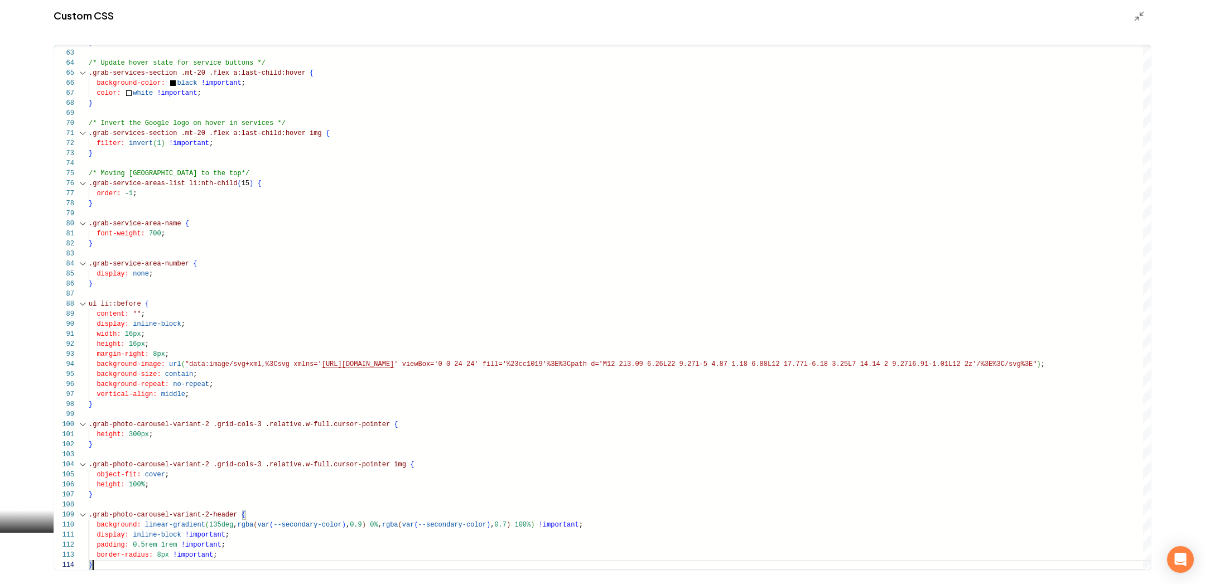
click at [1158, 16] on div "Custom CSS" at bounding box center [602, 15] width 1205 height 31
click at [1138, 16] on icon "Main content area" at bounding box center [1139, 16] width 11 height 11
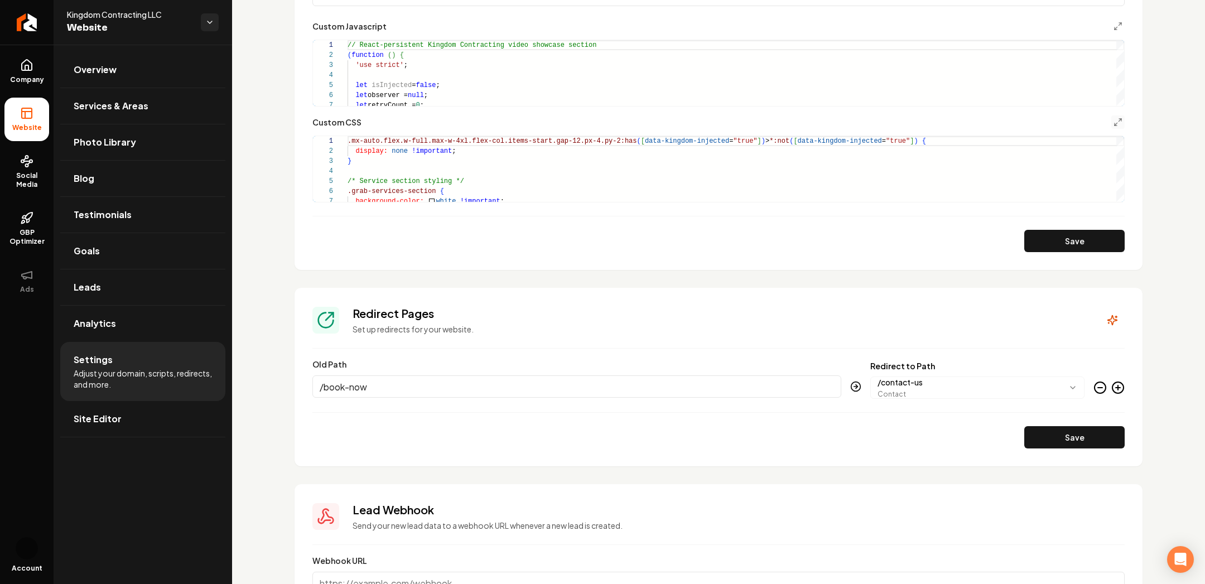
click at [1063, 248] on button "Save" at bounding box center [1075, 241] width 100 height 22
click at [1116, 125] on icon "Main content area" at bounding box center [1118, 122] width 9 height 9
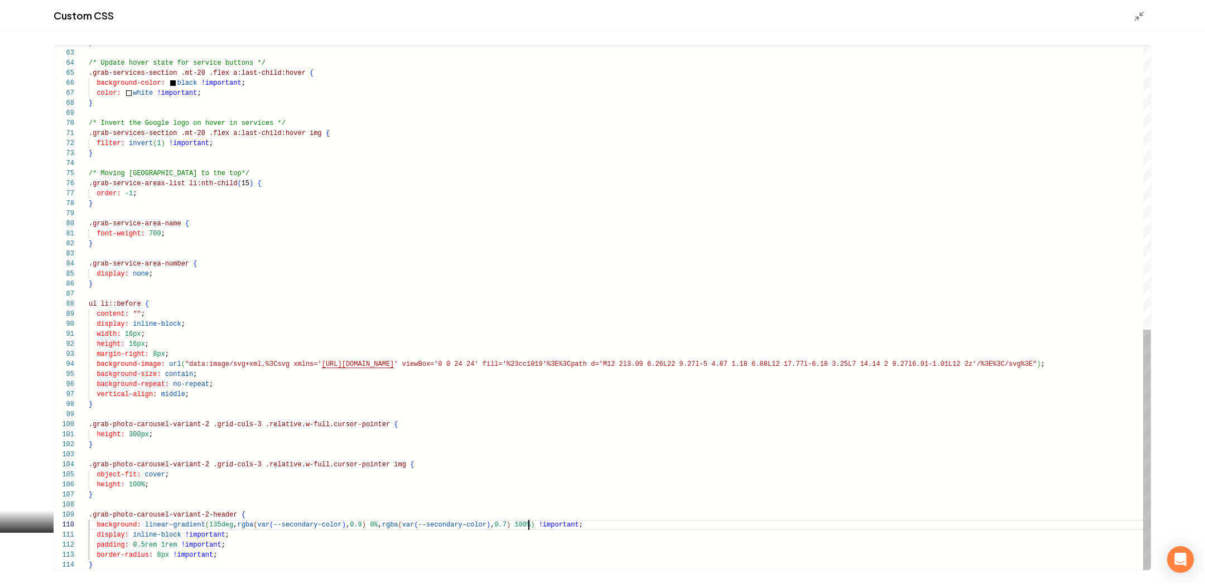
type textarea "**********"
click at [1137, 17] on polyline "Main content area" at bounding box center [1137, 18] width 3 height 3
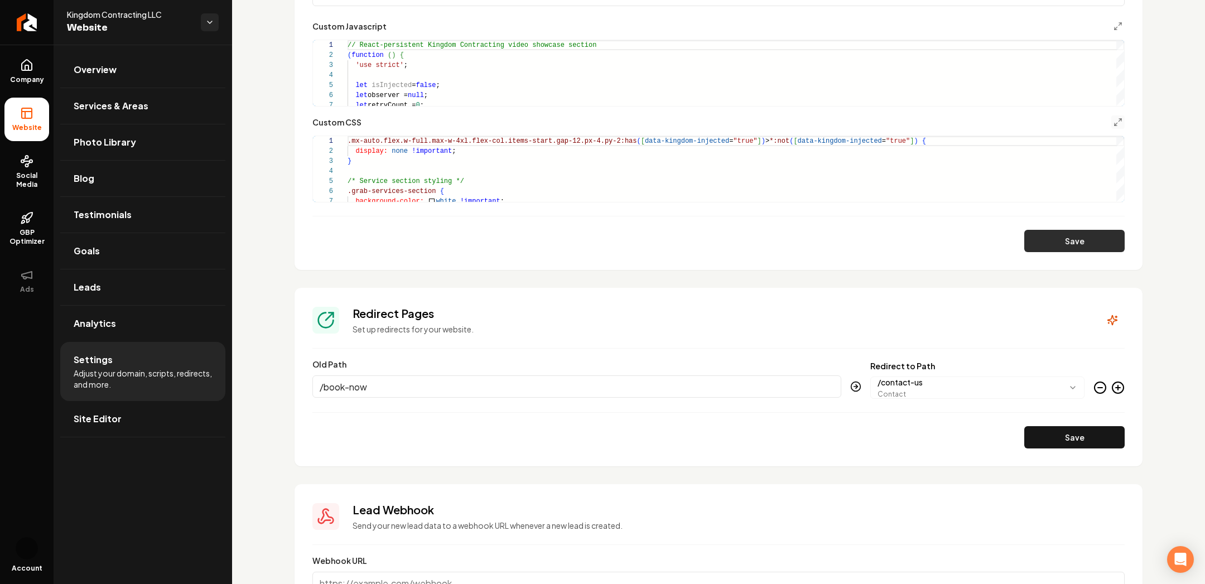
click at [1059, 248] on button "Save" at bounding box center [1075, 241] width 100 height 22
click at [1118, 124] on icon "Main content area" at bounding box center [1118, 122] width 9 height 9
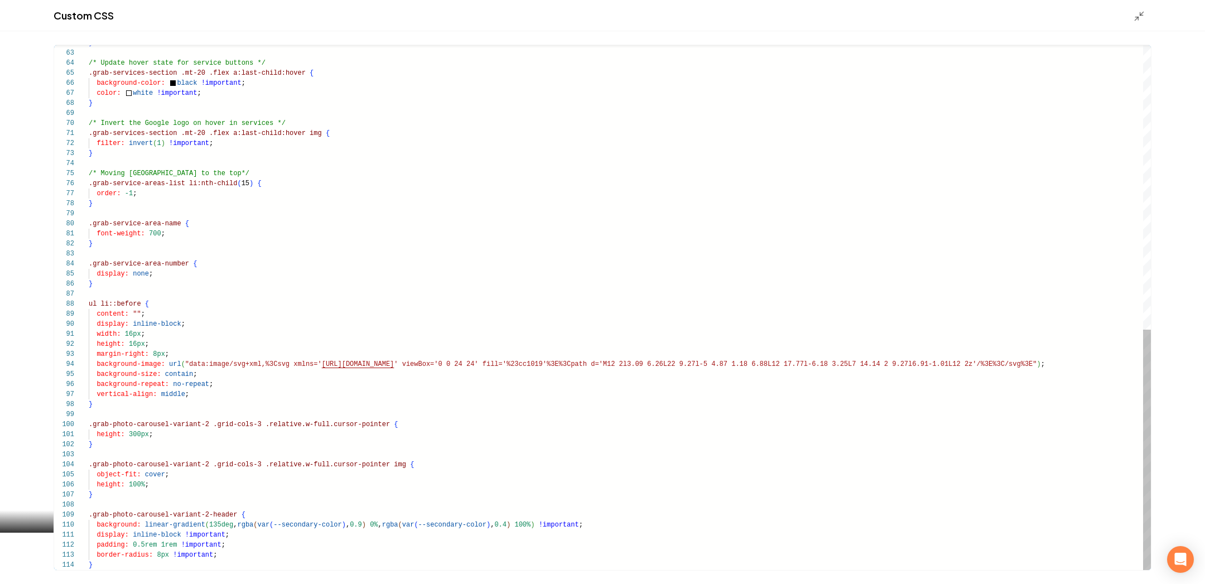
scroll to position [90, 282]
type textarea "**********"
click at [1134, 14] on icon "Main content area" at bounding box center [1139, 16] width 11 height 11
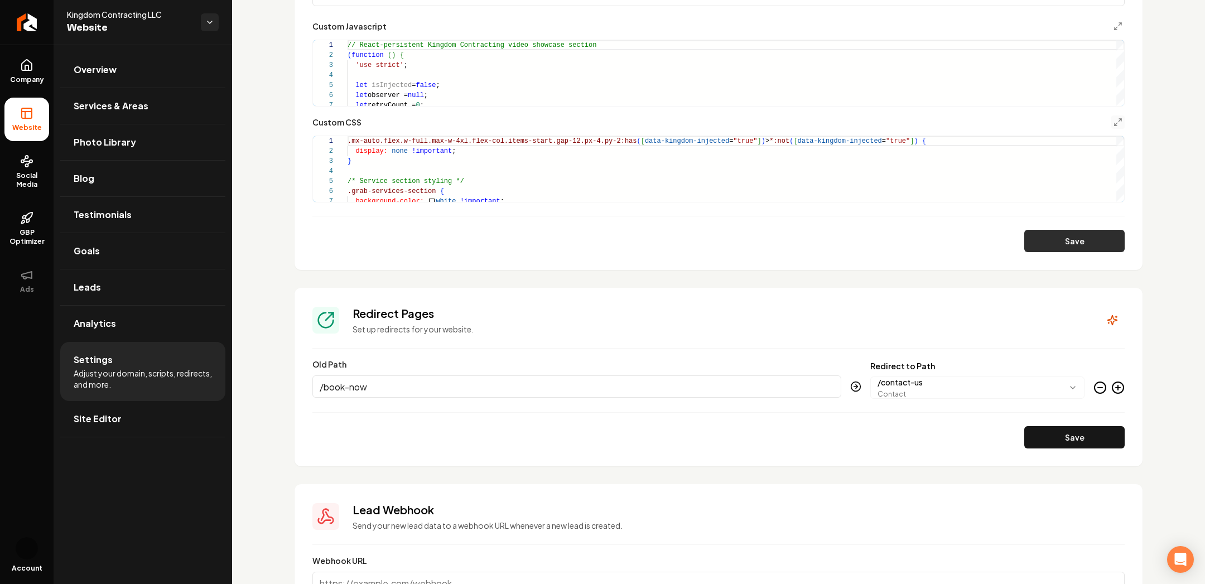
click at [1061, 242] on button "Save" at bounding box center [1075, 241] width 100 height 22
click at [1117, 136] on div "Main content area" at bounding box center [1121, 141] width 8 height 11
click at [1116, 119] on icon "Main content area" at bounding box center [1118, 122] width 9 height 9
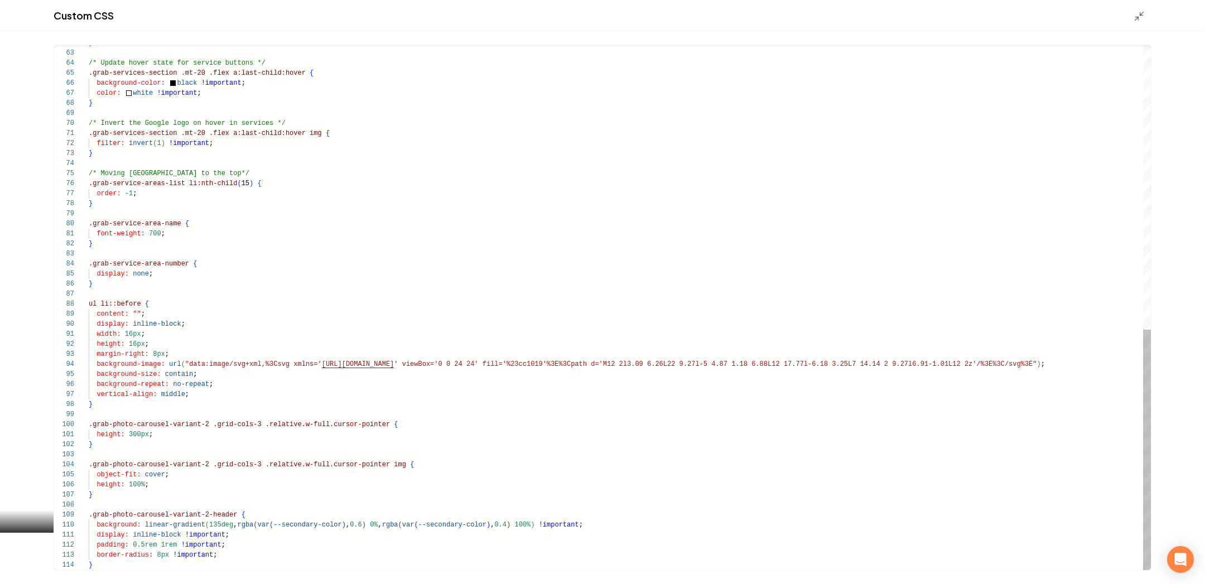
type textarea "**********"
click at [1143, 13] on icon "Main content area" at bounding box center [1139, 16] width 11 height 11
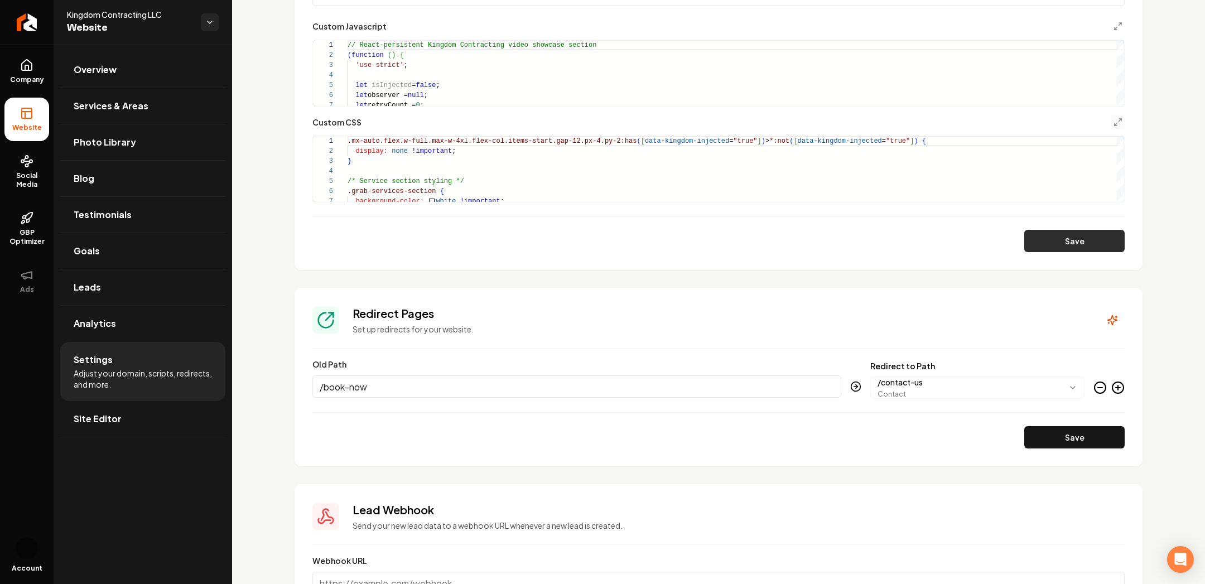
click at [1071, 247] on button "Save" at bounding box center [1075, 241] width 100 height 22
click at [1120, 121] on icon "Main content area" at bounding box center [1118, 122] width 9 height 9
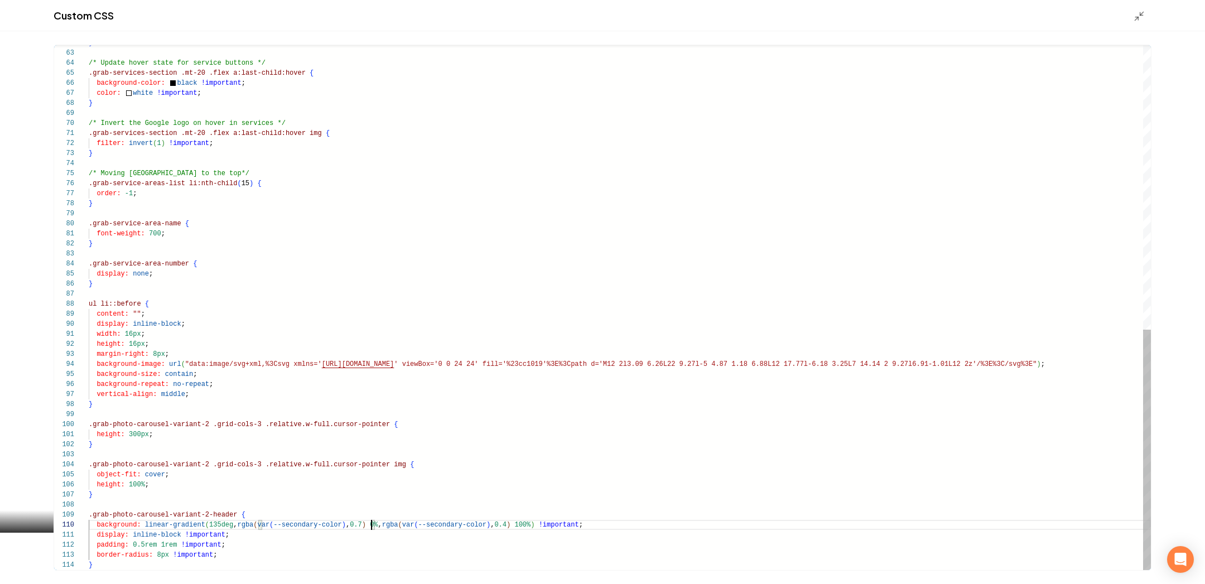
type textarea "**********"
click at [1129, 10] on div "Custom CSS" at bounding box center [602, 15] width 1205 height 31
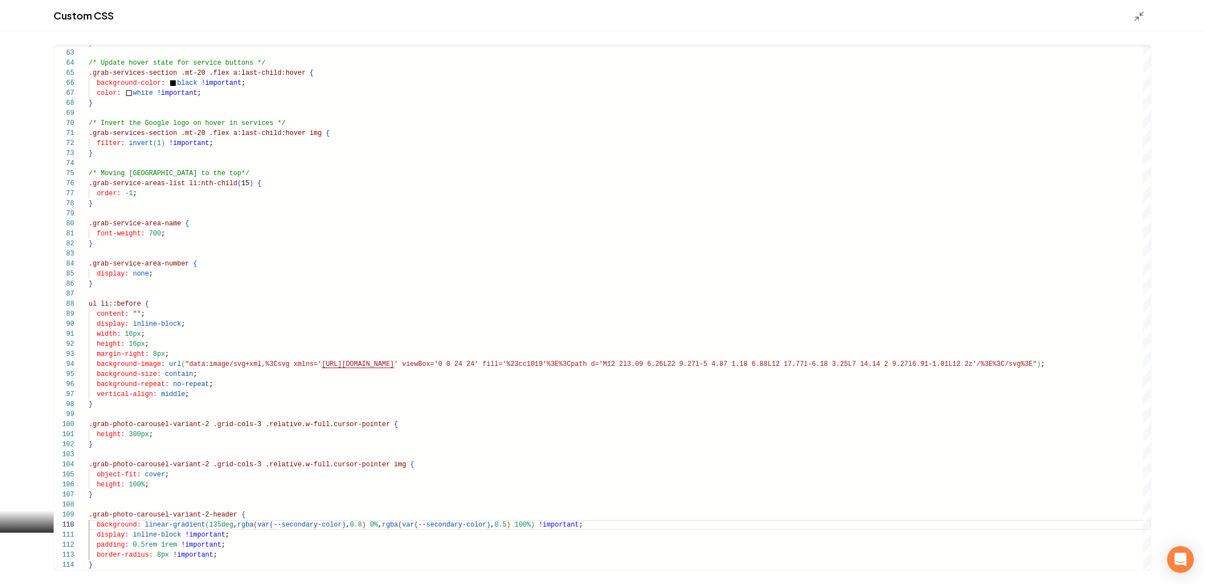
click at [1133, 10] on div "Custom CSS" at bounding box center [602, 15] width 1205 height 31
click at [1144, 18] on icon "Main content area" at bounding box center [1139, 16] width 11 height 11
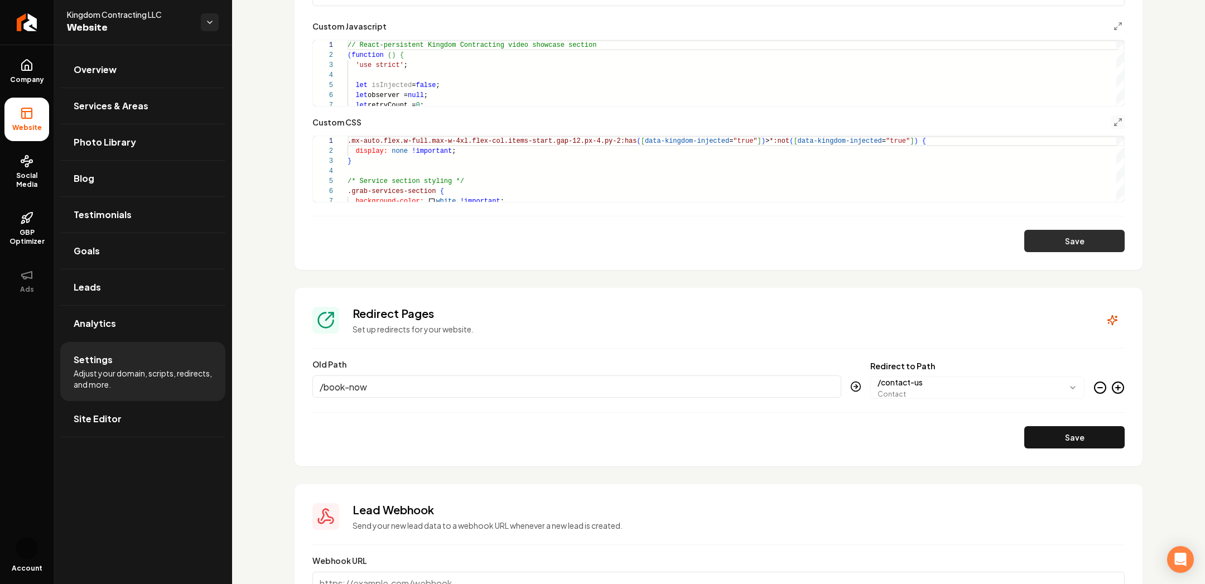
click at [1068, 247] on button "Save" at bounding box center [1075, 241] width 100 height 22
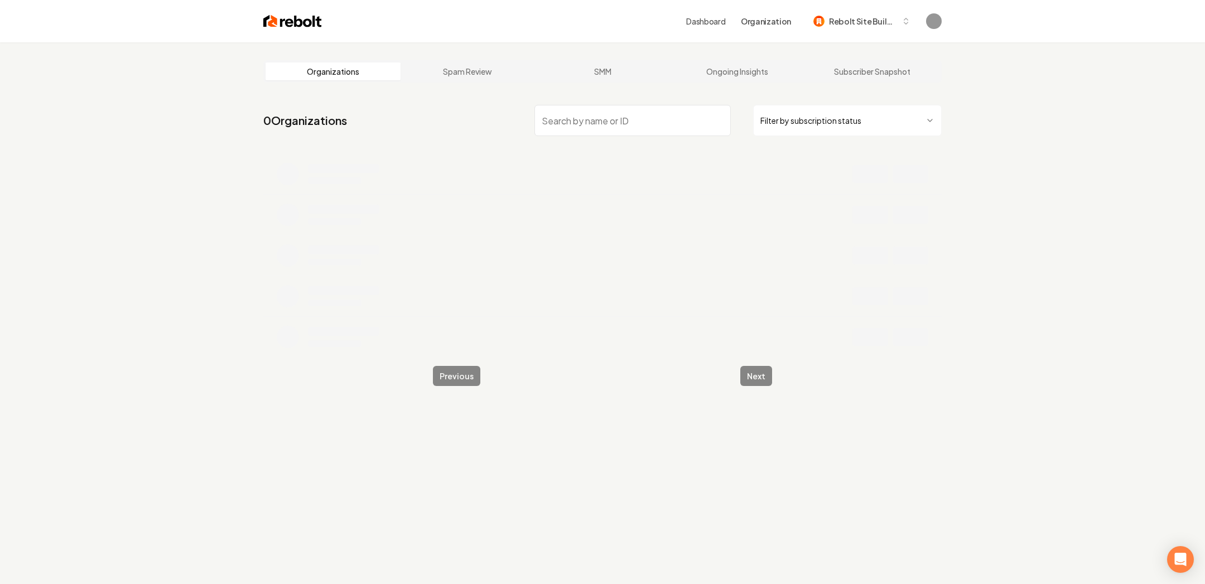
click at [668, 133] on input "search" at bounding box center [633, 120] width 196 height 31
paste input "Yuletide Lights"
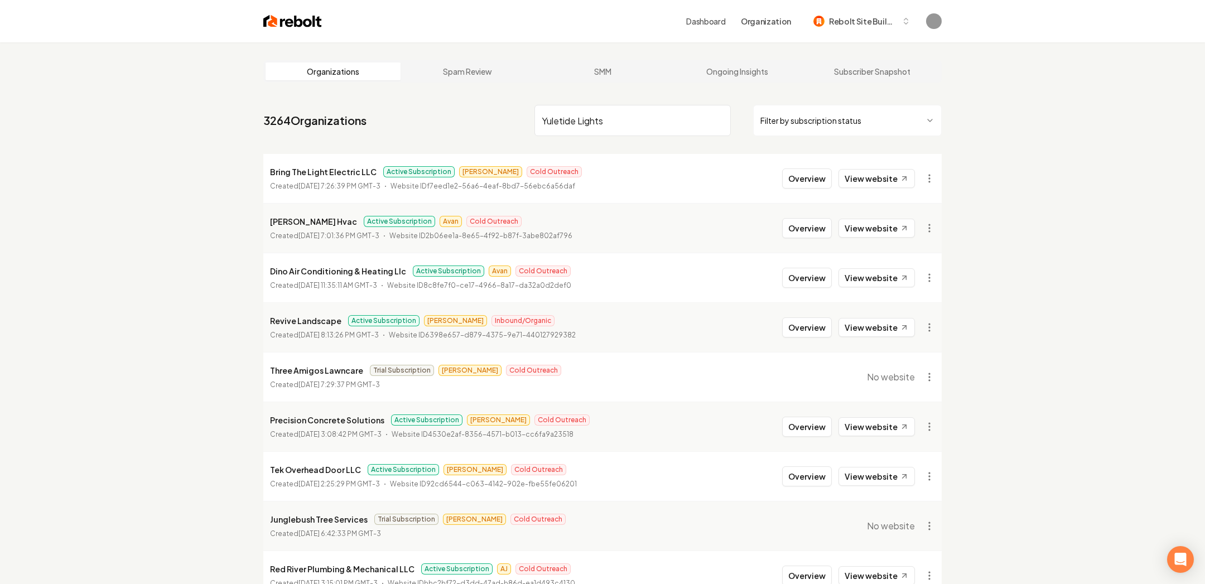
type input "Yuletide Lights"
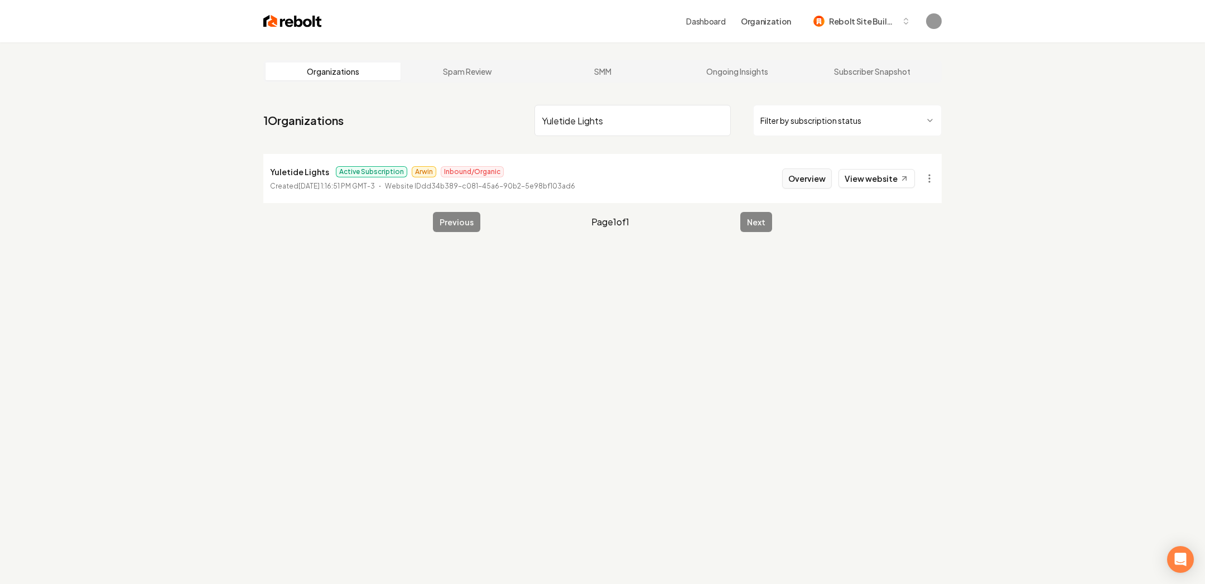
click at [812, 169] on button "Overview" at bounding box center [807, 179] width 50 height 20
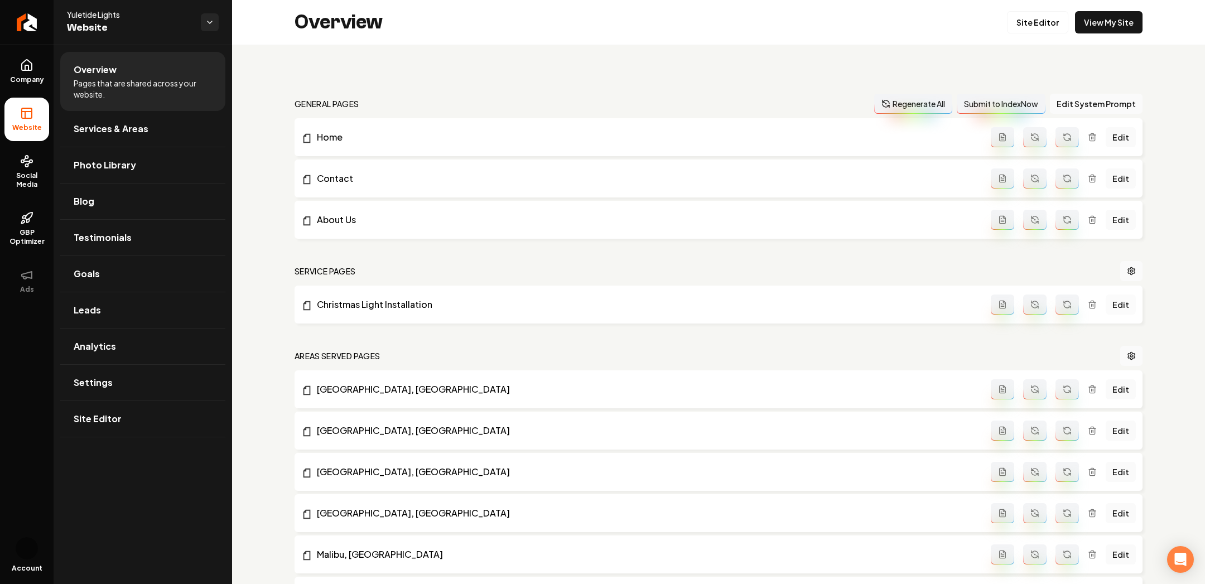
click at [1121, 304] on link "Edit" at bounding box center [1121, 305] width 30 height 20
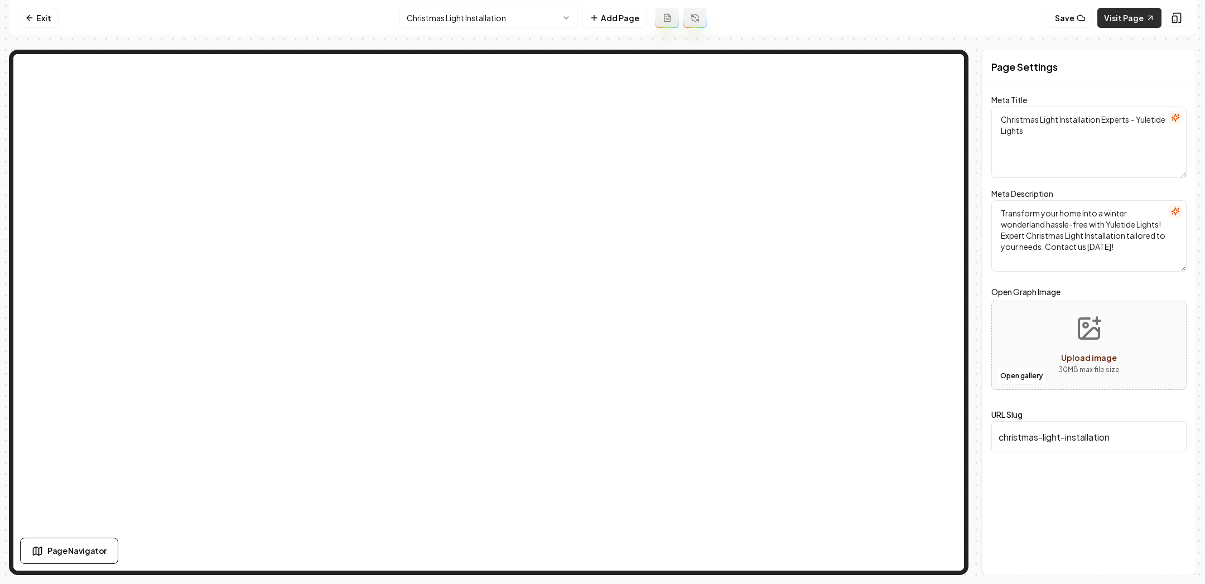
click at [1134, 21] on link "Visit Page" at bounding box center [1130, 18] width 64 height 20
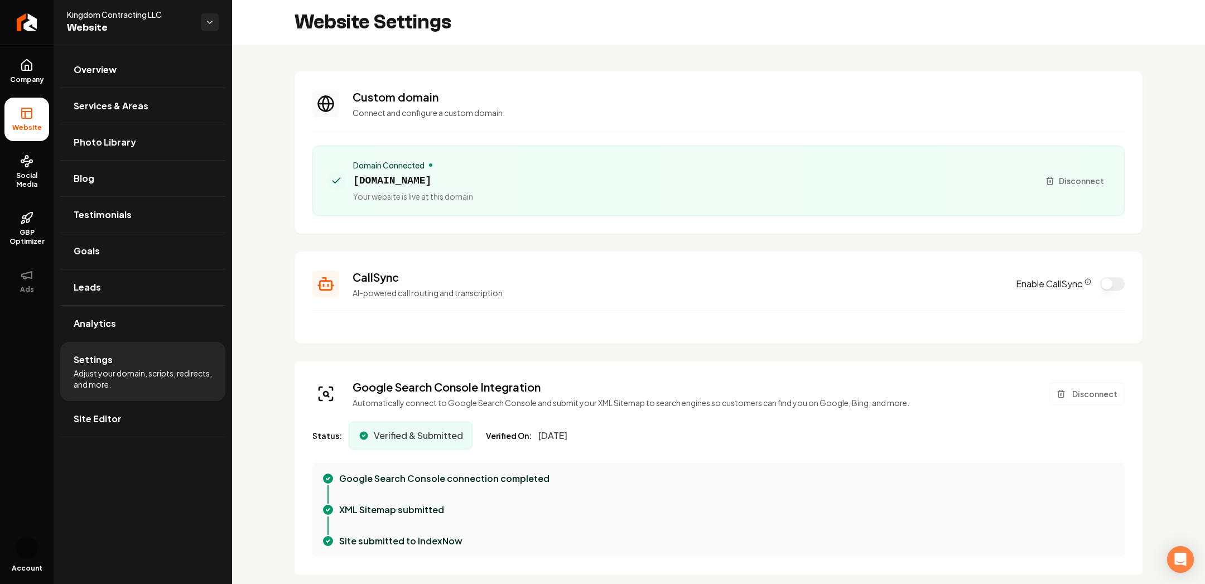
click at [99, 373] on span "Adjust your domain, scripts, redirects, and more." at bounding box center [143, 379] width 138 height 22
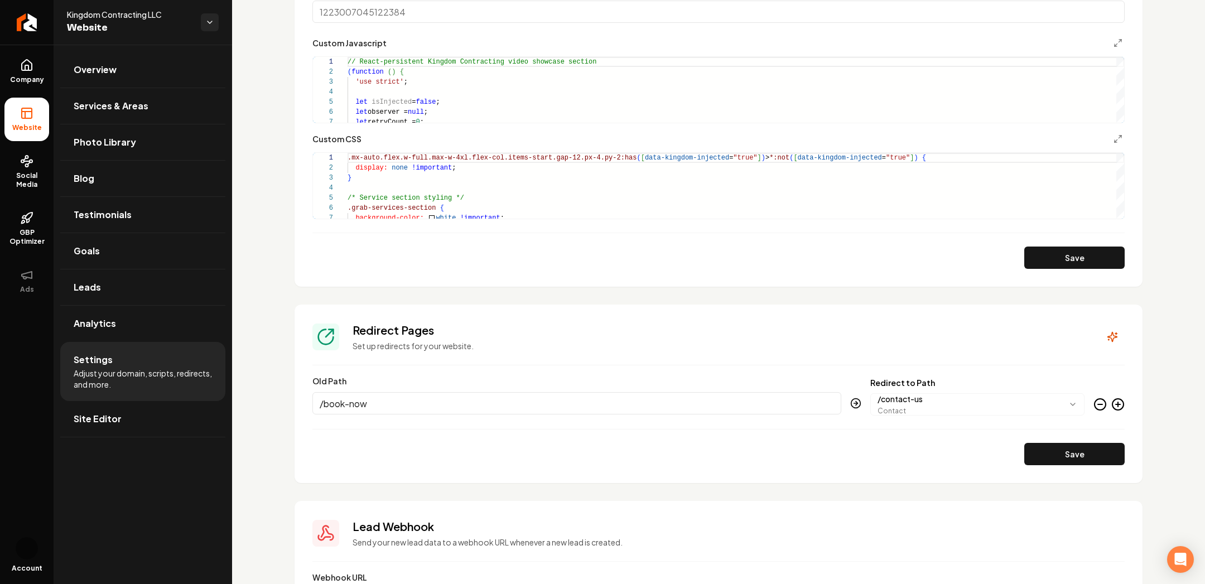
scroll to position [893, 0]
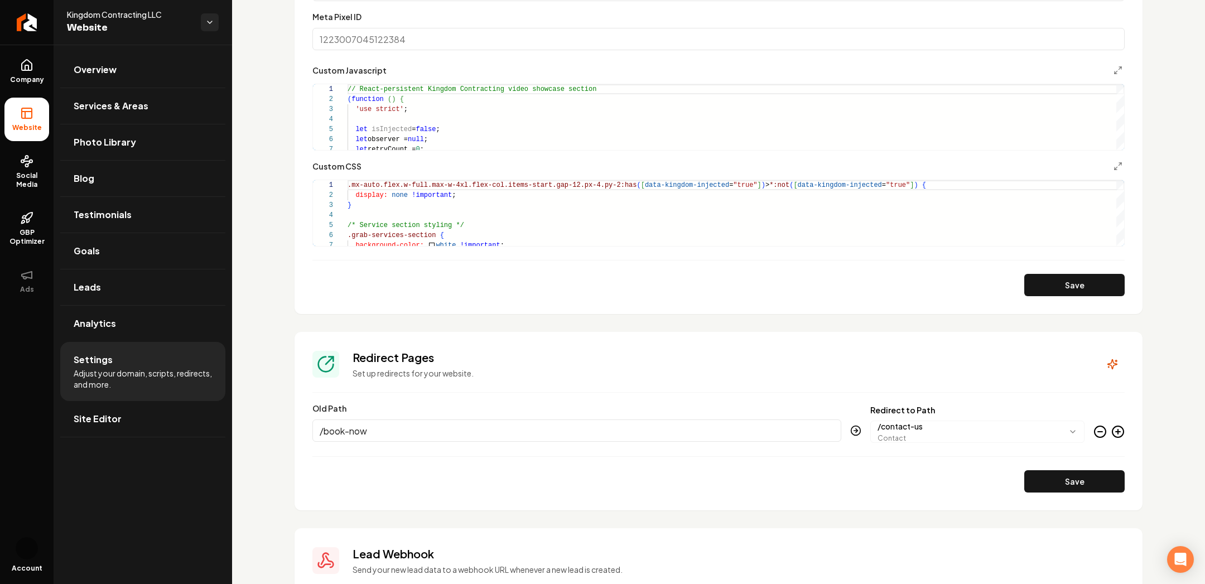
click at [1125, 165] on section "Tracking and Custom Code This custom code will be applied site-wide. Do not use…" at bounding box center [719, 4] width 848 height 619
click at [1122, 165] on icon "Main content area" at bounding box center [1118, 166] width 9 height 9
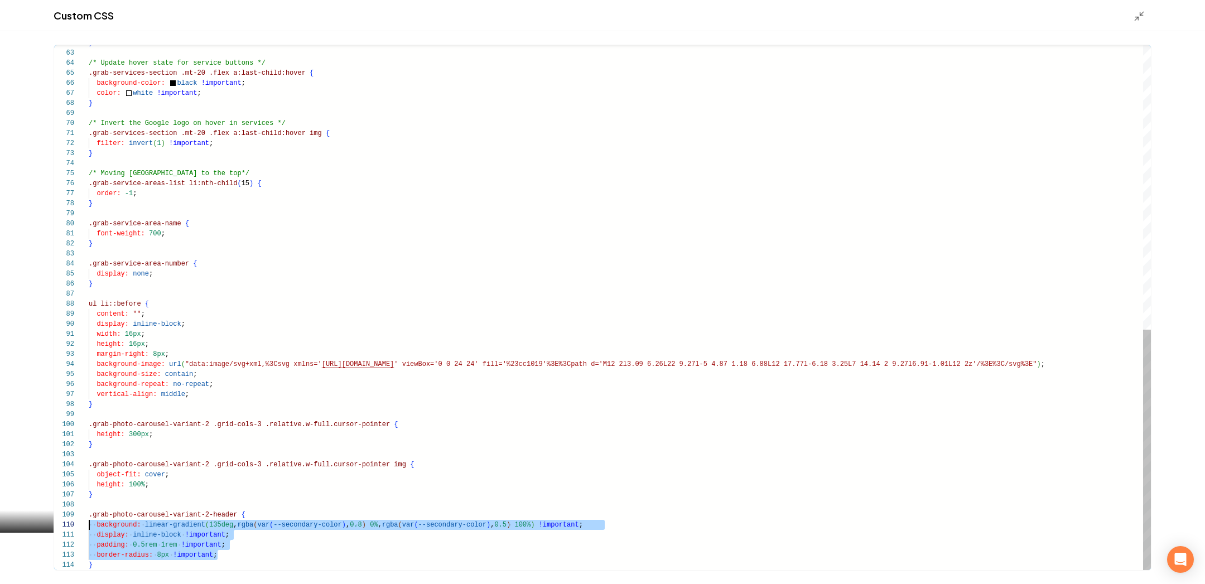
scroll to position [90, 0]
drag, startPoint x: 234, startPoint y: 557, endPoint x: 79, endPoint y: 520, distance: 159.6
drag, startPoint x: 98, startPoint y: 565, endPoint x: 82, endPoint y: 515, distance: 52.6
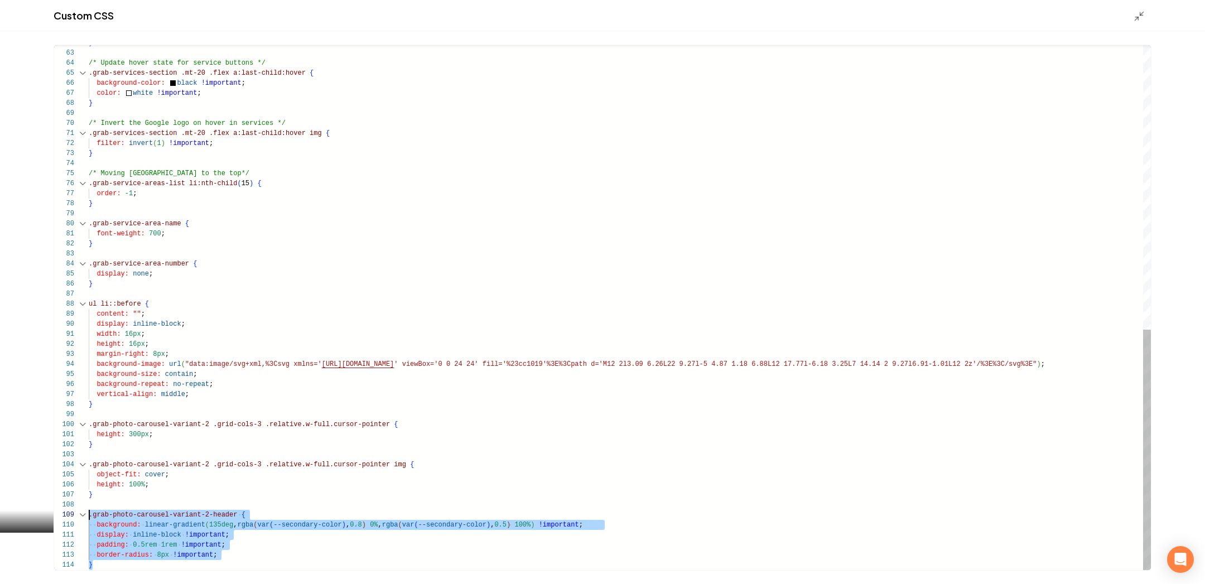
click at [79, 516] on div "62 63 64 65 66 67 68 69 70 71 72 73 74 75 76 77 78 79 80 81 82 83 84 85 86 87 8…" at bounding box center [602, 307] width 1097 height 525
type textarea "**********"
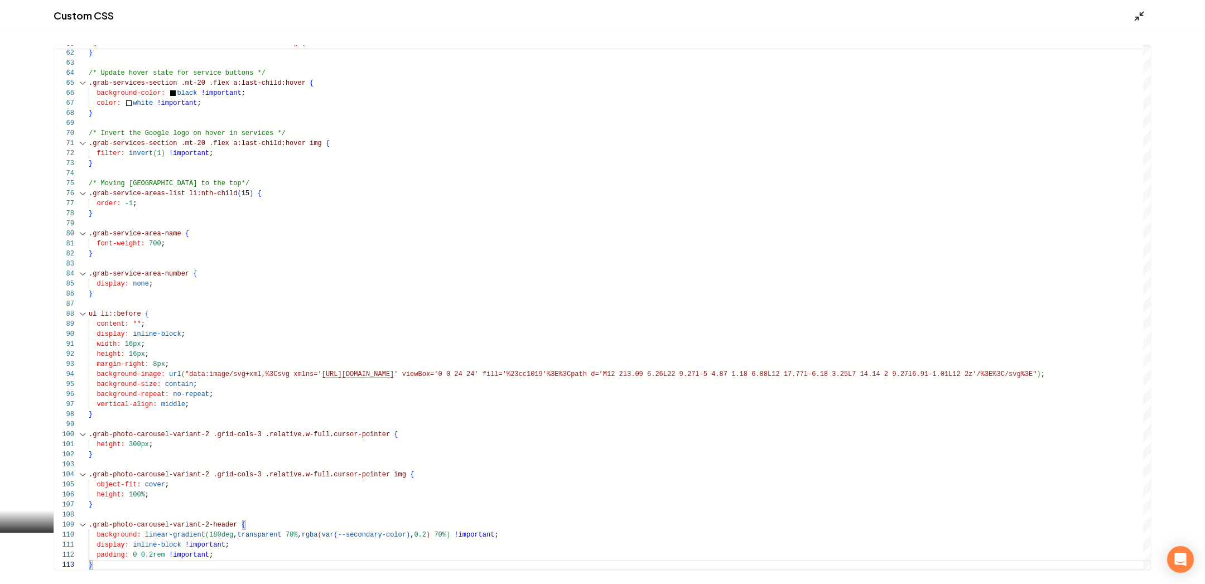
click at [1142, 18] on icon "Main content area" at bounding box center [1139, 16] width 11 height 11
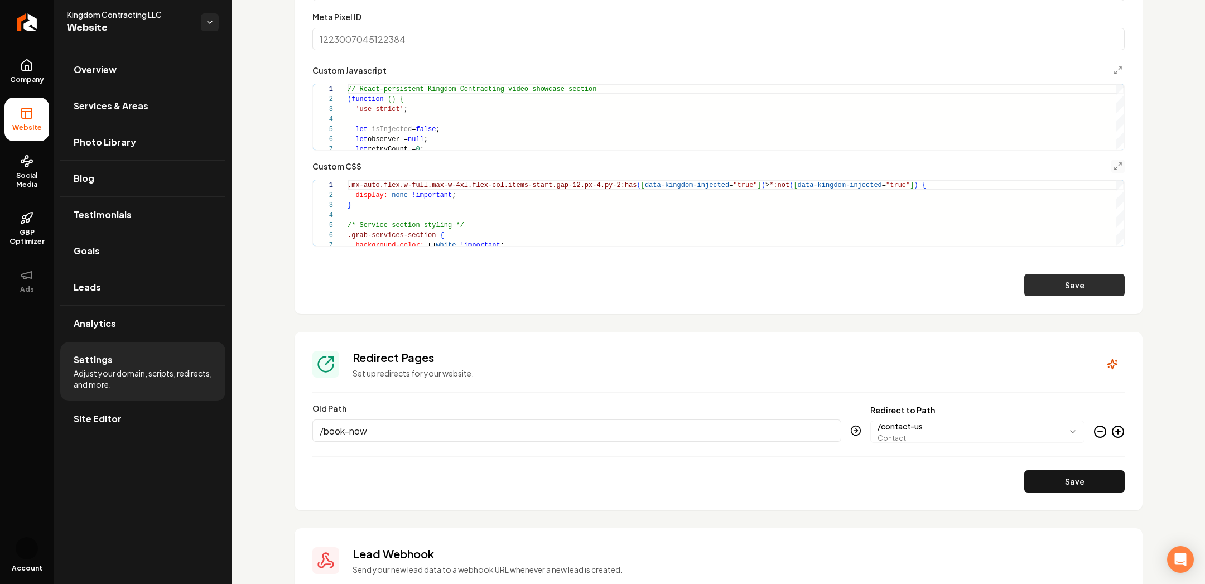
click at [1081, 289] on button "Save" at bounding box center [1075, 285] width 100 height 22
click at [1118, 169] on icon "Main content area" at bounding box center [1118, 166] width 9 height 9
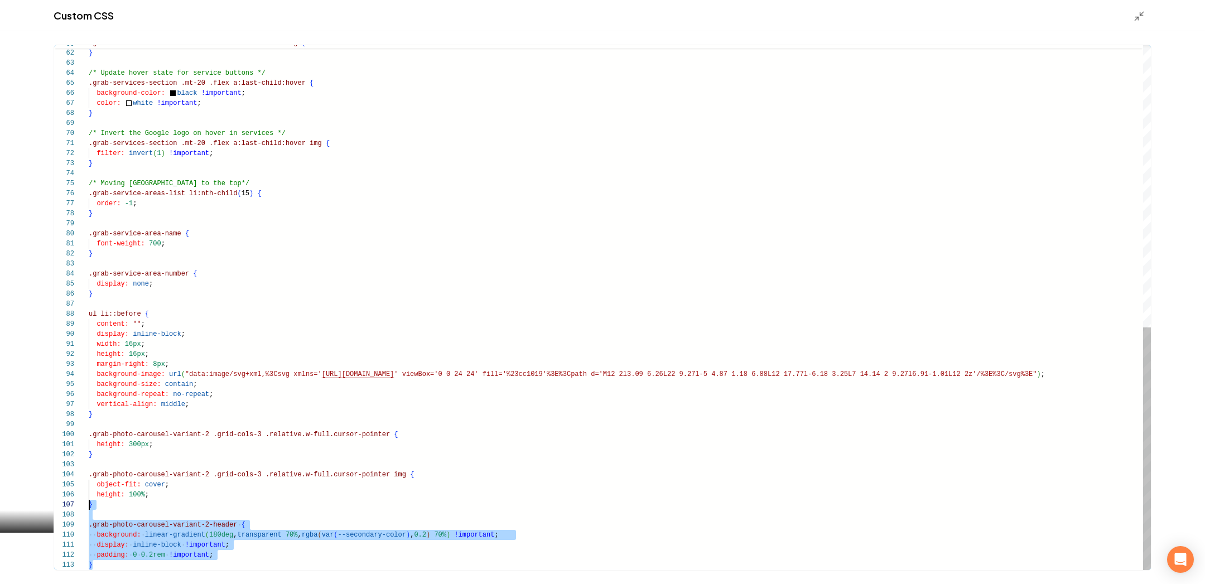
scroll to position [80, 0]
drag, startPoint x: 200, startPoint y: 561, endPoint x: 74, endPoint y: 522, distance: 132.0
click at [89, 522] on div "filter: none !important ; } /* Update hover state for service buttons */ .grab-…" at bounding box center [620, 2] width 1062 height 1135
type textarea "**********"
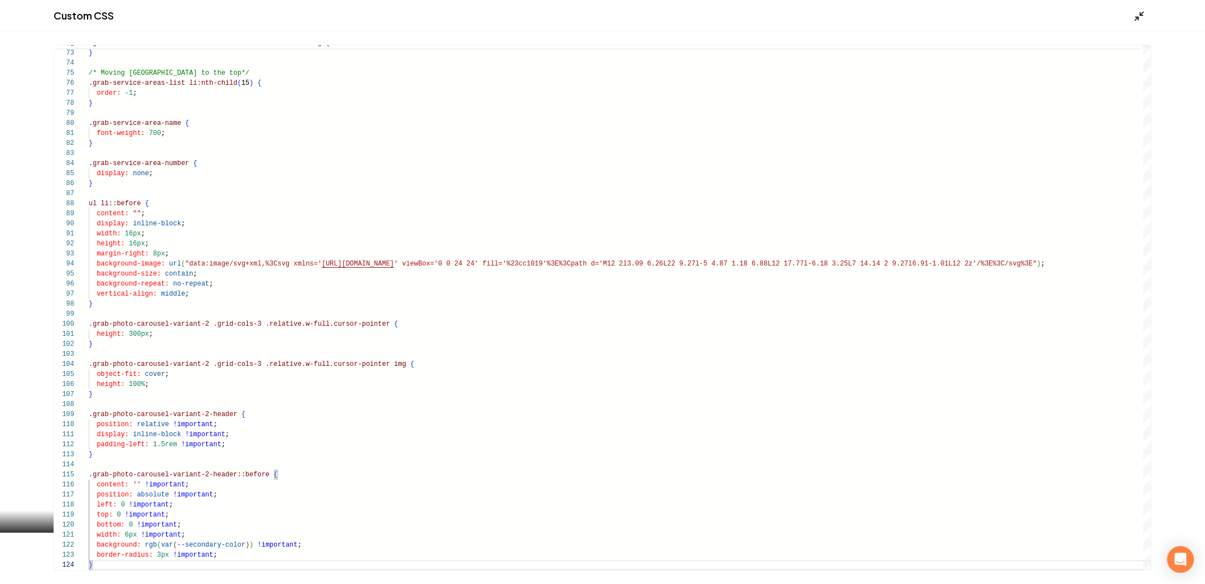
click at [1144, 14] on icon "Main content area" at bounding box center [1139, 16] width 11 height 11
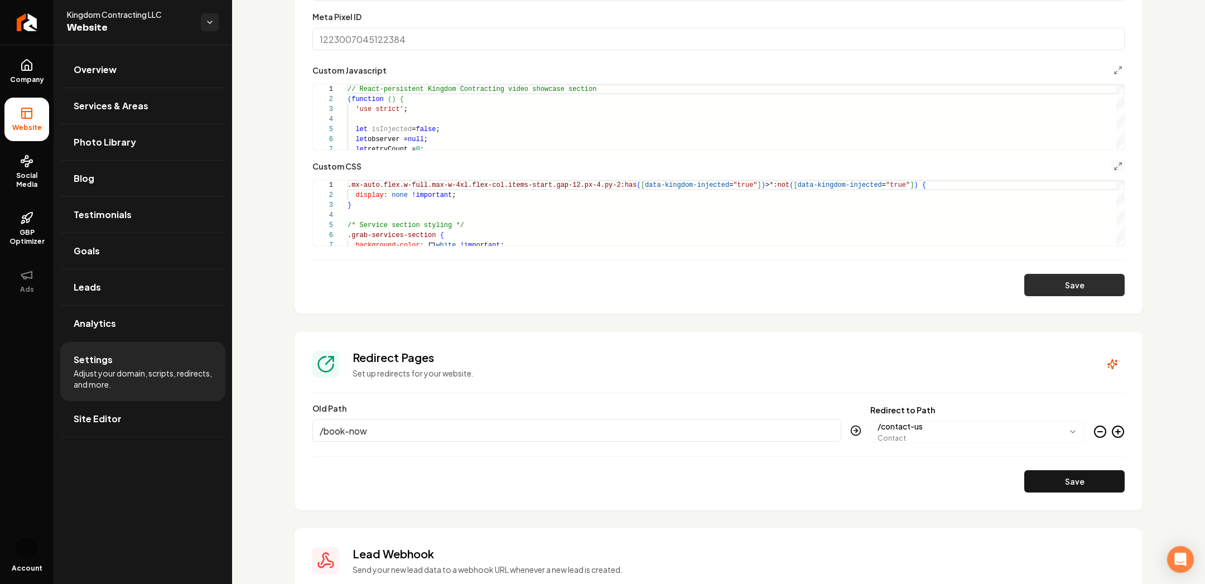
click at [1066, 280] on button "Save" at bounding box center [1075, 285] width 100 height 22
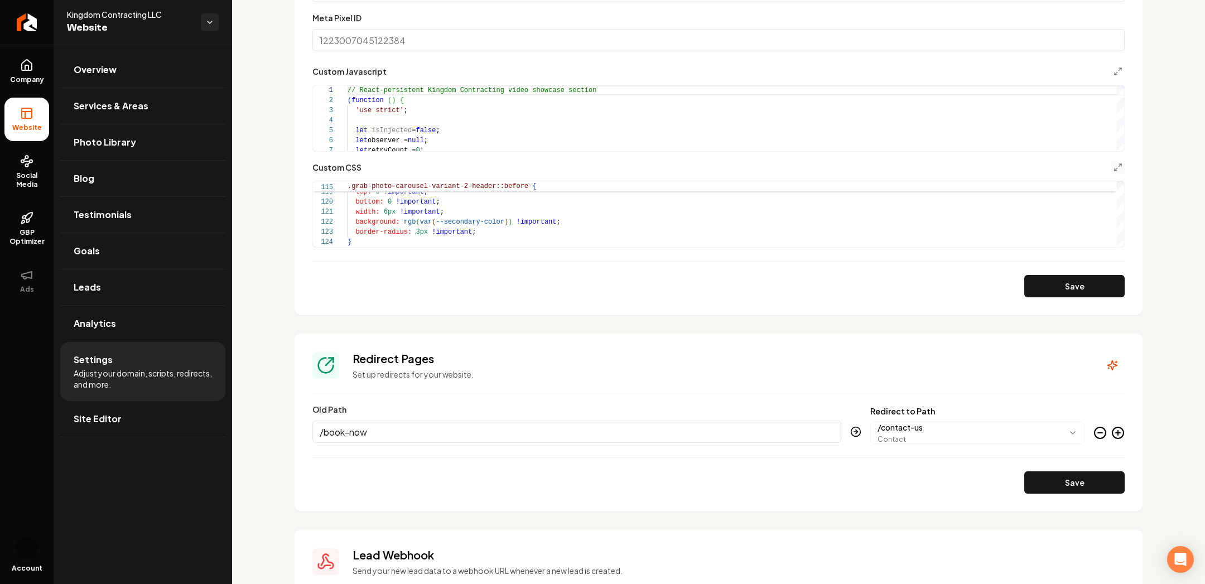
scroll to position [889, 0]
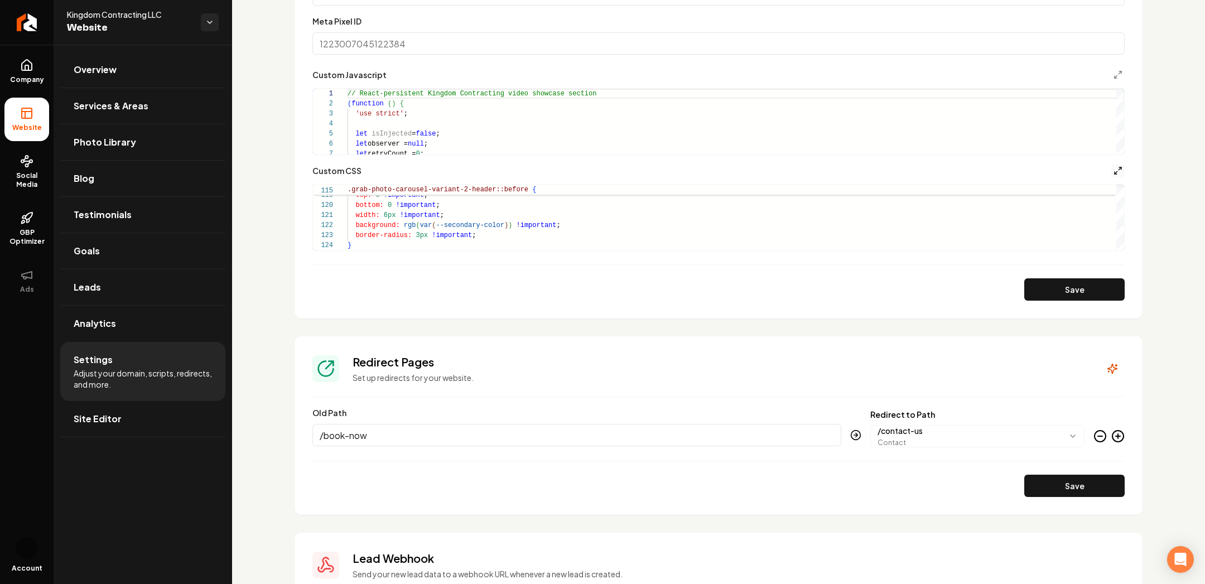
click at [1118, 172] on icon "Main content area" at bounding box center [1118, 170] width 9 height 9
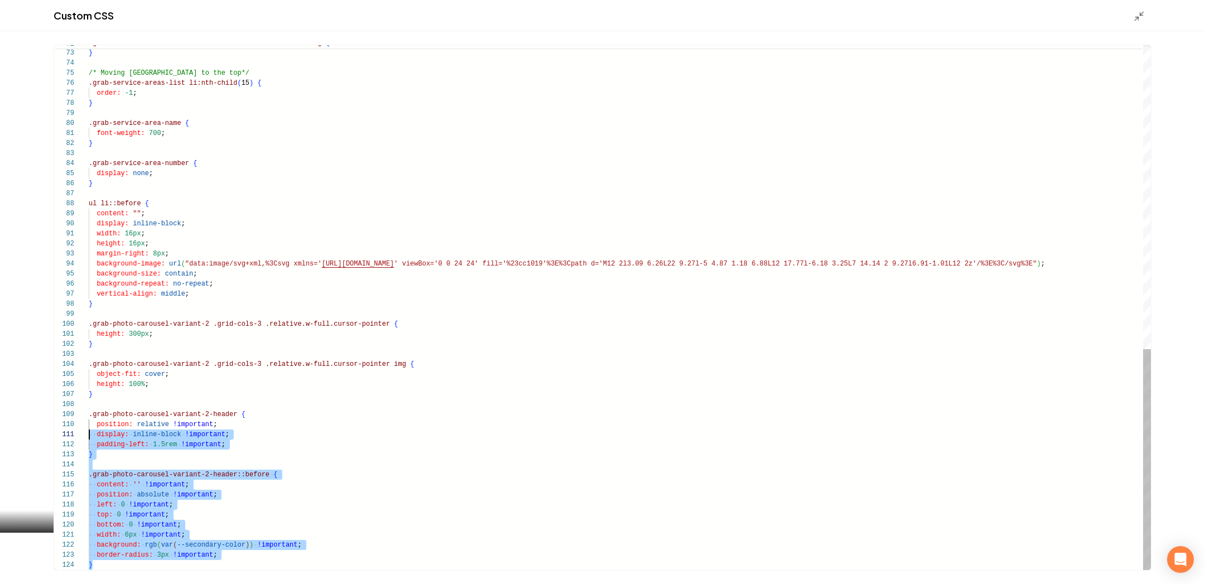
scroll to position [80, 0]
drag, startPoint x: 93, startPoint y: 566, endPoint x: 78, endPoint y: 417, distance: 149.2
click at [78, 416] on div "72 73 74 75 76 77 78 79 80 81 82 83 84 85 86 87 88 89 90 91 92 93 94 95 96 97 9…" at bounding box center [602, 307] width 1097 height 525
type textarea "**********"
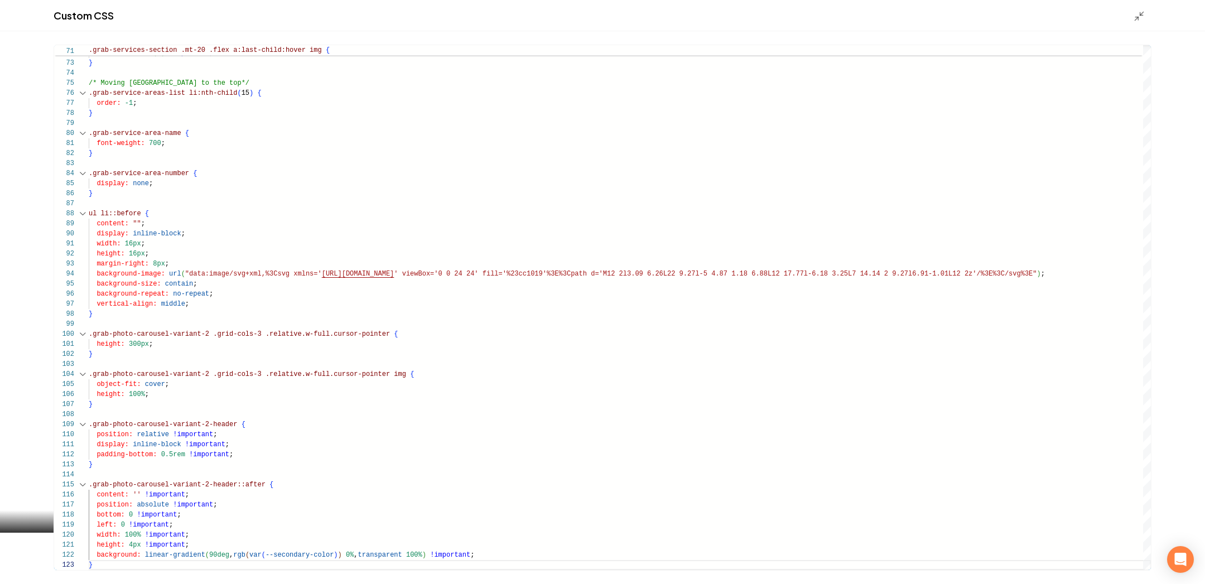
click at [1138, 22] on div "Custom CSS" at bounding box center [602, 15] width 1205 height 31
click at [1138, 17] on polyline "Main content area" at bounding box center [1137, 18] width 3 height 3
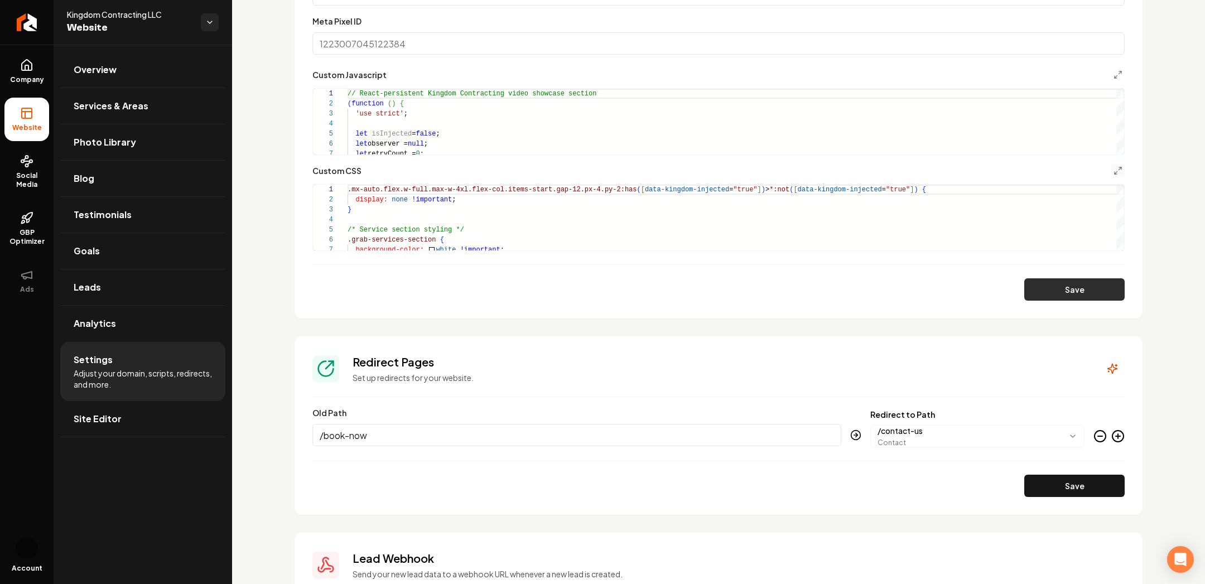
click at [1070, 285] on button "Save" at bounding box center [1075, 289] width 100 height 22
